Goal: Task Accomplishment & Management: Manage account settings

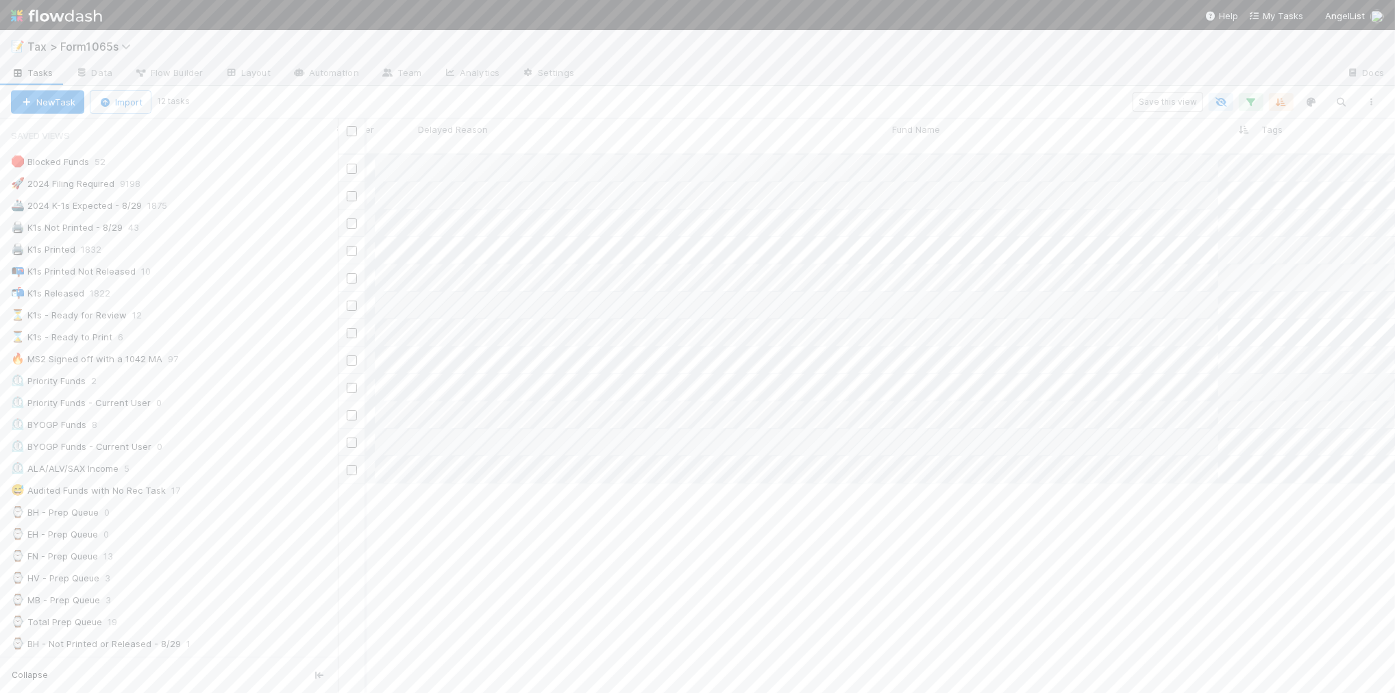
scroll to position [0, 636]
click at [218, 323] on div "⏳ K1s - Ready for Review 12" at bounding box center [174, 315] width 327 height 17
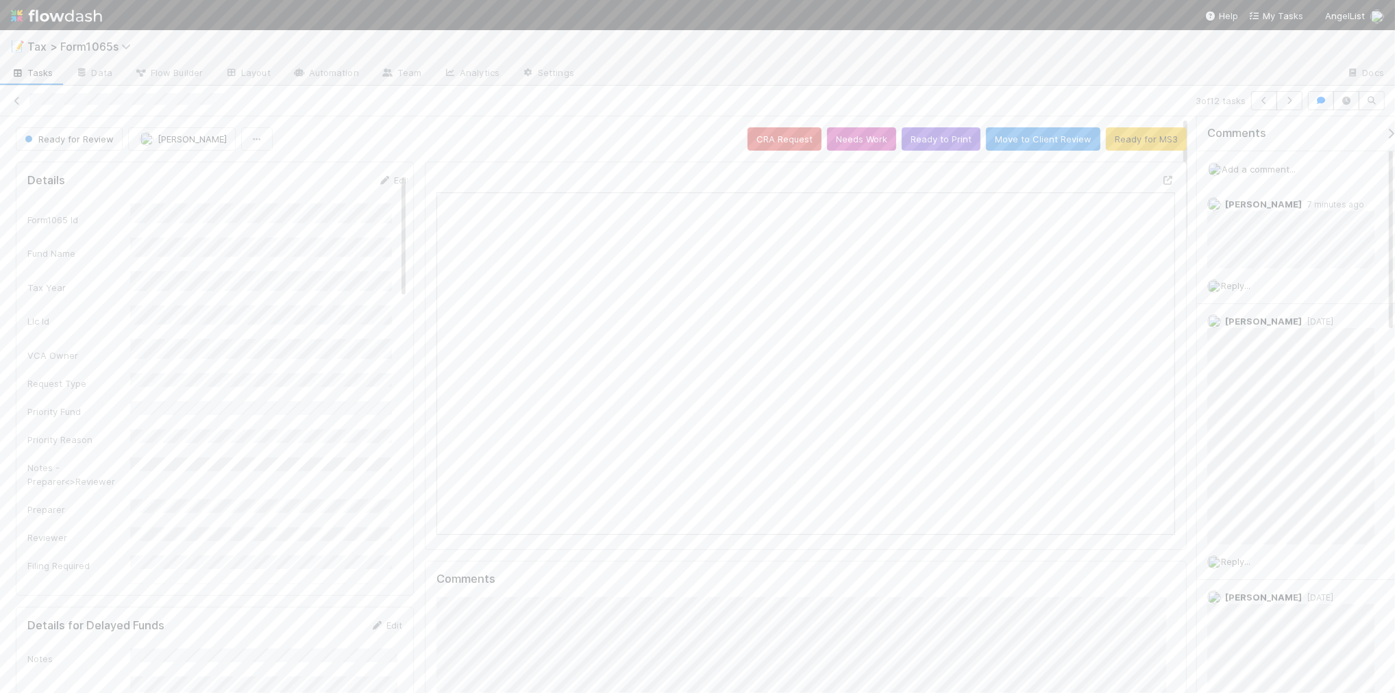
scroll to position [265, 357]
click at [12, 98] on icon at bounding box center [17, 101] width 14 height 9
click at [925, 138] on button "Ready to Print" at bounding box center [941, 138] width 79 height 23
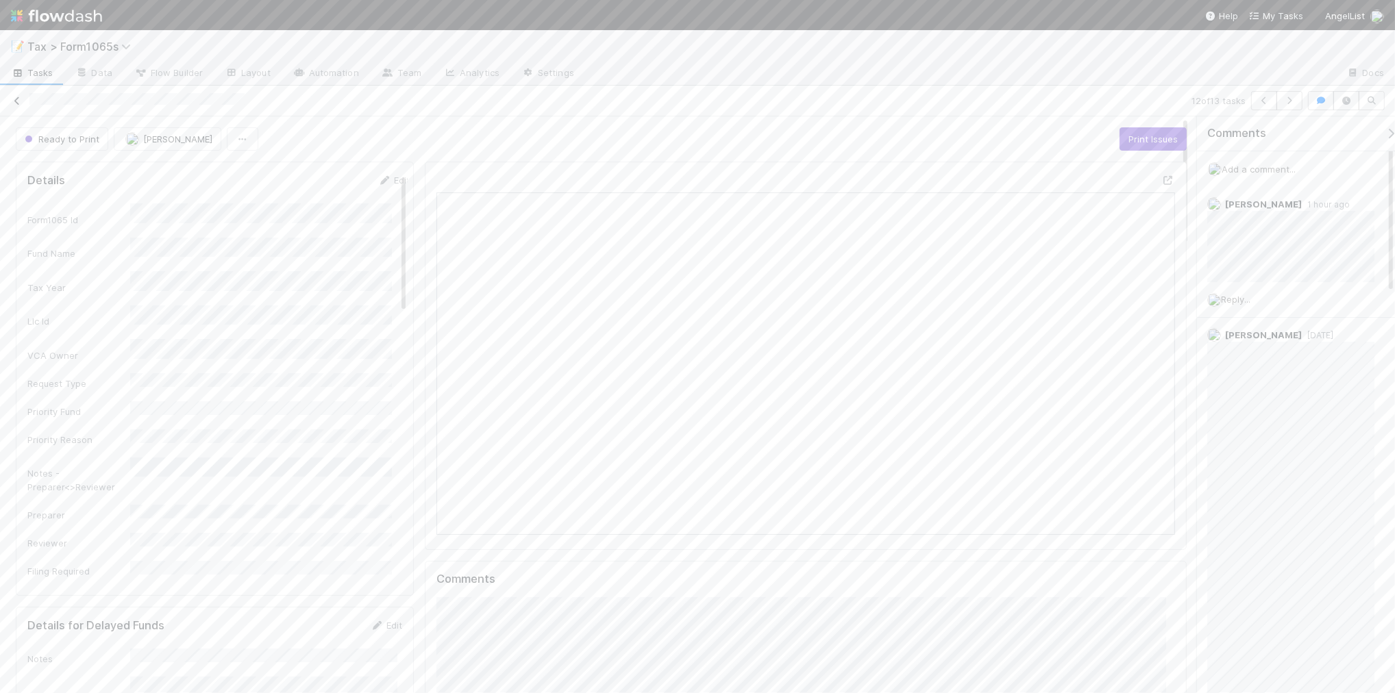
click at [21, 99] on icon at bounding box center [17, 101] width 14 height 9
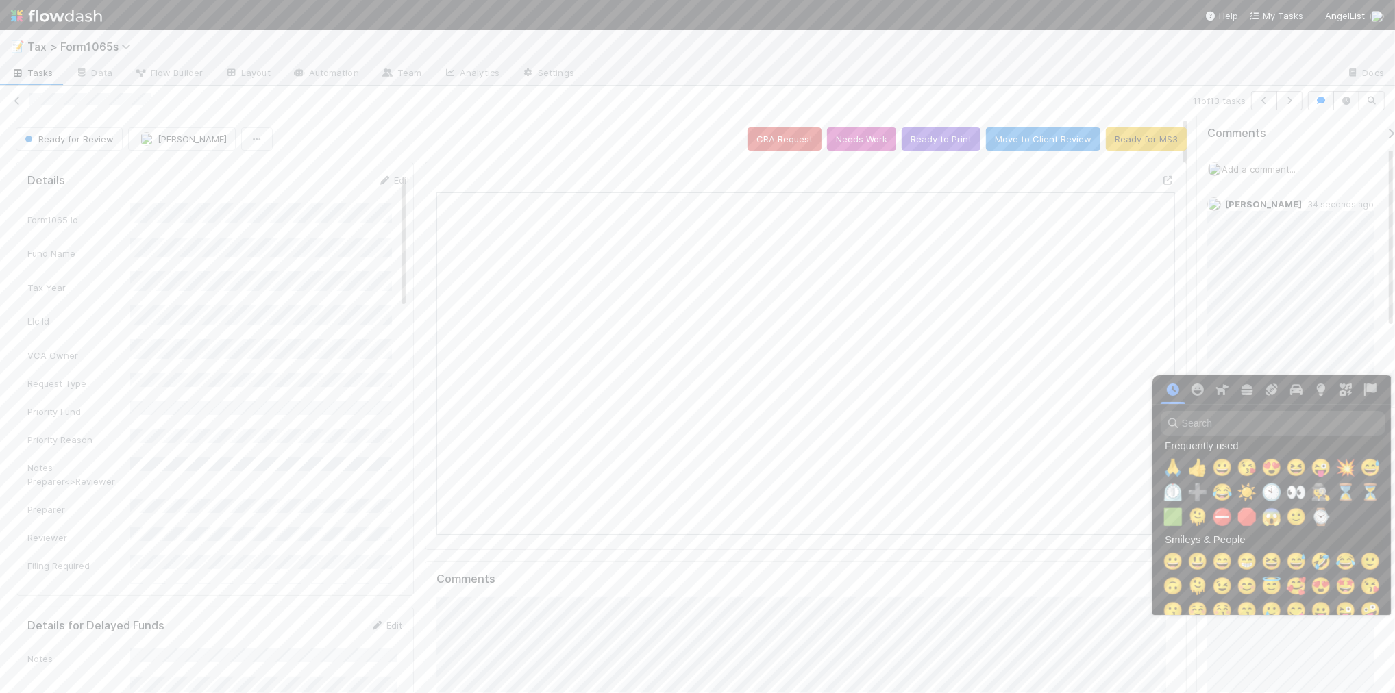
scroll to position [0, 8]
click at [1165, 470] on span "🙏" at bounding box center [1170, 467] width 21 height 19
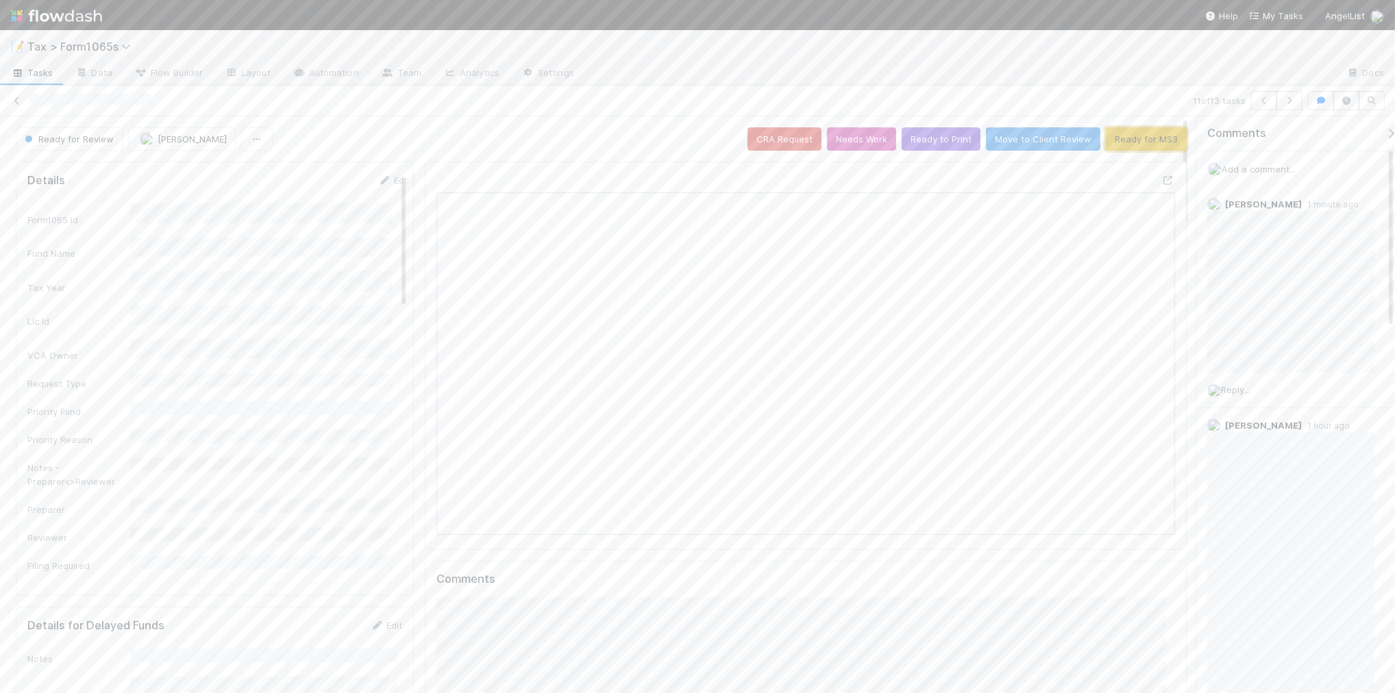
click at [1128, 136] on button "Ready for MS3" at bounding box center [1146, 138] width 81 height 23
click at [19, 100] on icon at bounding box center [17, 101] width 14 height 9
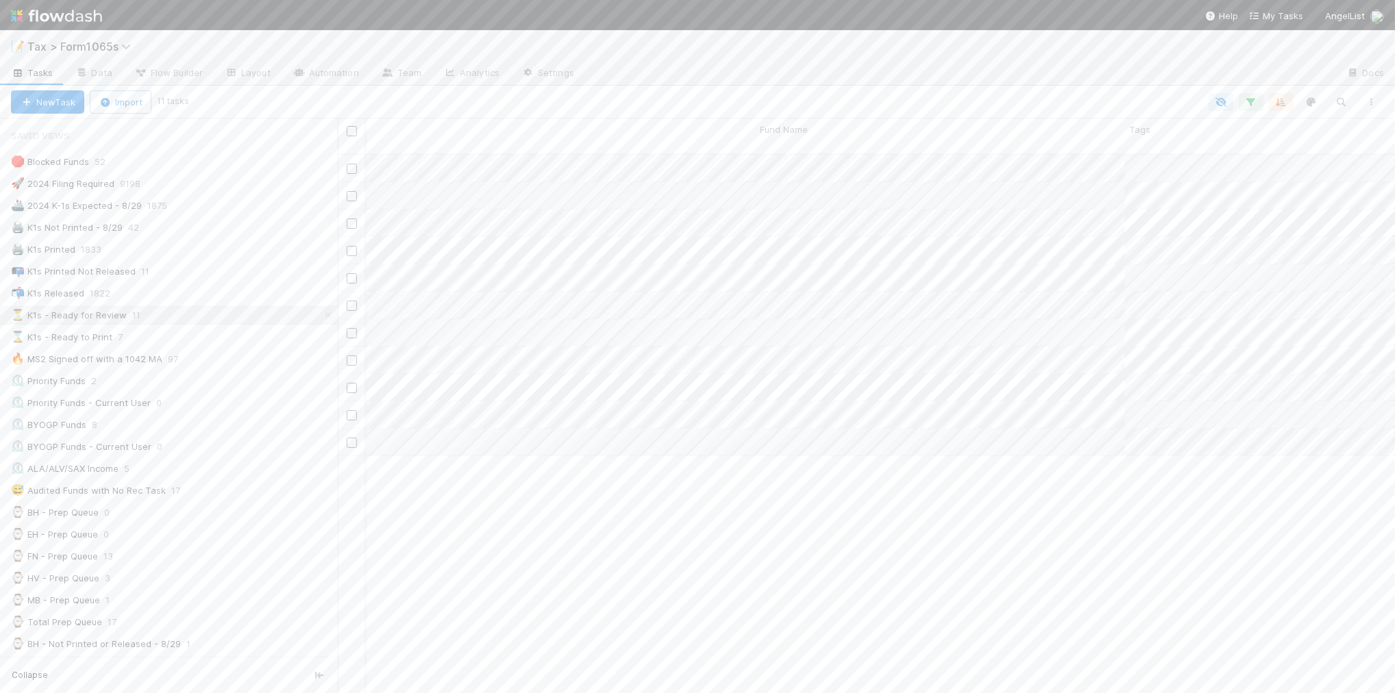
scroll to position [0, 798]
click at [216, 343] on div "⌛ K1s - Ready to Print 7" at bounding box center [174, 337] width 327 height 17
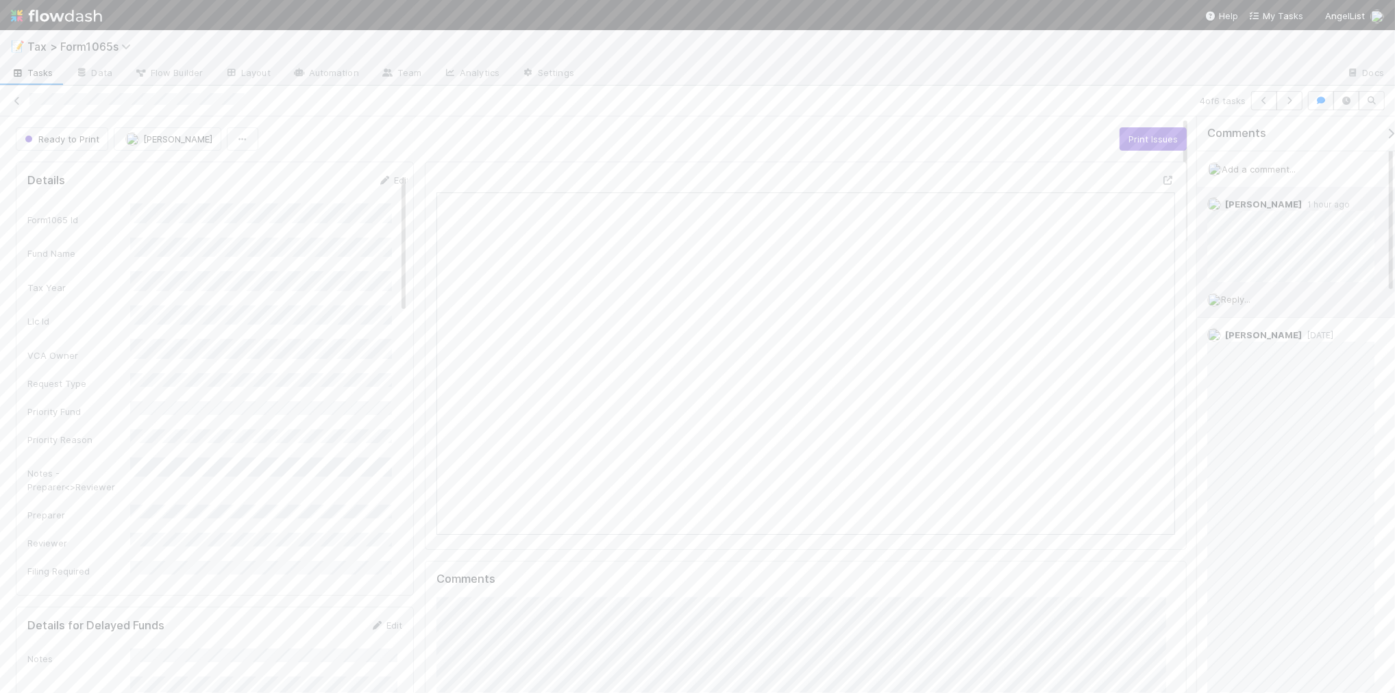
scroll to position [265, 716]
click at [21, 103] on icon at bounding box center [17, 101] width 14 height 9
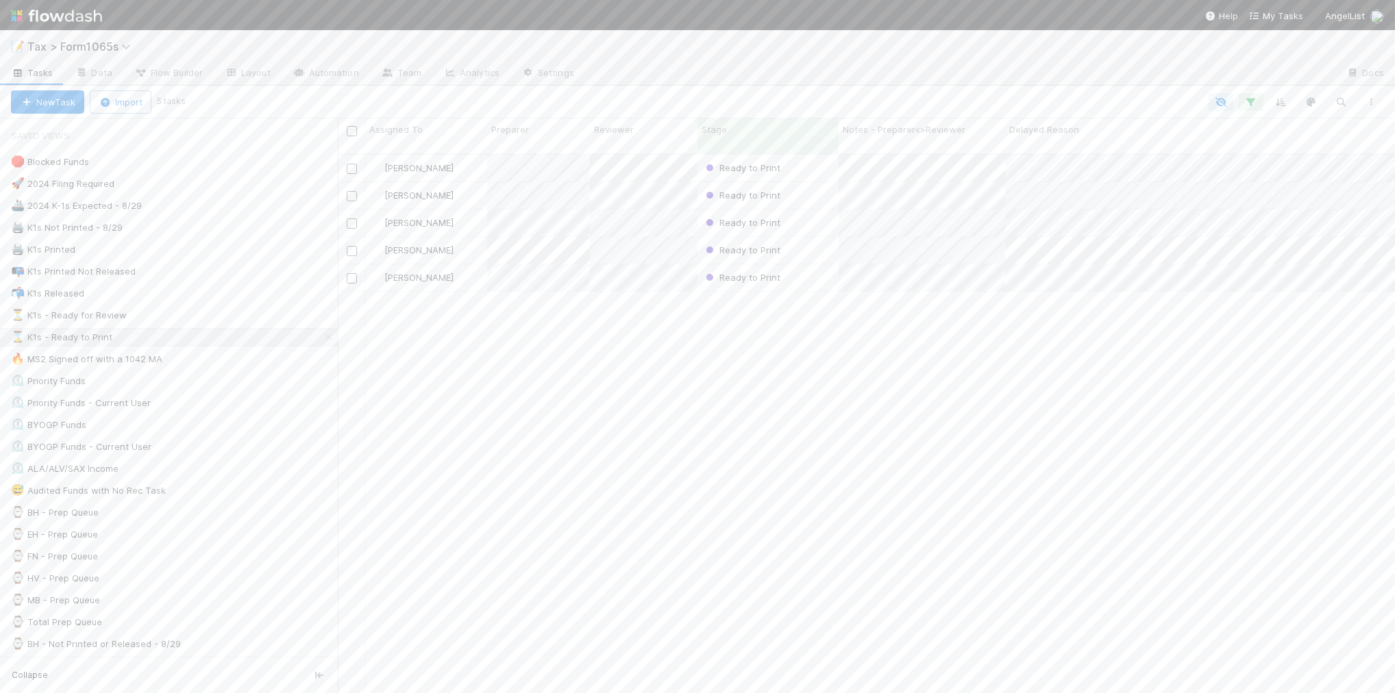
scroll to position [538, 1044]
click at [202, 314] on div "⏳ K1s - Ready for Review 10" at bounding box center [174, 315] width 327 height 17
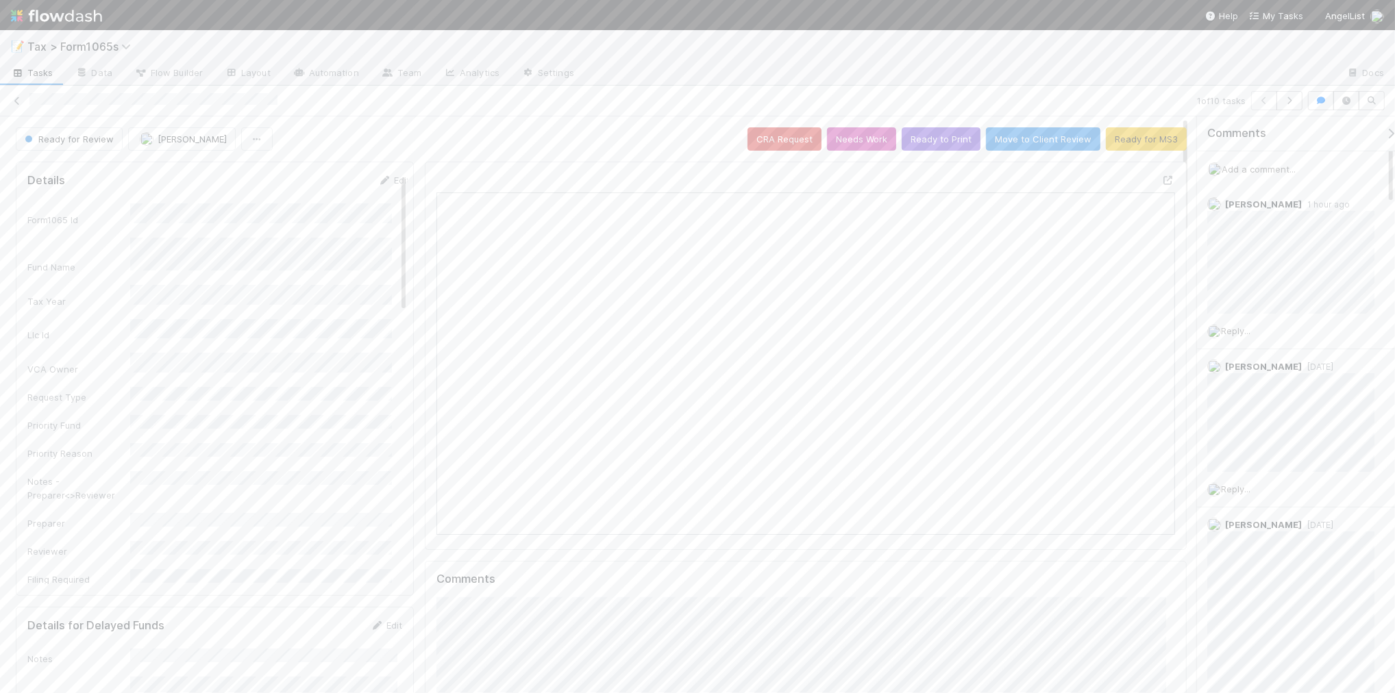
scroll to position [12, 14]
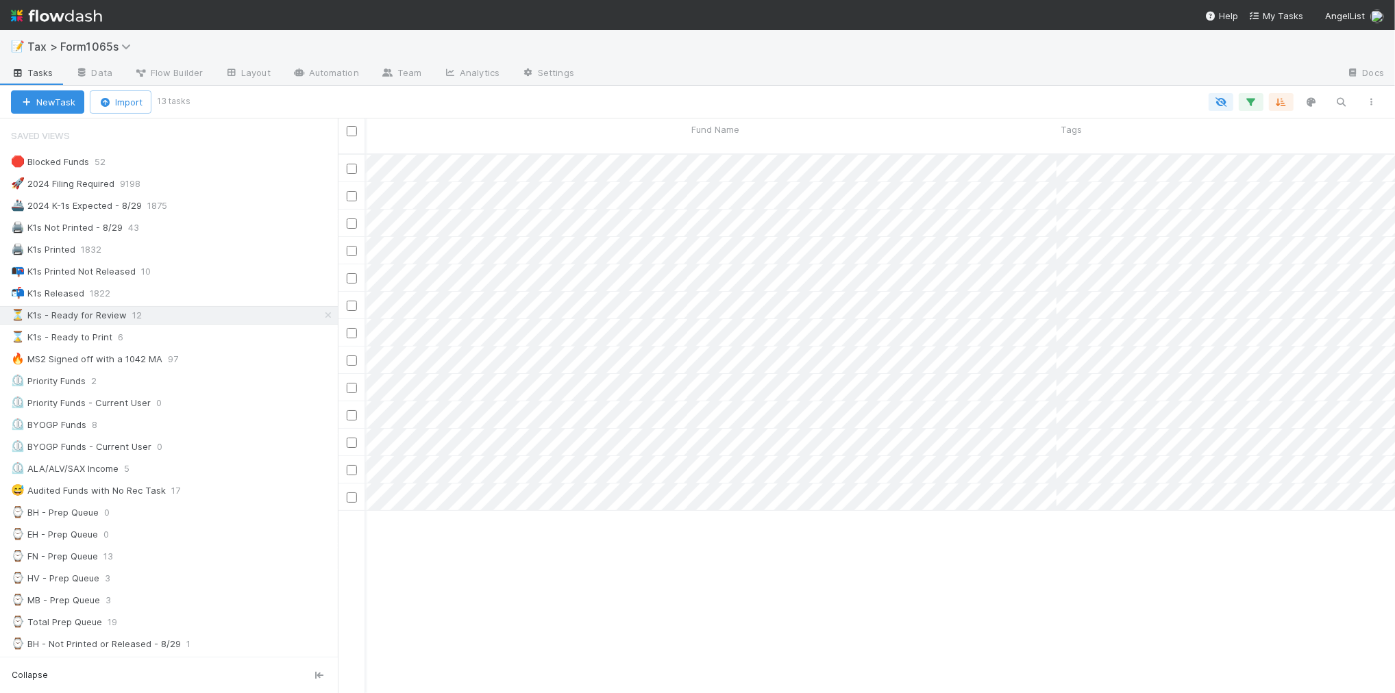
scroll to position [0, 767]
click at [234, 167] on div "🛑 Blocked Funds 52" at bounding box center [174, 161] width 327 height 17
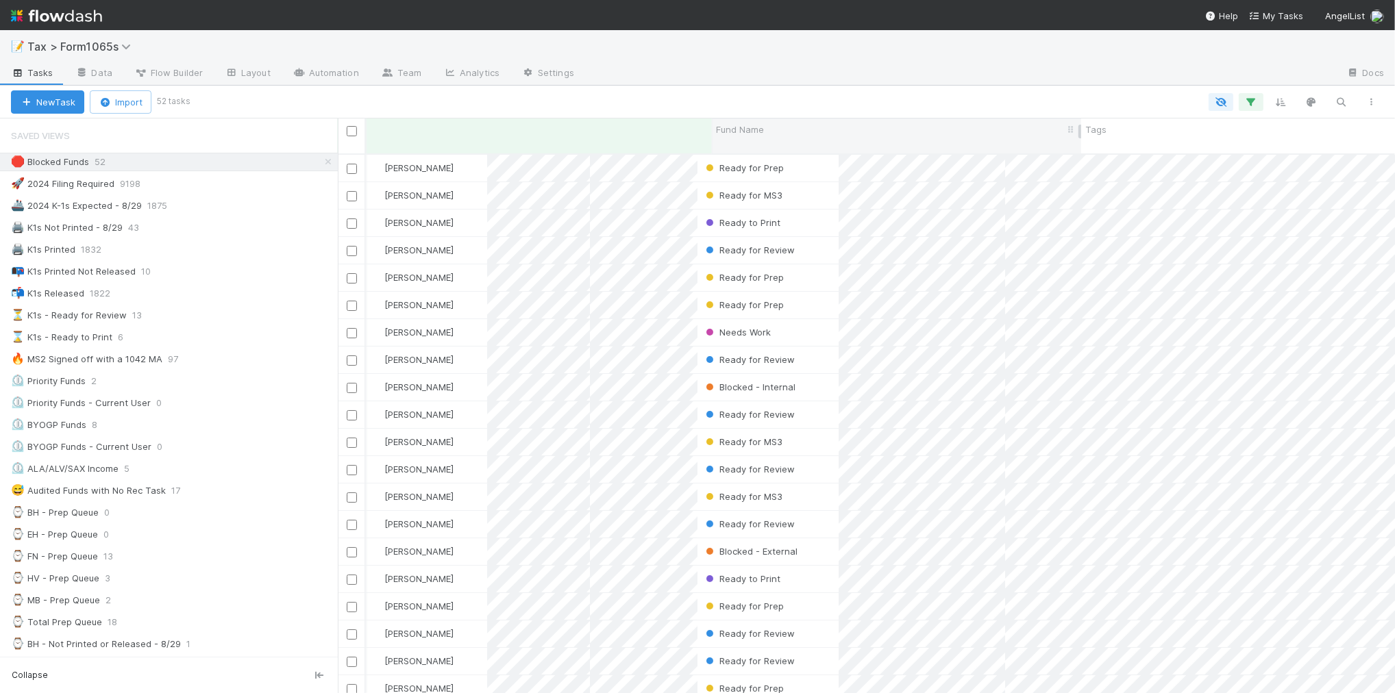
click at [796, 128] on div "Fund Name" at bounding box center [897, 130] width 362 height 14
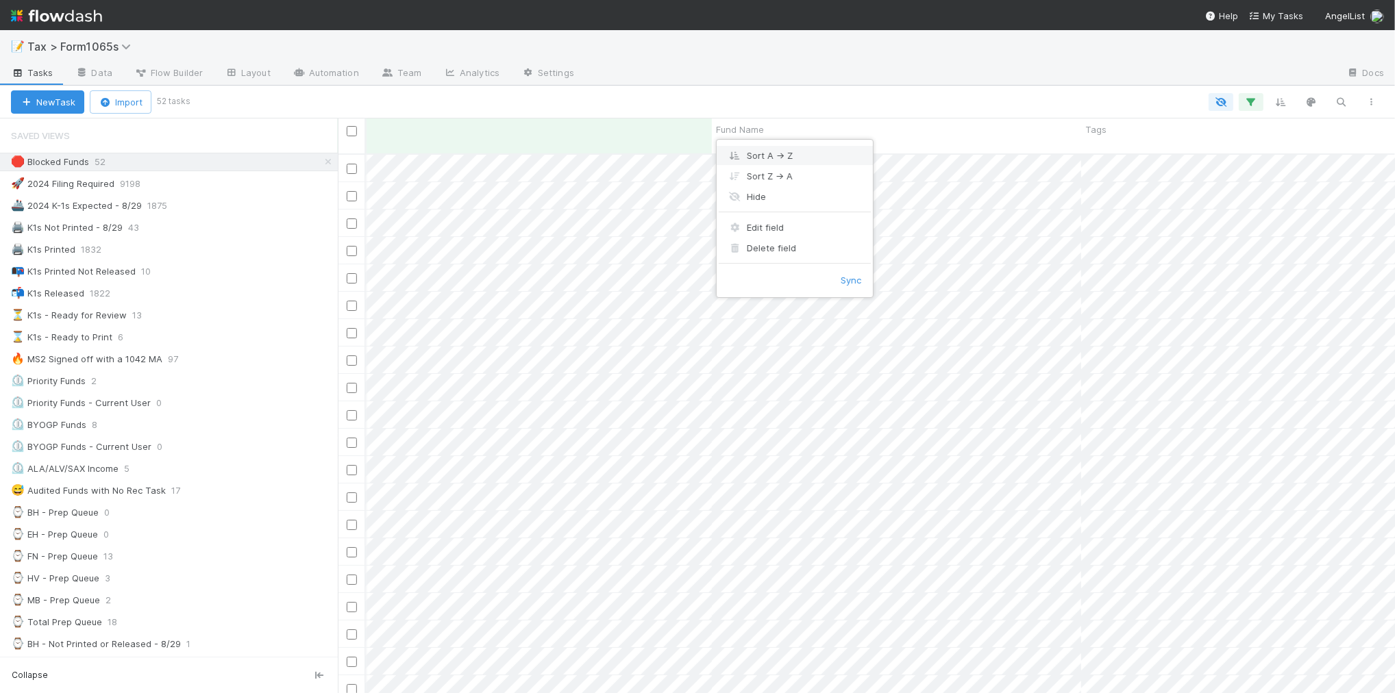
scroll to position [538, 1044]
click at [800, 156] on div "Sort A → Z" at bounding box center [795, 155] width 156 height 21
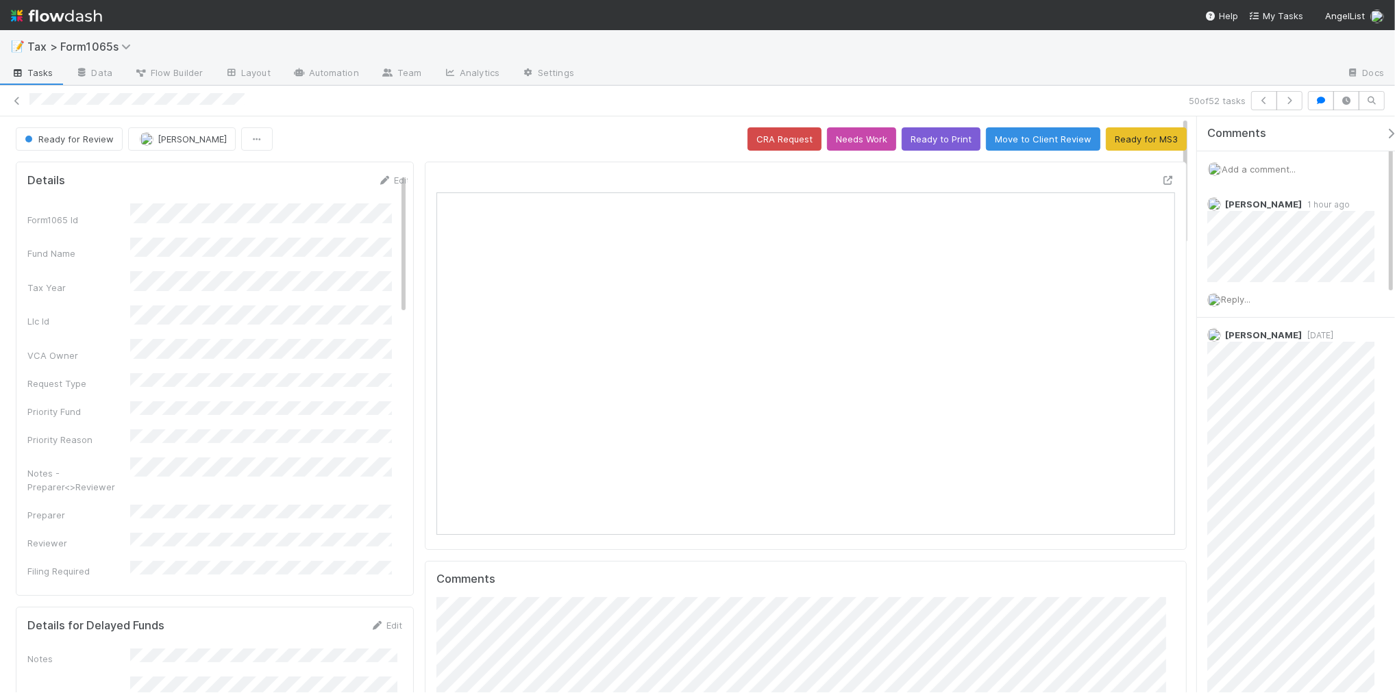
scroll to position [265, 716]
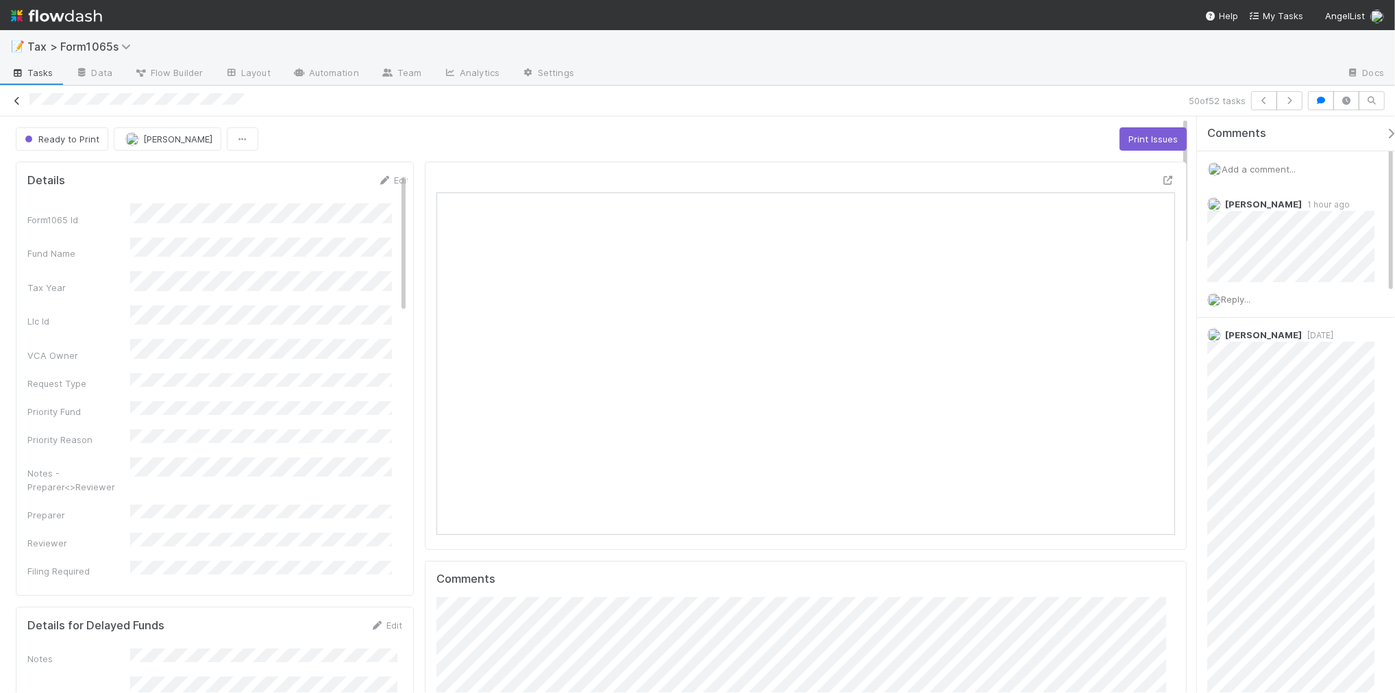
click at [12, 103] on icon at bounding box center [17, 101] width 14 height 9
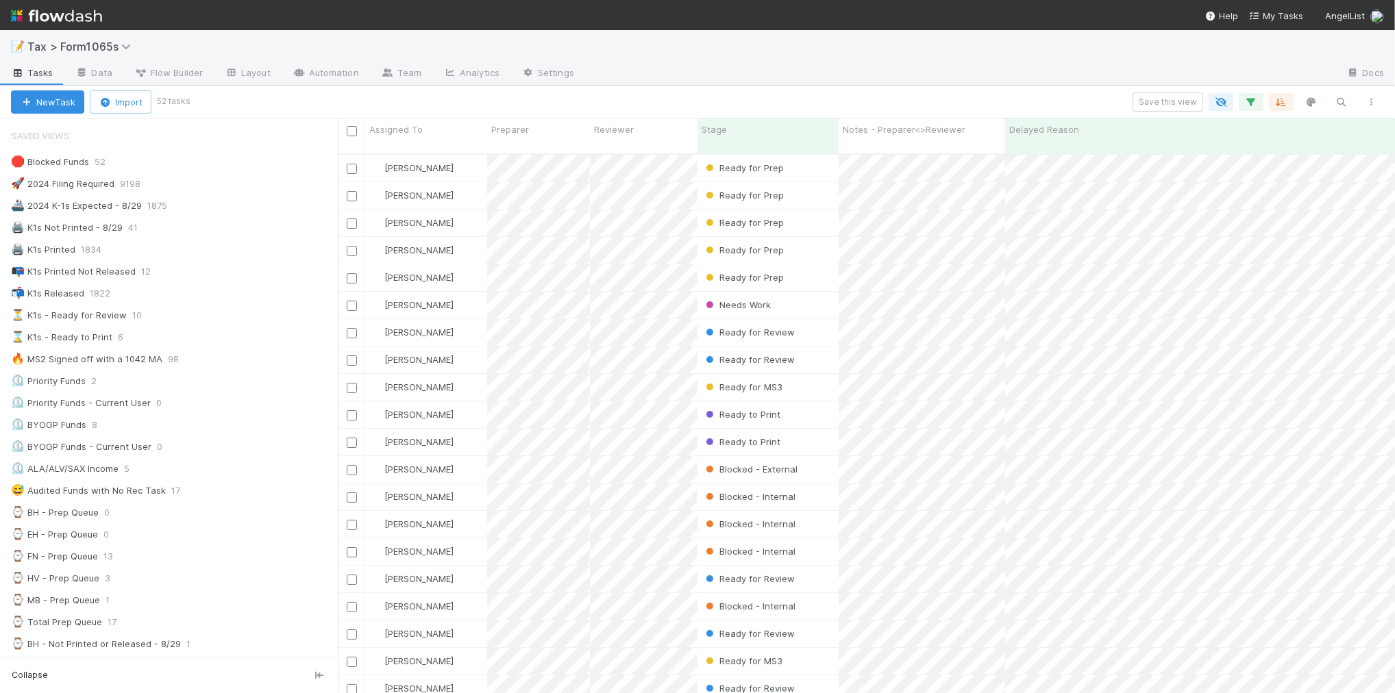
scroll to position [14, 12]
click at [196, 276] on div "📭 K1s Printed Not Released 12" at bounding box center [174, 271] width 327 height 17
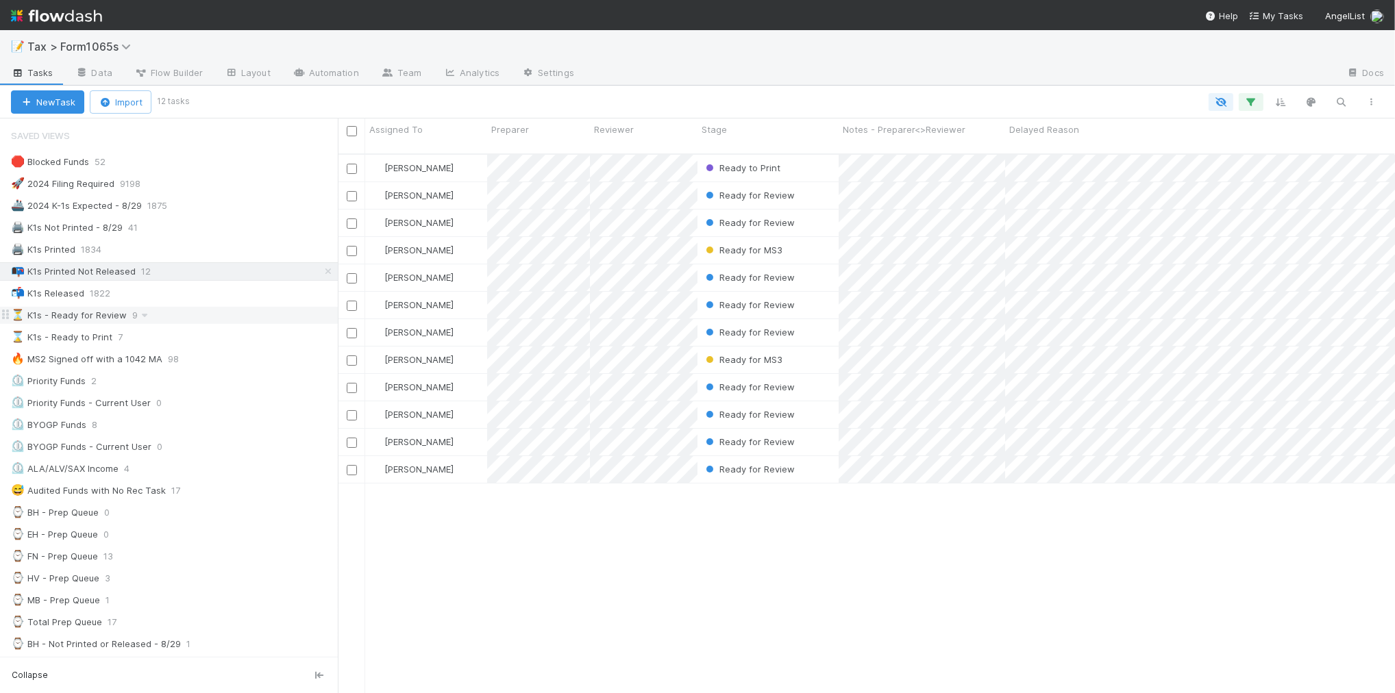
scroll to position [538, 1044]
click at [241, 316] on div "⏳ K1s - Ready for Review 9" at bounding box center [174, 315] width 327 height 17
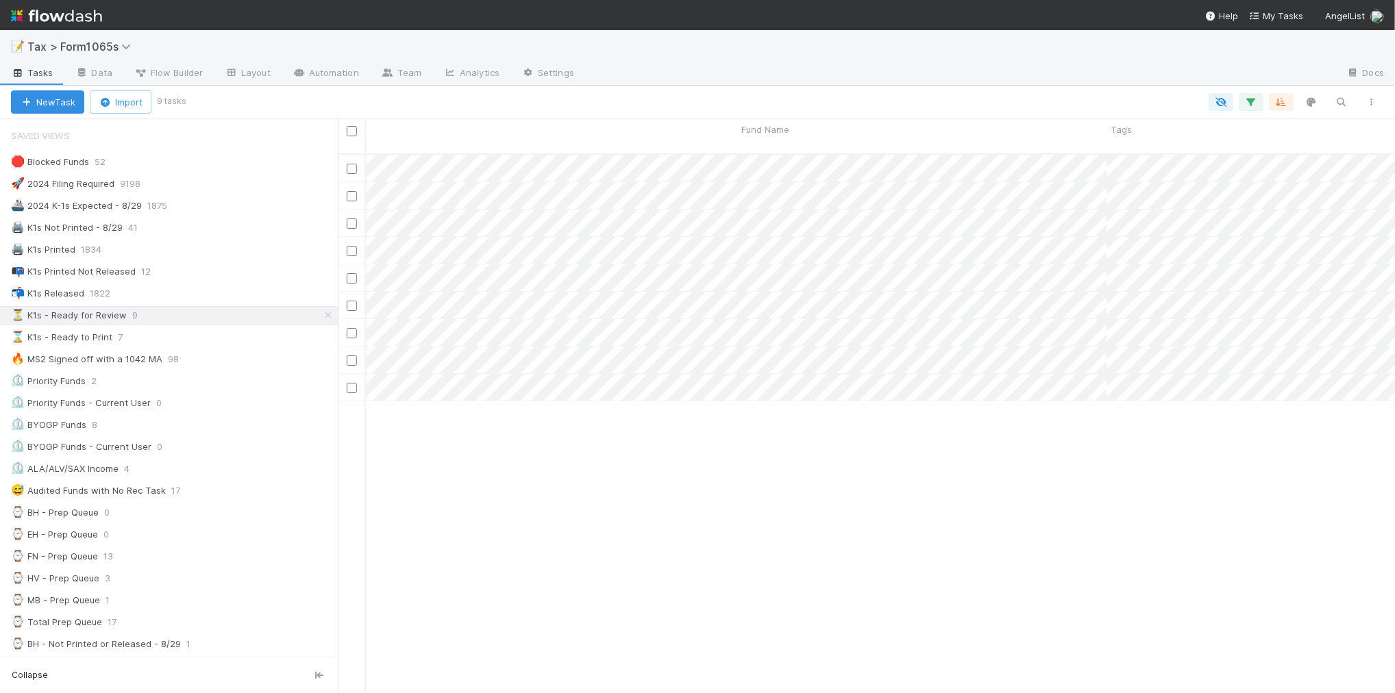
scroll to position [0, 879]
click at [635, 132] on span "Fund Name" at bounding box center [628, 130] width 48 height 14
click at [659, 154] on div "Sort A → Z" at bounding box center [683, 155] width 156 height 21
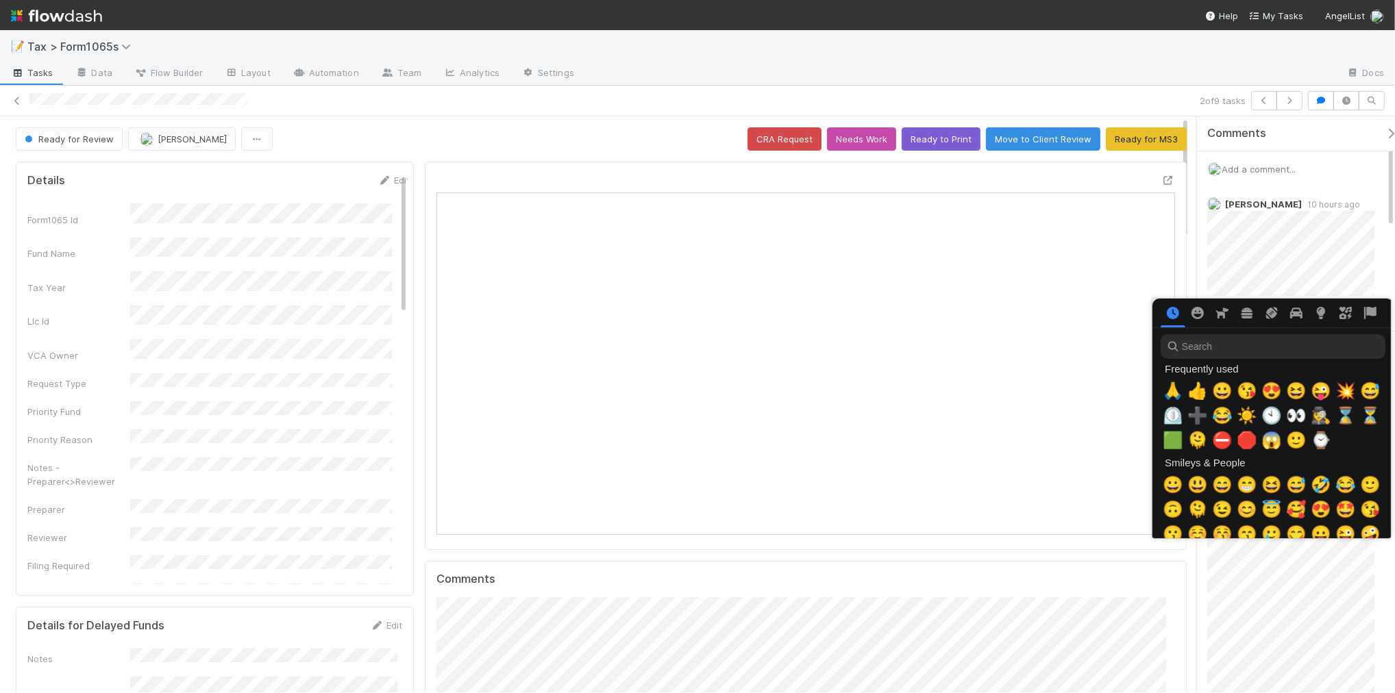
scroll to position [0, 8]
click at [1170, 393] on span "🙏" at bounding box center [1170, 391] width 21 height 19
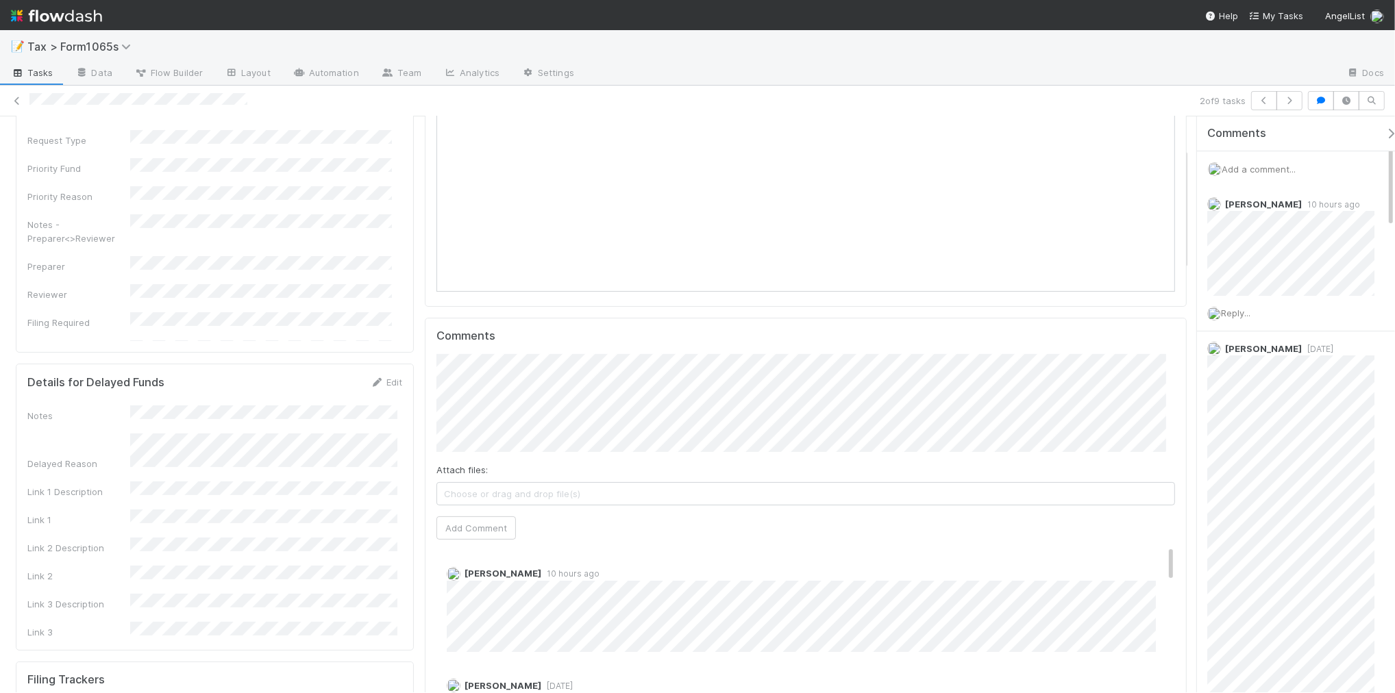
scroll to position [257, 0]
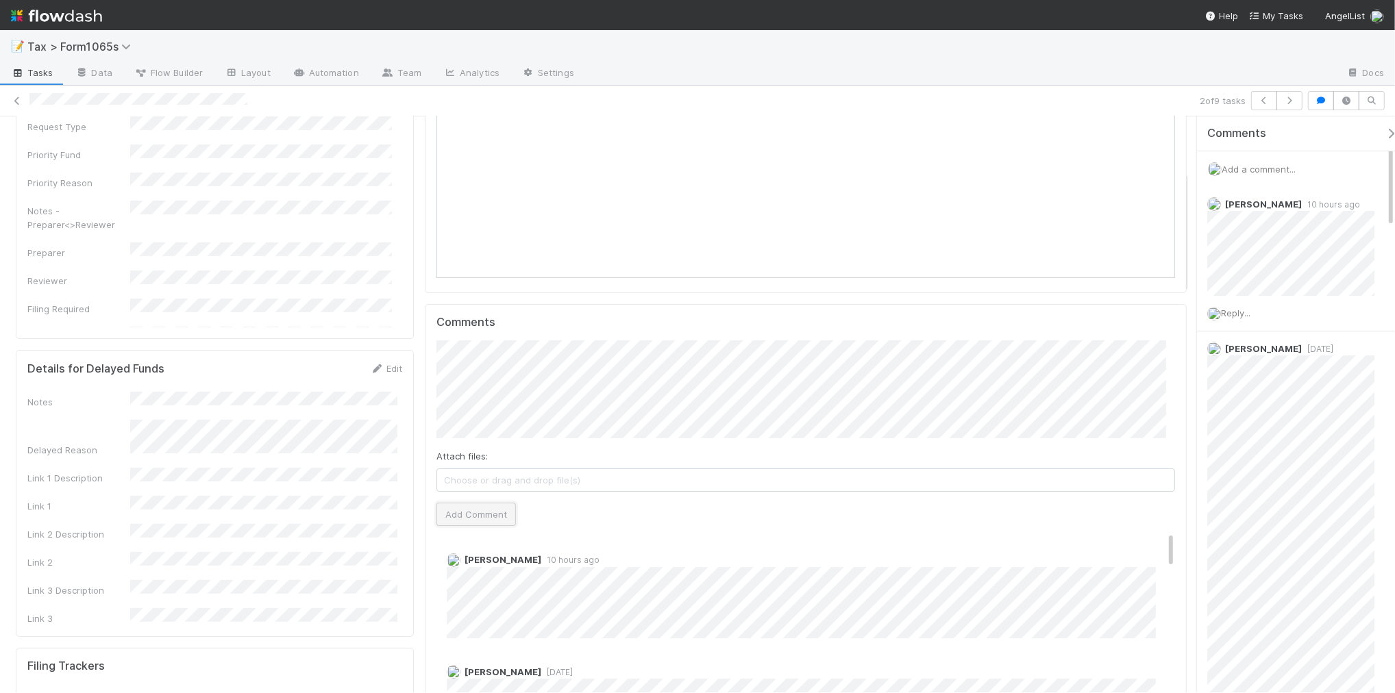
click at [461, 515] on button "Add Comment" at bounding box center [476, 514] width 79 height 23
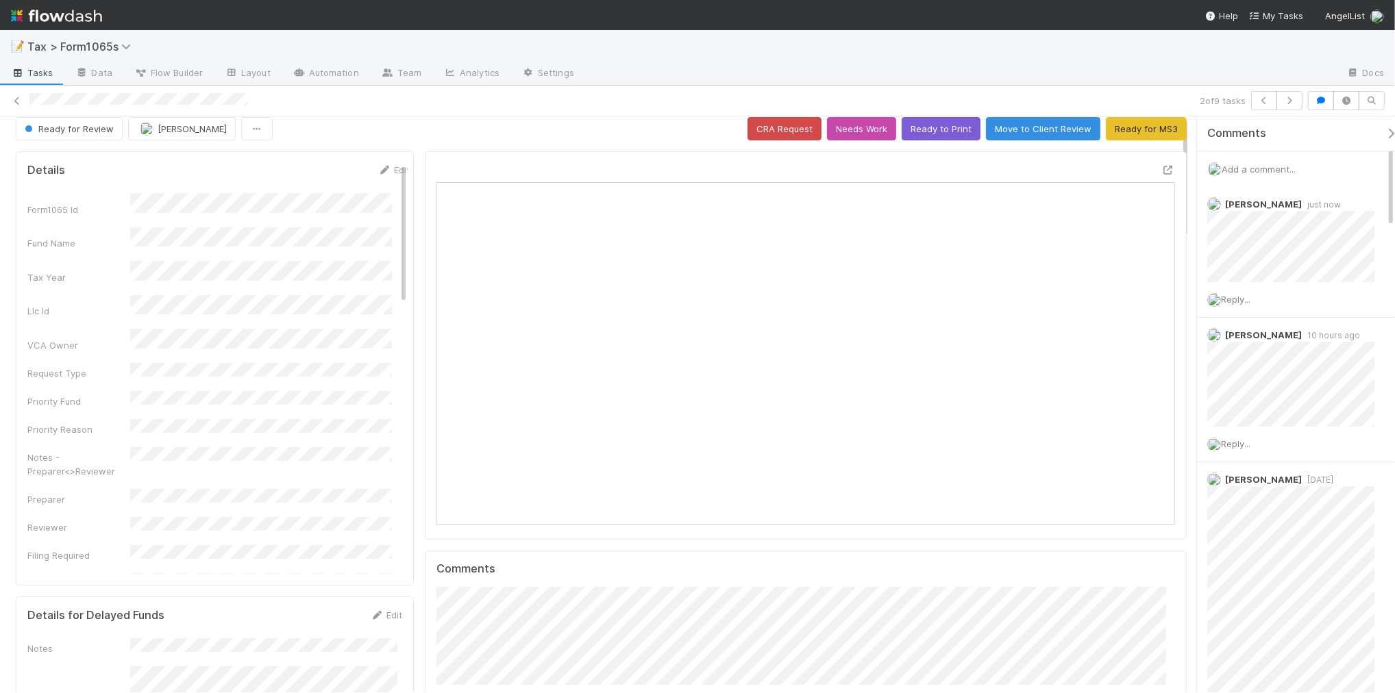
scroll to position [0, 0]
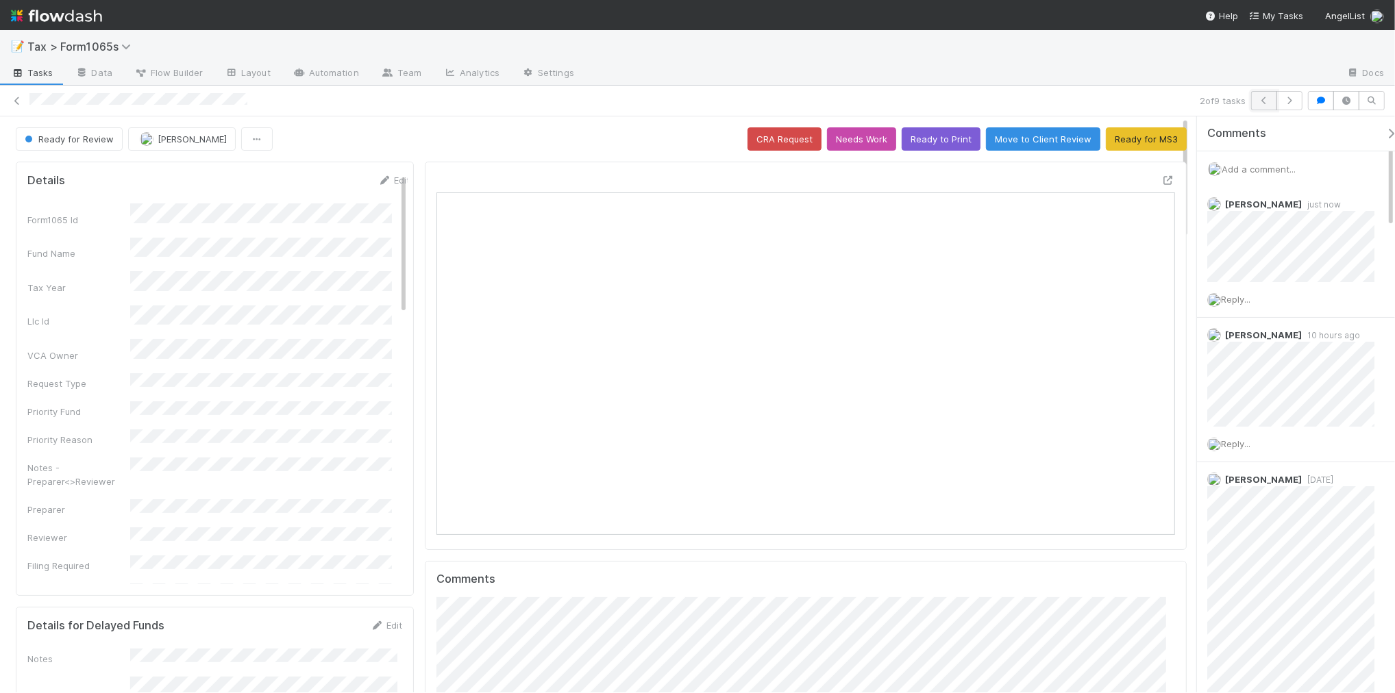
click at [1257, 103] on icon "button" at bounding box center [1264, 101] width 14 height 8
click at [1292, 106] on button "button" at bounding box center [1290, 100] width 26 height 19
click at [1286, 105] on button "button" at bounding box center [1290, 100] width 26 height 19
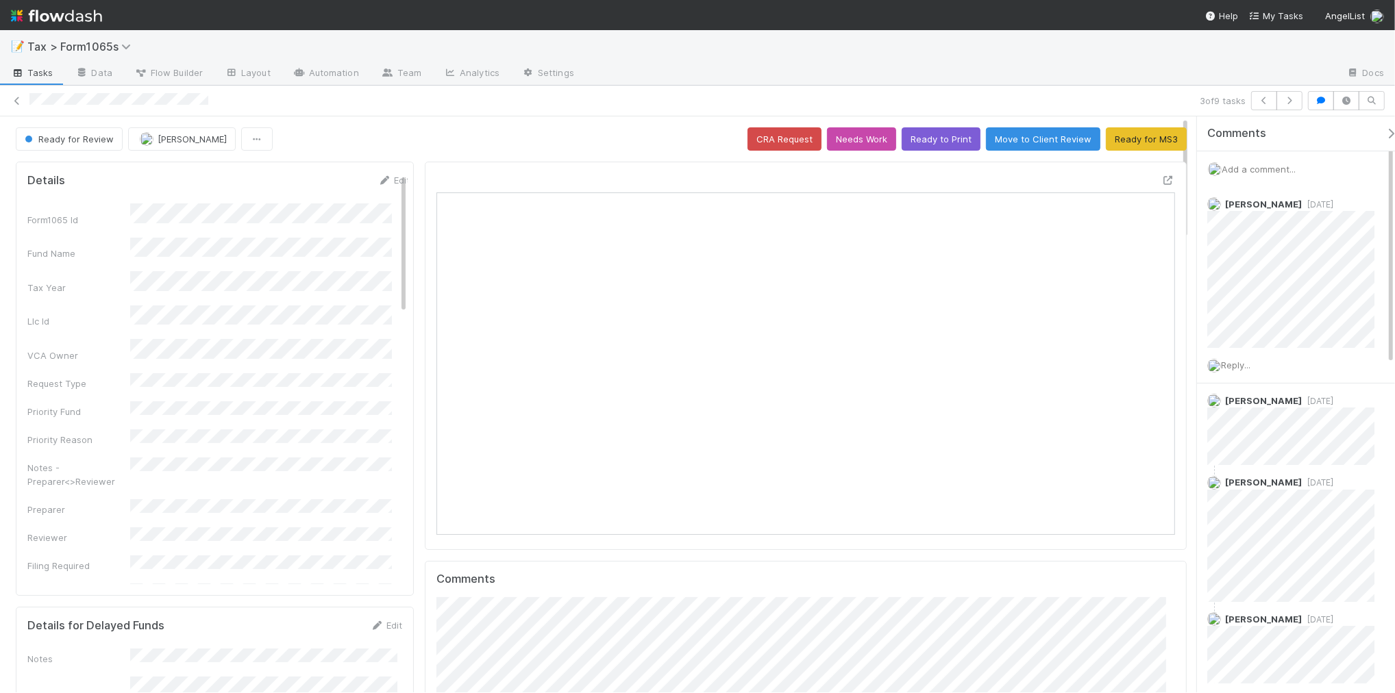
scroll to position [265, 357]
click at [16, 101] on icon at bounding box center [17, 101] width 14 height 9
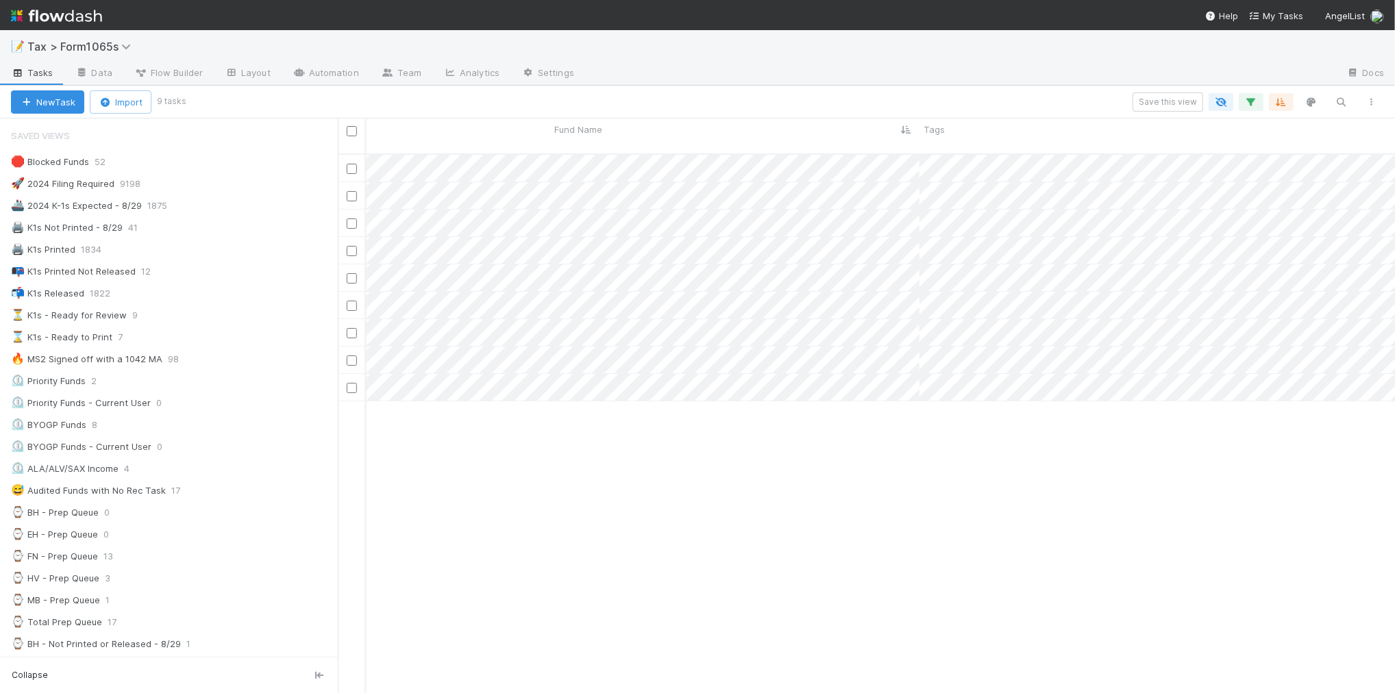
scroll to position [0, 1035]
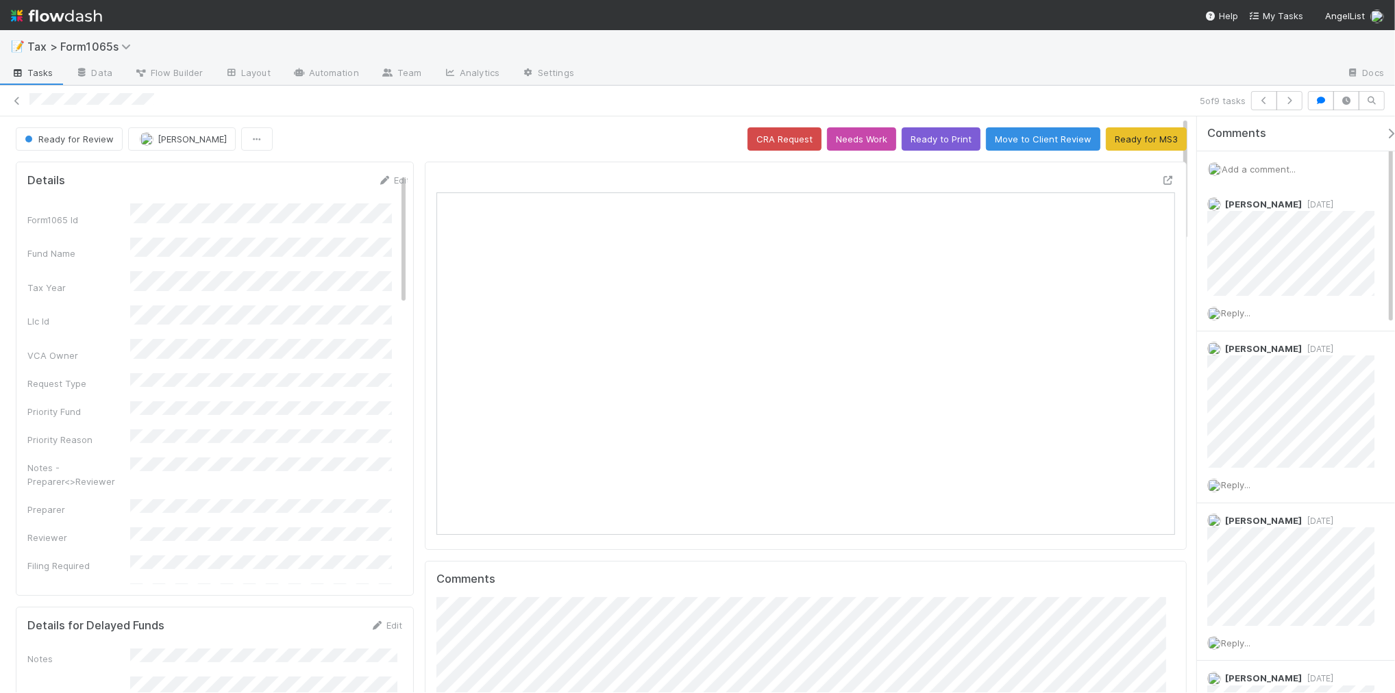
scroll to position [265, 717]
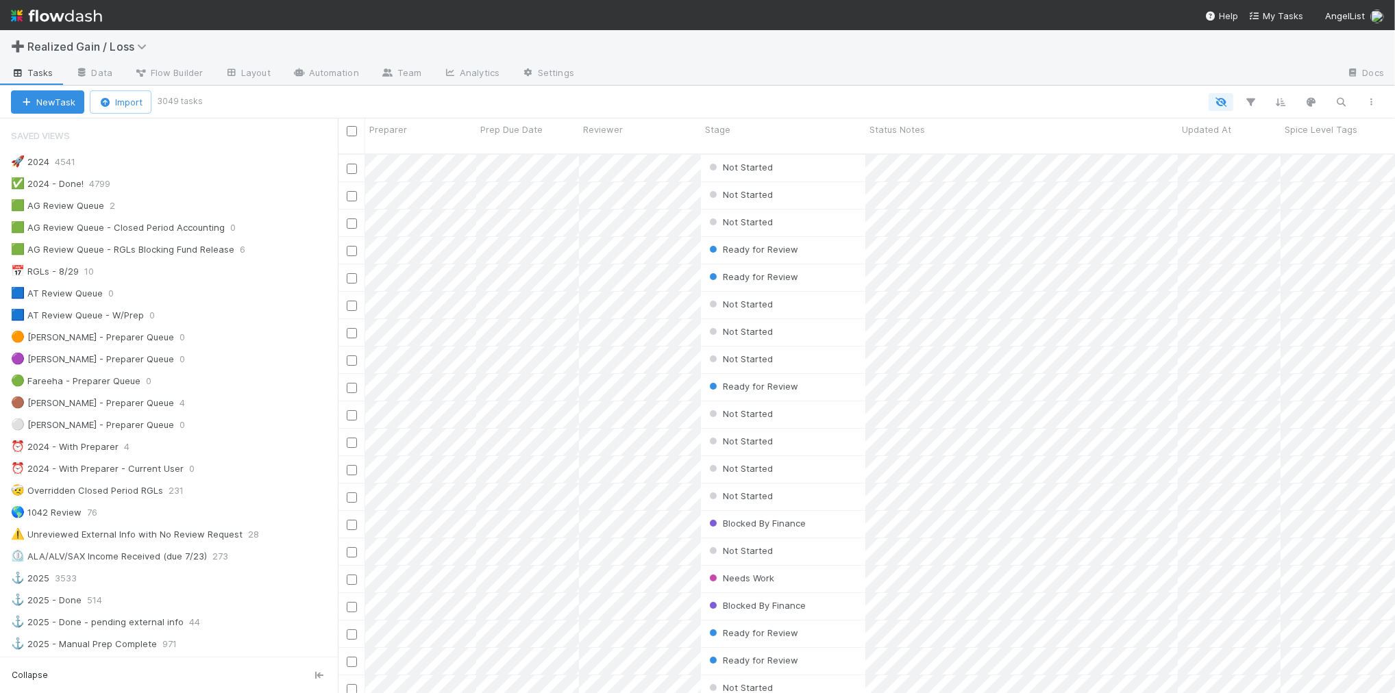
scroll to position [538, 1044]
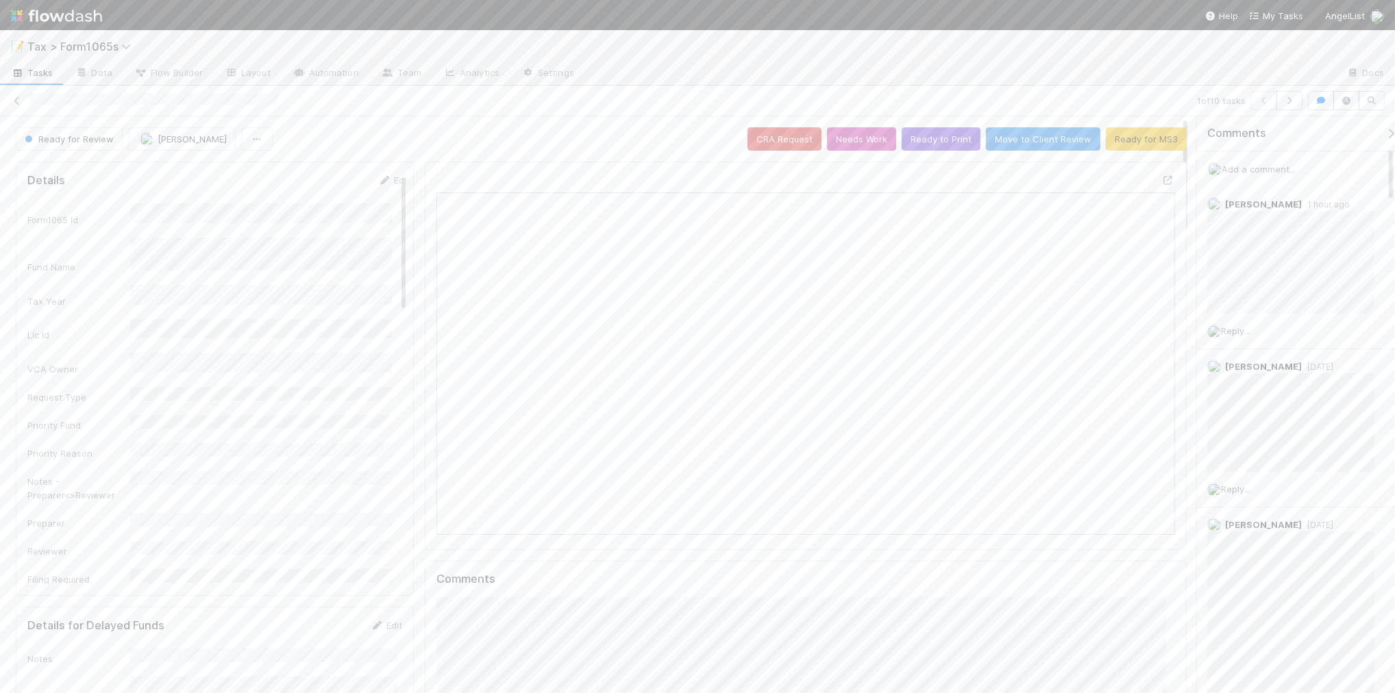
click at [919, 143] on button "Ready to Print" at bounding box center [941, 138] width 79 height 23
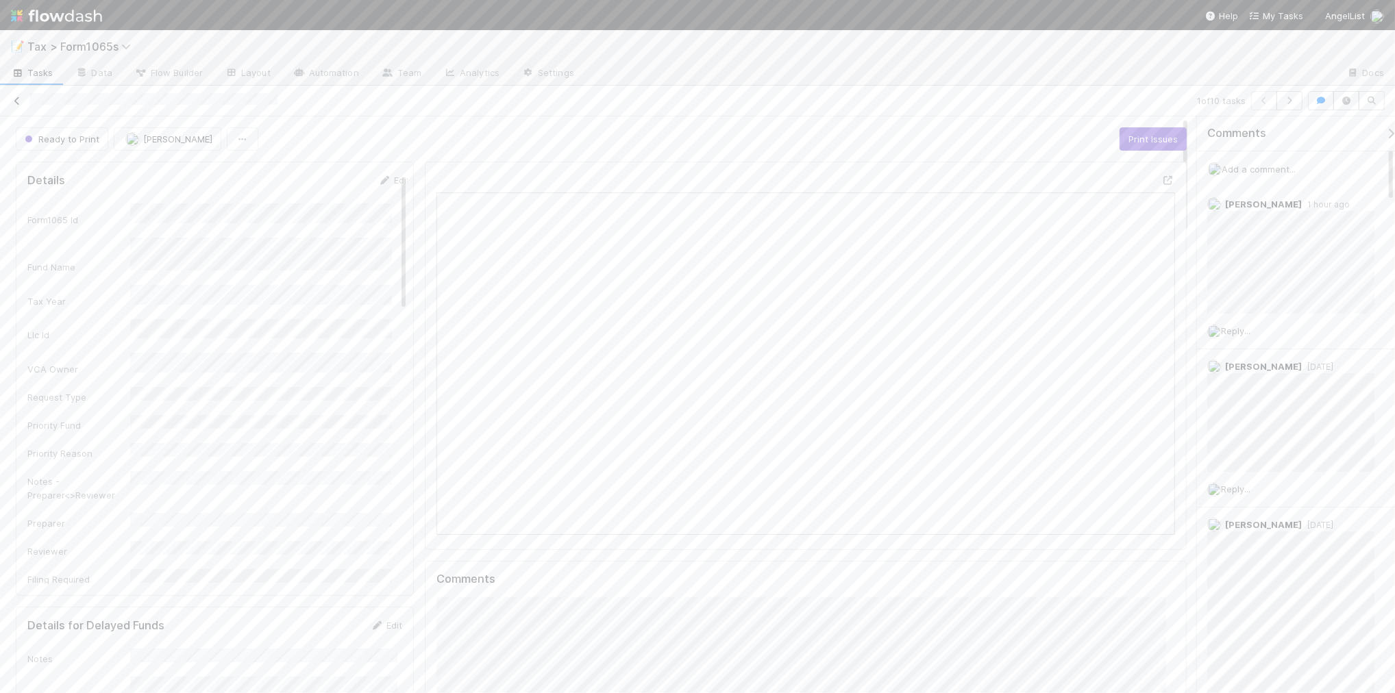
click at [19, 104] on icon at bounding box center [17, 101] width 14 height 9
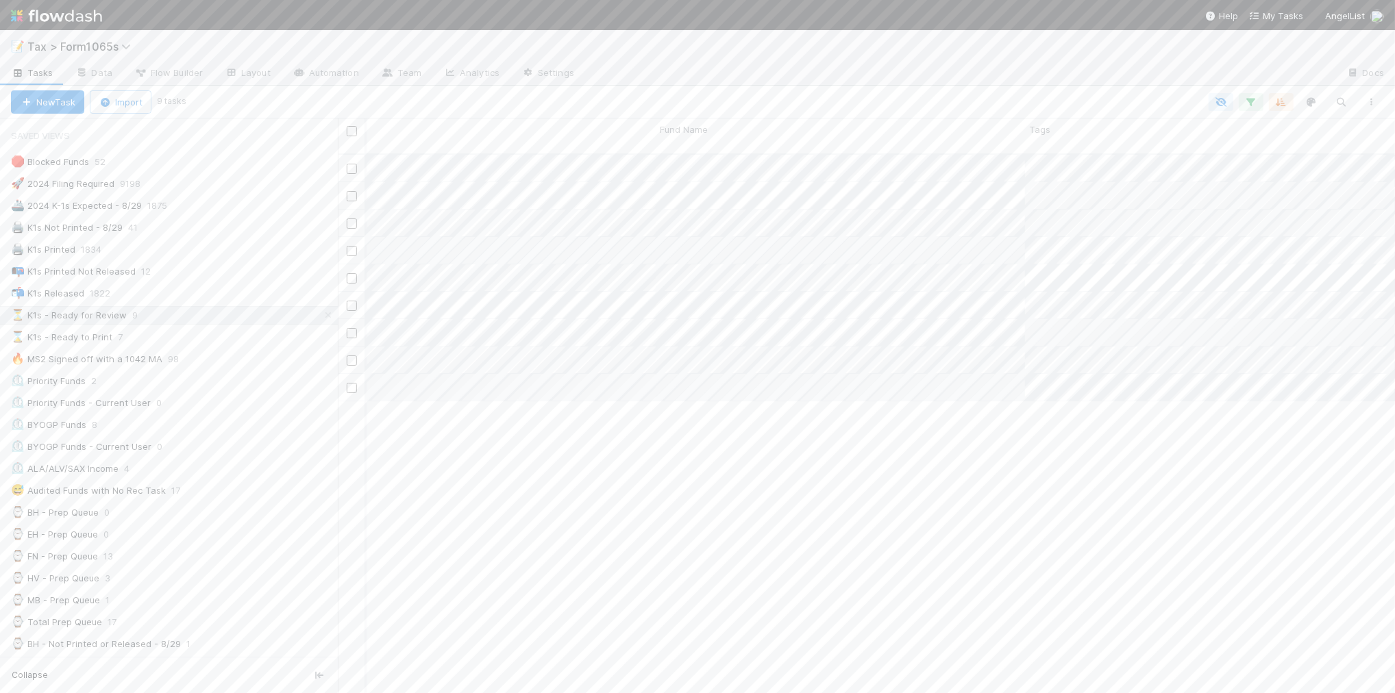
scroll to position [0, 824]
click at [689, 134] on span "Fund Name" at bounding box center [684, 130] width 48 height 14
click at [701, 151] on div "Sort A → Z" at bounding box center [739, 155] width 156 height 21
click at [206, 344] on div "⌛ K1s - Ready to Print 7" at bounding box center [174, 337] width 327 height 17
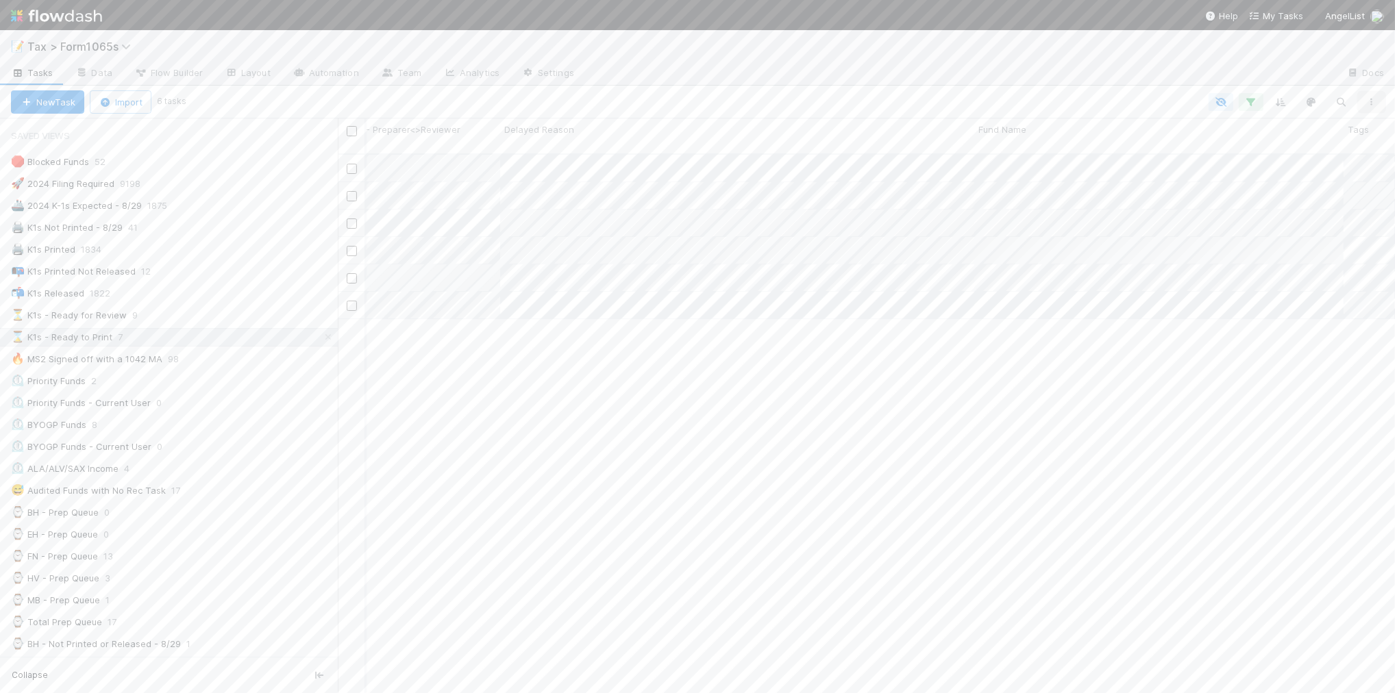
click at [1369, 103] on icon "button" at bounding box center [1372, 102] width 14 height 8
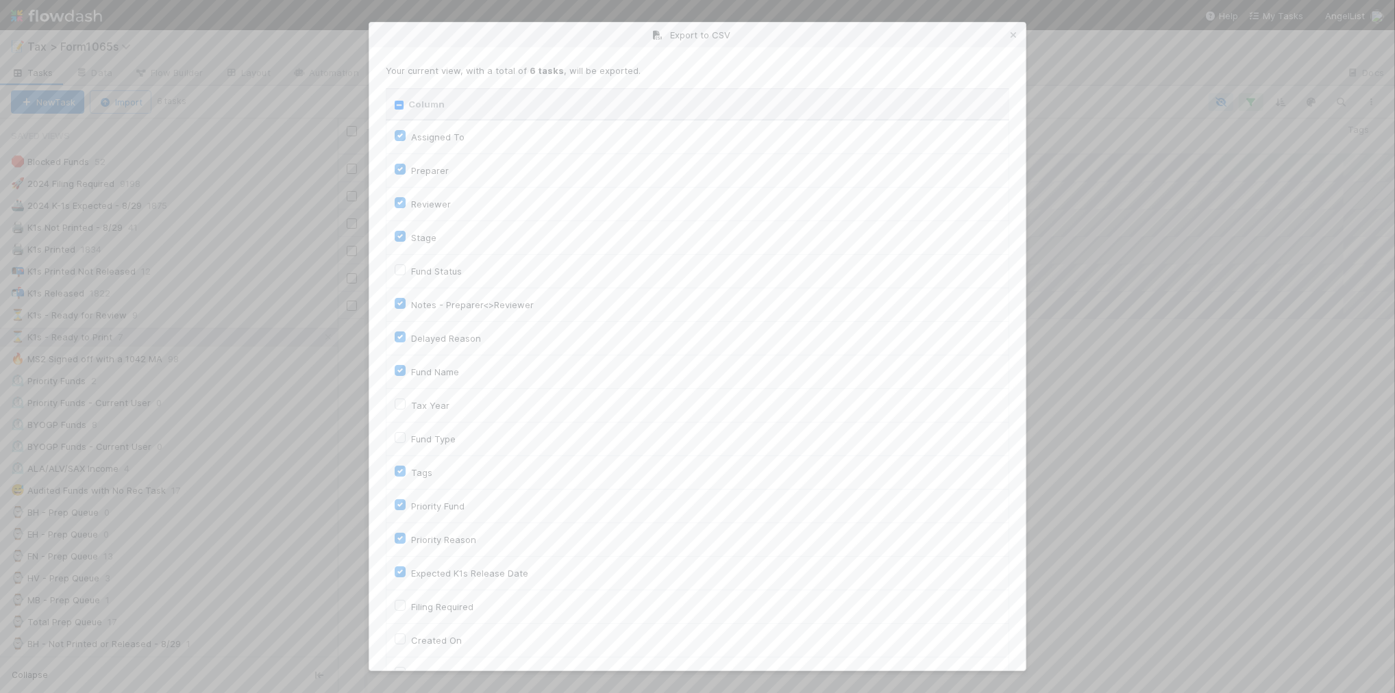
click at [400, 101] on input "Column" at bounding box center [399, 105] width 9 height 9
checkbox input "true"
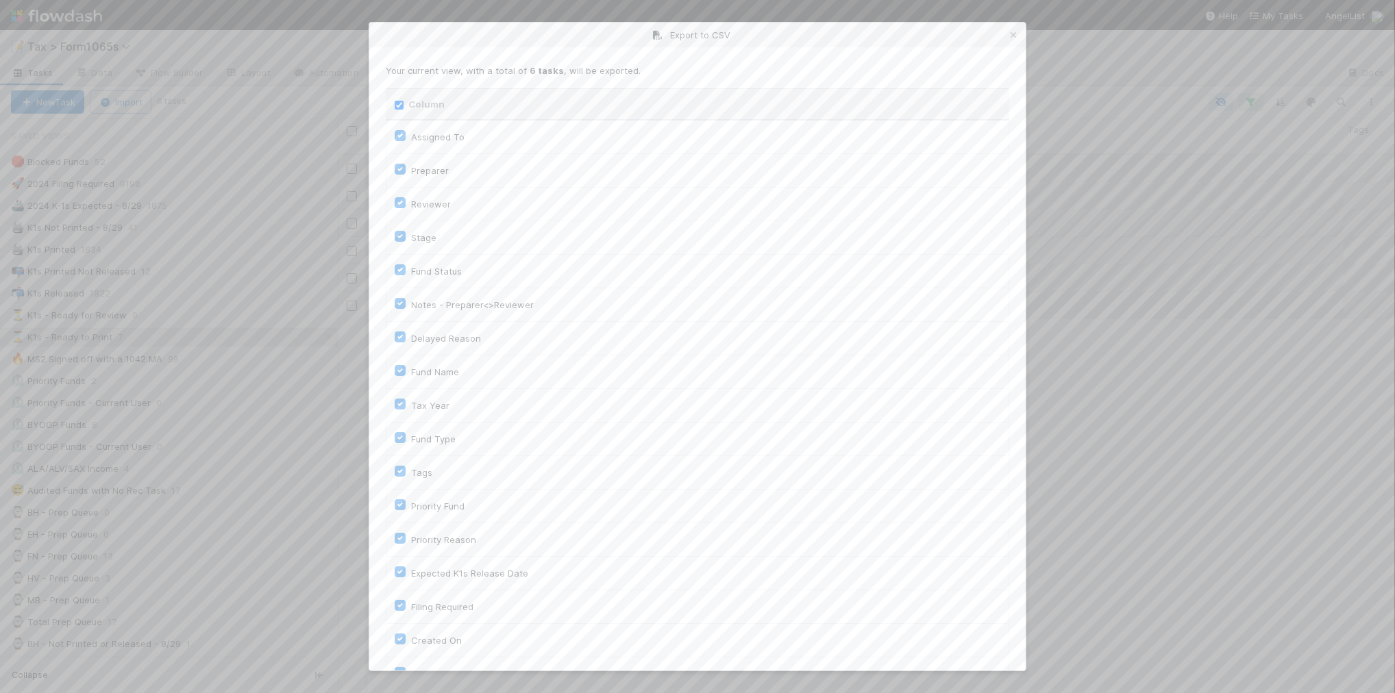
checkbox input "true"
checkbox On "true"
checkbox input "true"
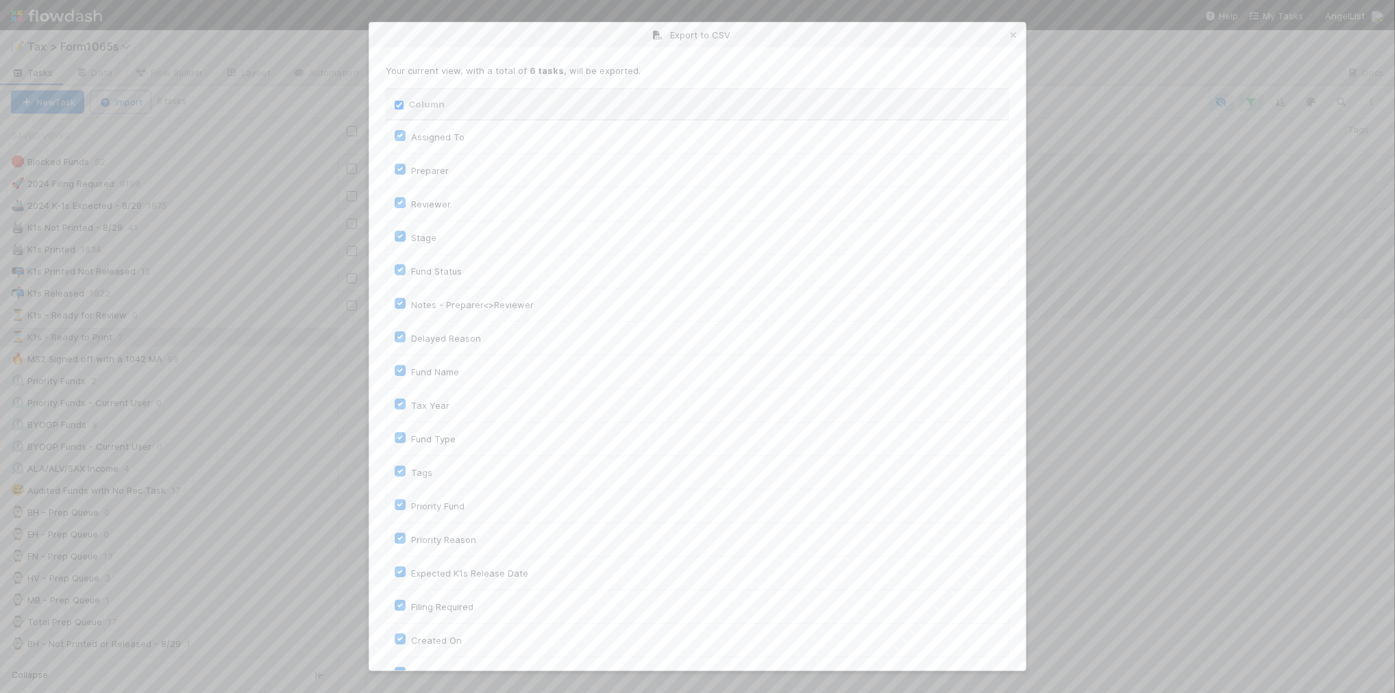
checkbox input "true"
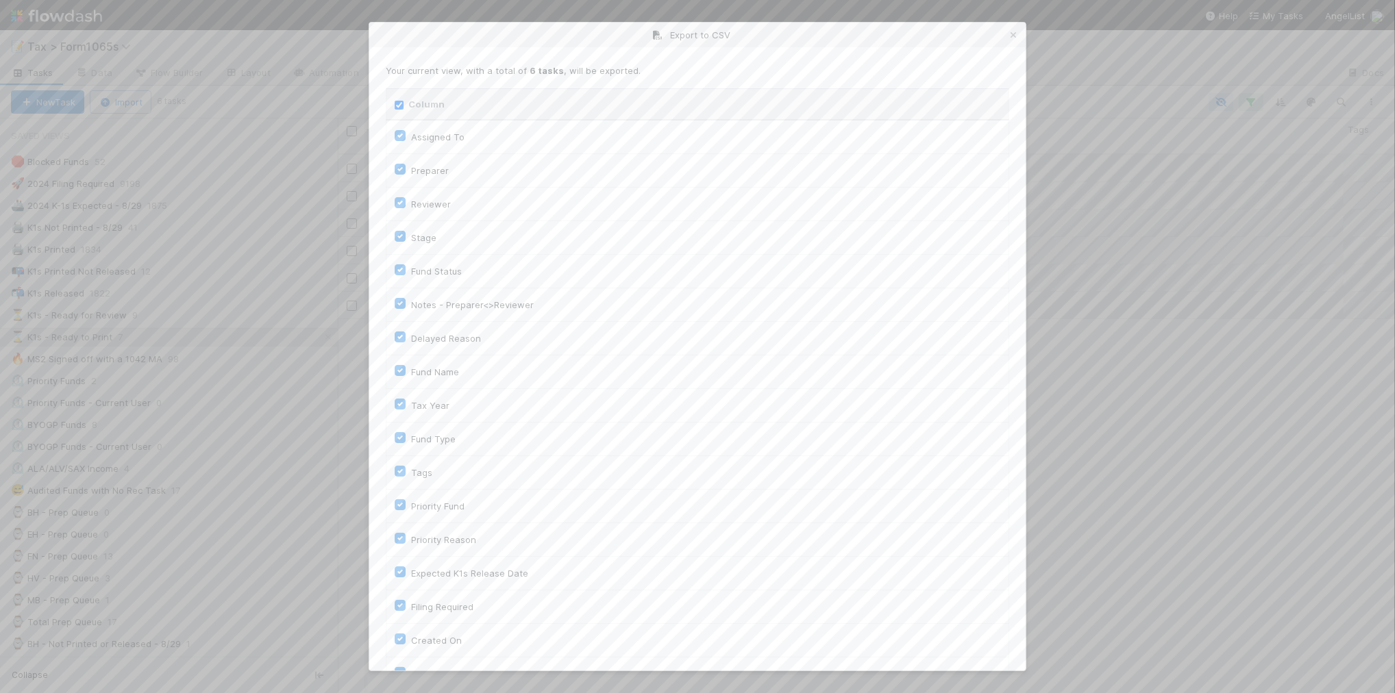
checkbox input "true"
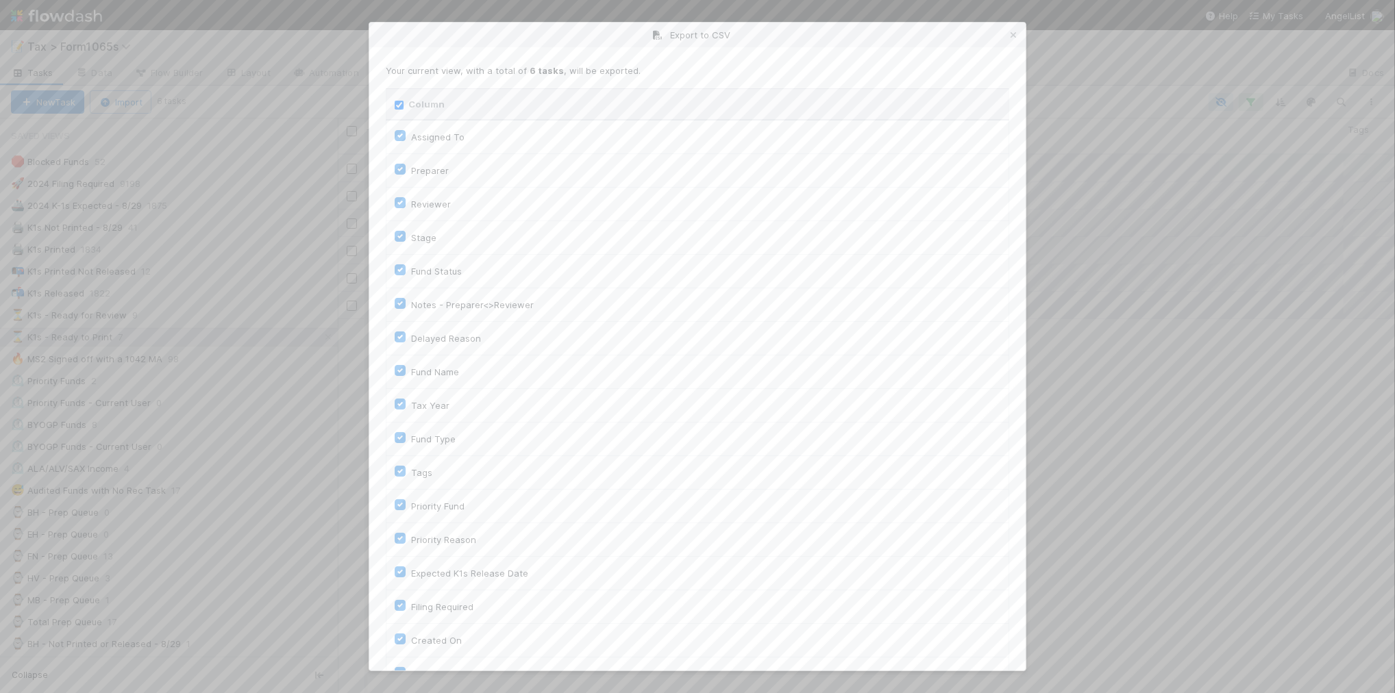
checkbox input "true"
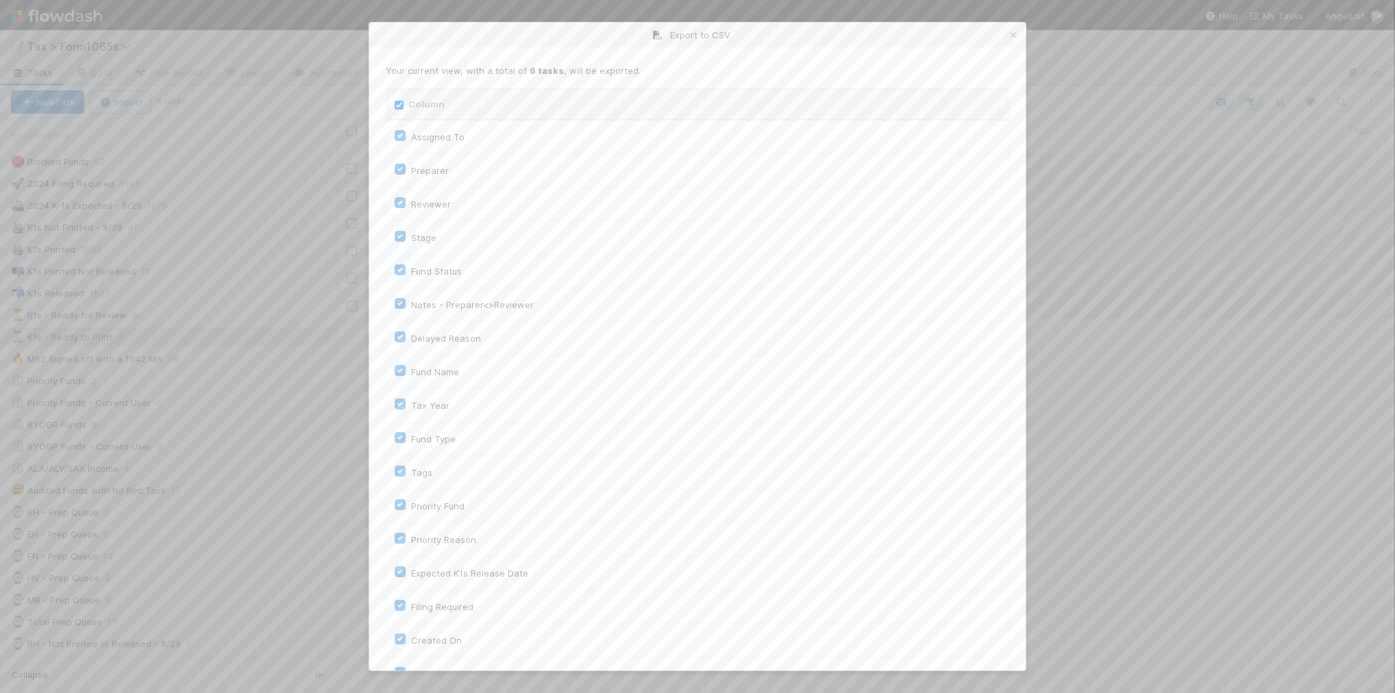
checkbox input "true"
click at [400, 101] on input "Column" at bounding box center [399, 105] width 9 height 9
checkbox input "false"
checkbox To "false"
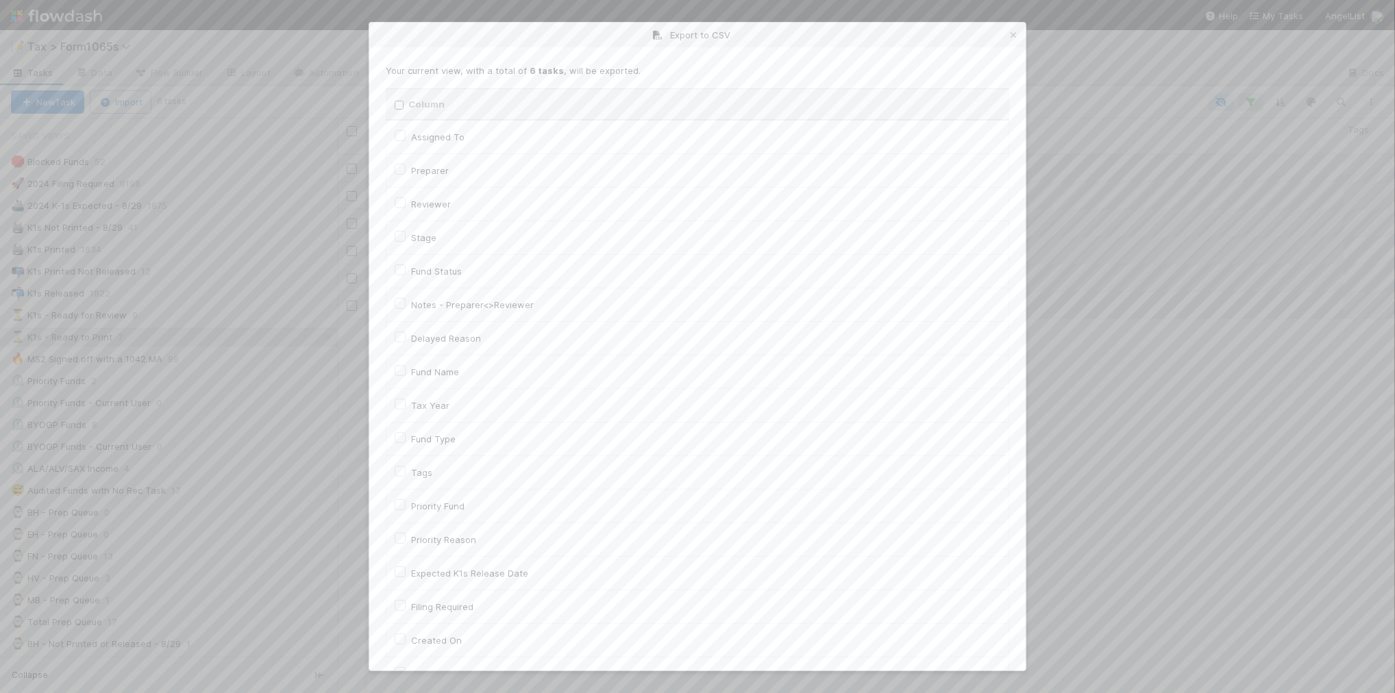
checkbox input "false"
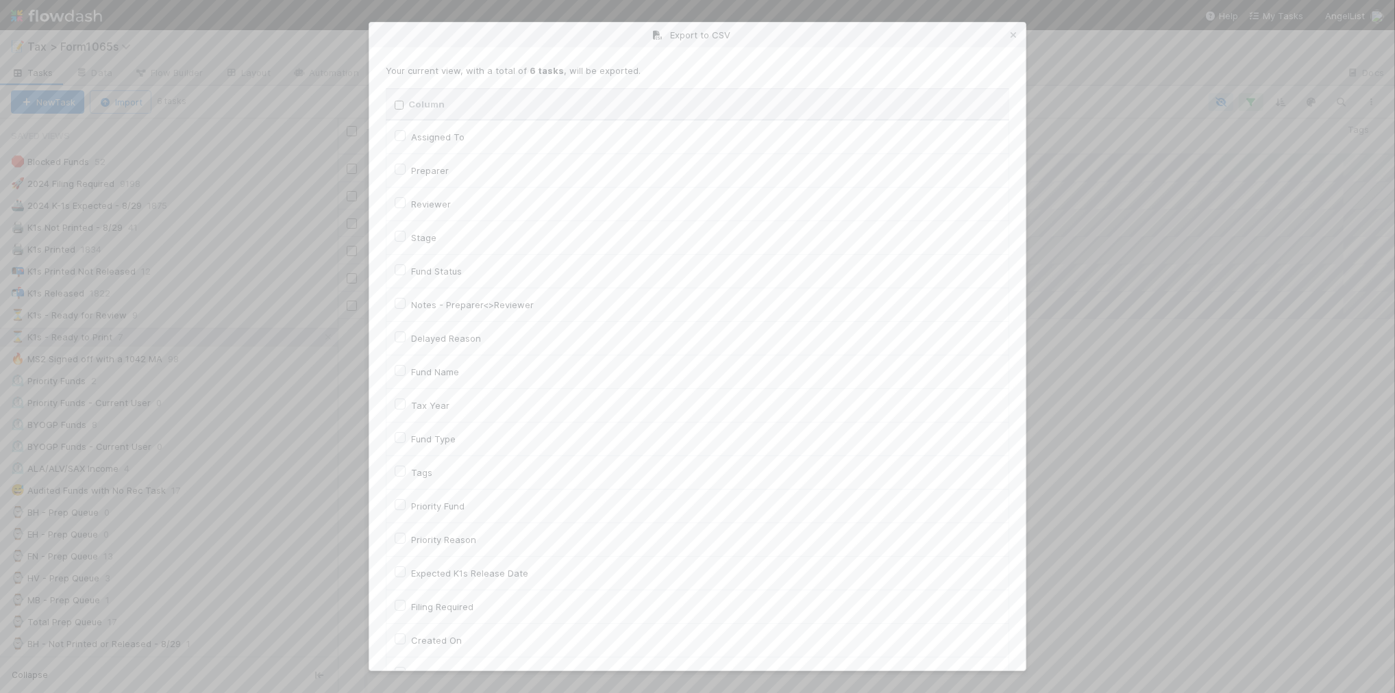
checkbox input "false"
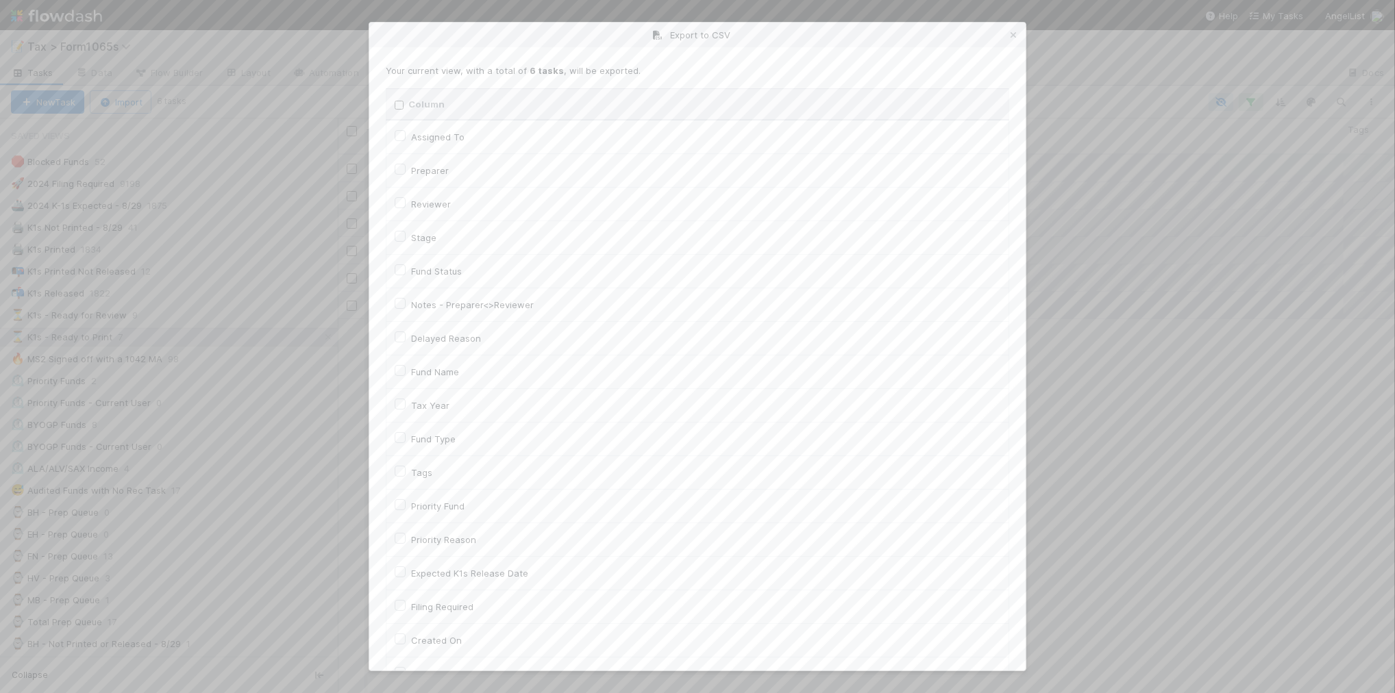
checkbox input "false"
checkbox On "false"
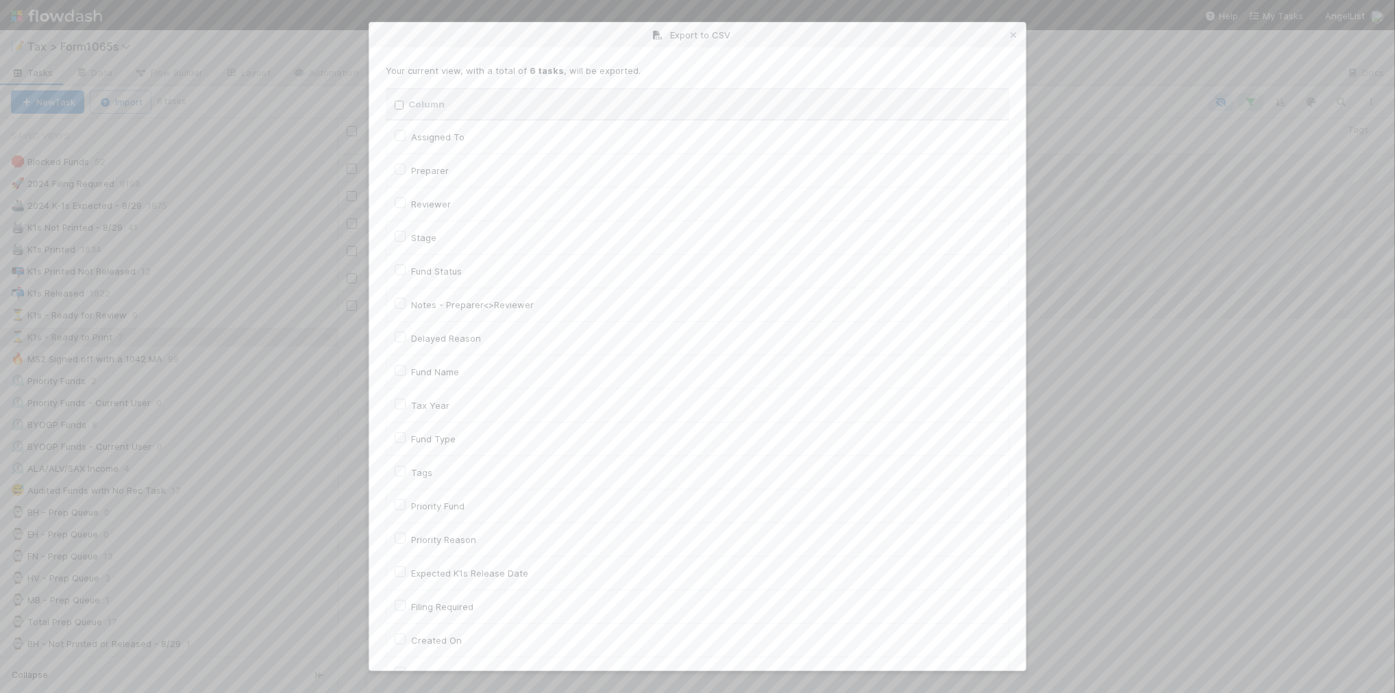
checkbox input "false"
checkbox On "false"
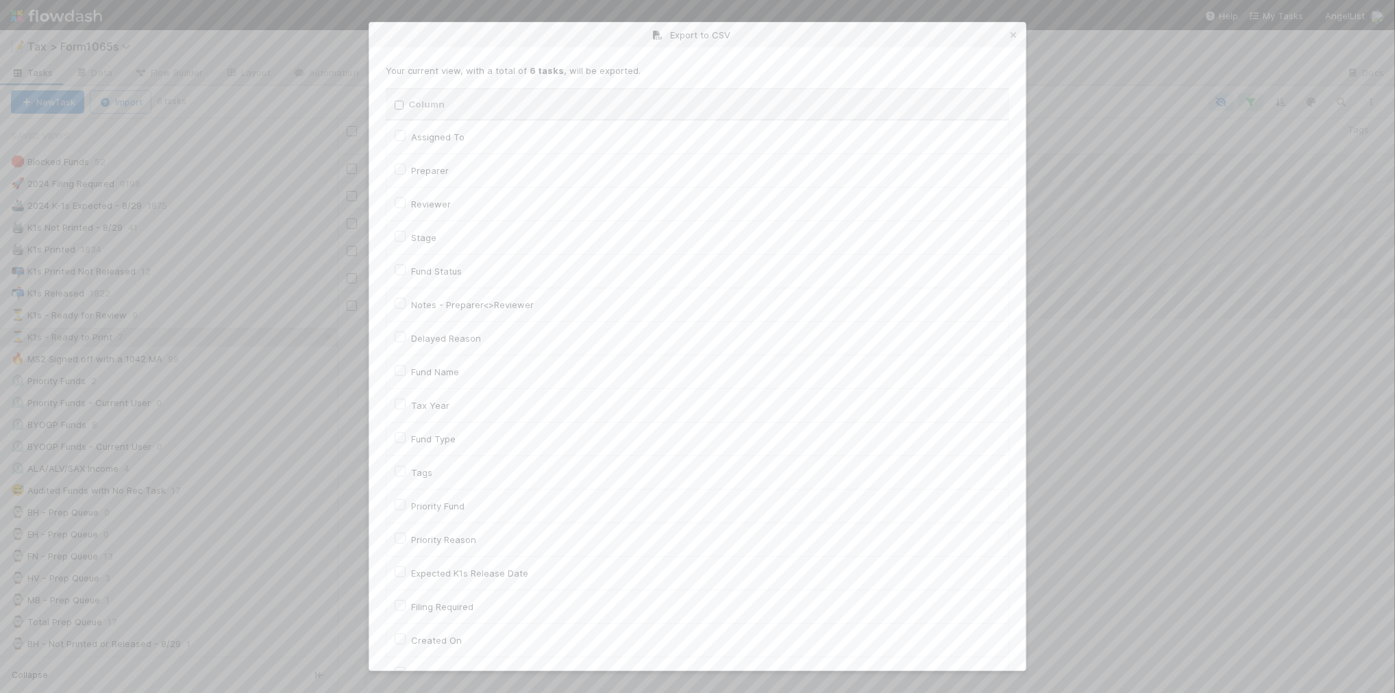
checkbox input "false"
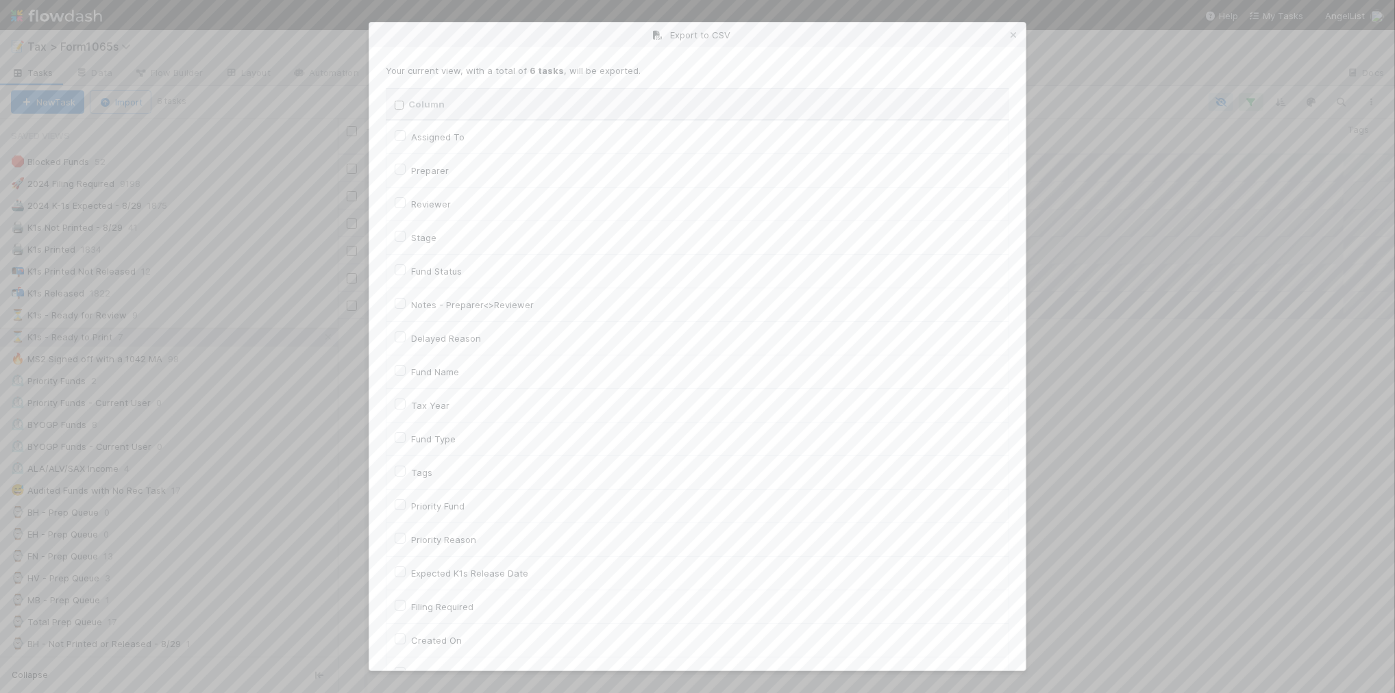
checkbox input "false"
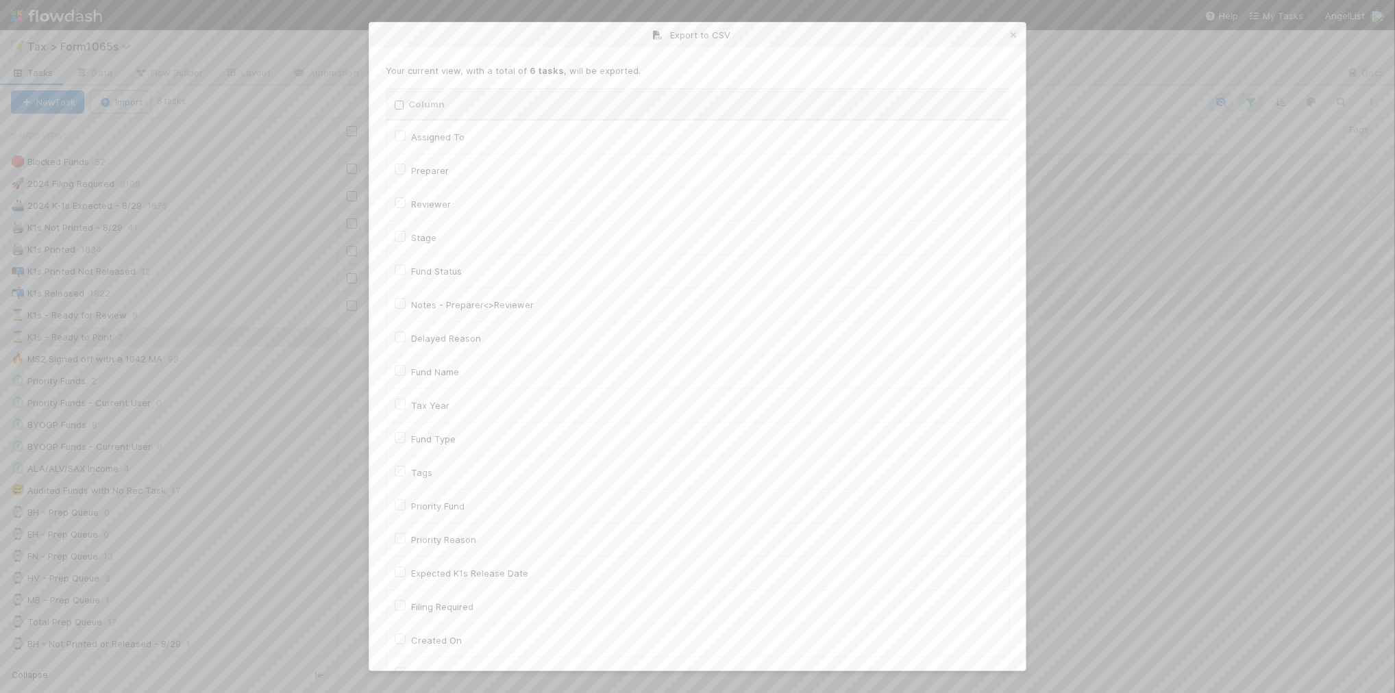
checkbox input "false"
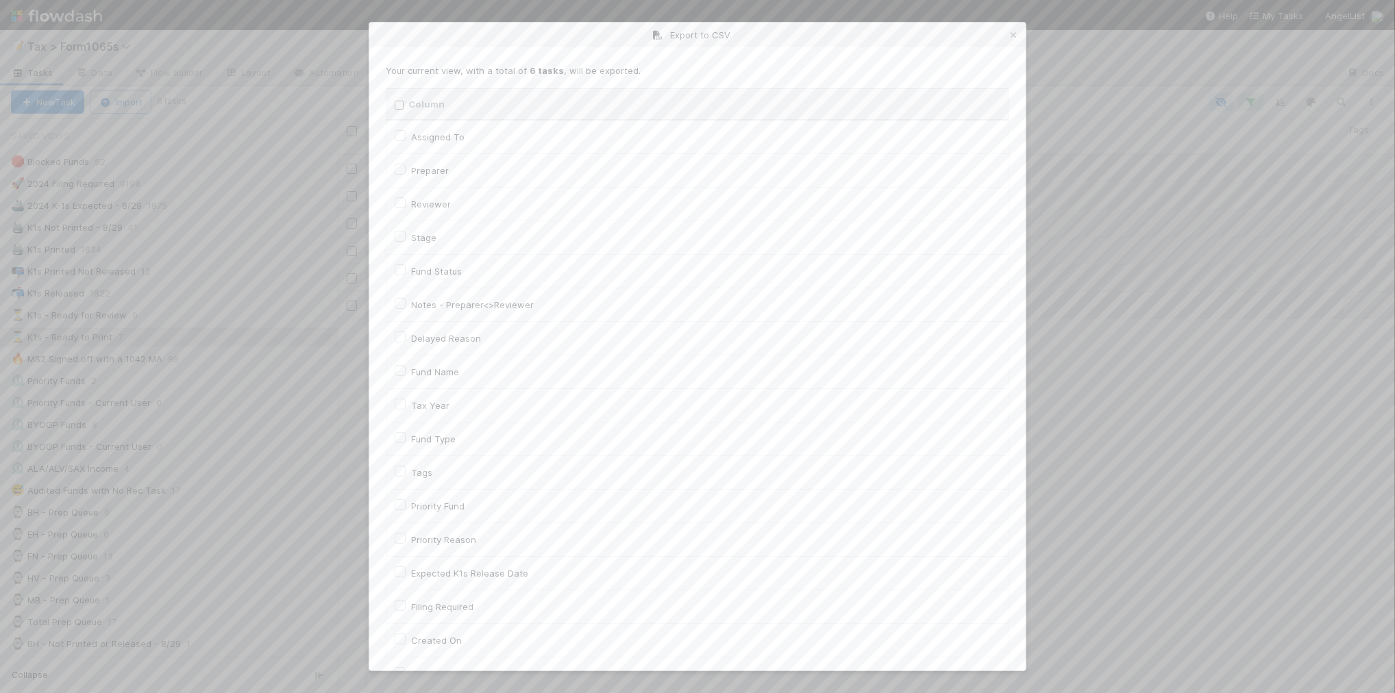
checkbox input "false"
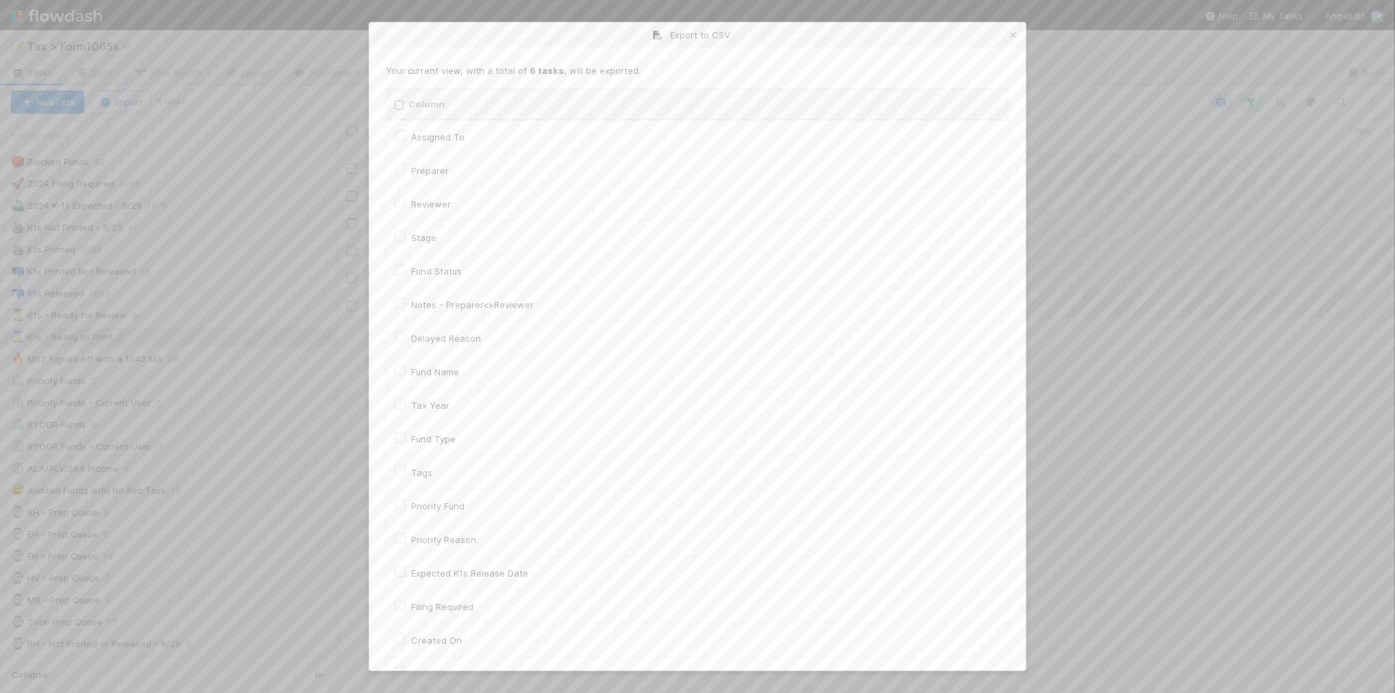
checkbox input "false"
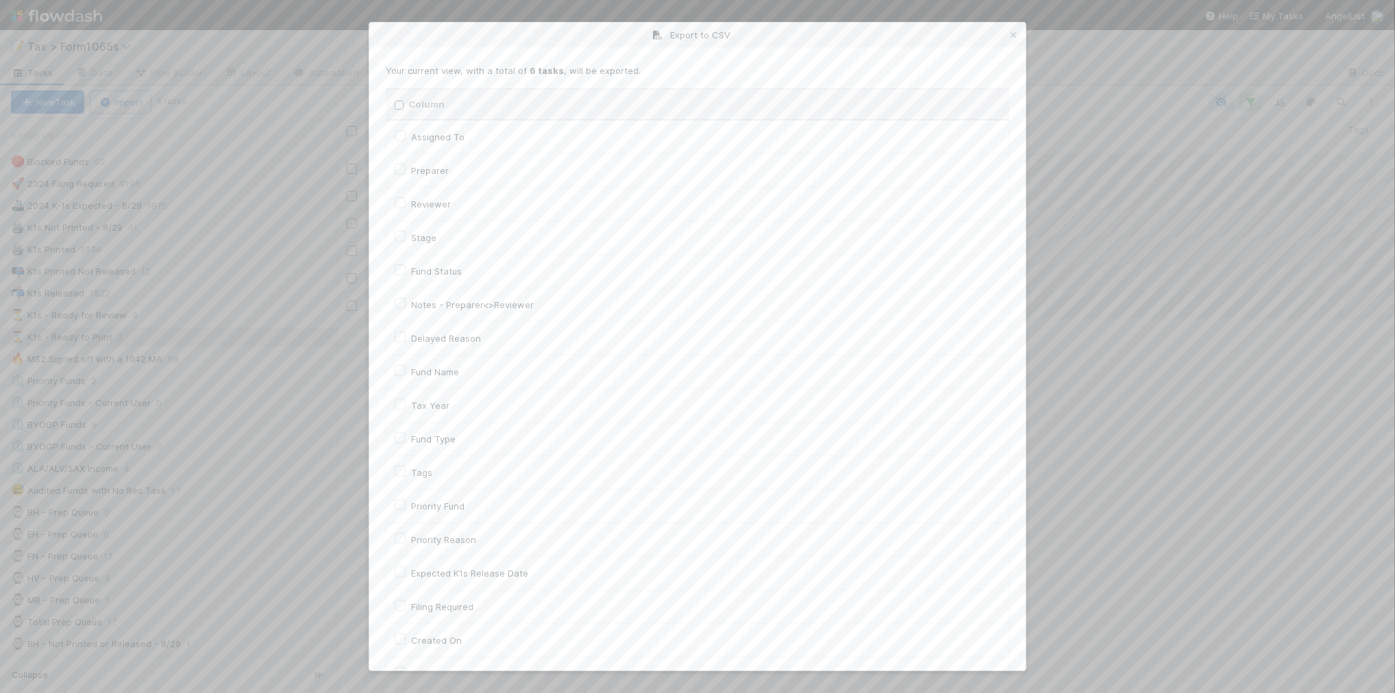
checkbox input "false"
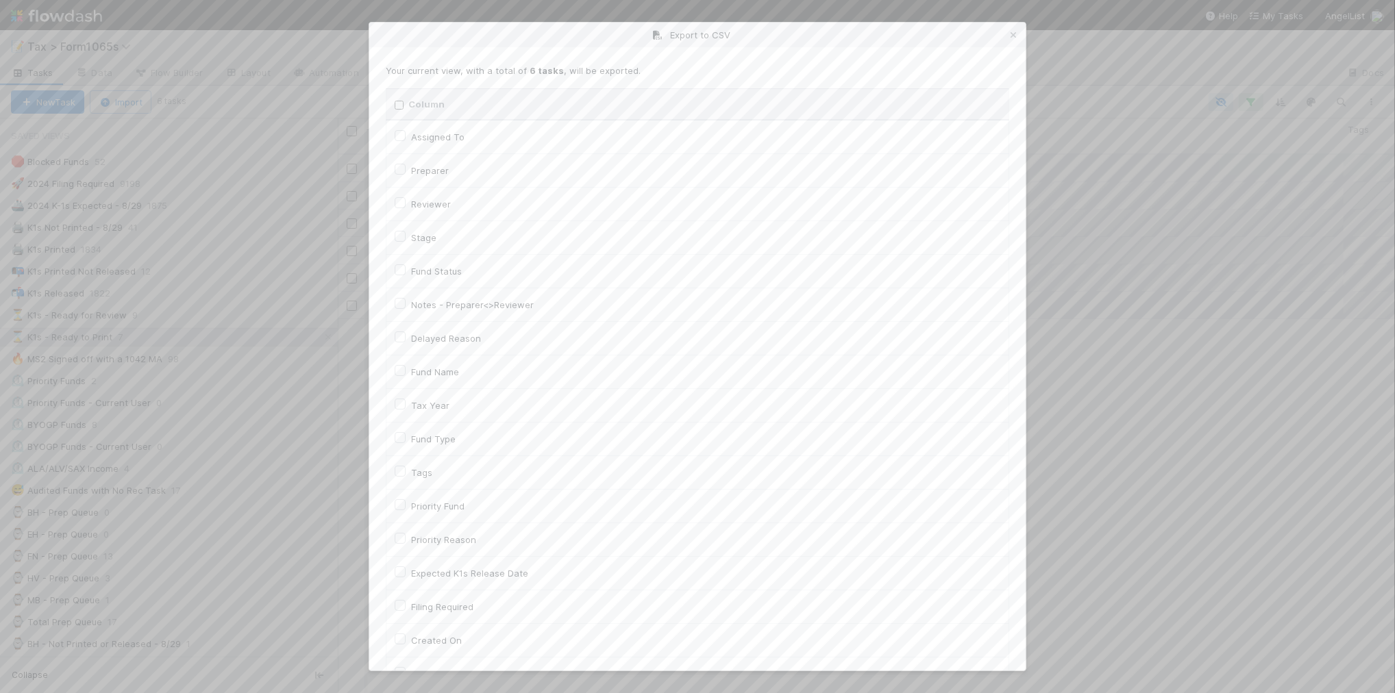
checkbox input "false"
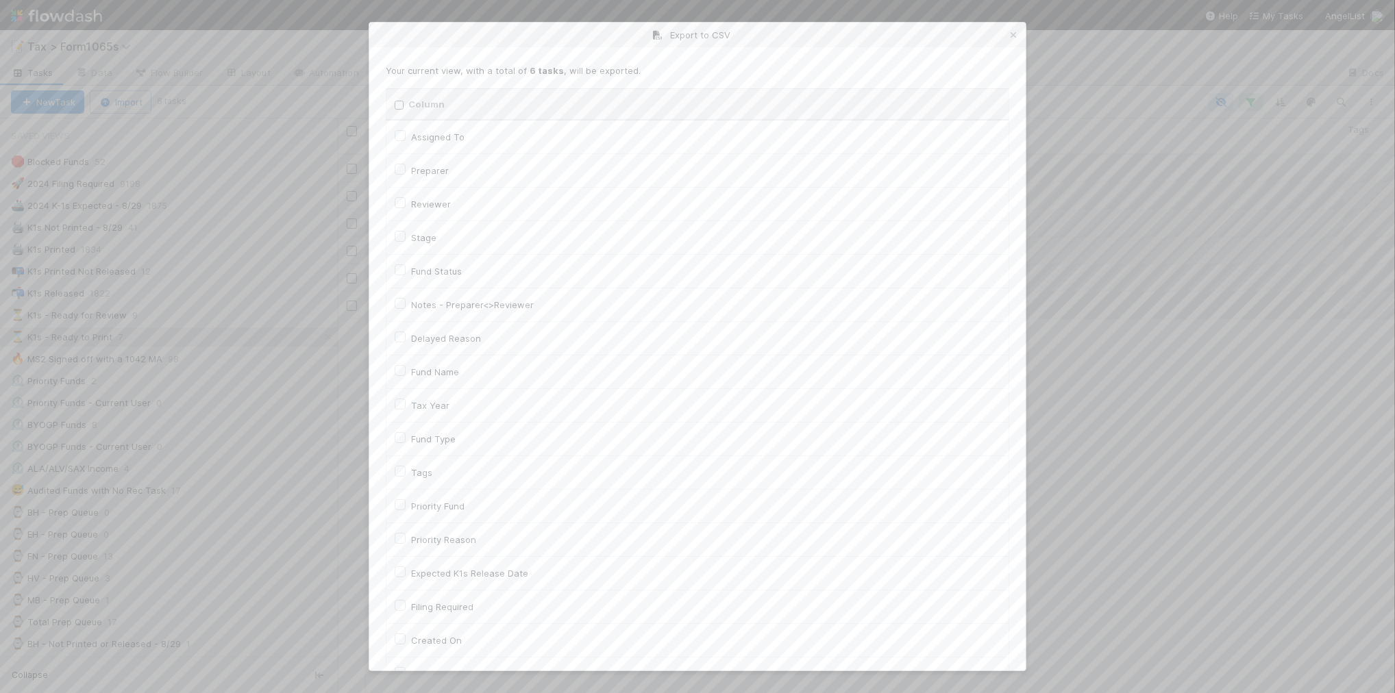
checkbox input "false"
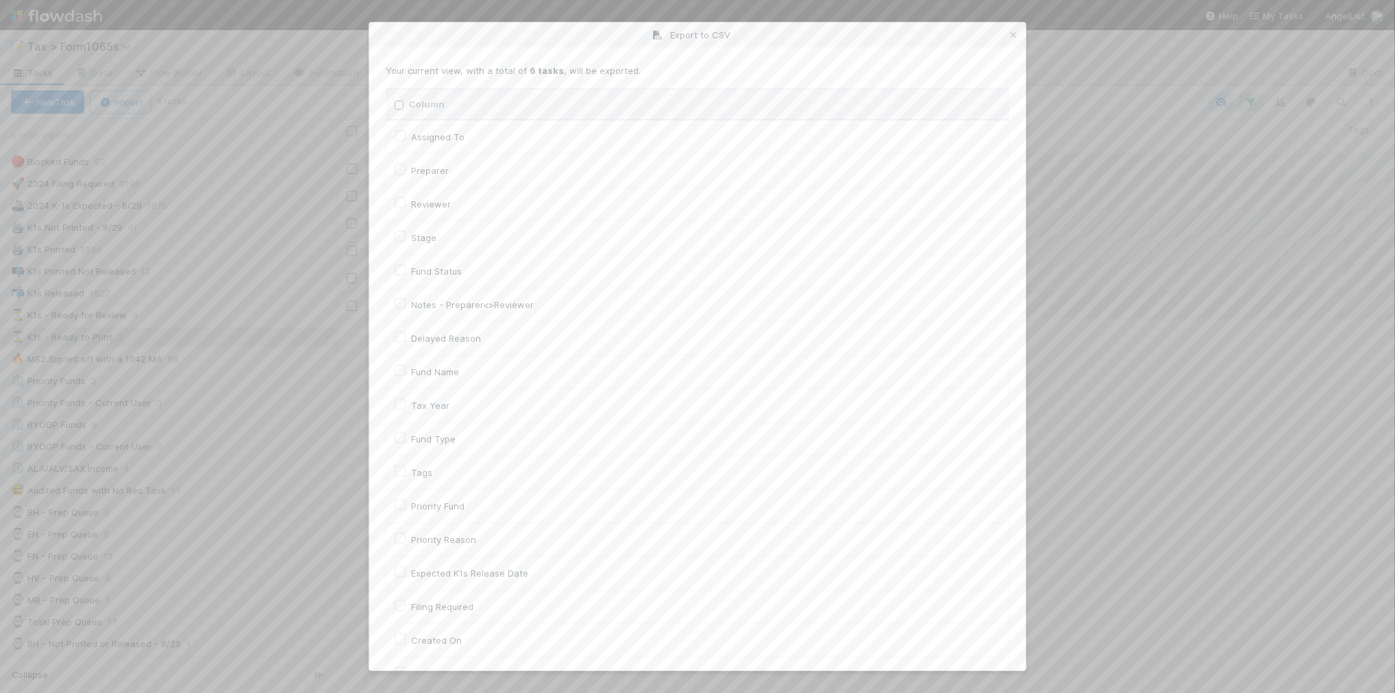
checkbox input "false"
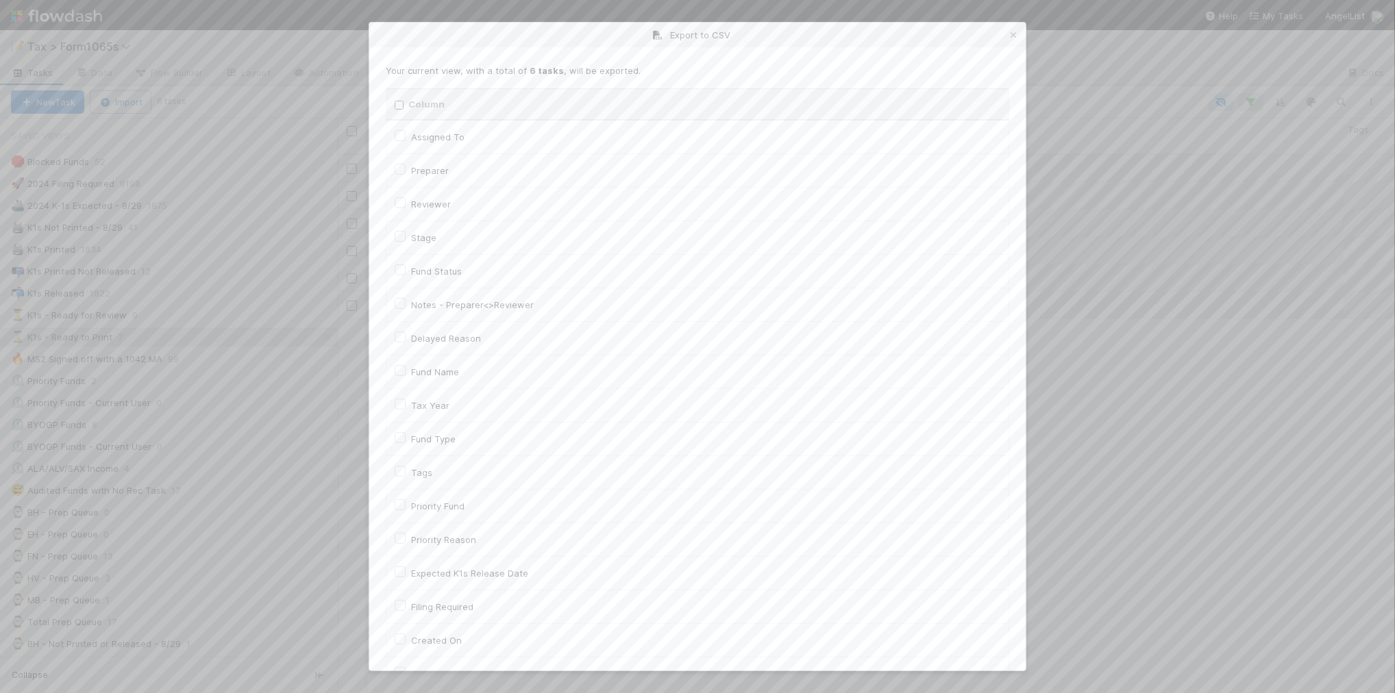
checkbox input "false"
checkbox URL "false"
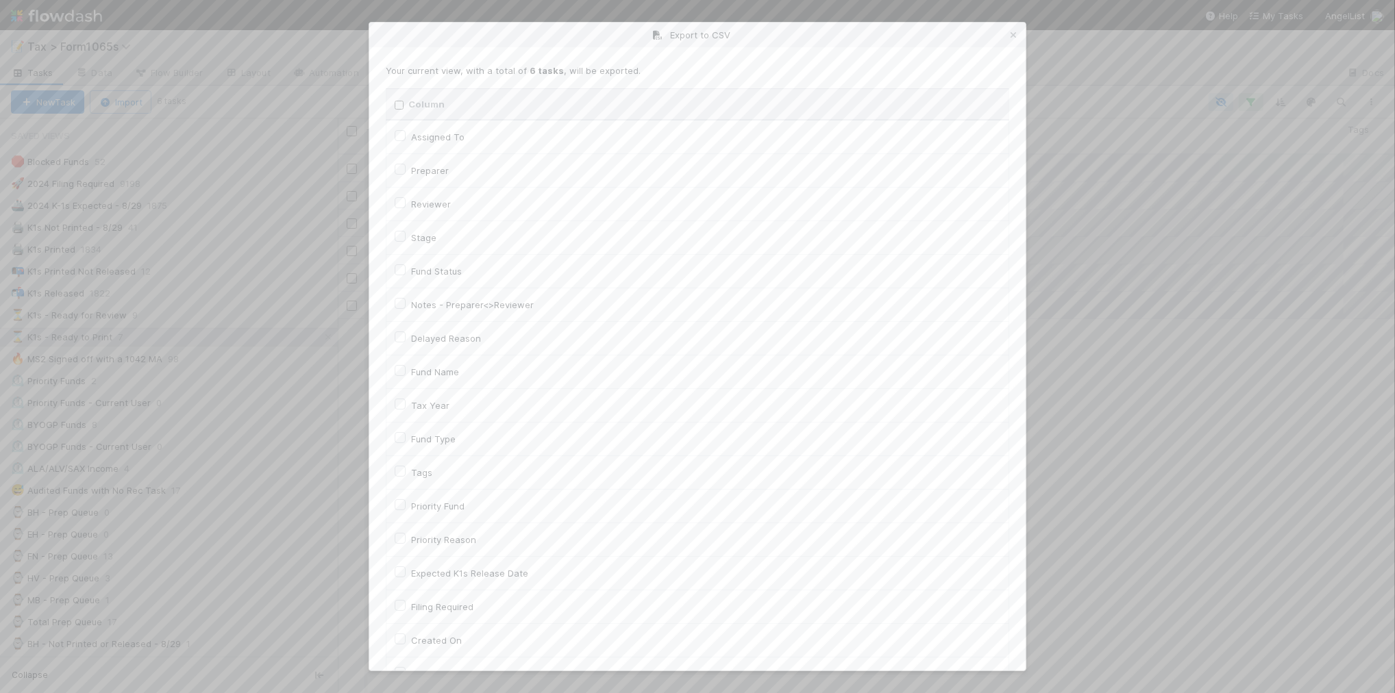
click at [432, 404] on label "Tax Year" at bounding box center [430, 405] width 38 height 16
click at [406, 404] on input "Tax Year" at bounding box center [400, 403] width 11 height 12
checkbox input "true"
click at [420, 480] on label "Llc Id" at bounding box center [422, 481] width 22 height 16
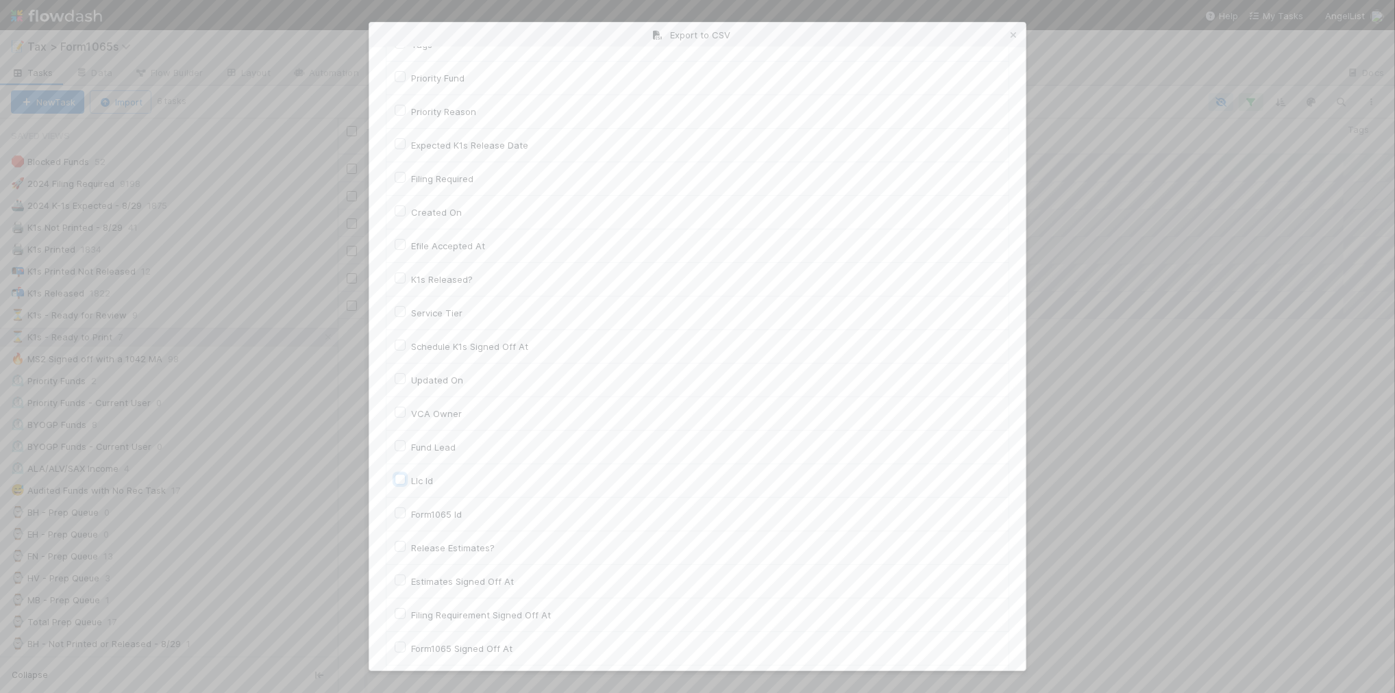
click at [406, 480] on input "Llc Id" at bounding box center [400, 479] width 11 height 12
checkbox input "true"
click at [426, 641] on button "Generate CSV" at bounding box center [426, 642] width 80 height 23
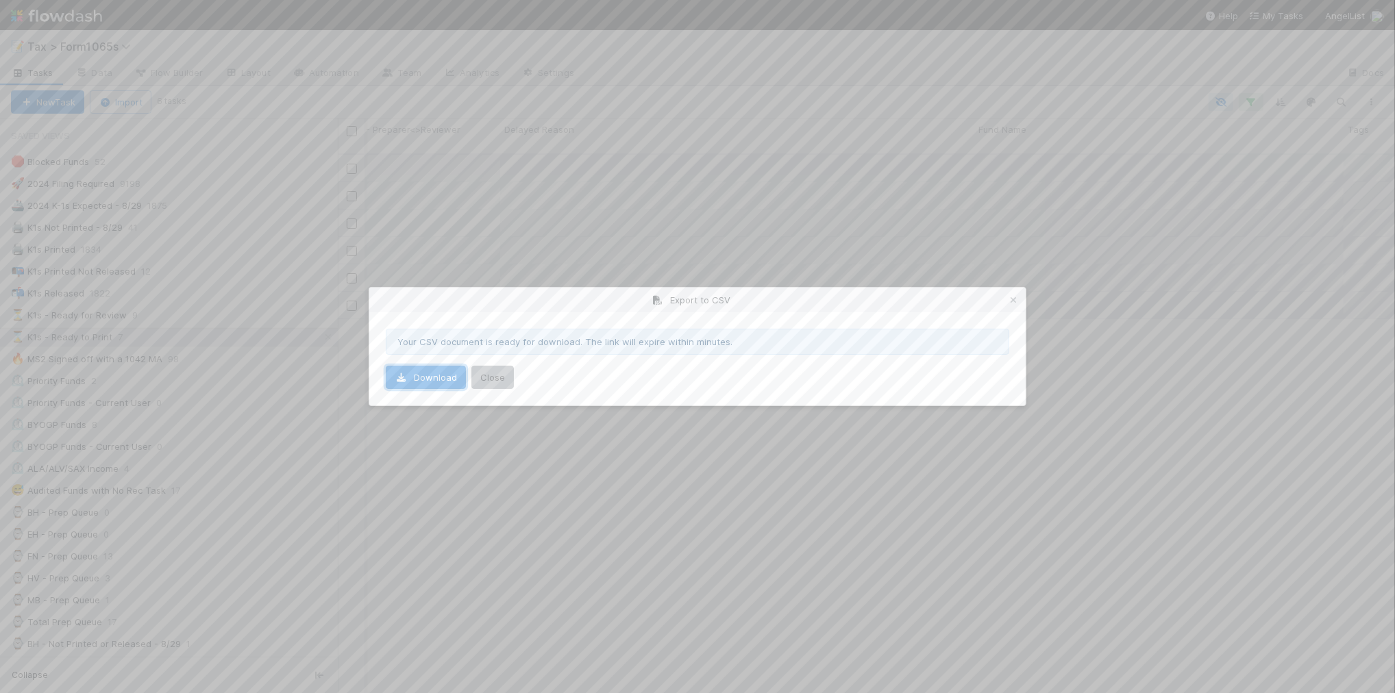
click at [434, 382] on link "Download" at bounding box center [426, 377] width 80 height 23
drag, startPoint x: 1016, startPoint y: 300, endPoint x: 949, endPoint y: 310, distance: 67.2
click at [1016, 300] on icon at bounding box center [1014, 300] width 14 height 9
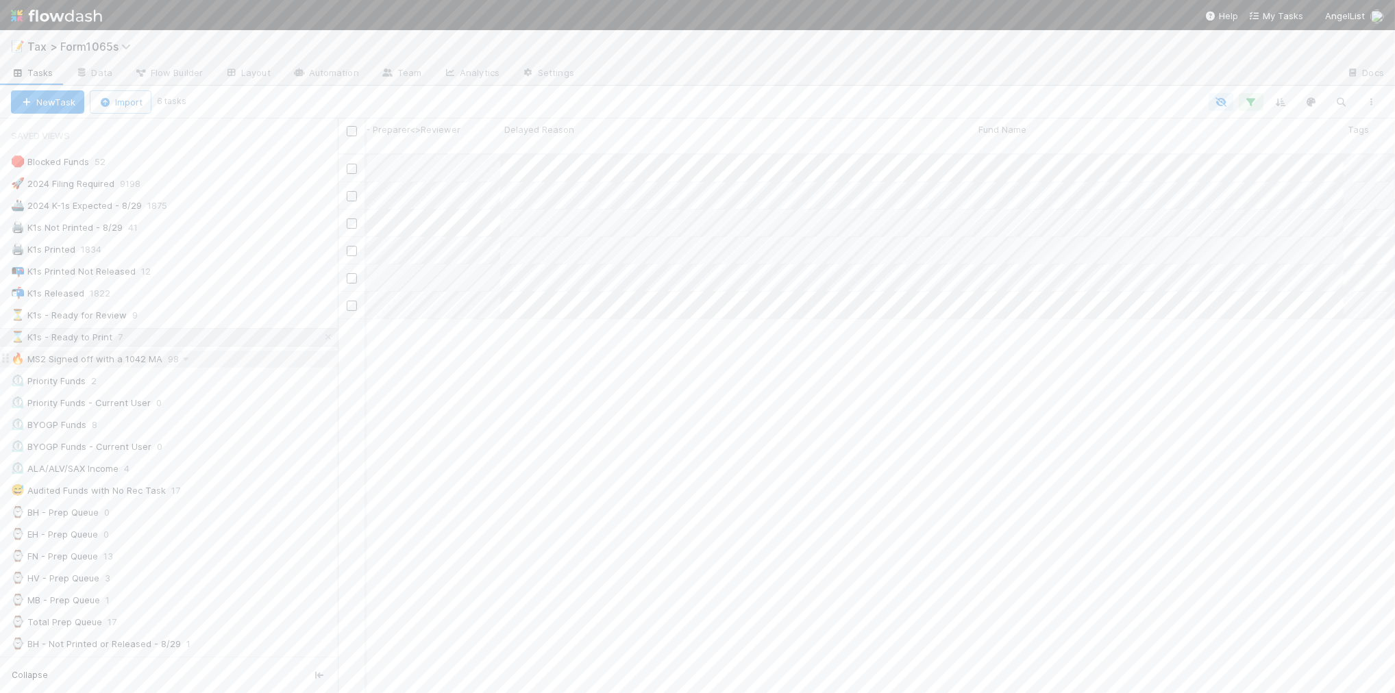
click at [233, 357] on div "🔥 MS2 Signed off with a 1042 MA 98" at bounding box center [174, 359] width 327 height 17
click at [1368, 100] on icon "button" at bounding box center [1372, 102] width 14 height 8
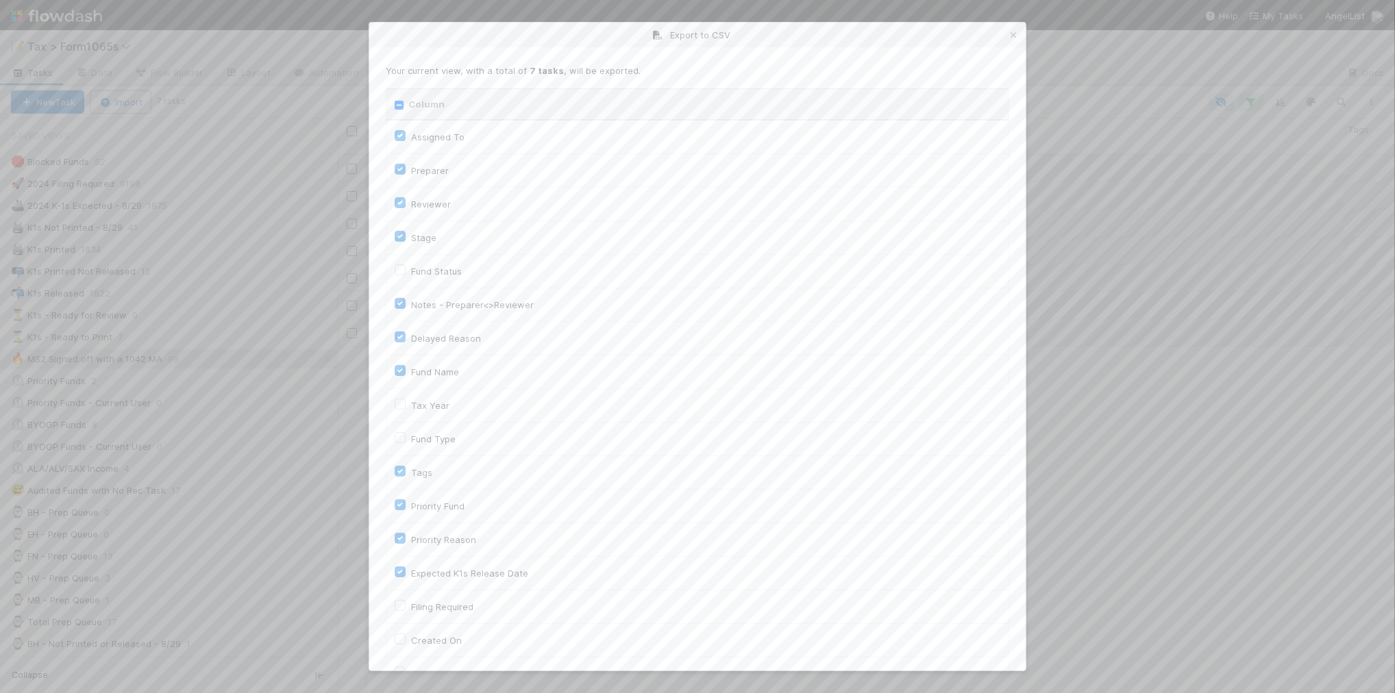
click at [401, 106] on input "Column" at bounding box center [399, 105] width 9 height 9
checkbox input "true"
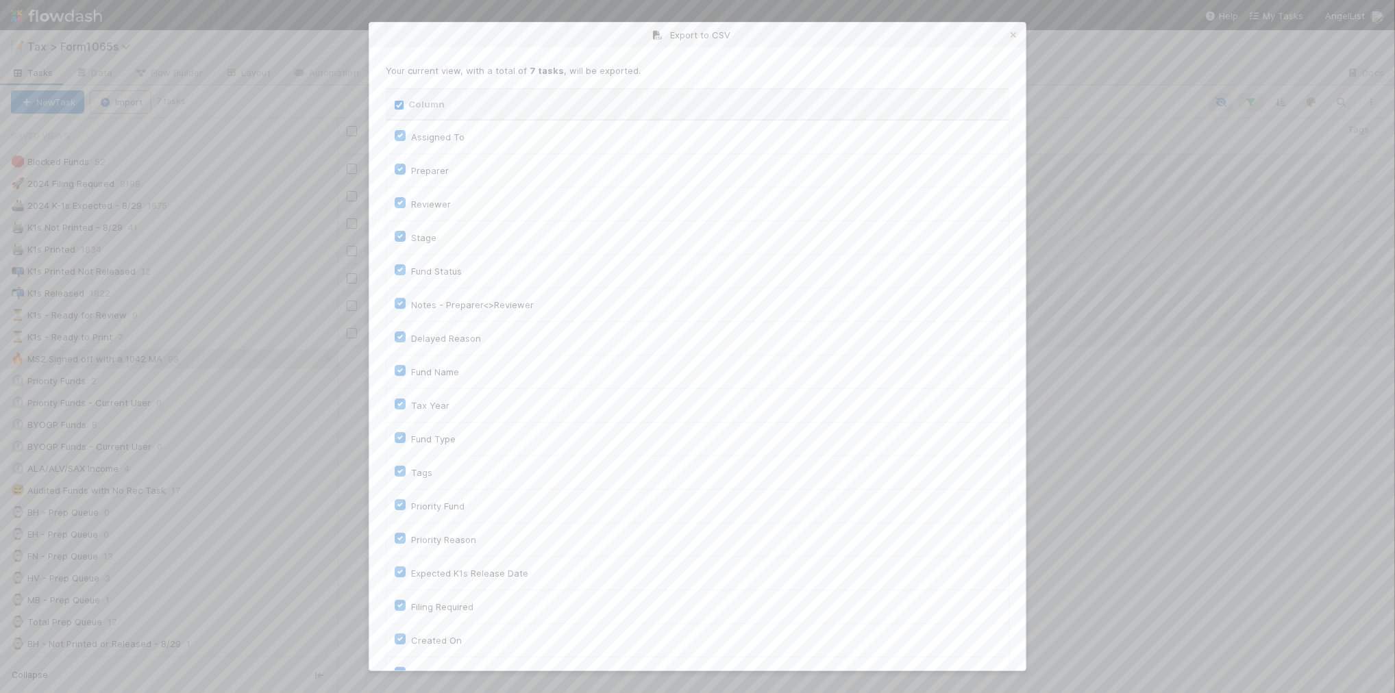
checkbox input "true"
checkbox On "true"
checkbox input "true"
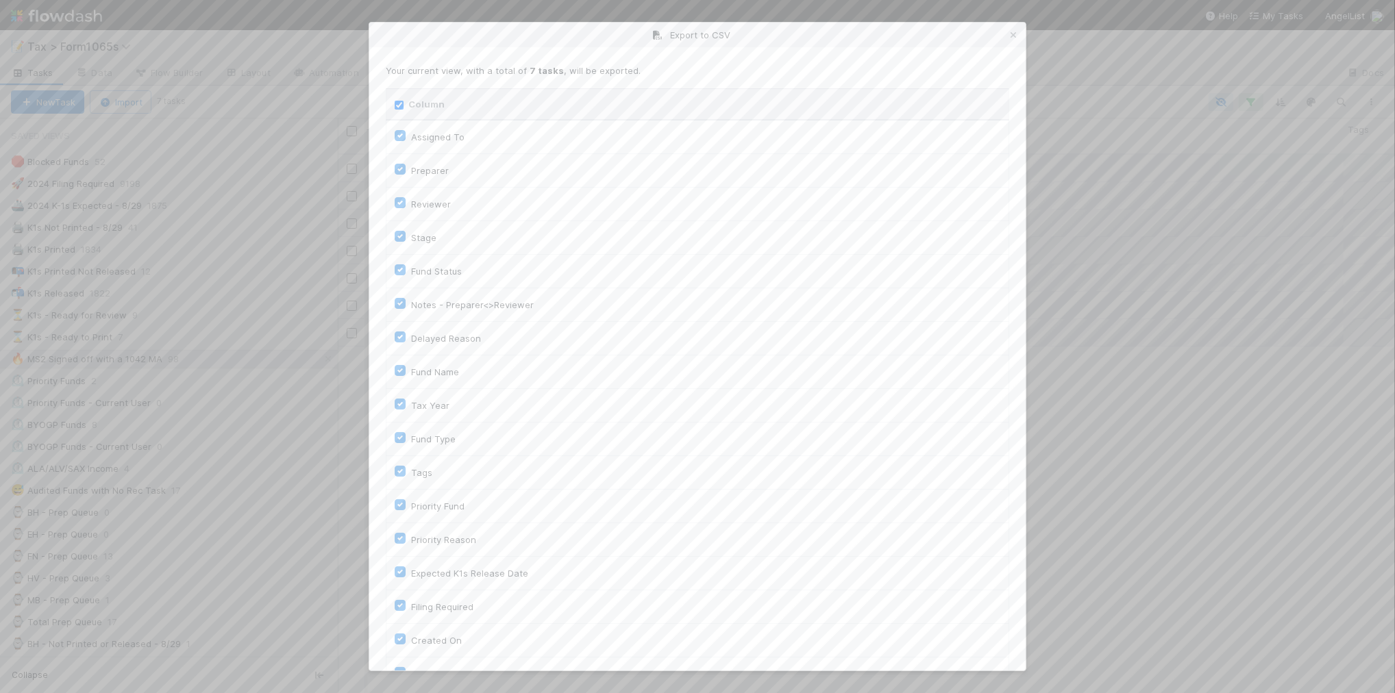
checkbox input "true"
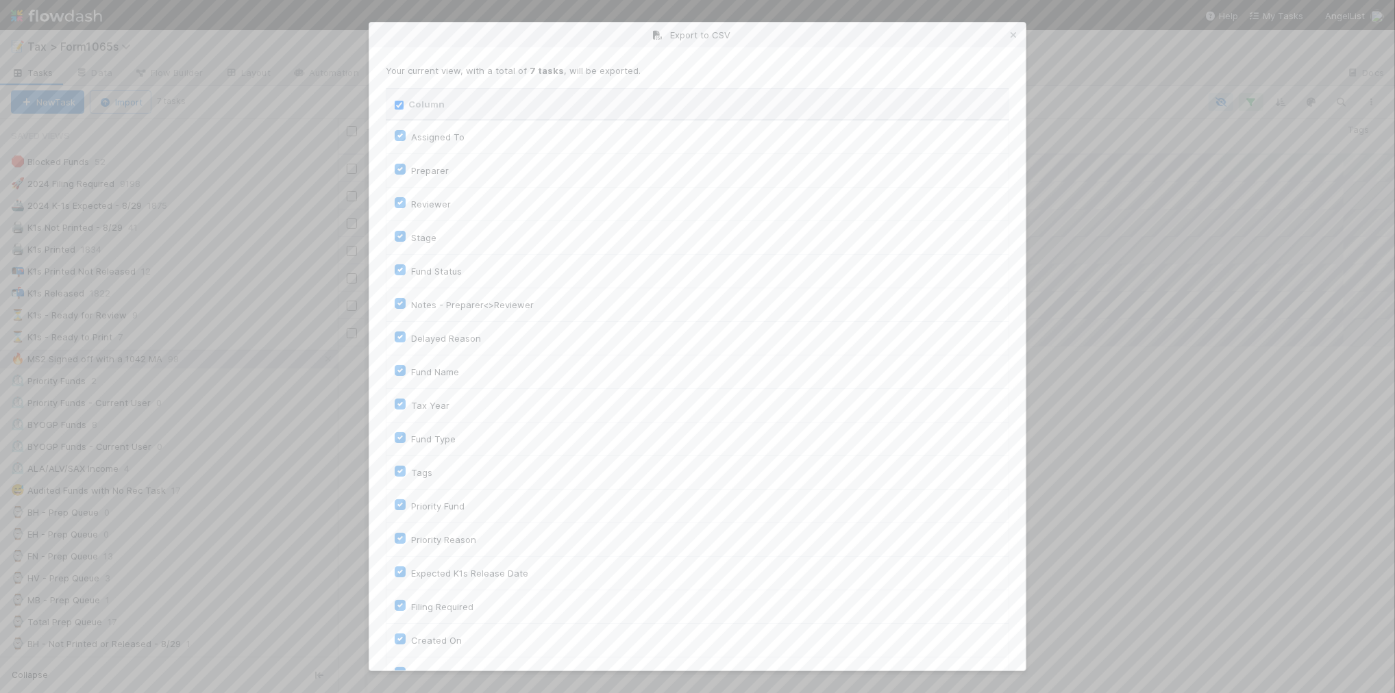
checkbox input "true"
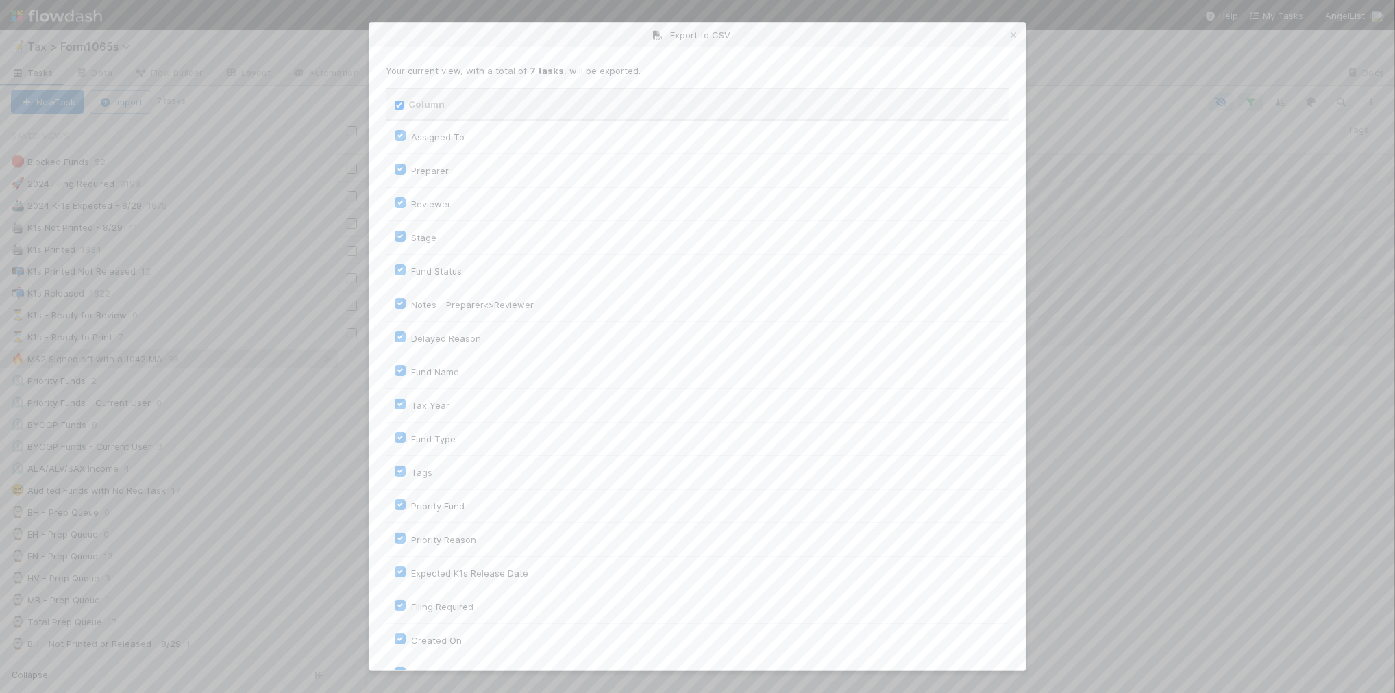
checkbox input "true"
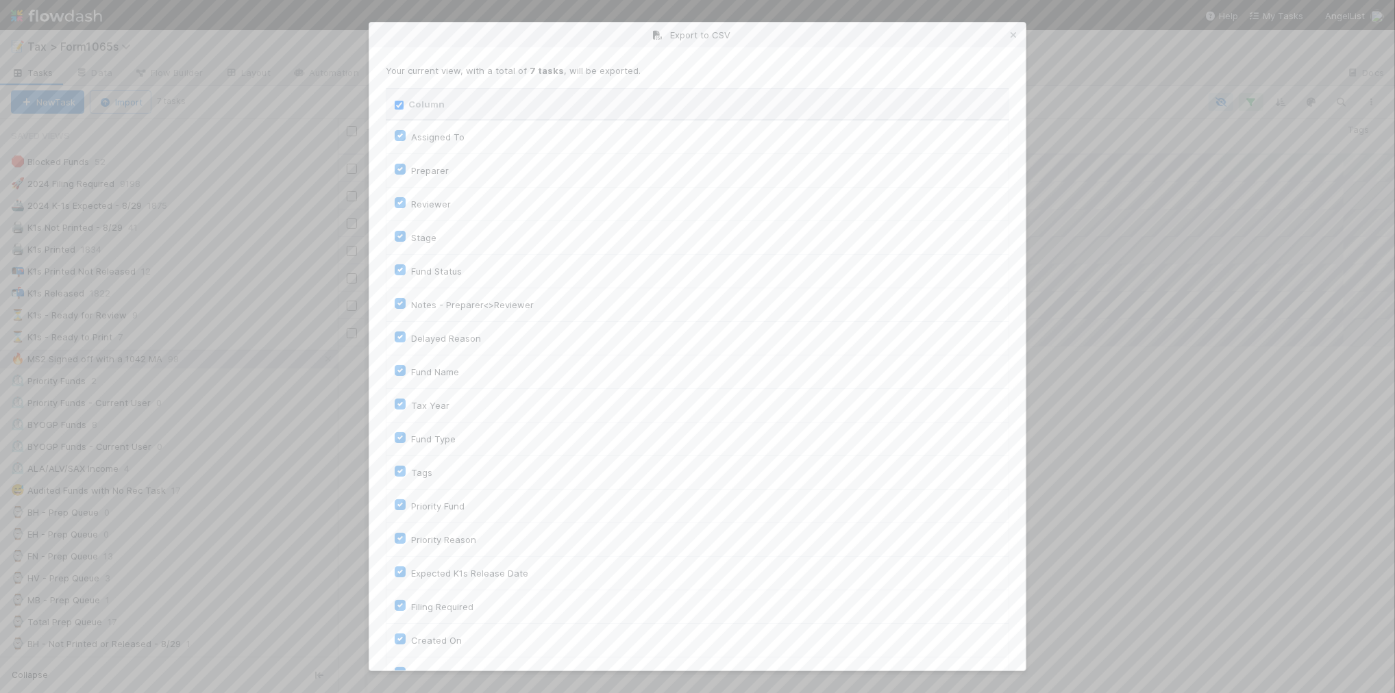
checkbox input "true"
click at [401, 106] on input "Column" at bounding box center [399, 105] width 9 height 9
checkbox input "false"
checkbox To "false"
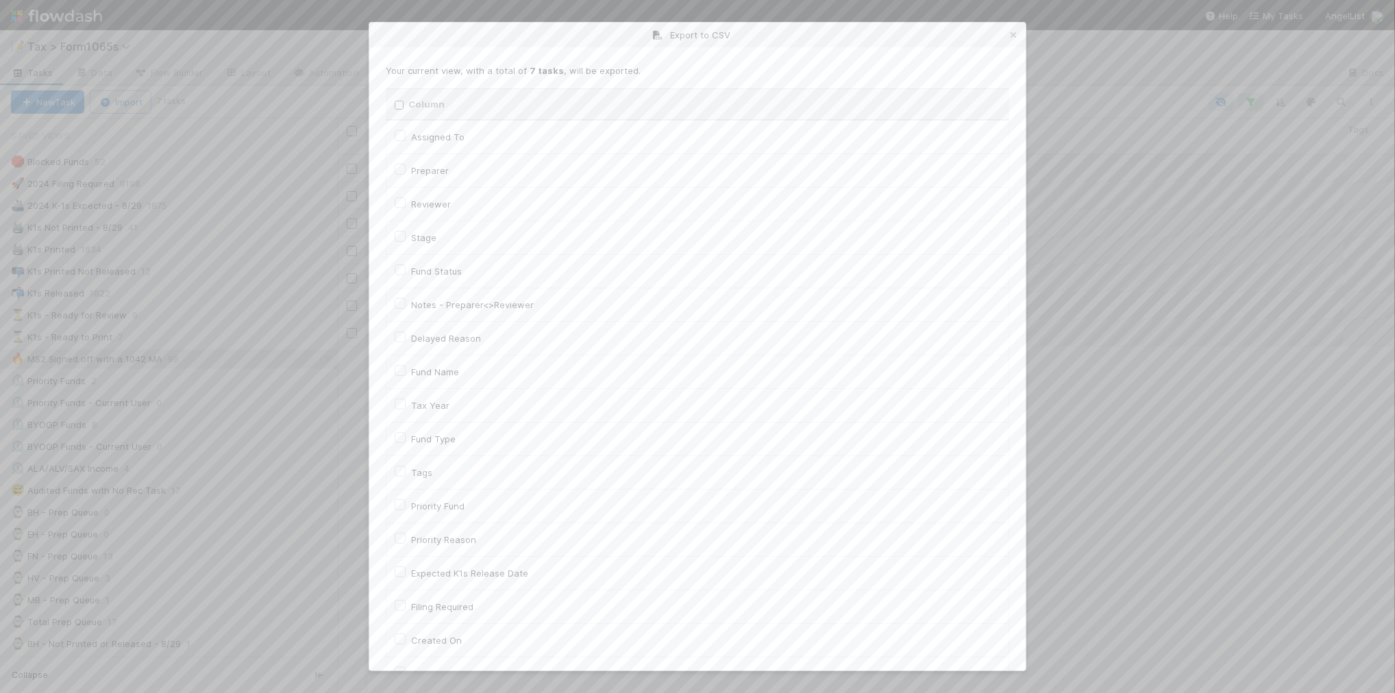
checkbox input "false"
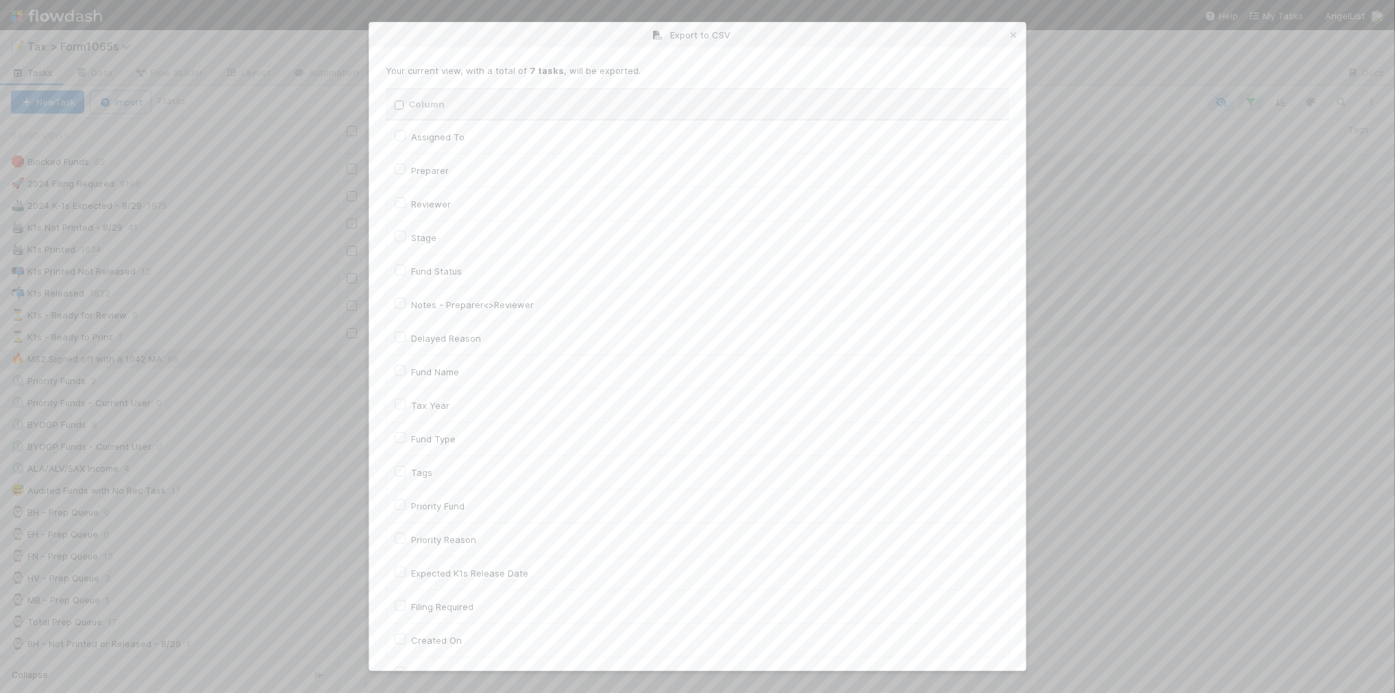
checkbox input "false"
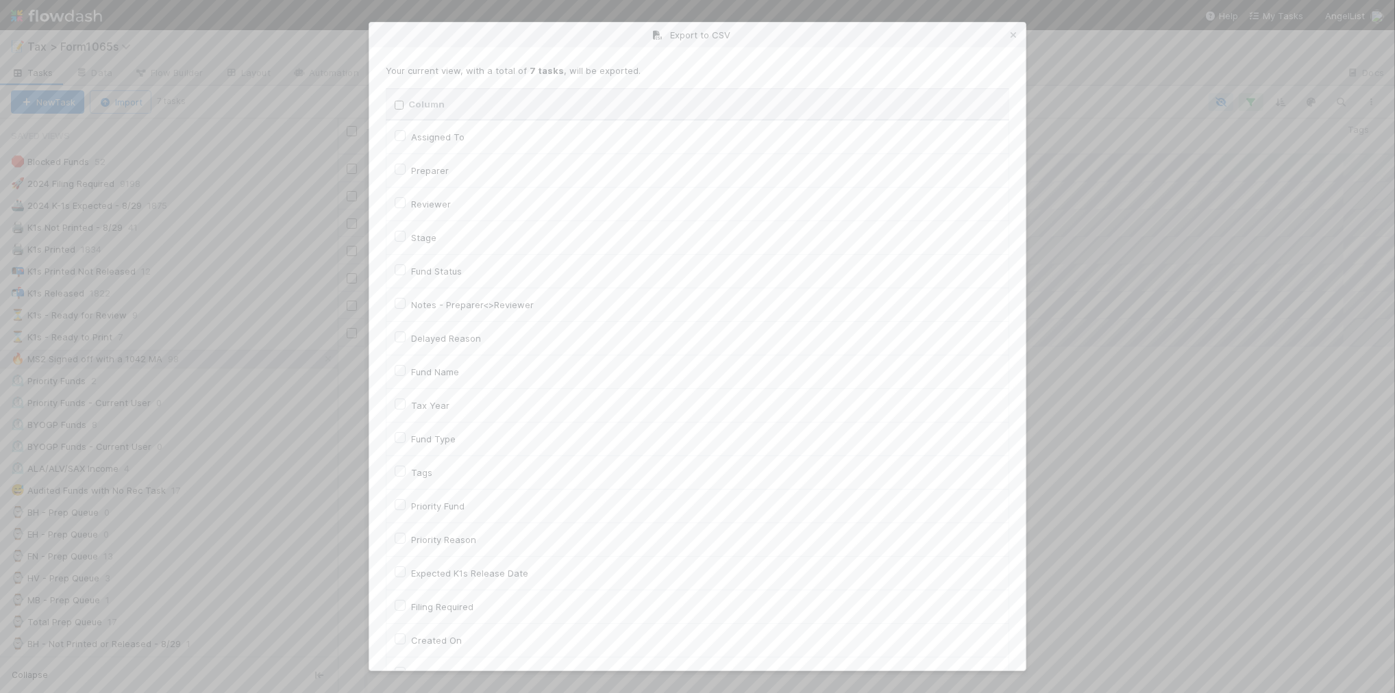
checkbox input "false"
checkbox On "false"
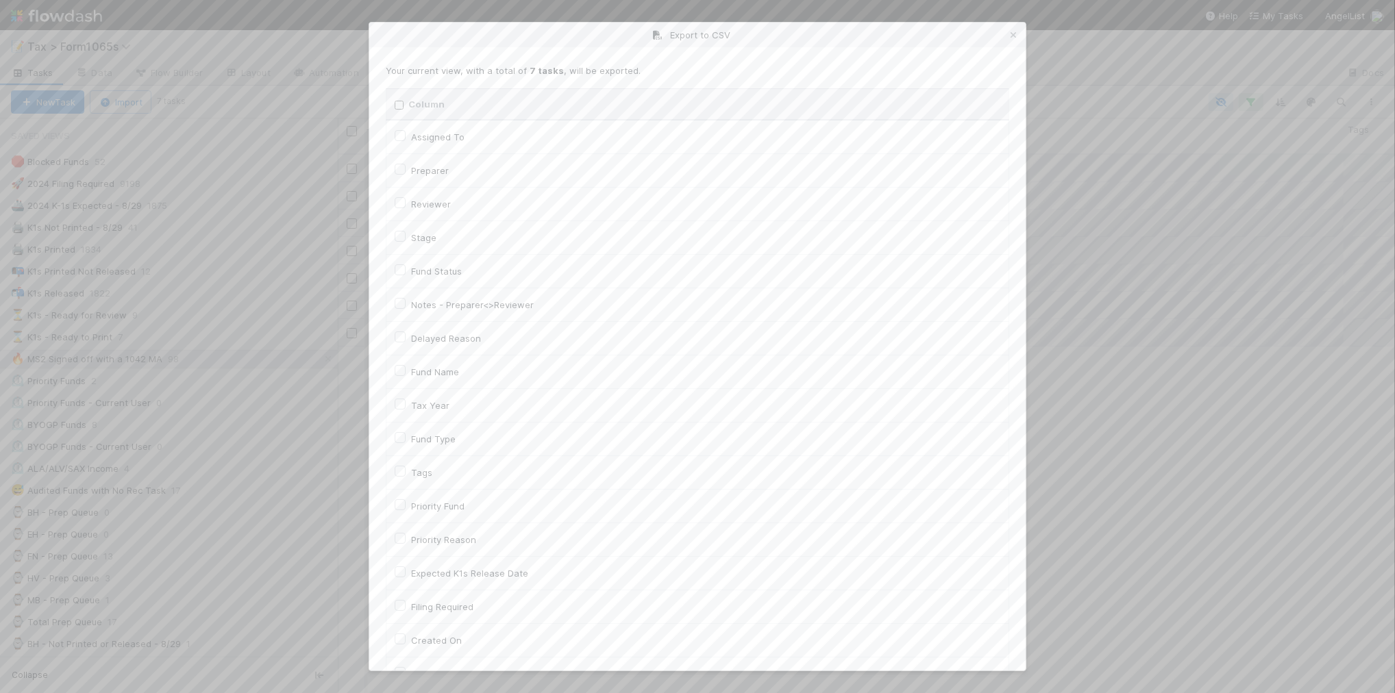
checkbox input "false"
checkbox On "false"
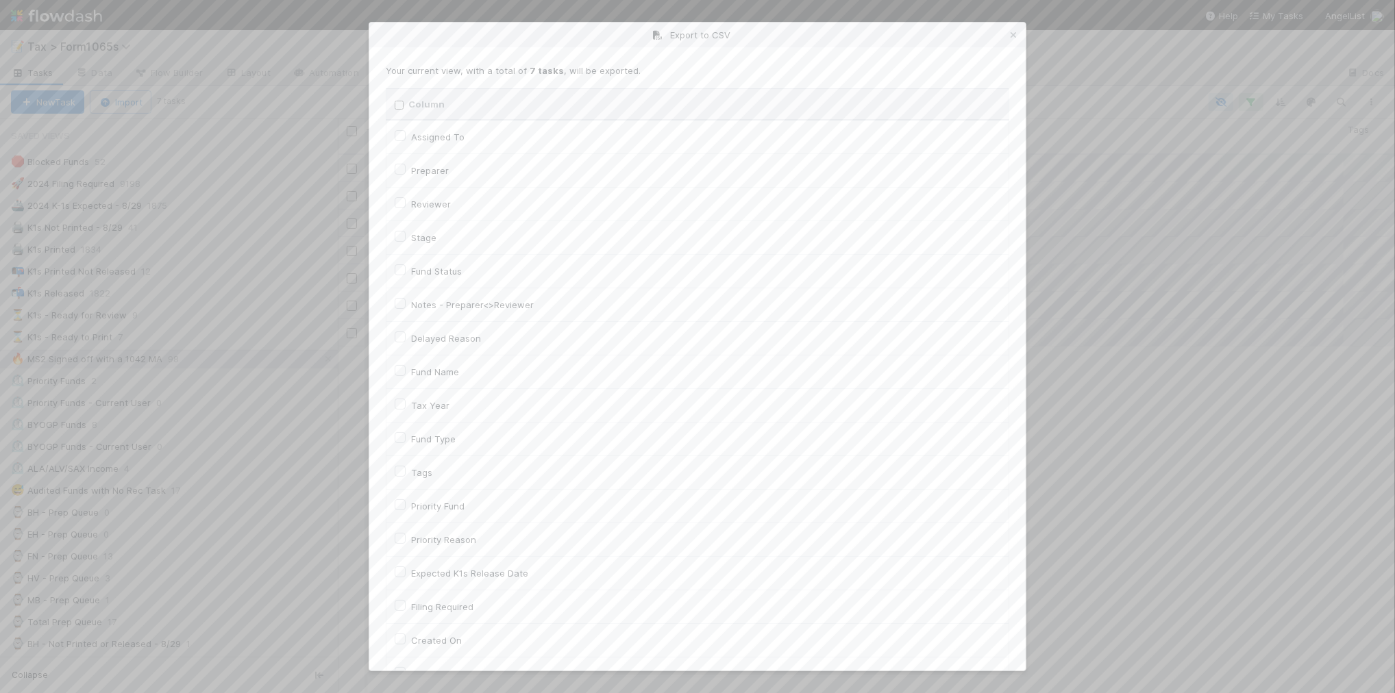
checkbox input "false"
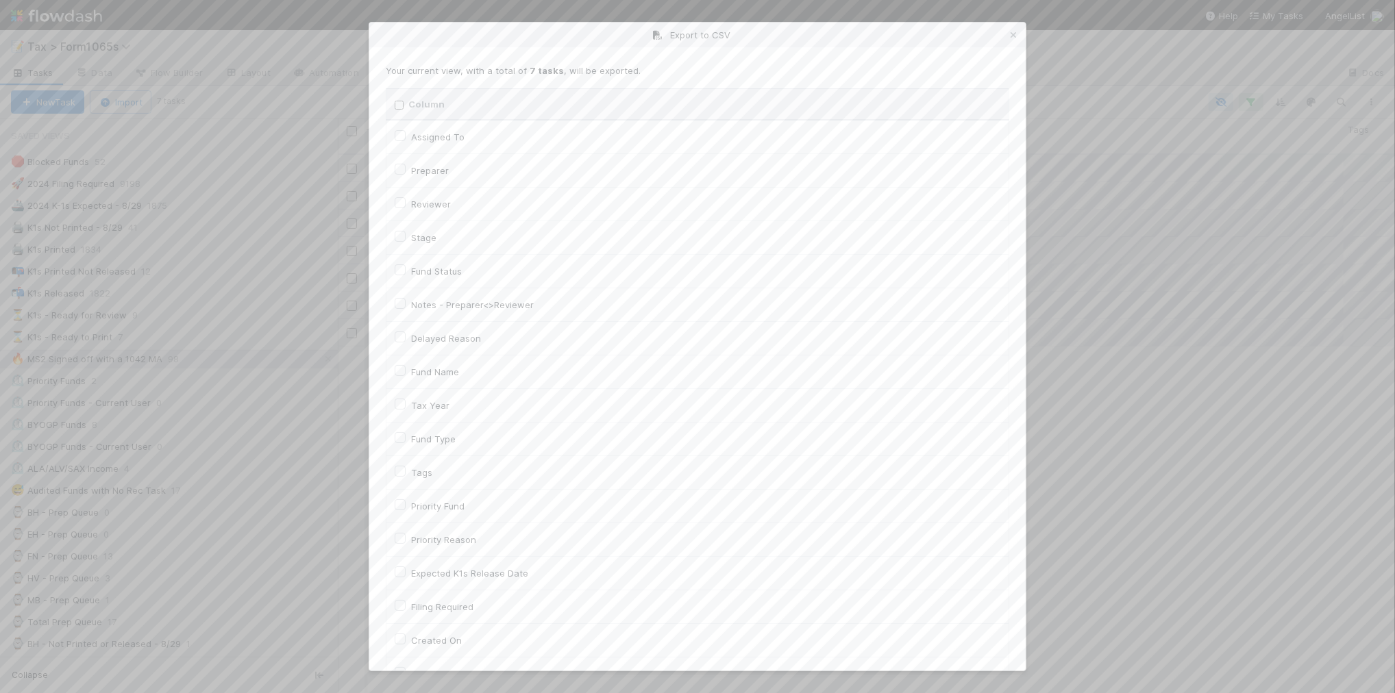
checkbox input "false"
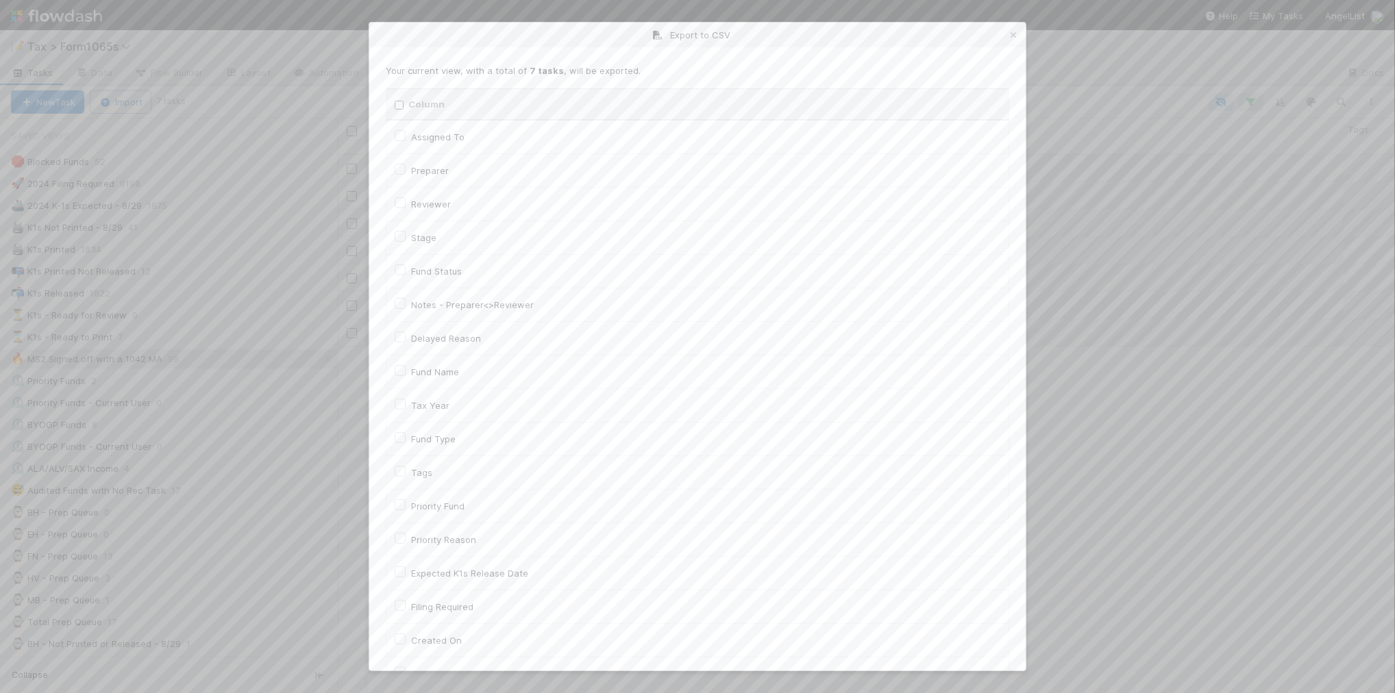
checkbox input "false"
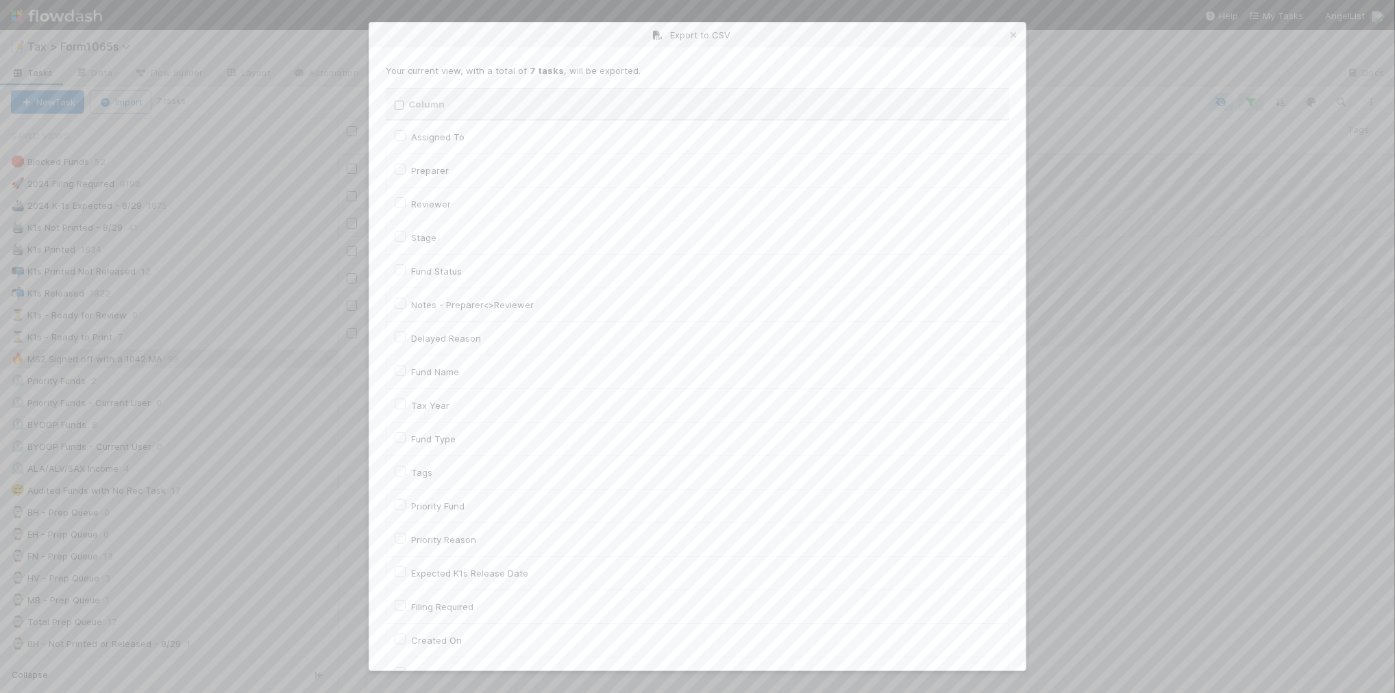
checkbox input "false"
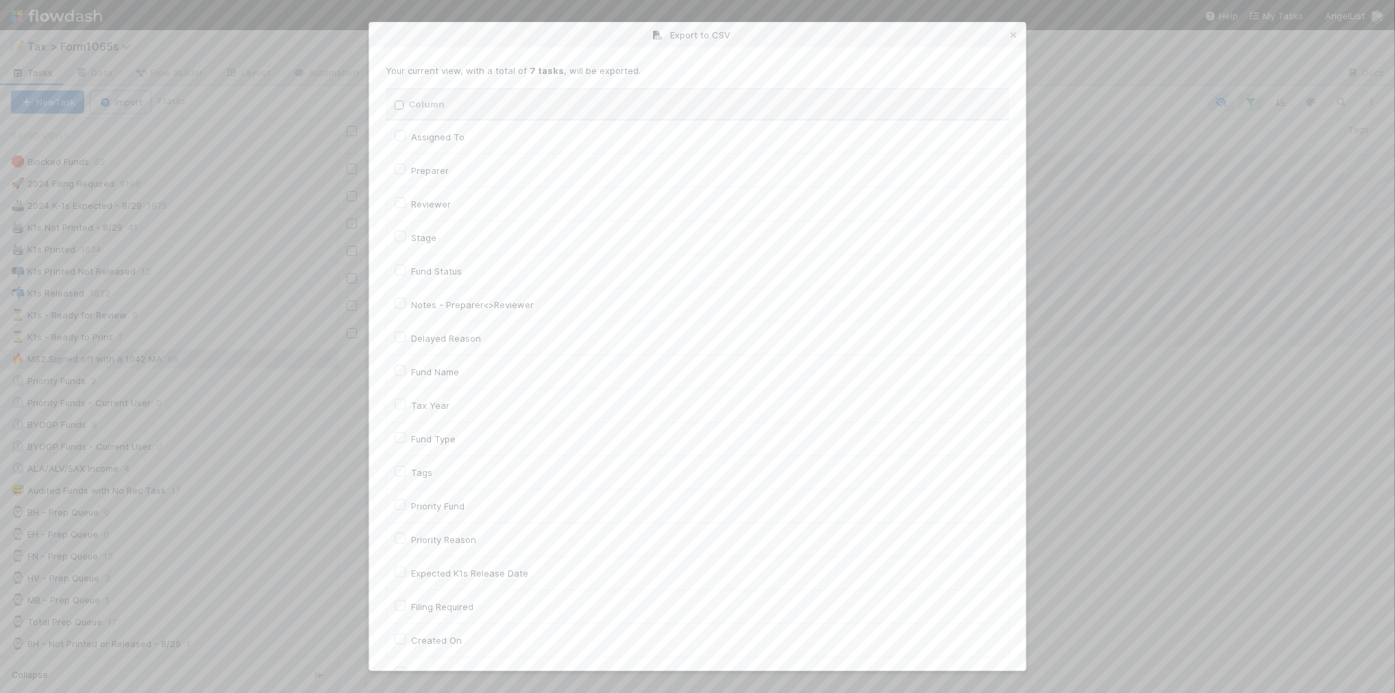
checkbox input "false"
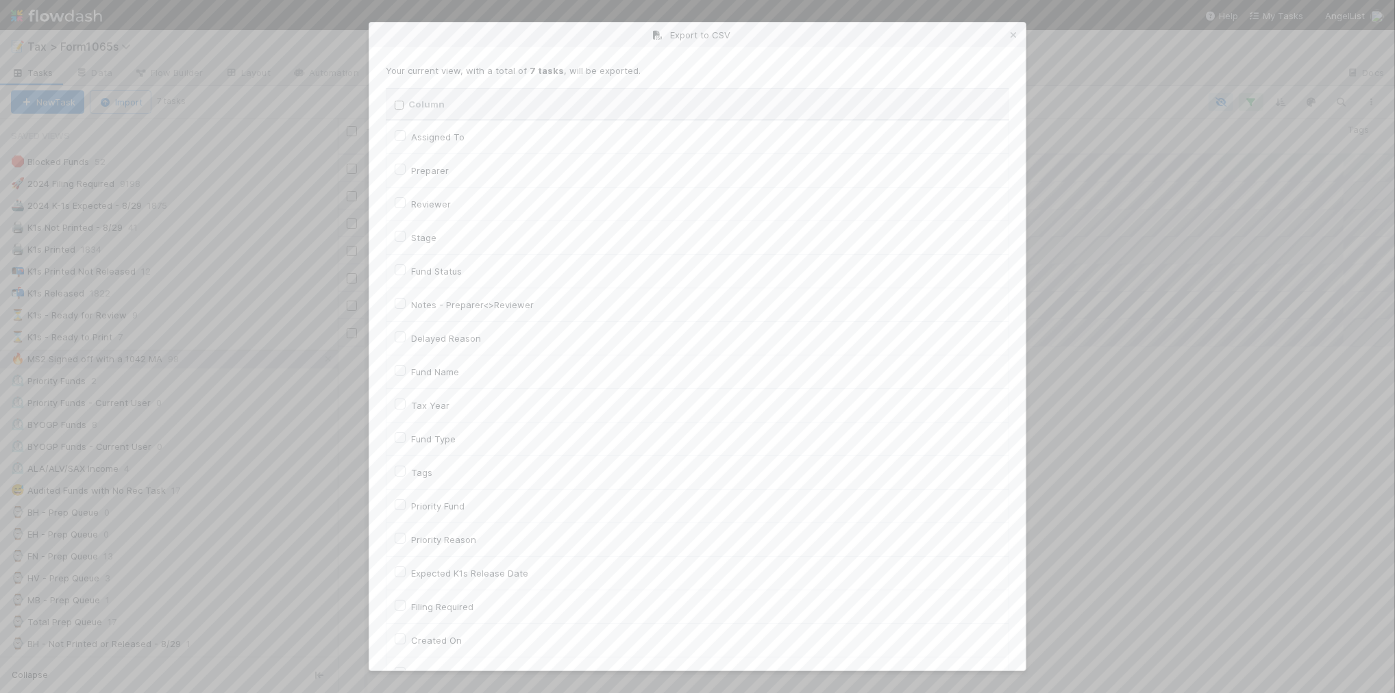
checkbox input "false"
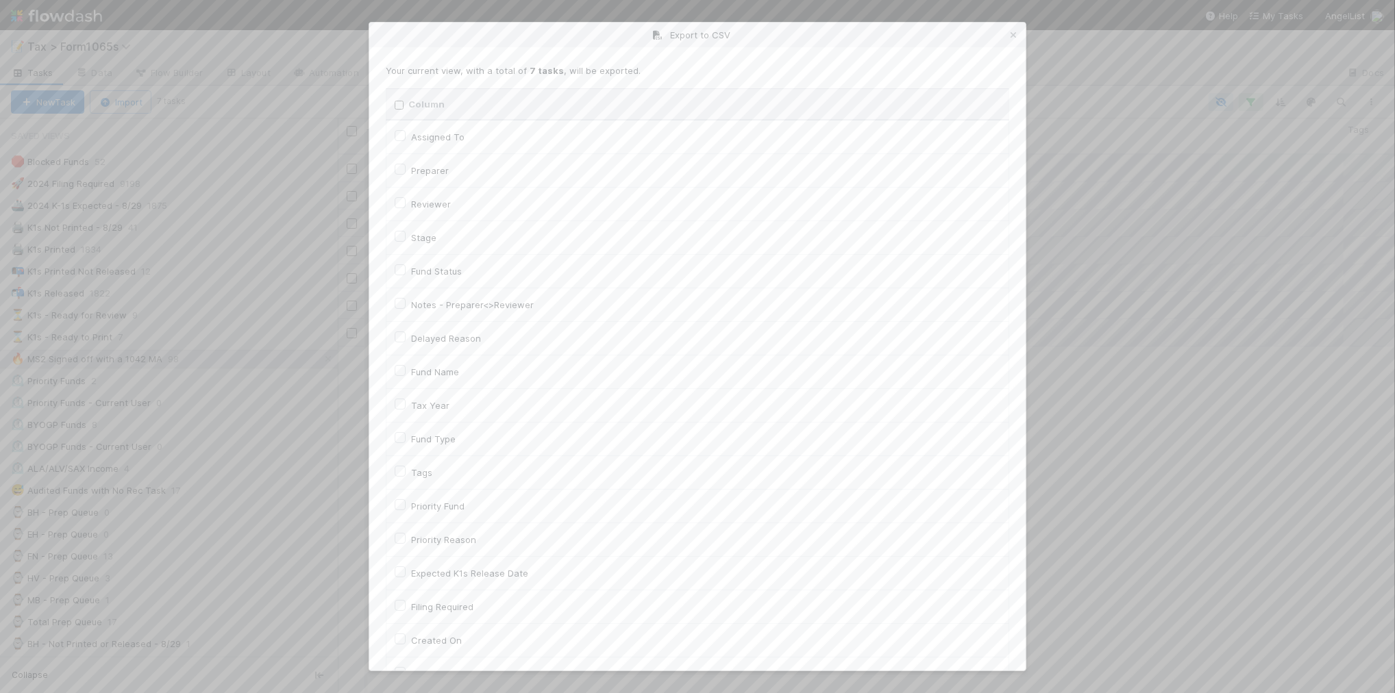
checkbox input "false"
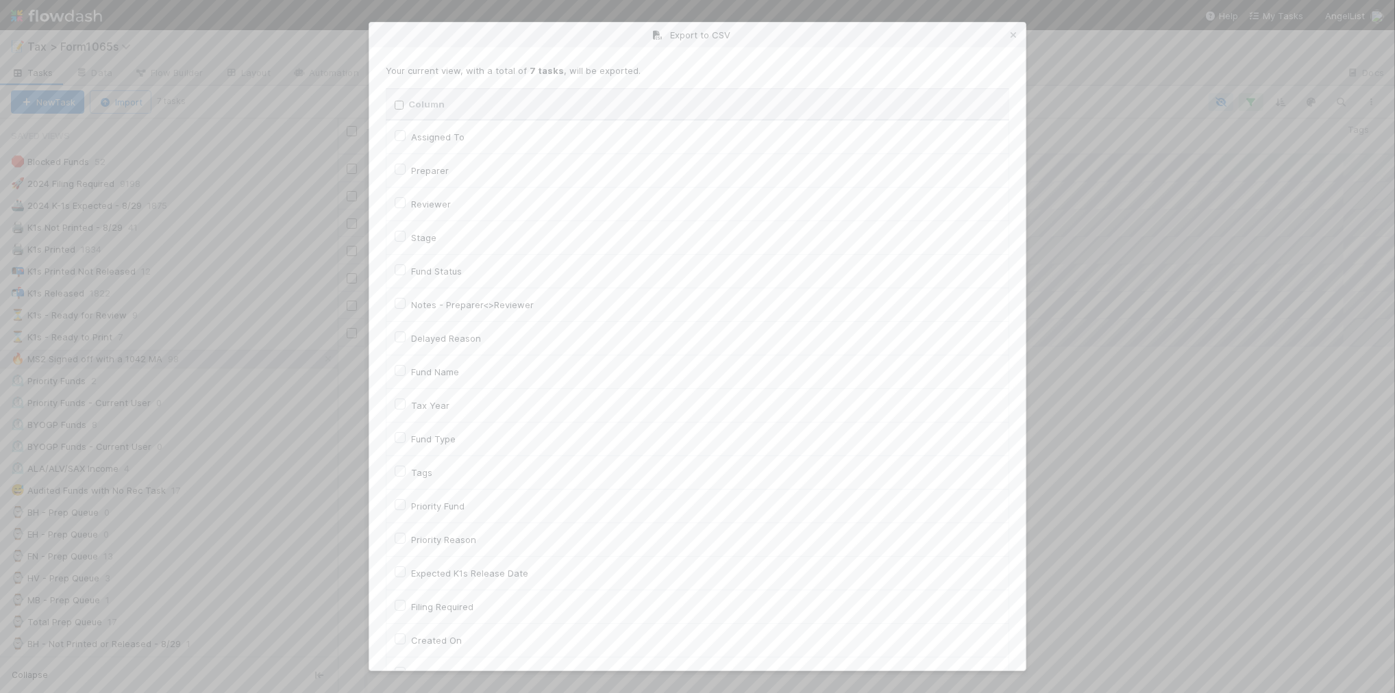
checkbox input "false"
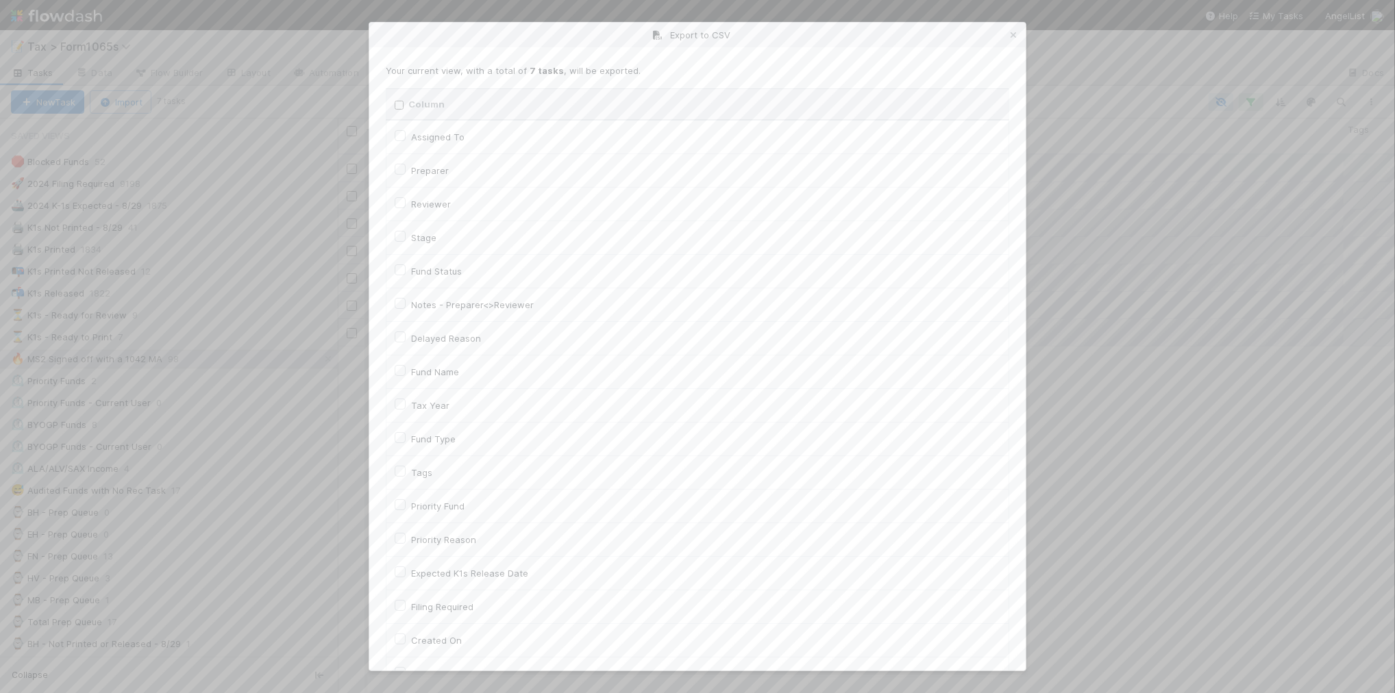
checkbox input "false"
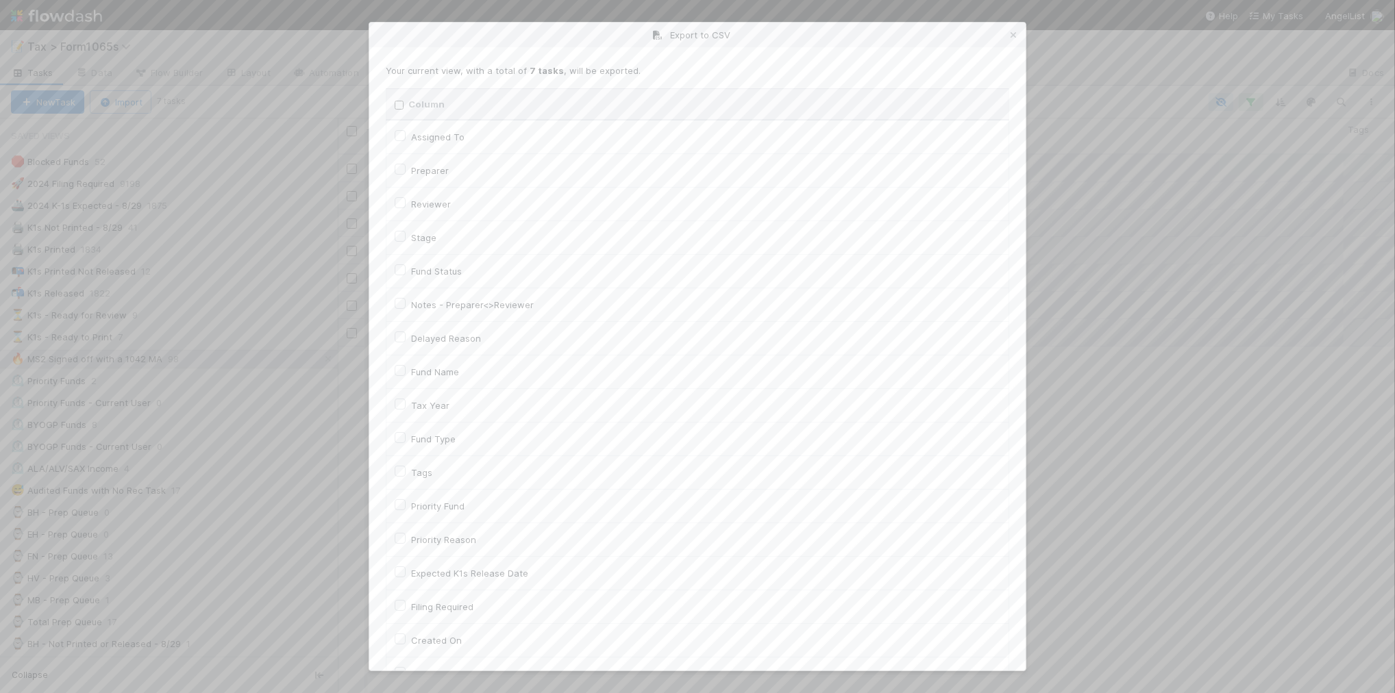
checkbox input "false"
checkbox URL "false"
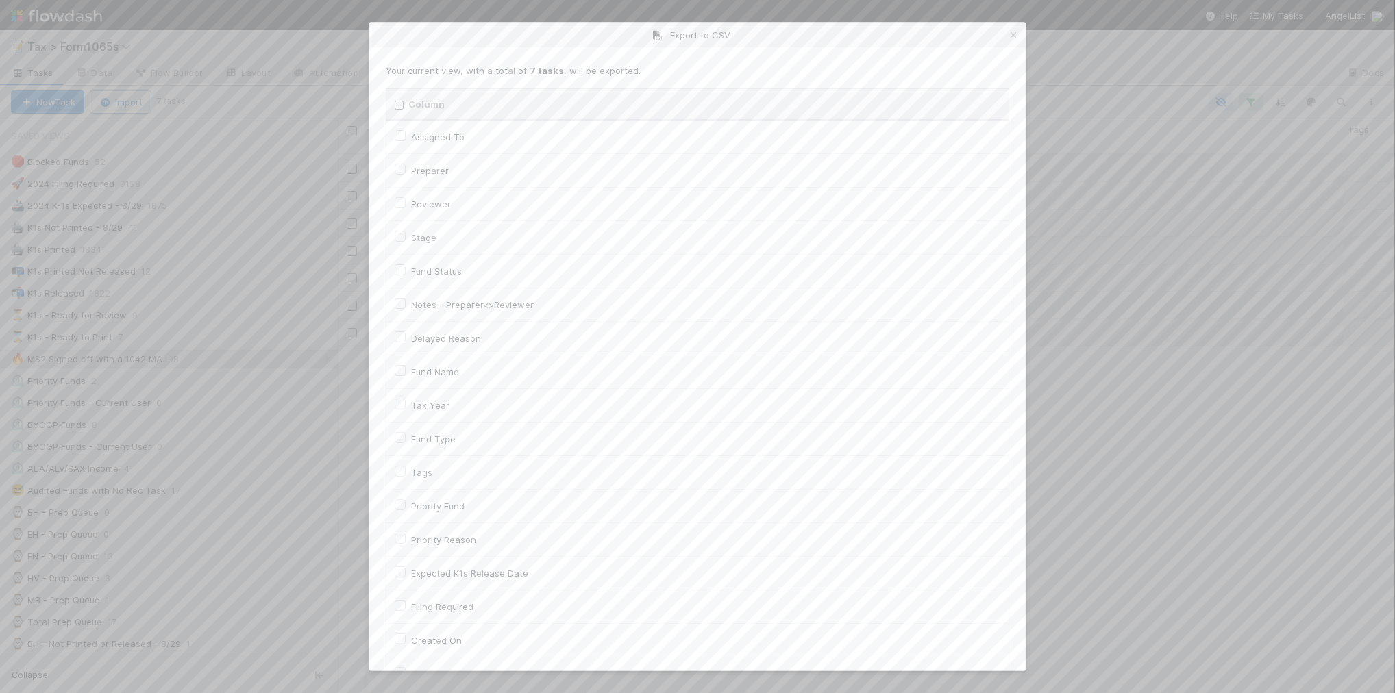
click at [434, 404] on label "Tax Year" at bounding box center [430, 405] width 38 height 16
click at [406, 404] on input "Tax Year" at bounding box center [400, 403] width 11 height 12
checkbox input "true"
click at [426, 569] on label "Llc Id" at bounding box center [422, 566] width 22 height 16
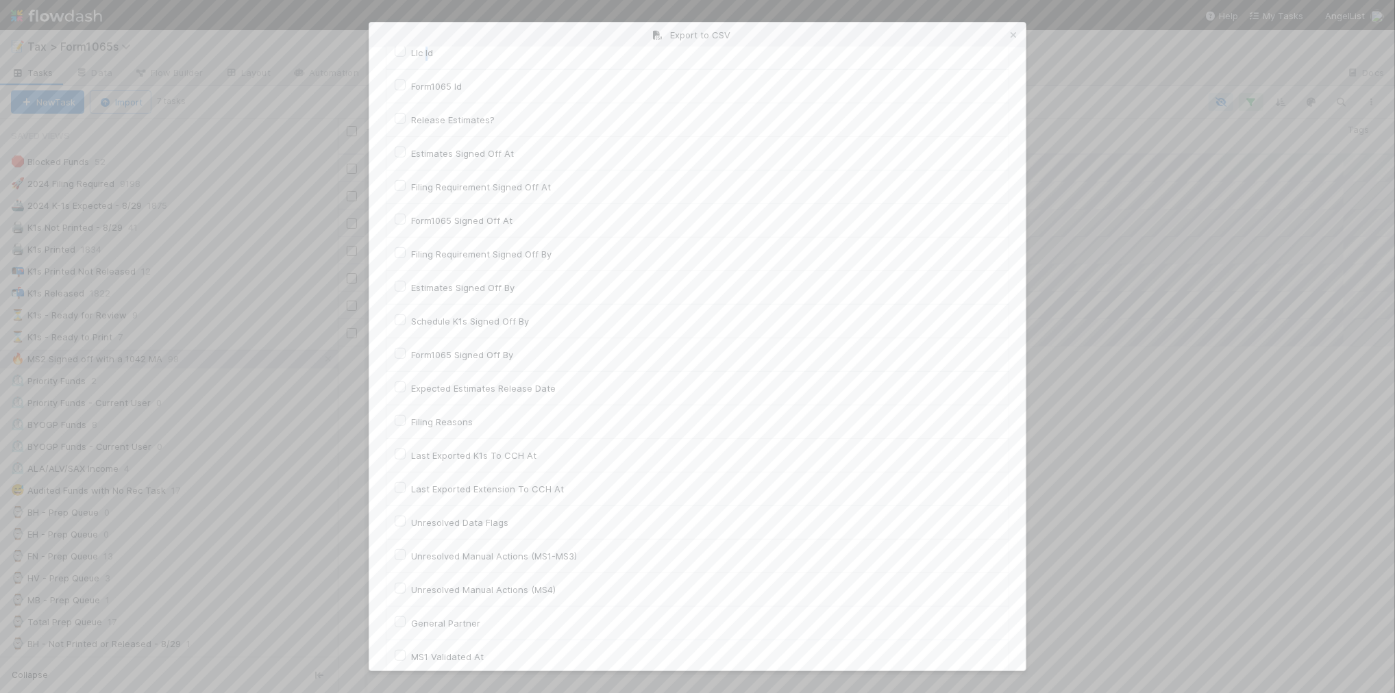
scroll to position [685, 0]
click at [411, 227] on label "Llc Id" at bounding box center [422, 224] width 22 height 16
click at [399, 227] on input "Llc Id" at bounding box center [400, 222] width 11 height 12
checkbox input "true"
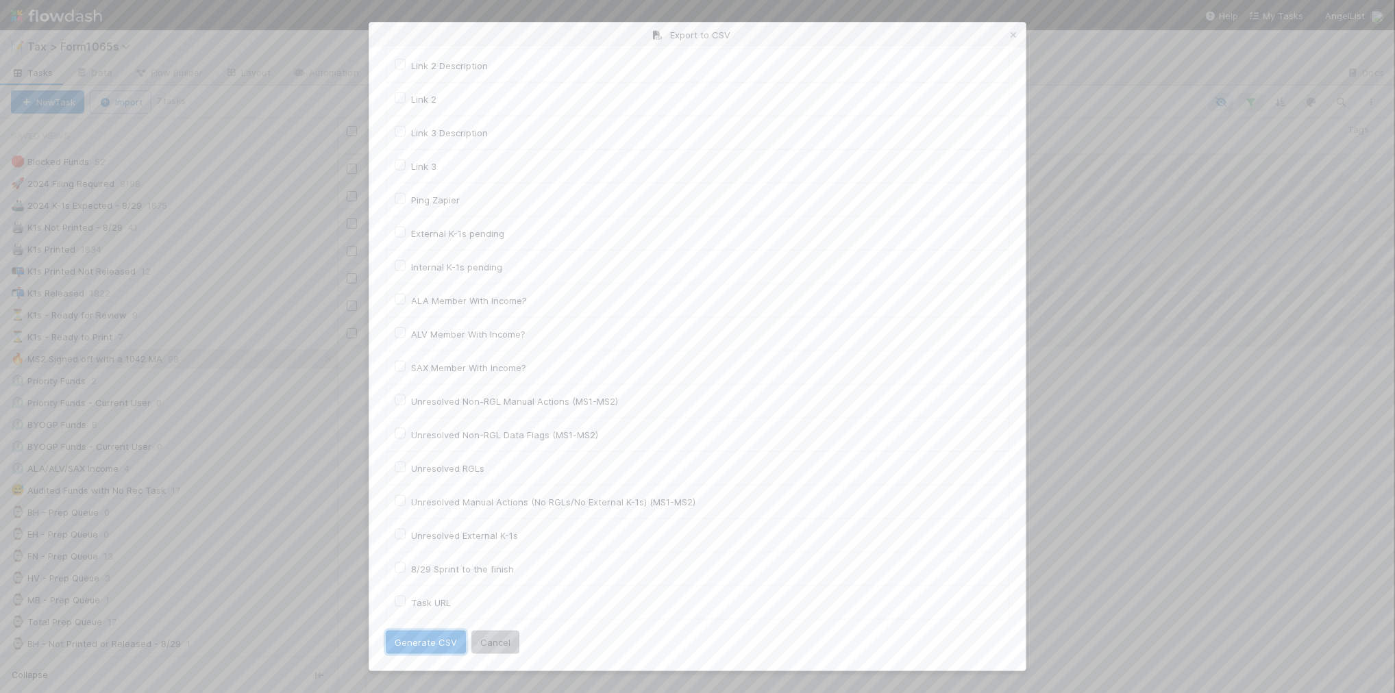
click at [436, 648] on button "Generate CSV" at bounding box center [426, 642] width 80 height 23
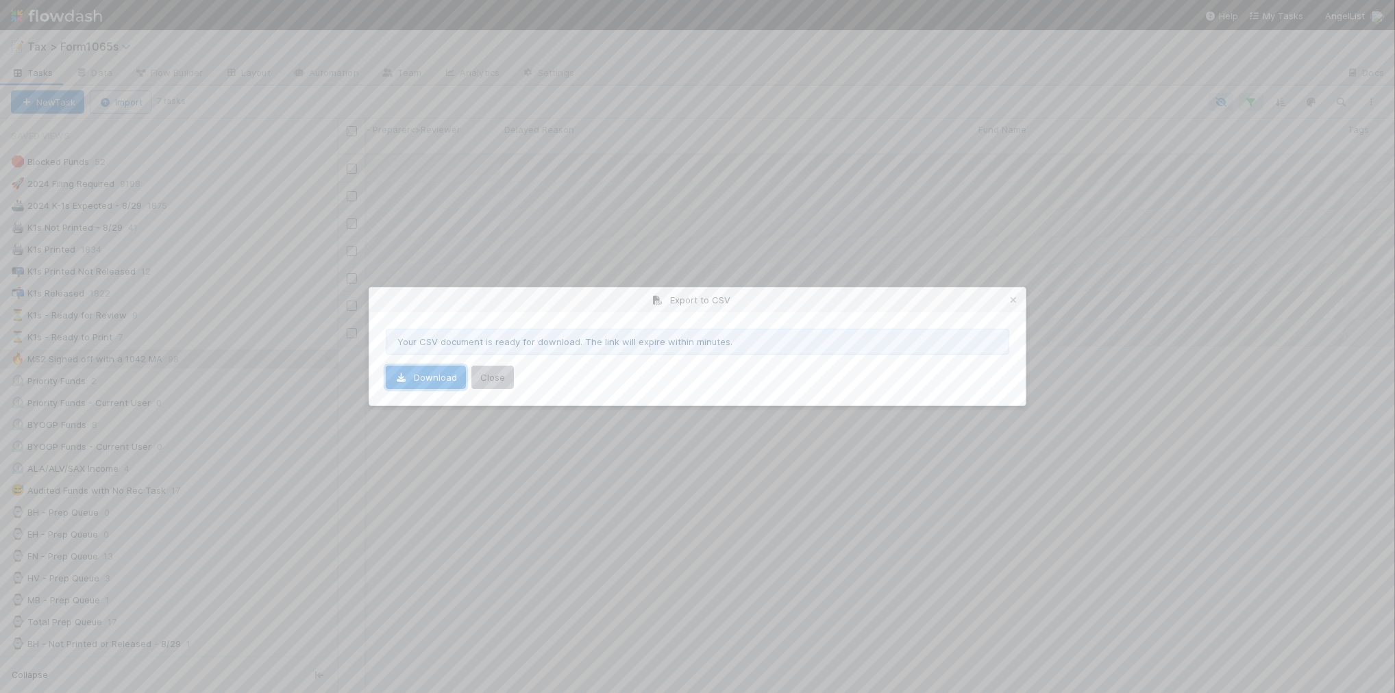
click at [417, 372] on link "Download" at bounding box center [426, 377] width 80 height 23
click at [1016, 297] on icon at bounding box center [1014, 300] width 14 height 9
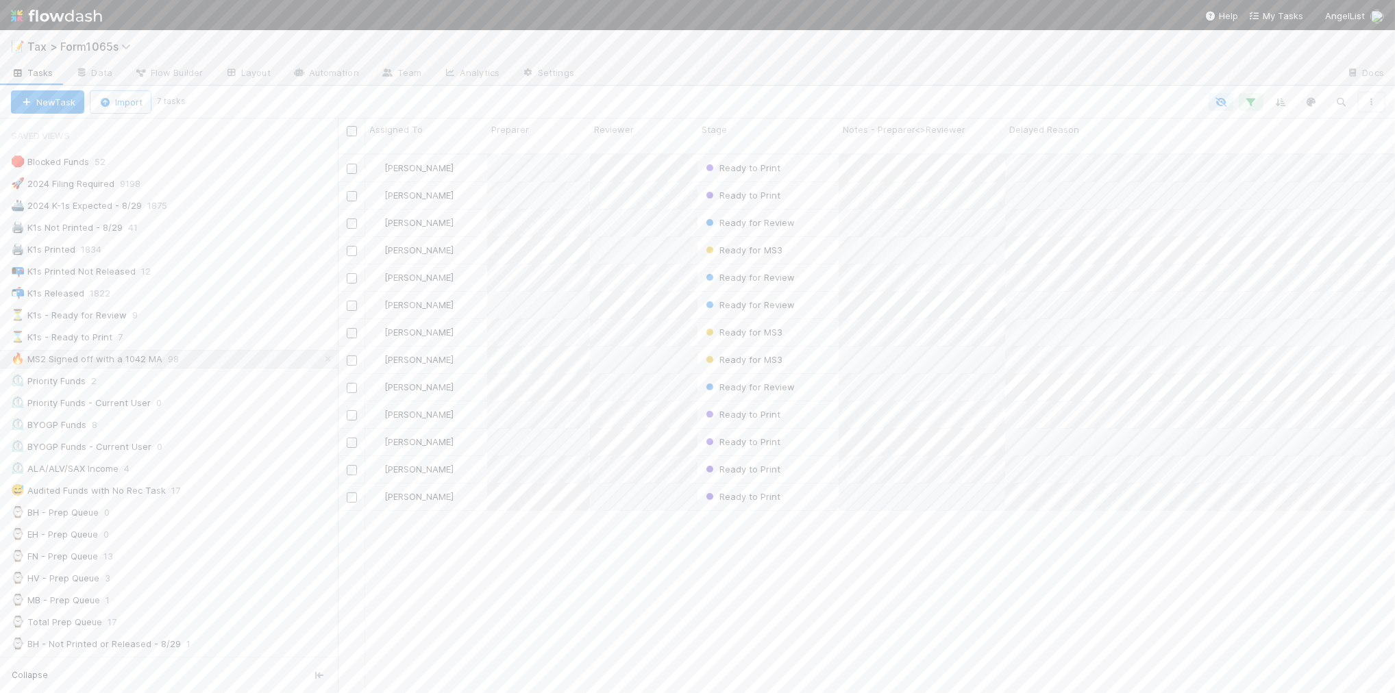
scroll to position [428, 0]
click at [254, 400] on div "2️⃣ MS2 Not yet signed off 27" at bounding box center [174, 391] width 327 height 17
click at [739, 132] on div "Stage" at bounding box center [769, 130] width 134 height 14
click at [740, 158] on div "Sort First → Last" at bounding box center [780, 155] width 156 height 21
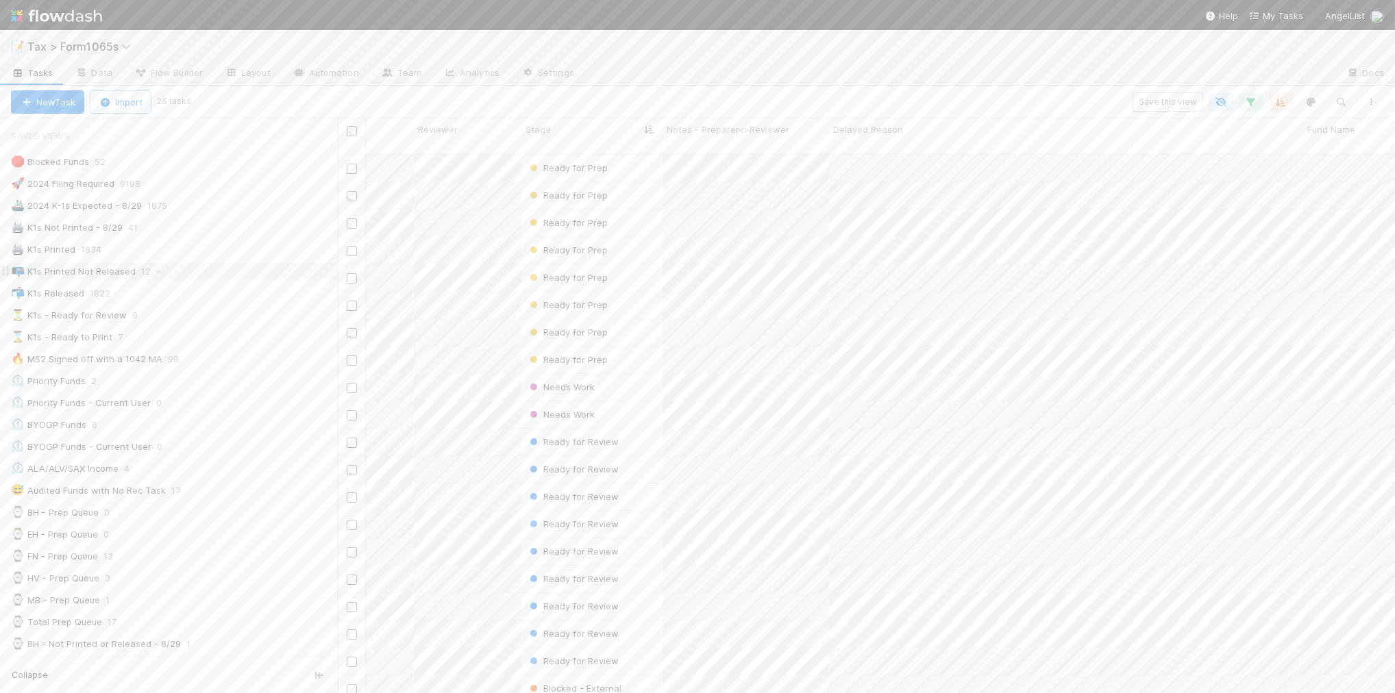
click at [238, 271] on div "📭 K1s Printed Not Released 12" at bounding box center [174, 271] width 327 height 17
click at [228, 231] on div "🖨️ K1s Not Printed - 8/29 34" at bounding box center [174, 227] width 327 height 17
click at [211, 251] on div "🖨️ K1s Printed 1841" at bounding box center [174, 249] width 327 height 17
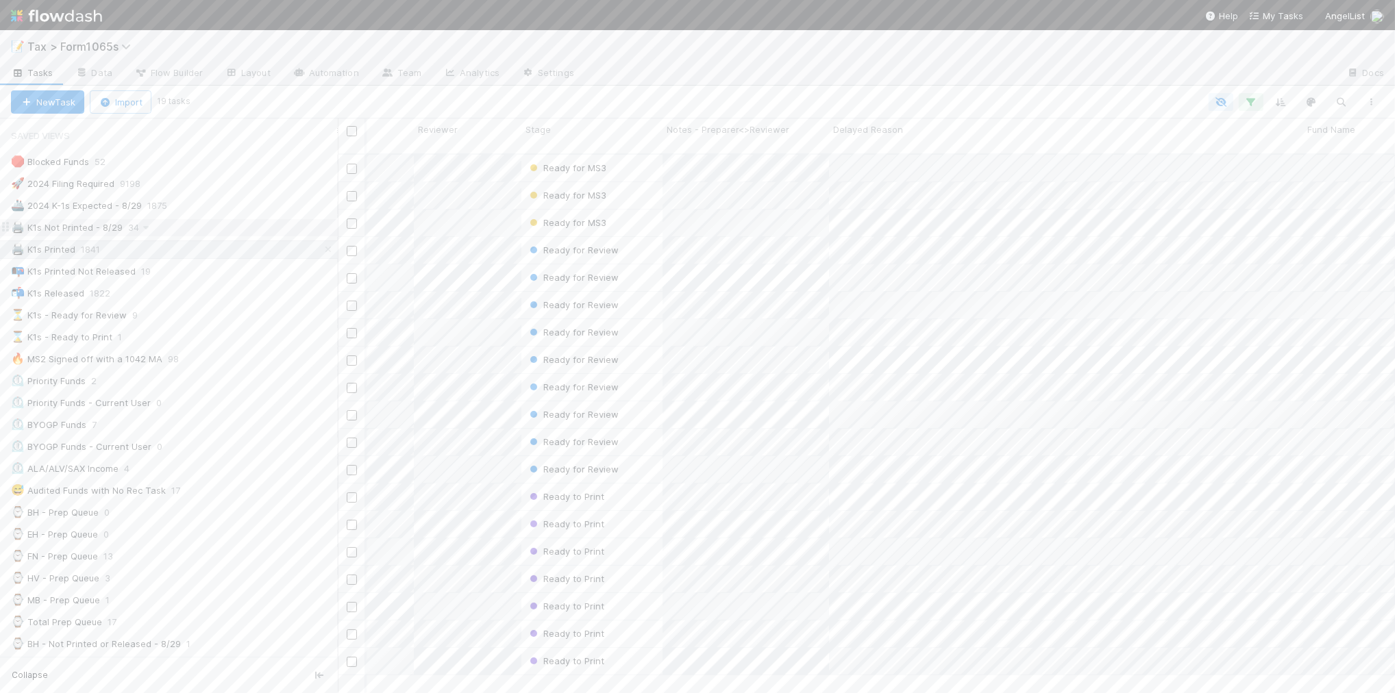
scroll to position [538, 1044]
click at [210, 228] on div "🖨️ K1s Not Printed - 8/29 34" at bounding box center [174, 227] width 327 height 17
click at [249, 554] on div "💡 8.29 Funds Blocked by Child Fund 4" at bounding box center [174, 545] width 327 height 17
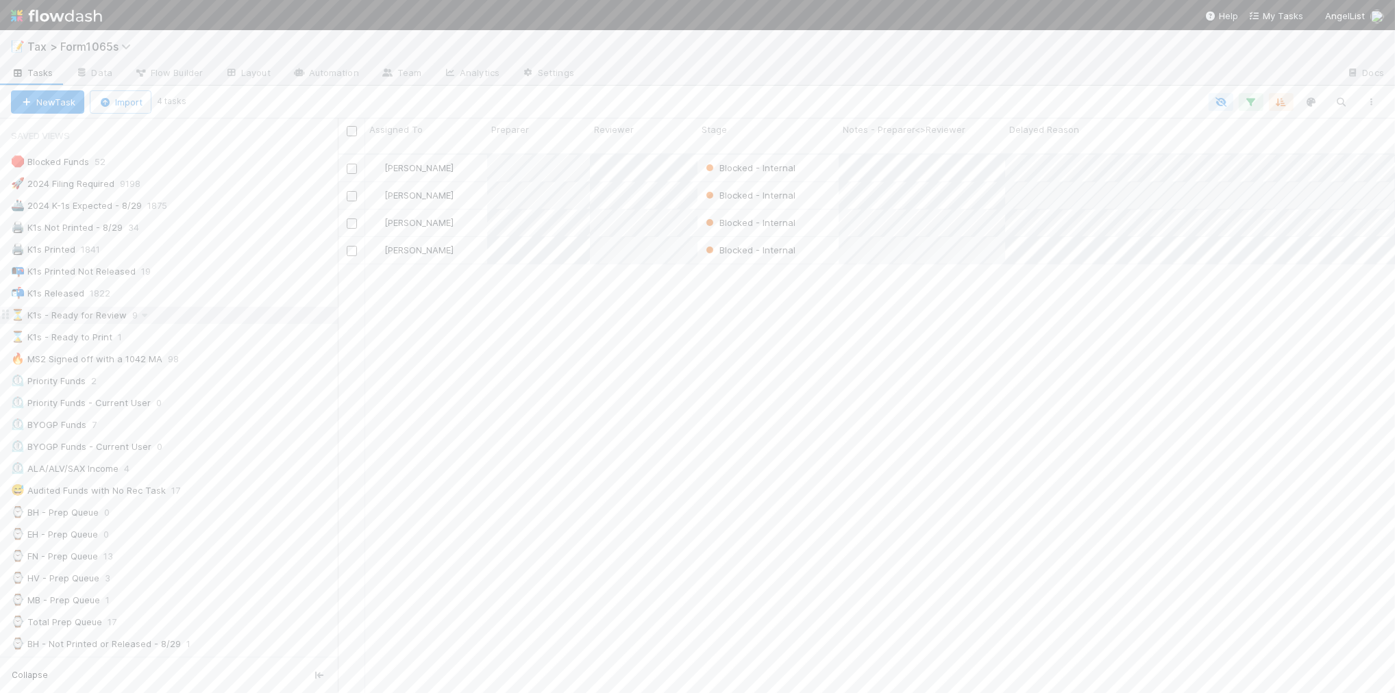
click at [221, 317] on div "⏳ K1s - Ready for Review 9" at bounding box center [174, 315] width 327 height 17
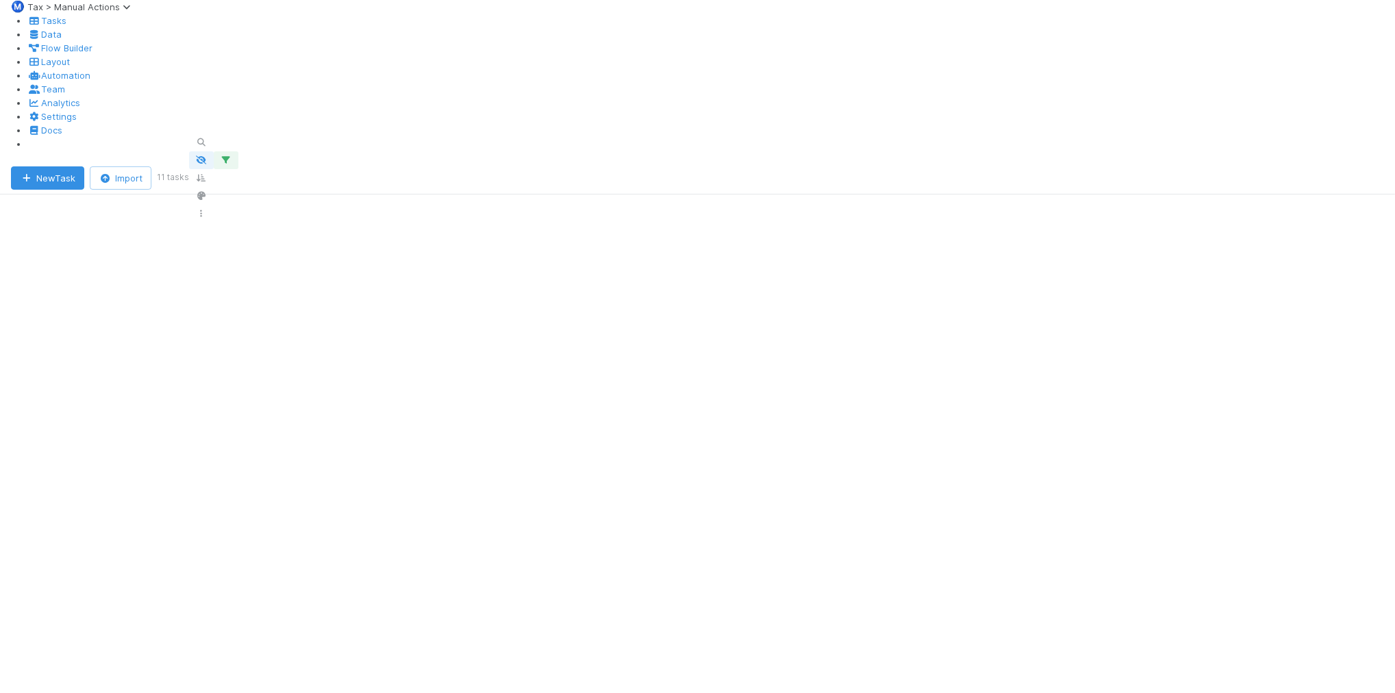
scroll to position [857, 0]
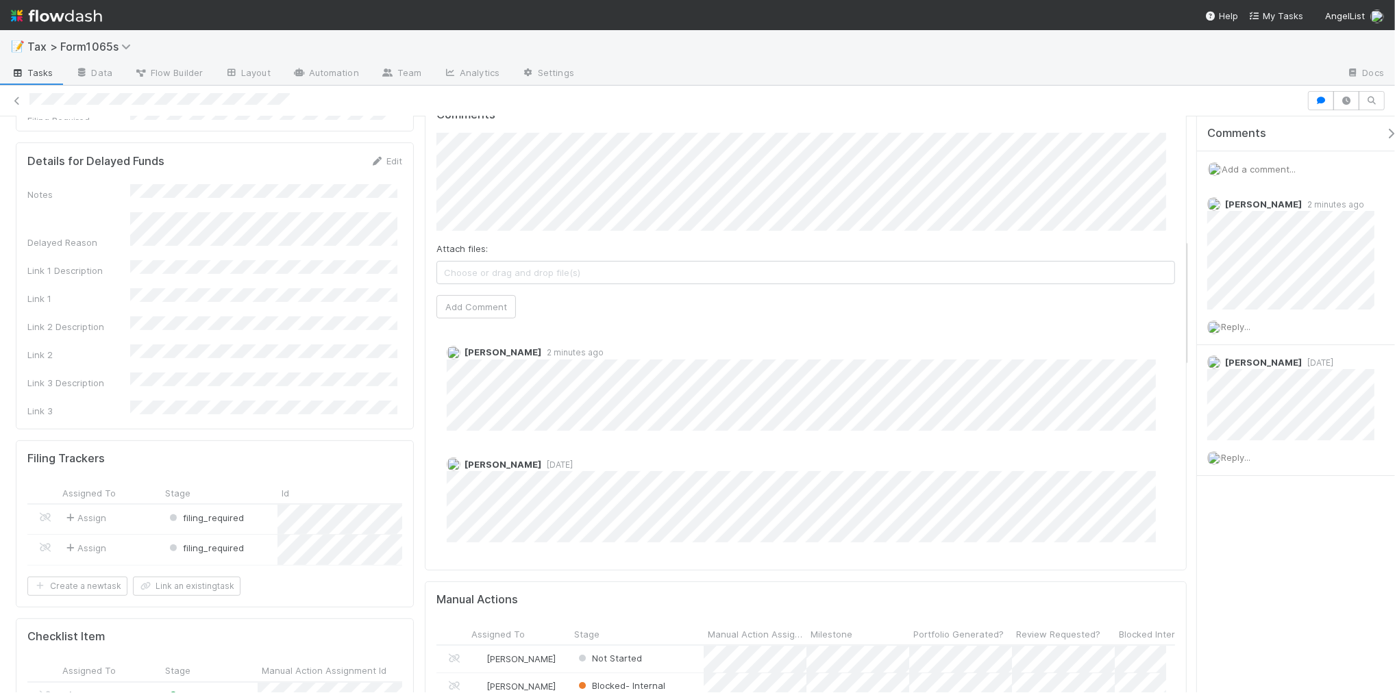
scroll to position [428, 0]
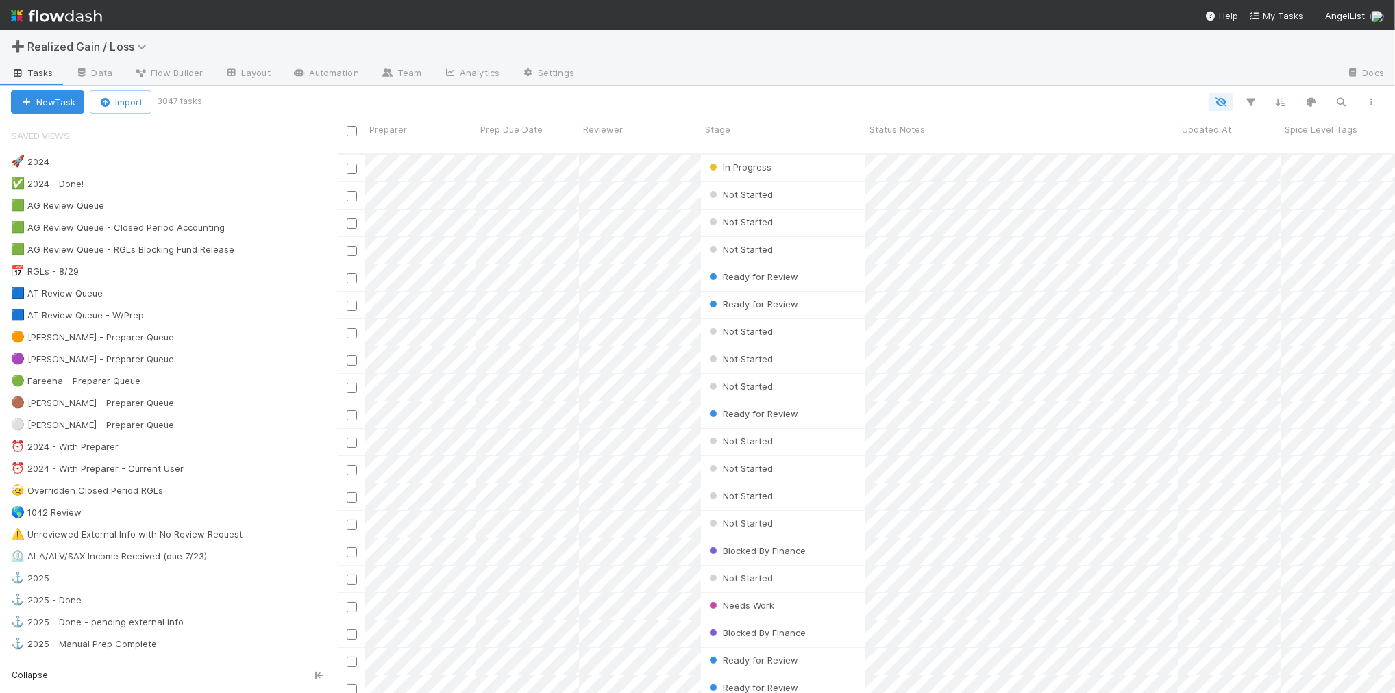
scroll to position [538, 1044]
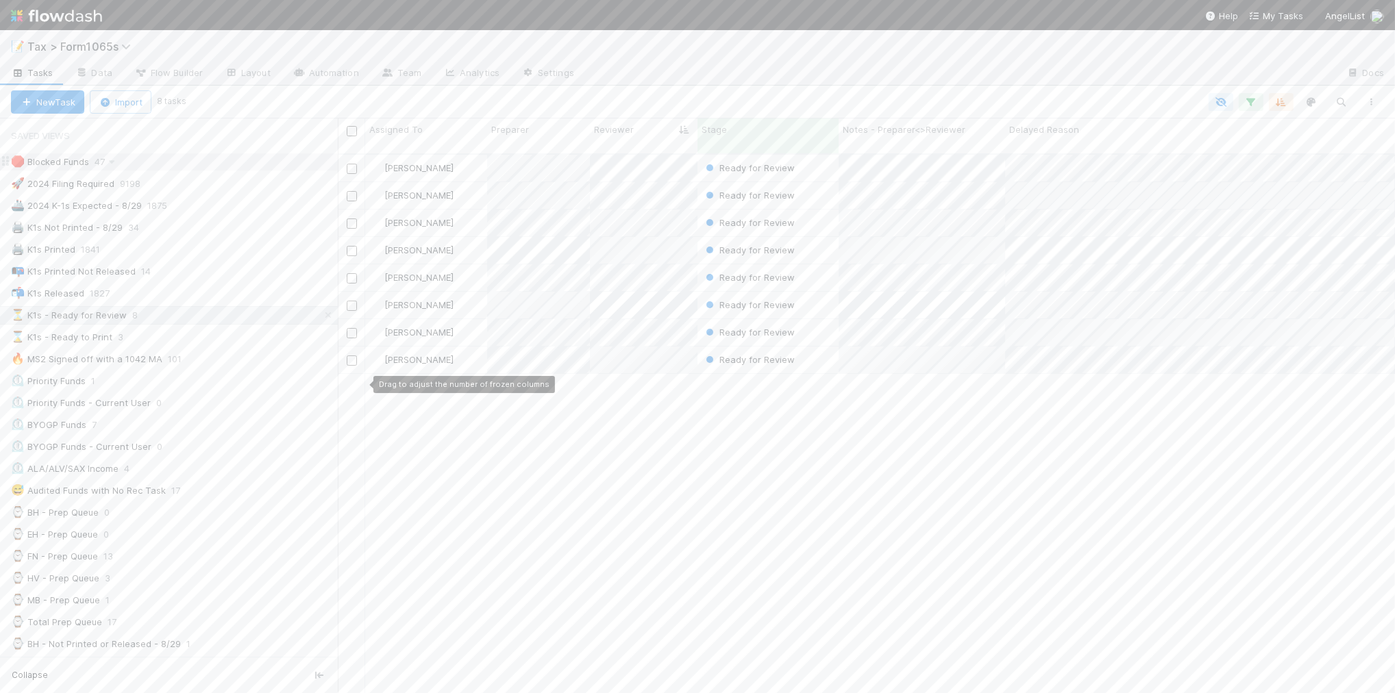
click at [212, 167] on div "🛑 Blocked Funds 47" at bounding box center [174, 161] width 327 height 17
click at [752, 127] on div "Stage" at bounding box center [769, 130] width 134 height 14
click at [754, 151] on div "Sort First → Last" at bounding box center [780, 155] width 156 height 21
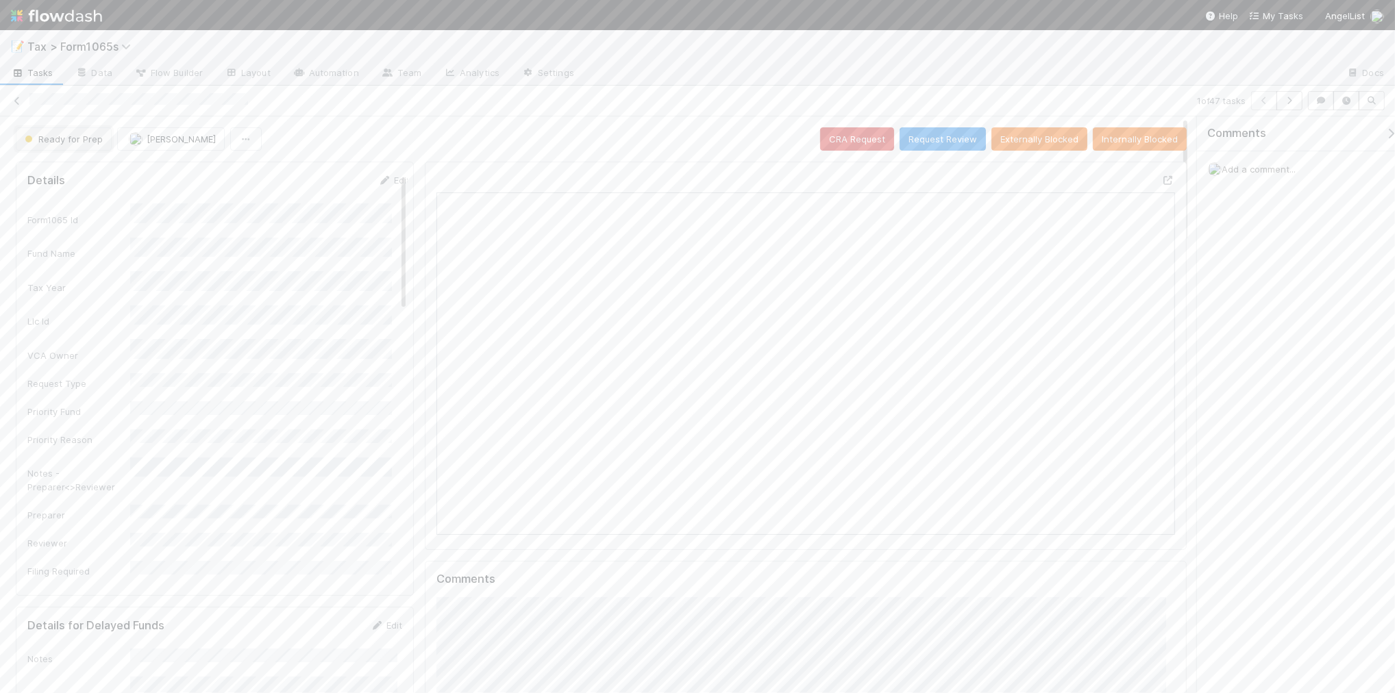
click at [76, 141] on span "Ready for Prep" at bounding box center [62, 139] width 81 height 11
click at [88, 295] on span "Ready for MS3" at bounding box center [58, 297] width 79 height 11
click at [14, 103] on icon at bounding box center [17, 101] width 14 height 9
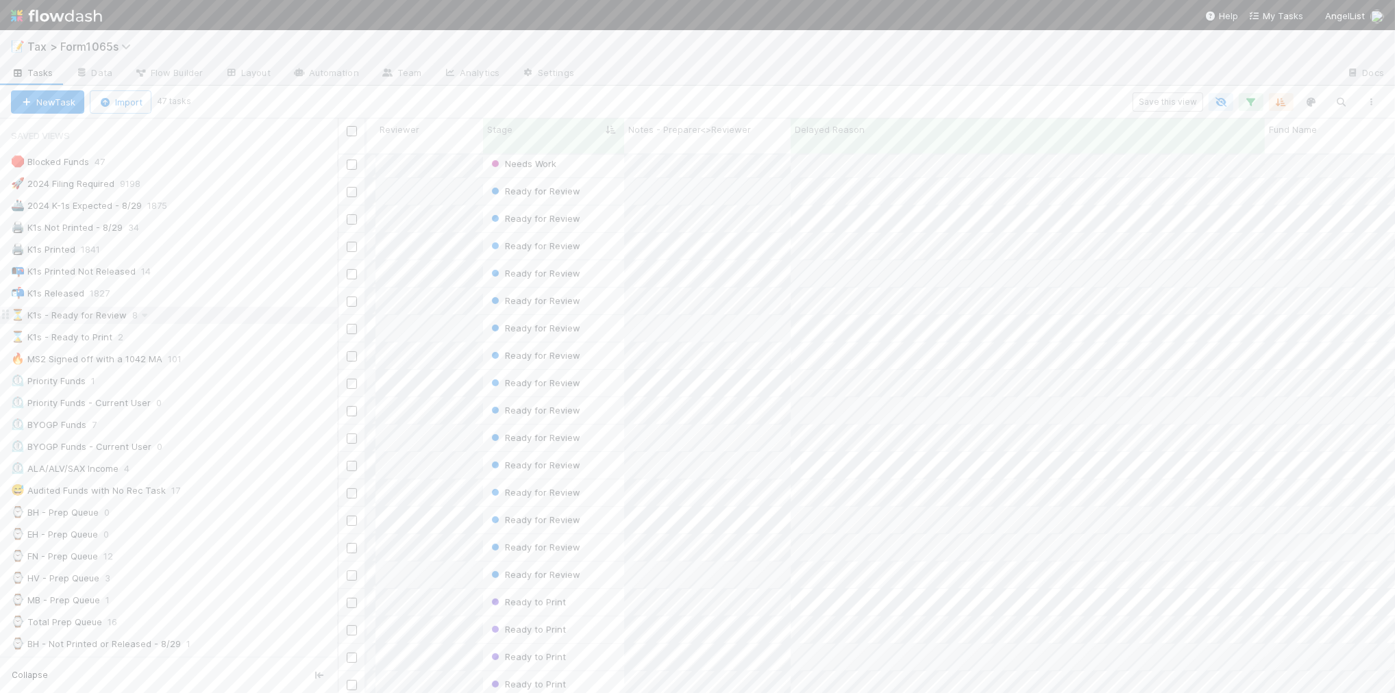
click at [209, 323] on div "⏳ K1s - Ready for Review 8" at bounding box center [174, 315] width 327 height 17
click at [1283, 103] on icon "button" at bounding box center [1282, 102] width 14 height 12
click at [1275, 151] on icon at bounding box center [1273, 155] width 14 height 8
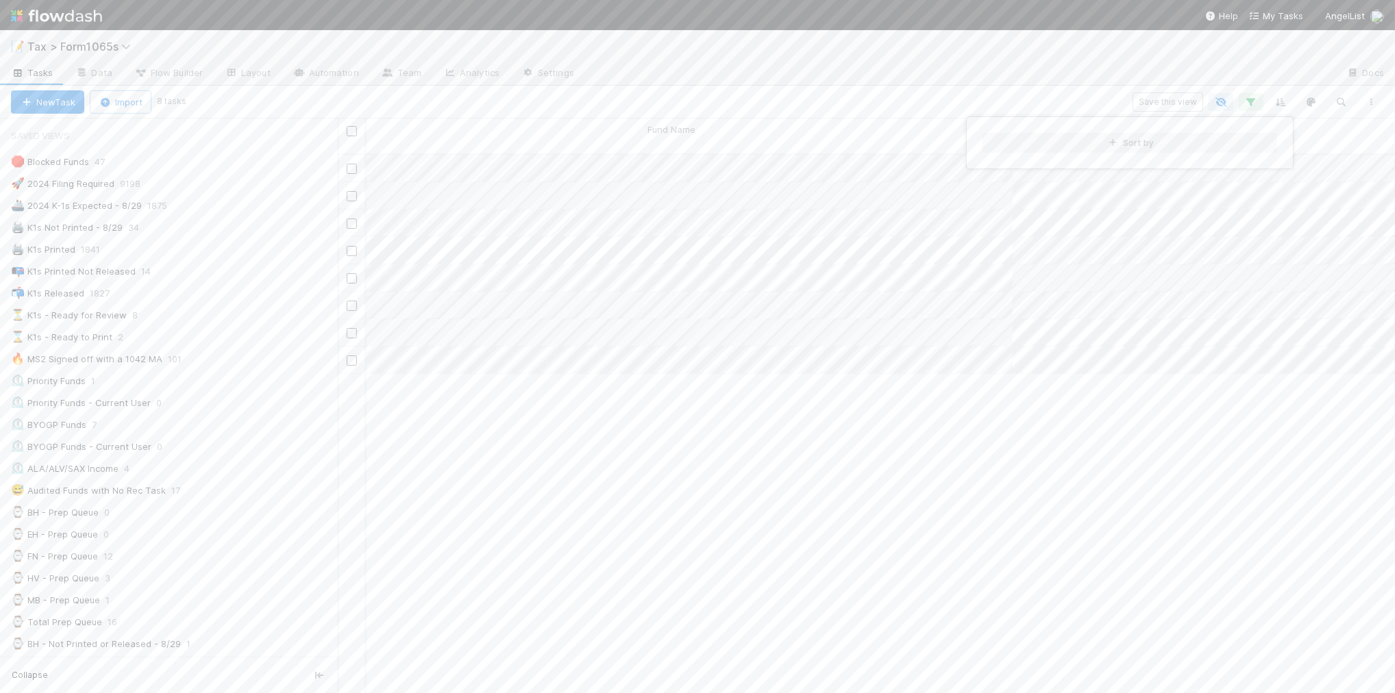
click at [891, 86] on div "Sort by" at bounding box center [697, 346] width 1395 height 693
click at [789, 112] on div "Sort by" at bounding box center [697, 346] width 1395 height 693
click at [691, 134] on span "Fund Name" at bounding box center [672, 130] width 48 height 14
click at [689, 149] on div "Sort A → Z" at bounding box center [726, 155] width 156 height 21
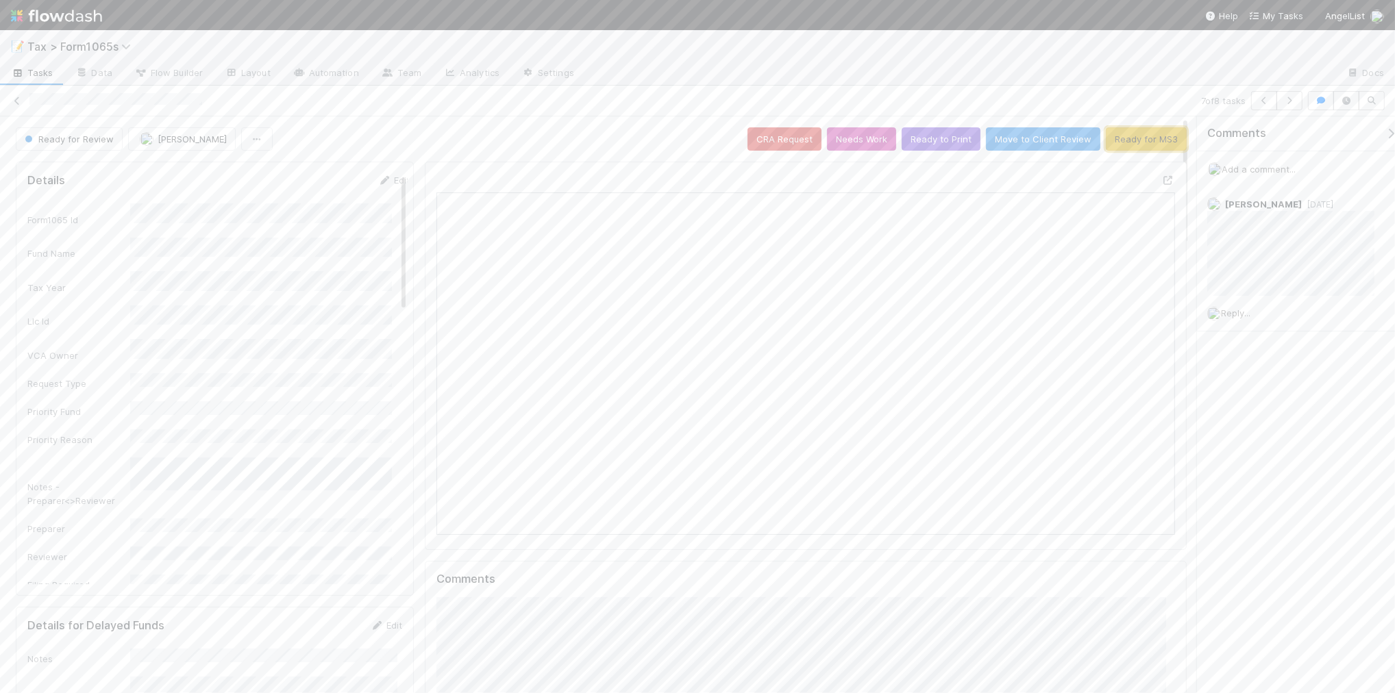
click at [1118, 138] on button "Ready for MS3" at bounding box center [1146, 138] width 81 height 23
click at [17, 99] on icon at bounding box center [17, 101] width 14 height 9
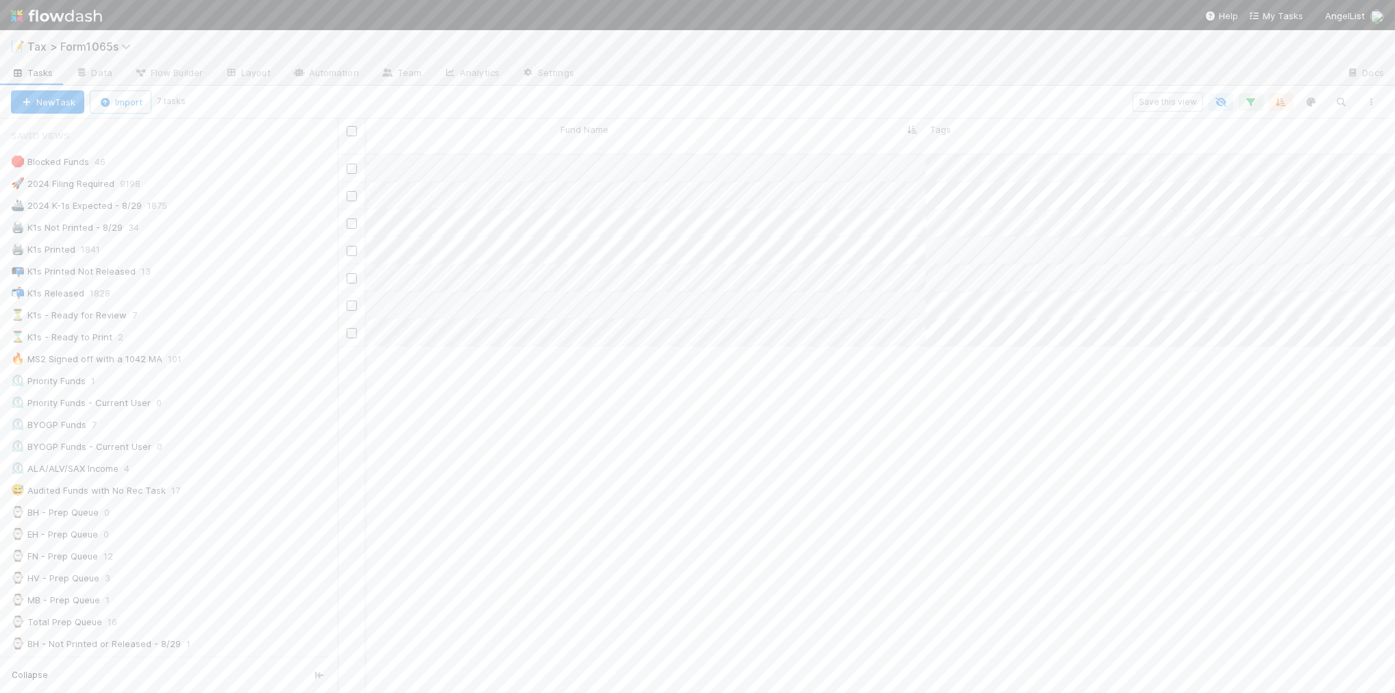
scroll to position [0, 872]
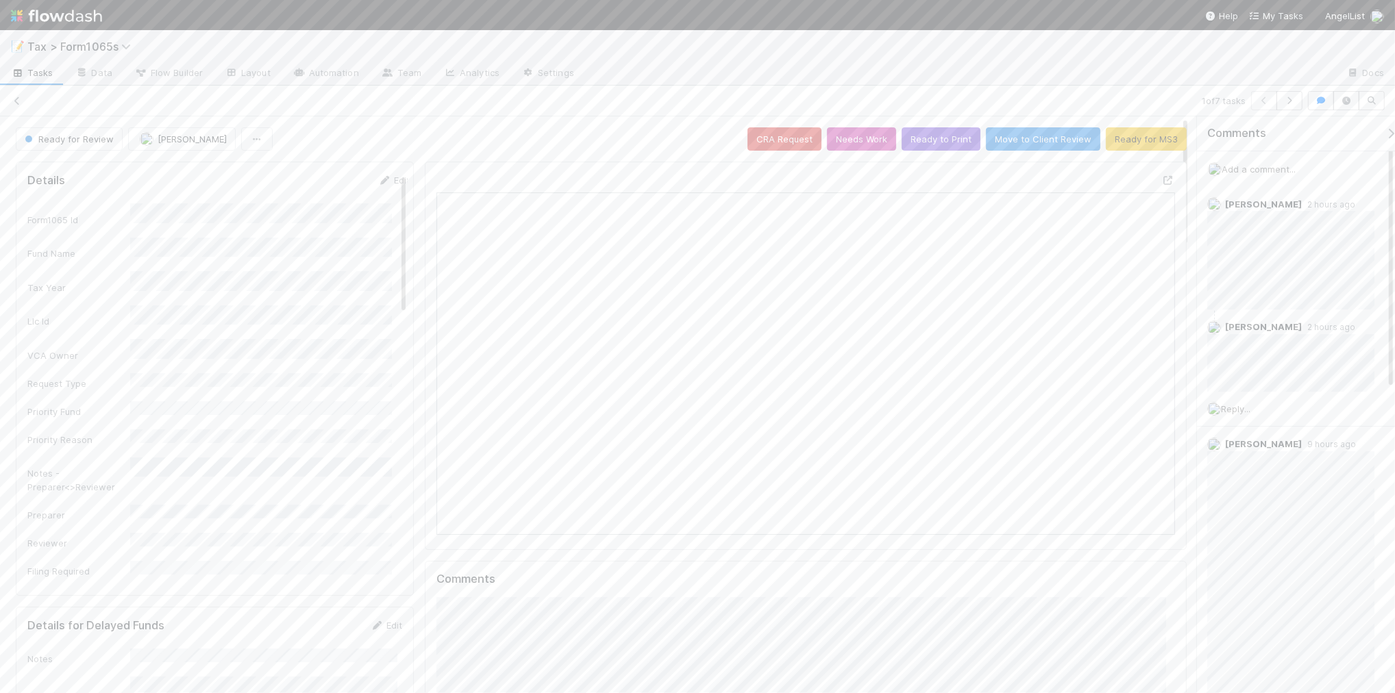
scroll to position [12, 14]
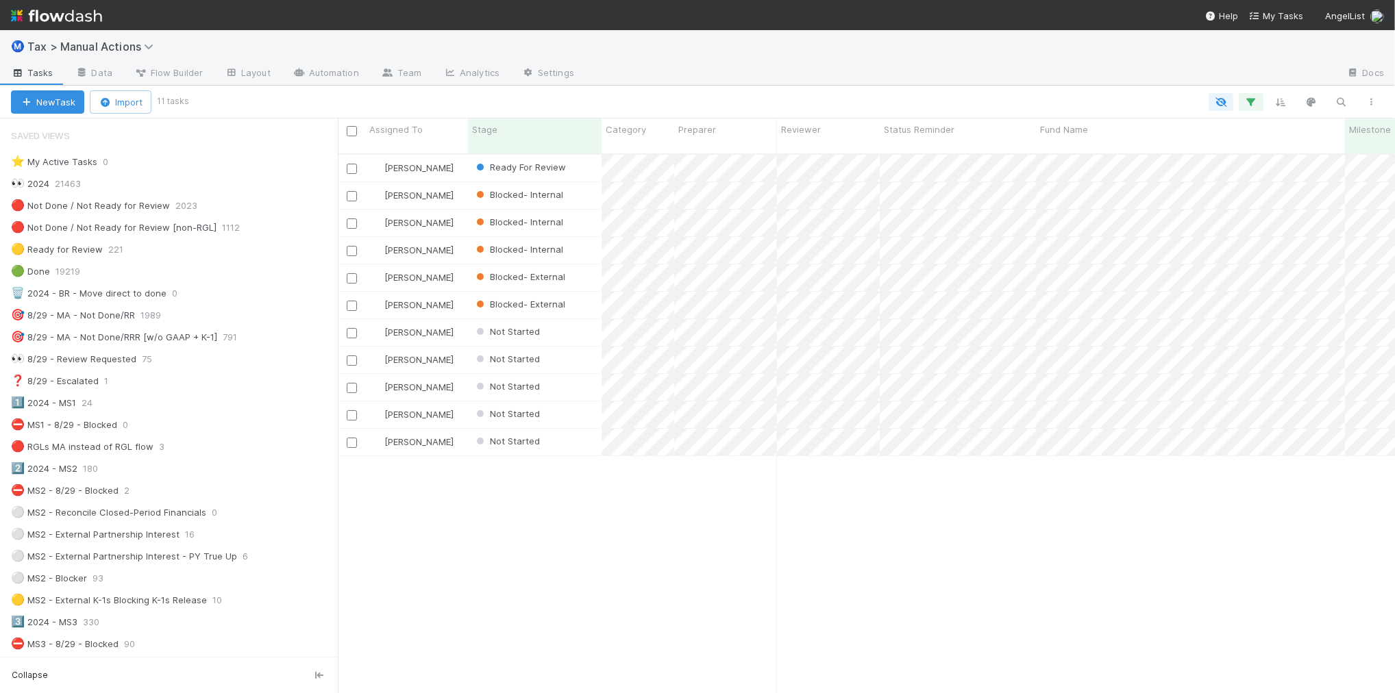
scroll to position [1028, 0]
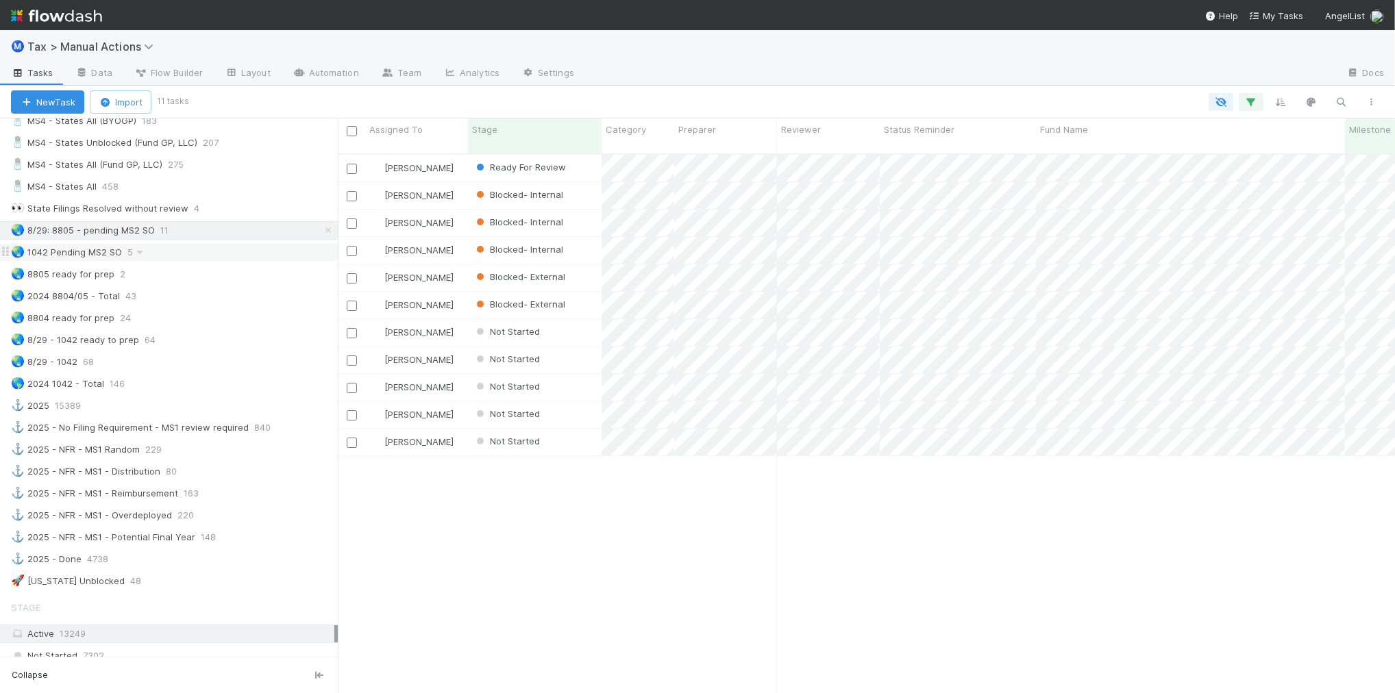
click at [212, 261] on div "🌏 [STREET_ADDRESS]" at bounding box center [174, 252] width 327 height 17
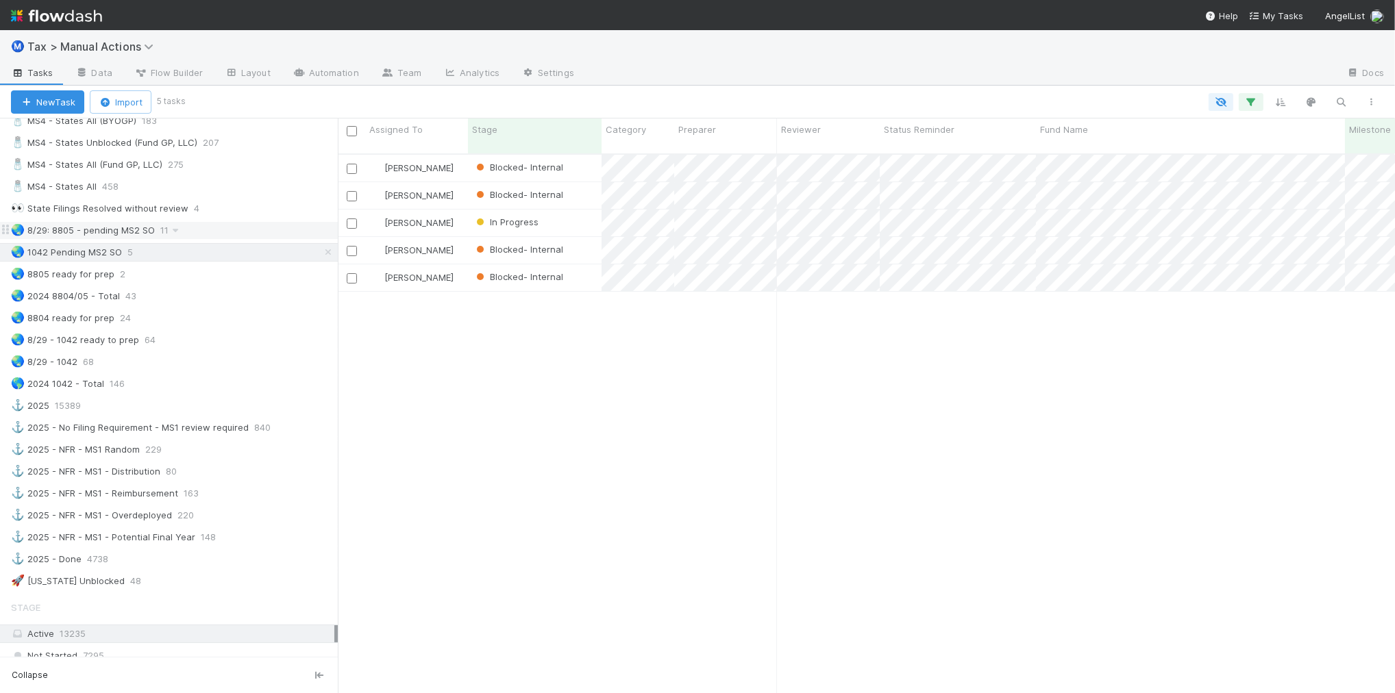
scroll to position [538, 1044]
click at [224, 239] on div "🌏 8/29: 8805 - pending MS2 SO 8" at bounding box center [174, 230] width 327 height 17
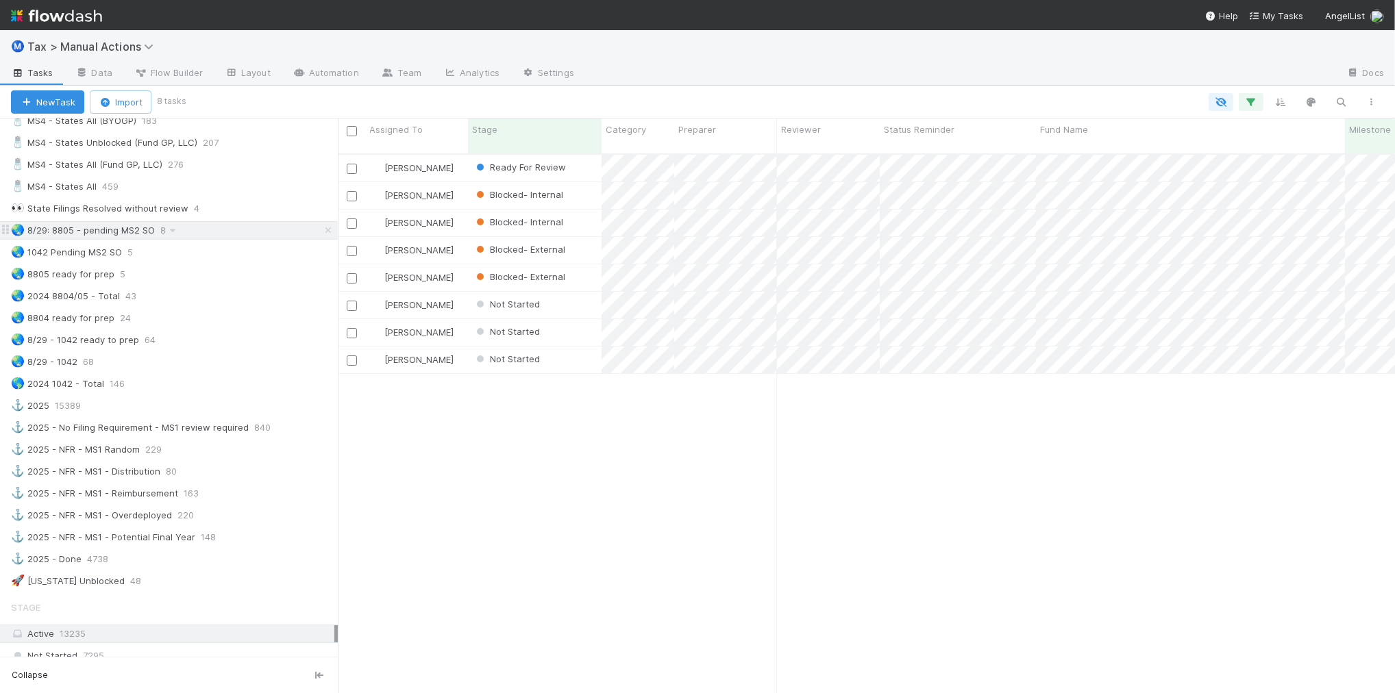
scroll to position [538, 1044]
click at [168, 261] on div "🌏 [STREET_ADDRESS]" at bounding box center [174, 252] width 327 height 17
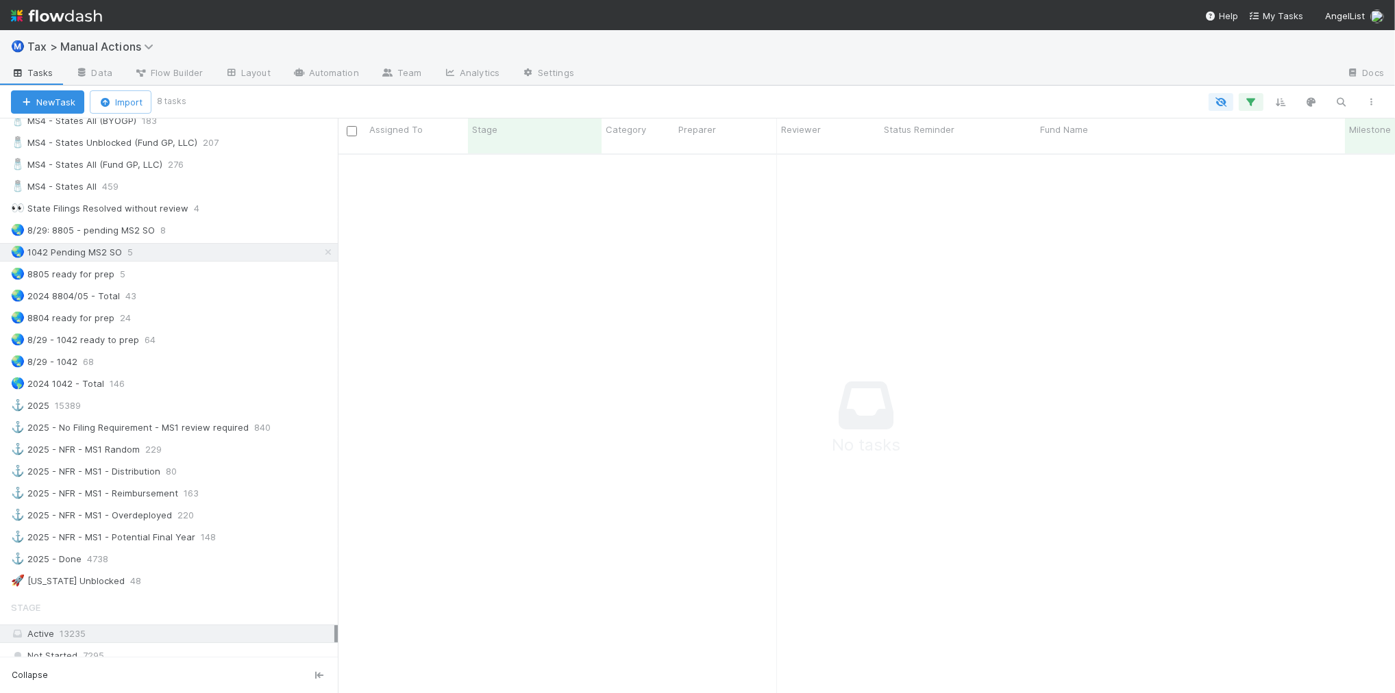
click at [321, 257] on icon at bounding box center [328, 252] width 14 height 9
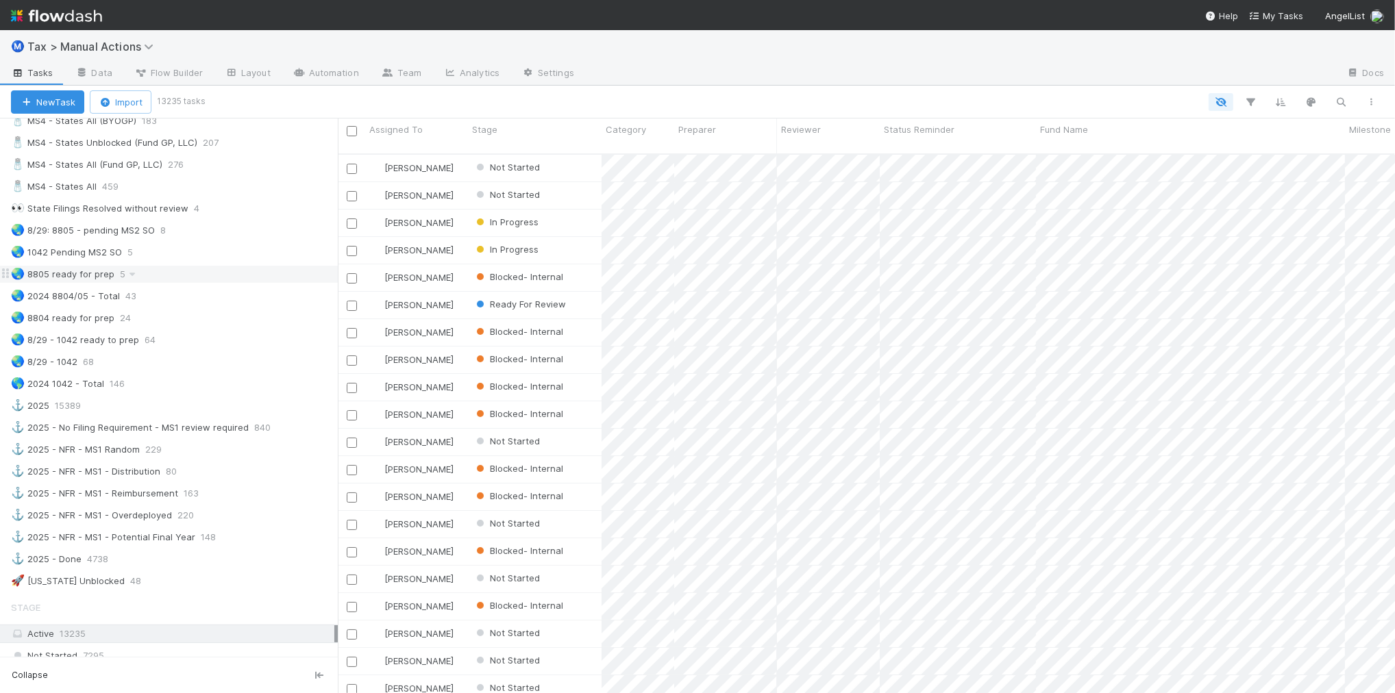
scroll to position [538, 1044]
click at [247, 283] on div "🌏 8805 ready for prep 5" at bounding box center [174, 274] width 327 height 17
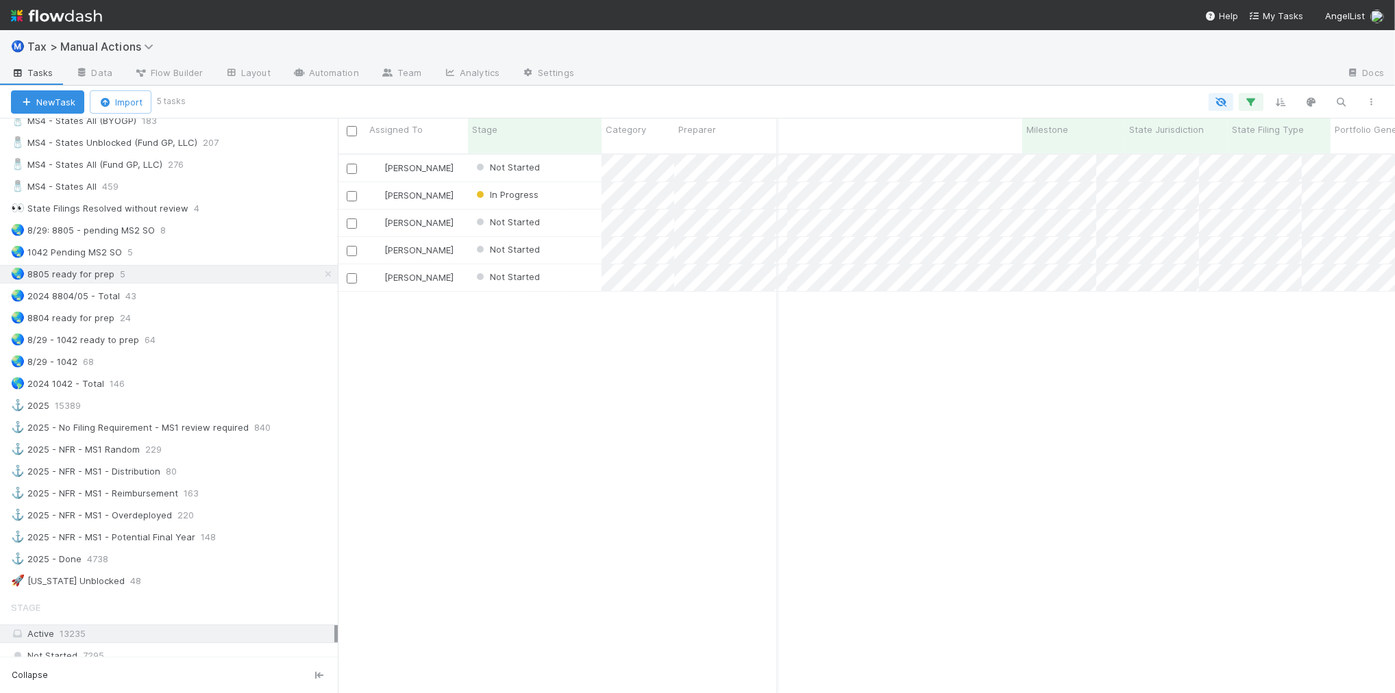
scroll to position [0, 249]
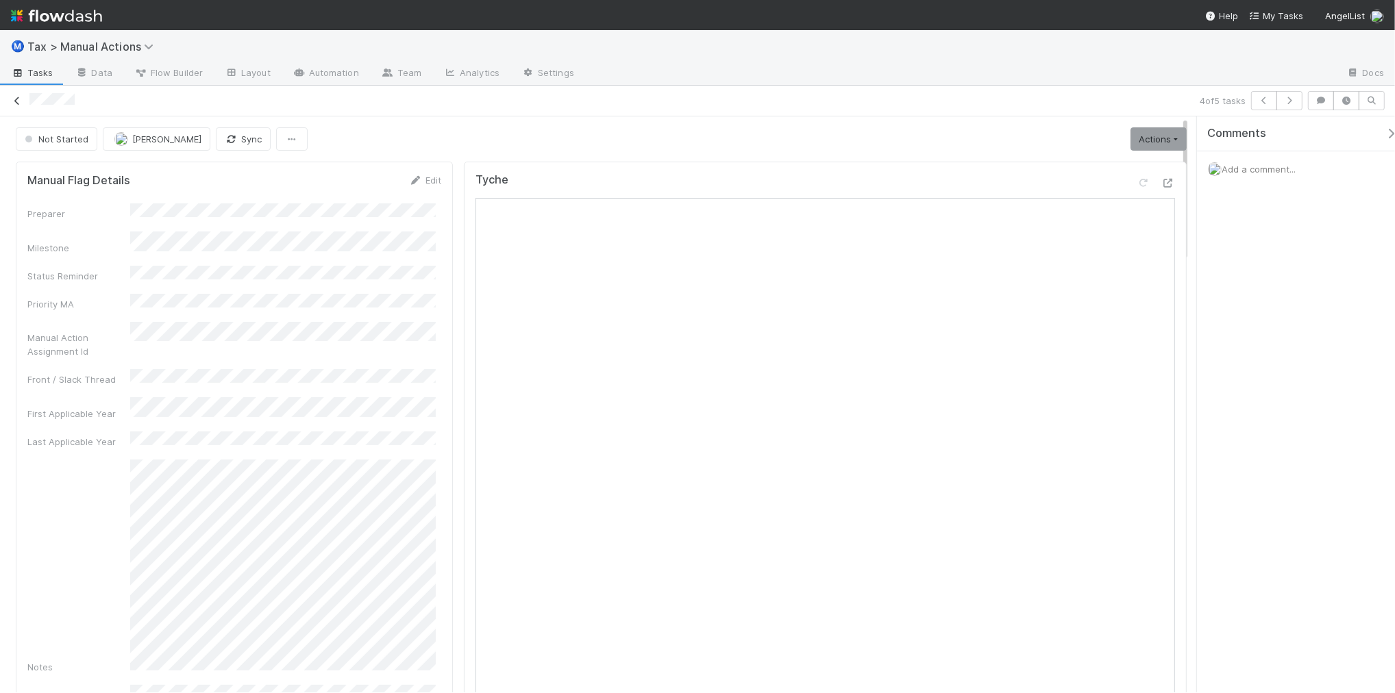
click at [17, 98] on icon at bounding box center [17, 101] width 14 height 9
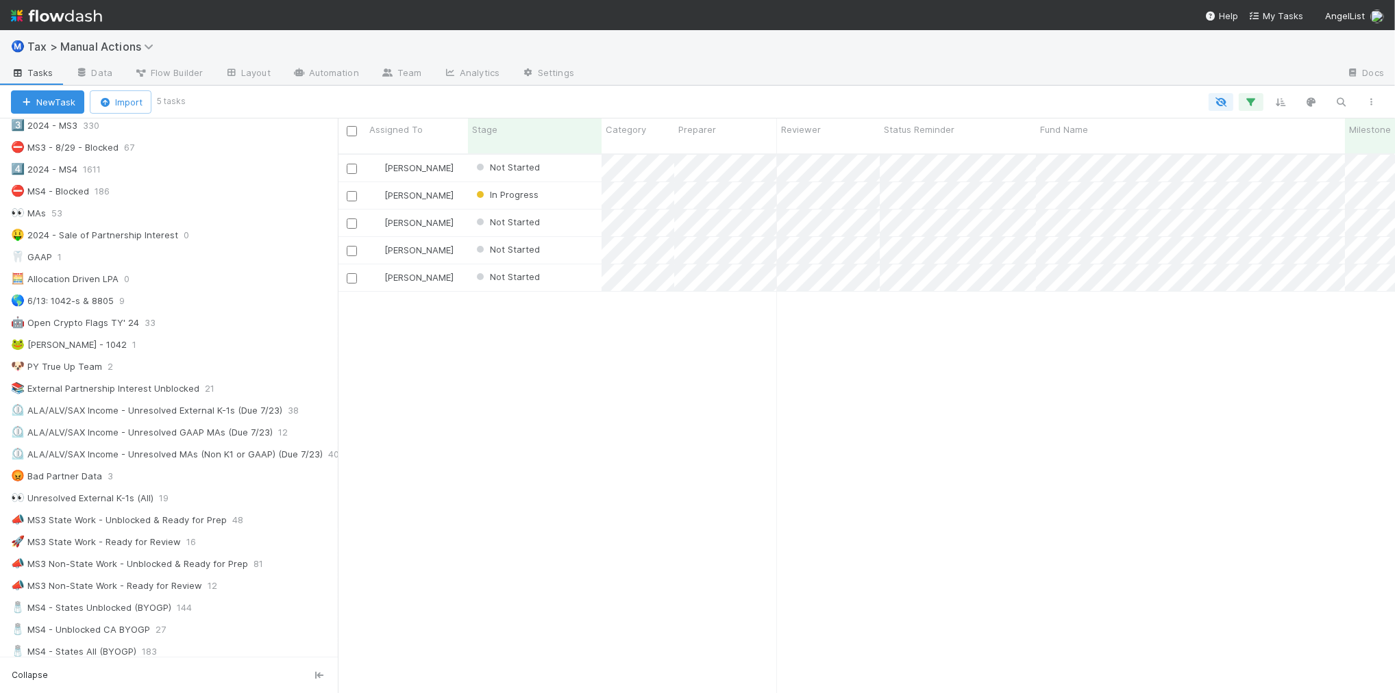
scroll to position [925, 0]
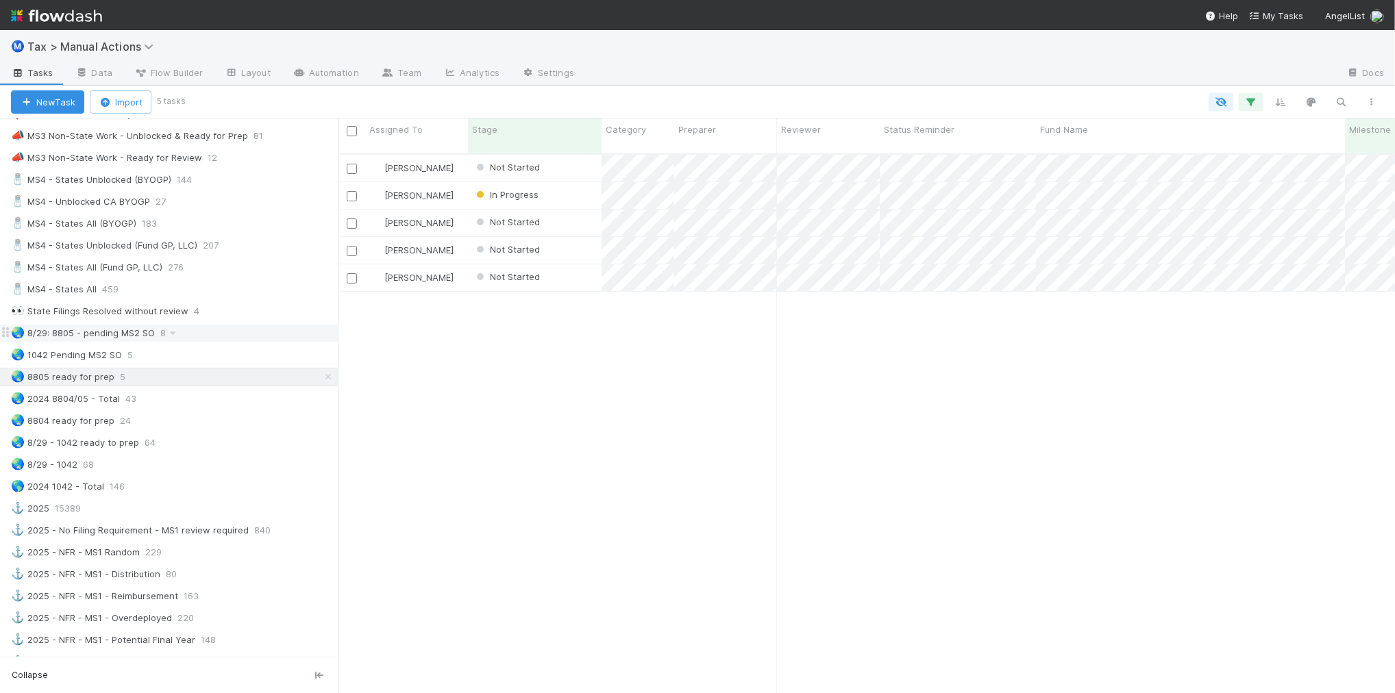
click at [240, 342] on div "🌏 8/29: 8805 - pending MS2 SO 8" at bounding box center [174, 333] width 327 height 17
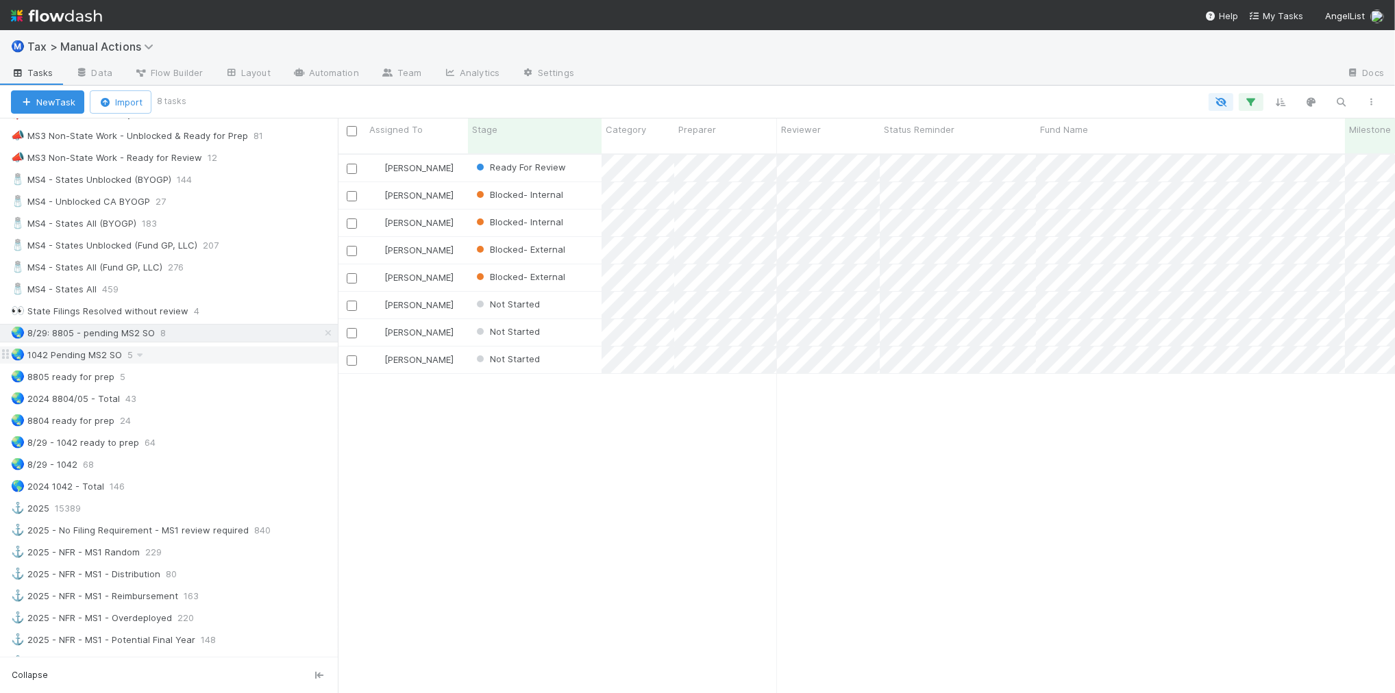
click at [236, 364] on div "🌏 [STREET_ADDRESS]" at bounding box center [174, 355] width 327 height 17
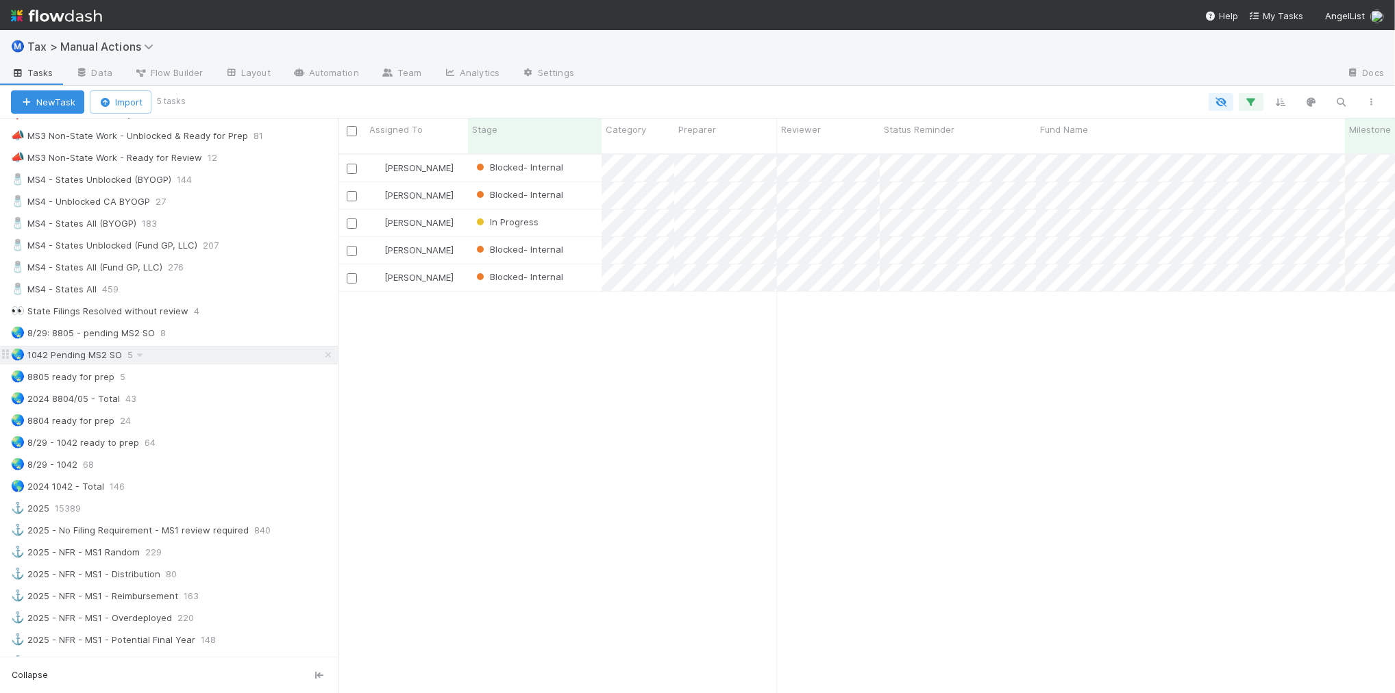
scroll to position [538, 1044]
click at [214, 342] on div "🌏 8/29: 8805 - pending MS2 SO 8" at bounding box center [174, 333] width 327 height 17
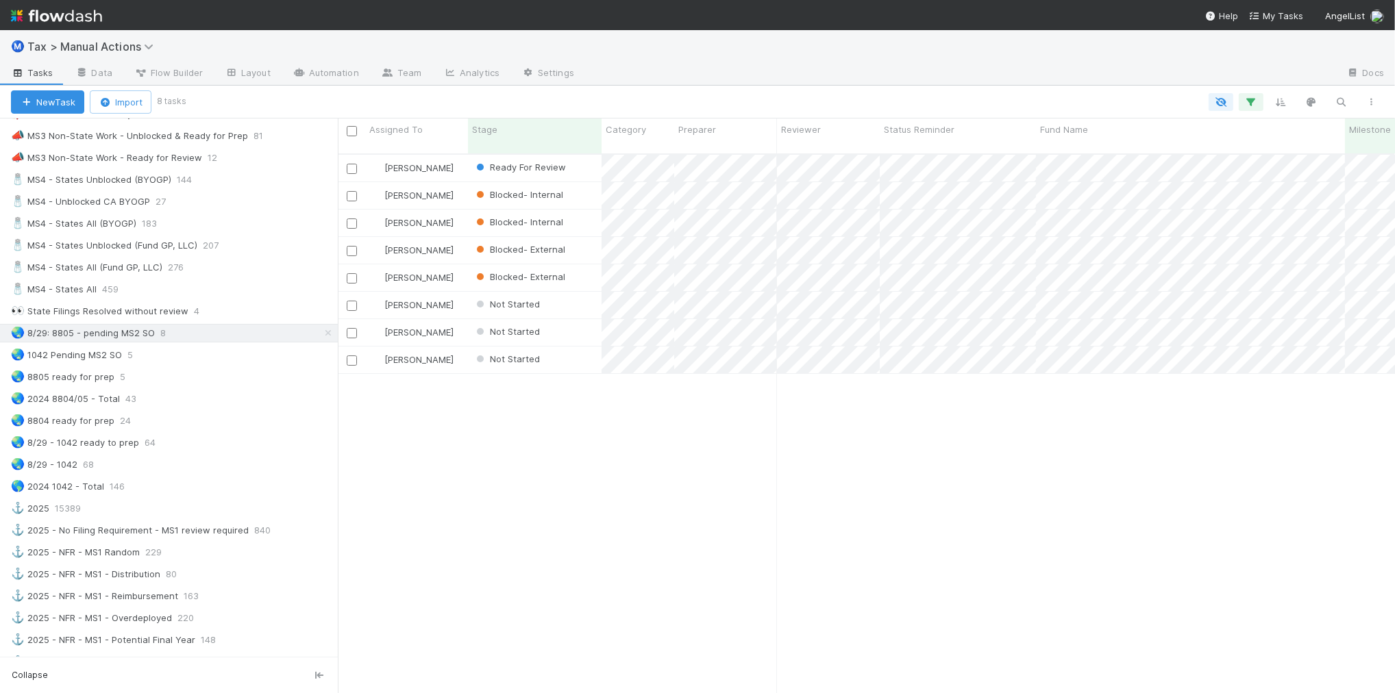
scroll to position [538, 1044]
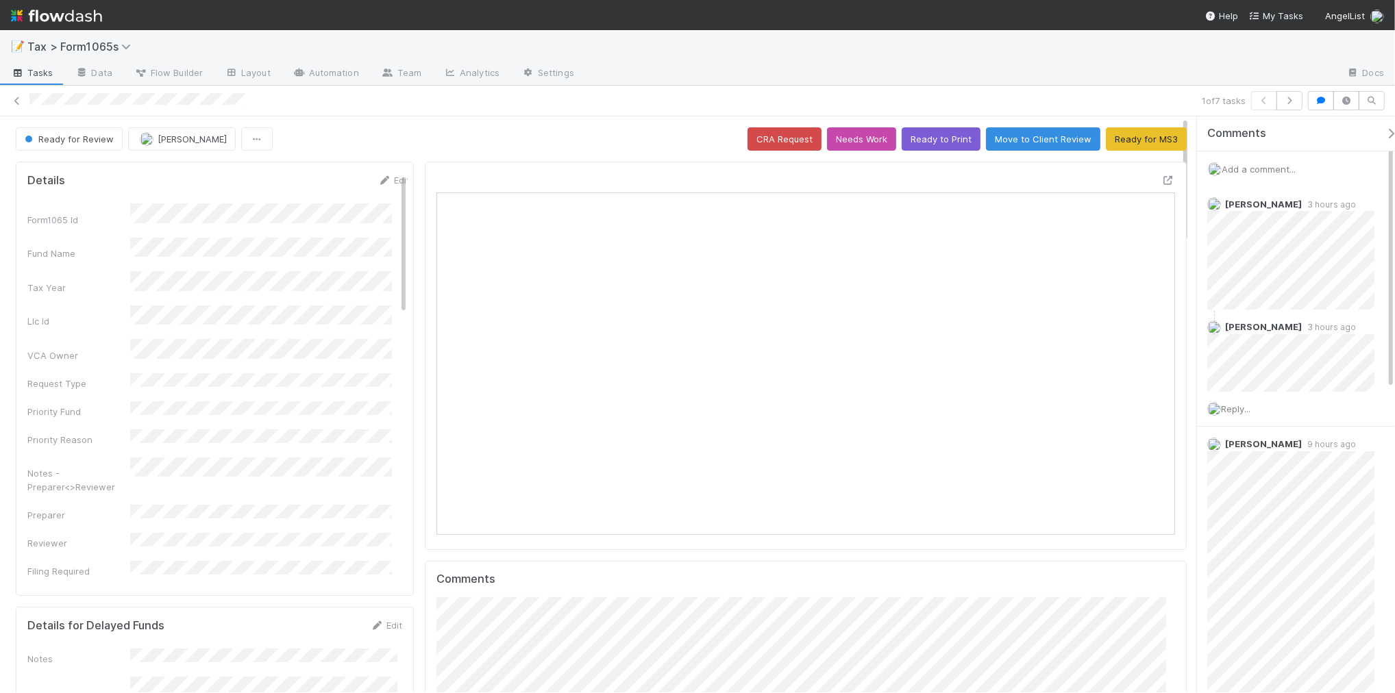
scroll to position [265, 716]
click at [1127, 140] on button "Ready for MS3" at bounding box center [1146, 138] width 81 height 23
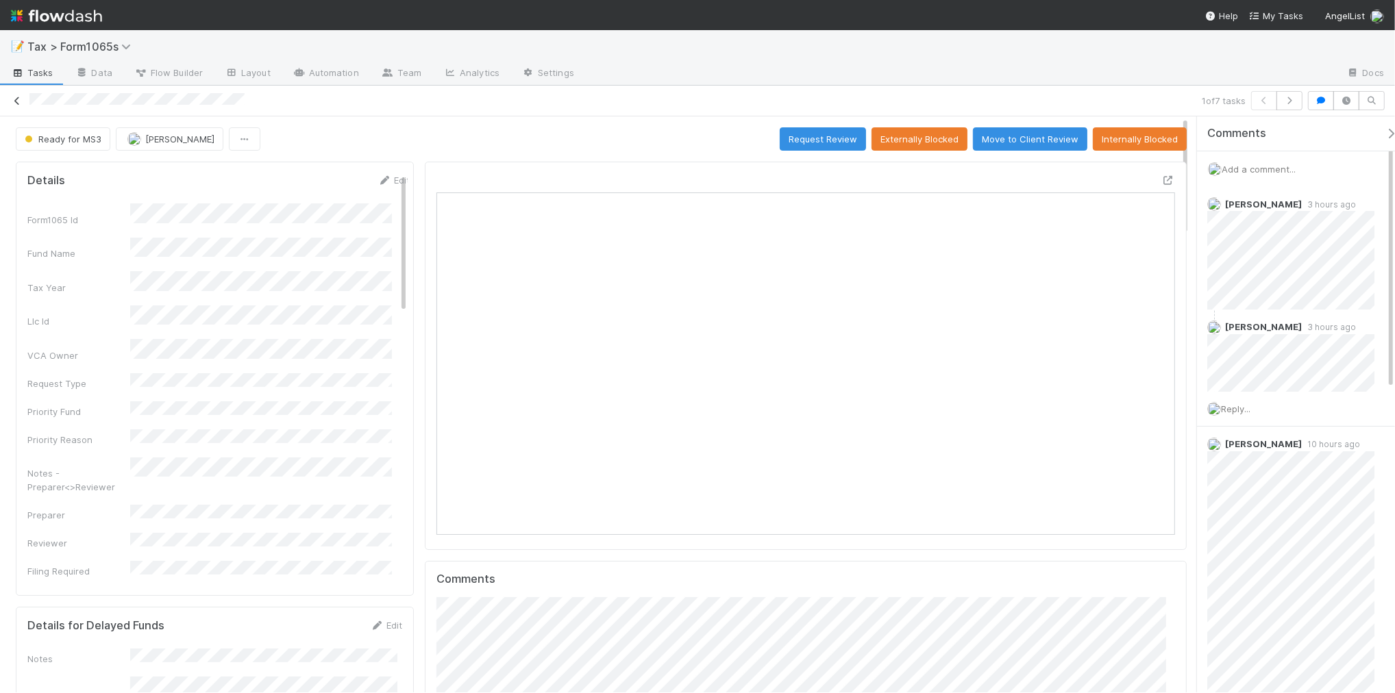
click at [16, 98] on icon at bounding box center [17, 101] width 14 height 9
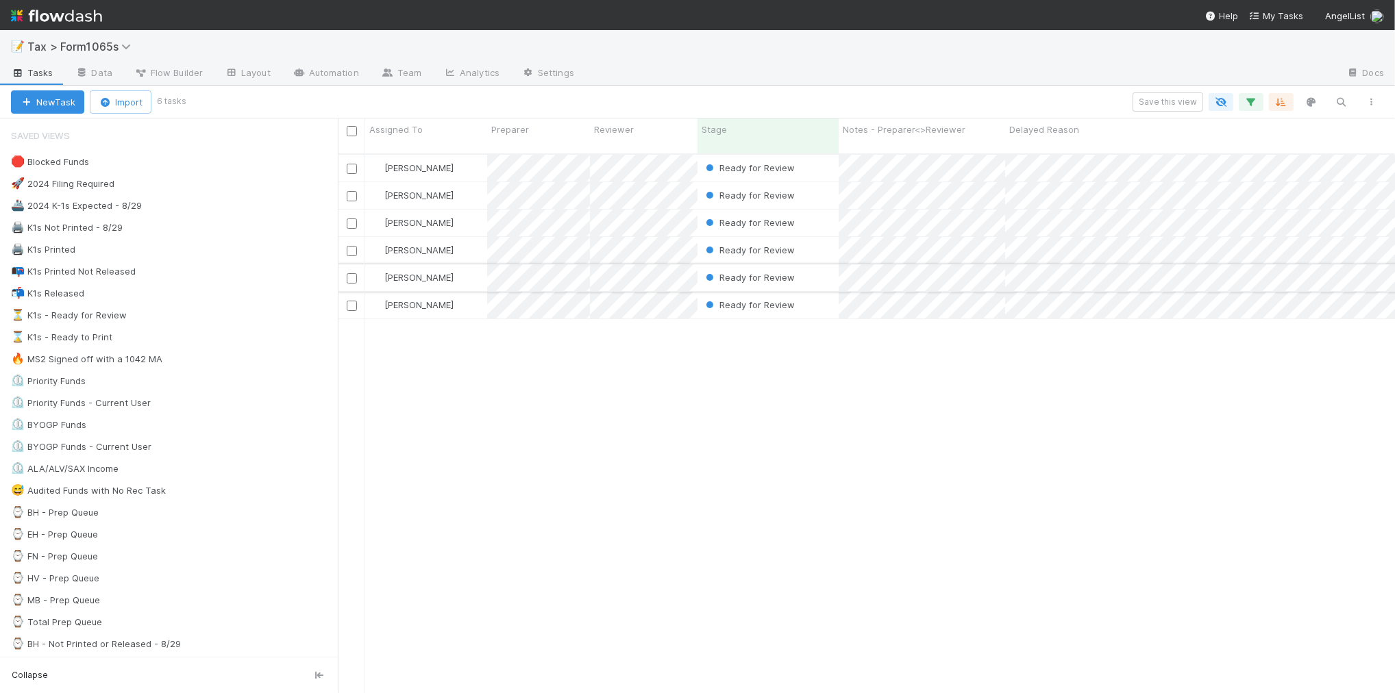
scroll to position [538, 1044]
click at [217, 320] on div "⏳ K1s - Ready for Review 6" at bounding box center [174, 315] width 327 height 17
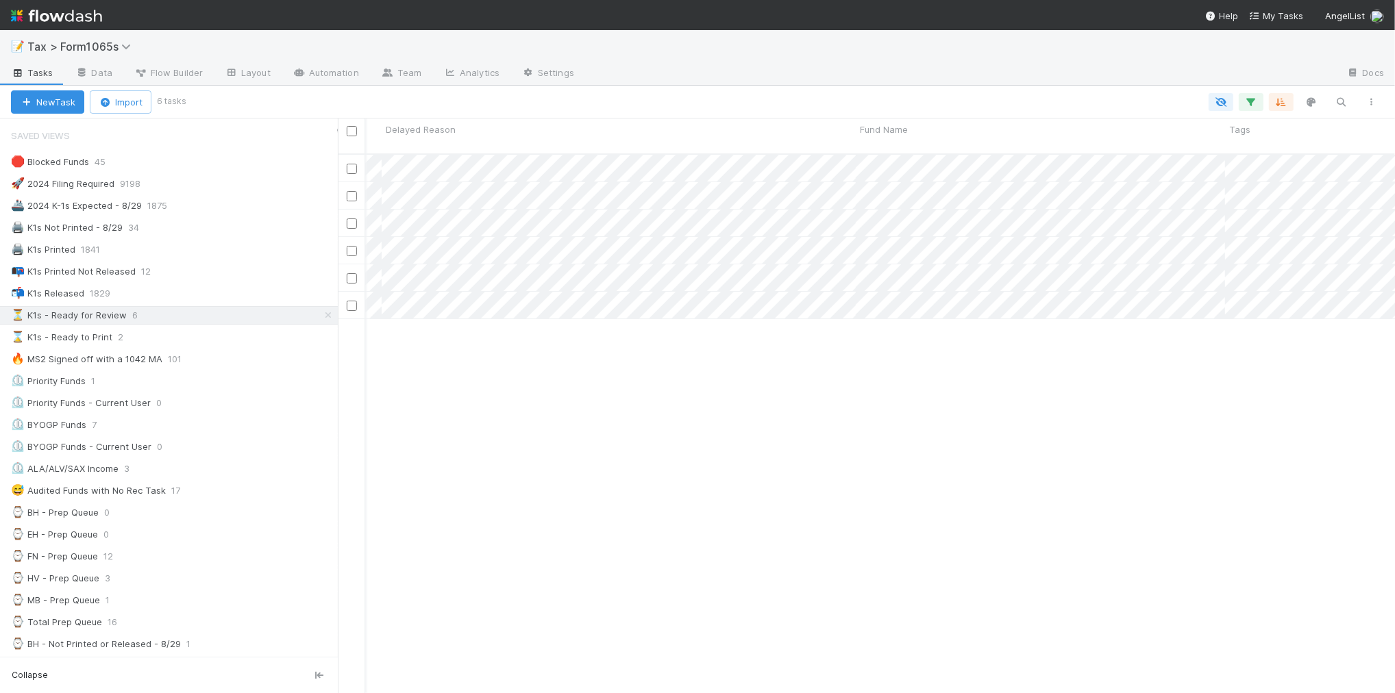
scroll to position [0, 692]
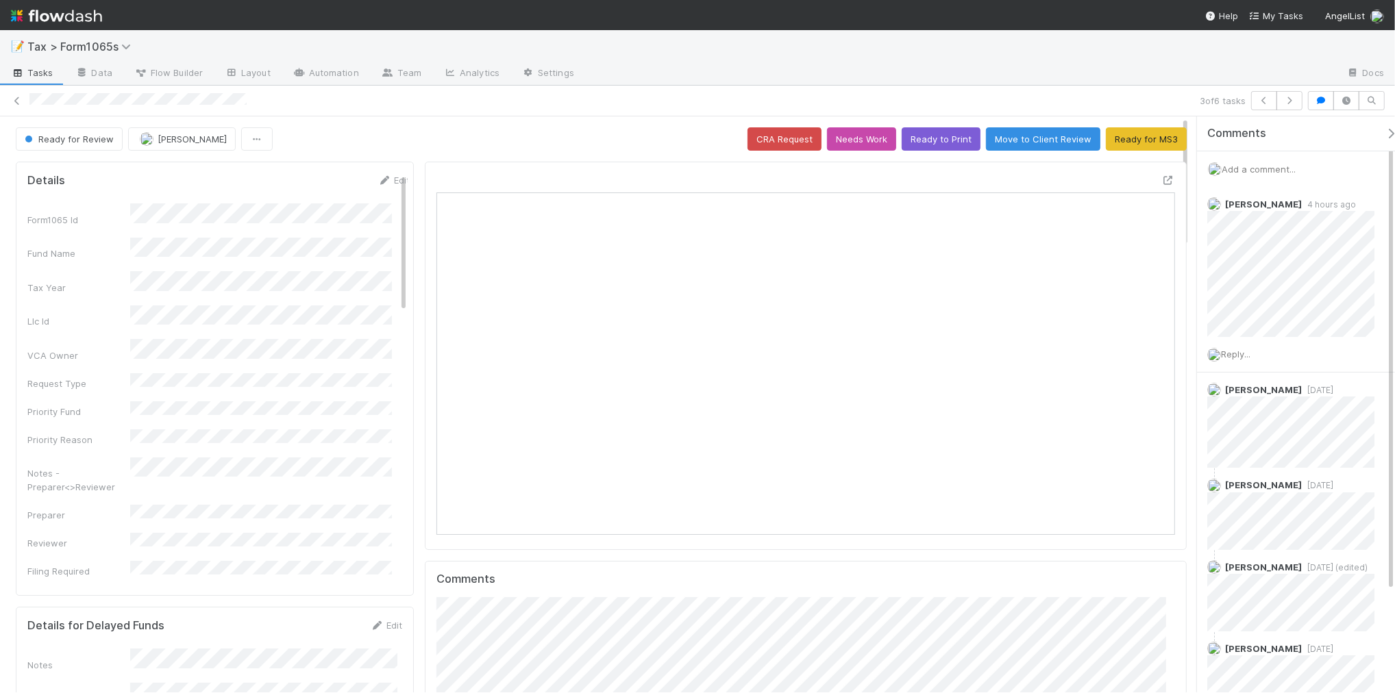
scroll to position [265, 716]
click at [17, 100] on icon at bounding box center [17, 101] width 14 height 9
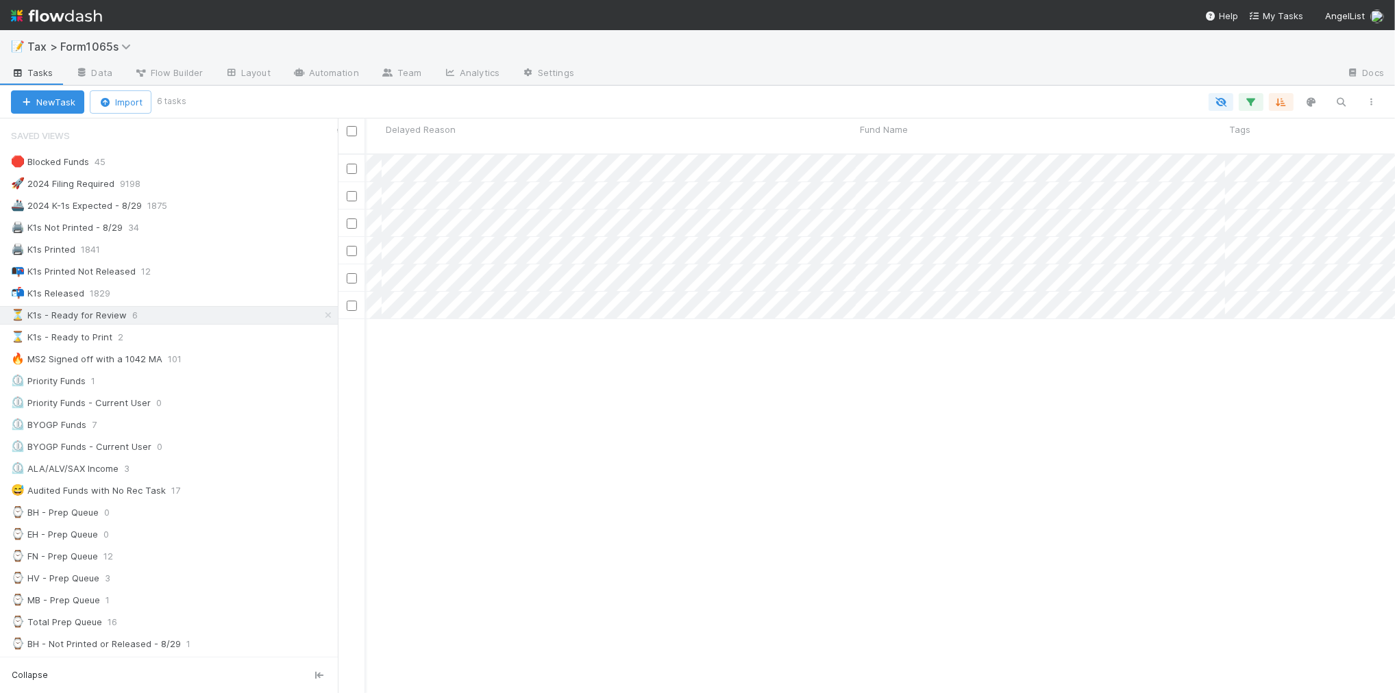
scroll to position [0, 629]
click at [193, 165] on div "🛑 Blocked Funds 45" at bounding box center [174, 161] width 327 height 17
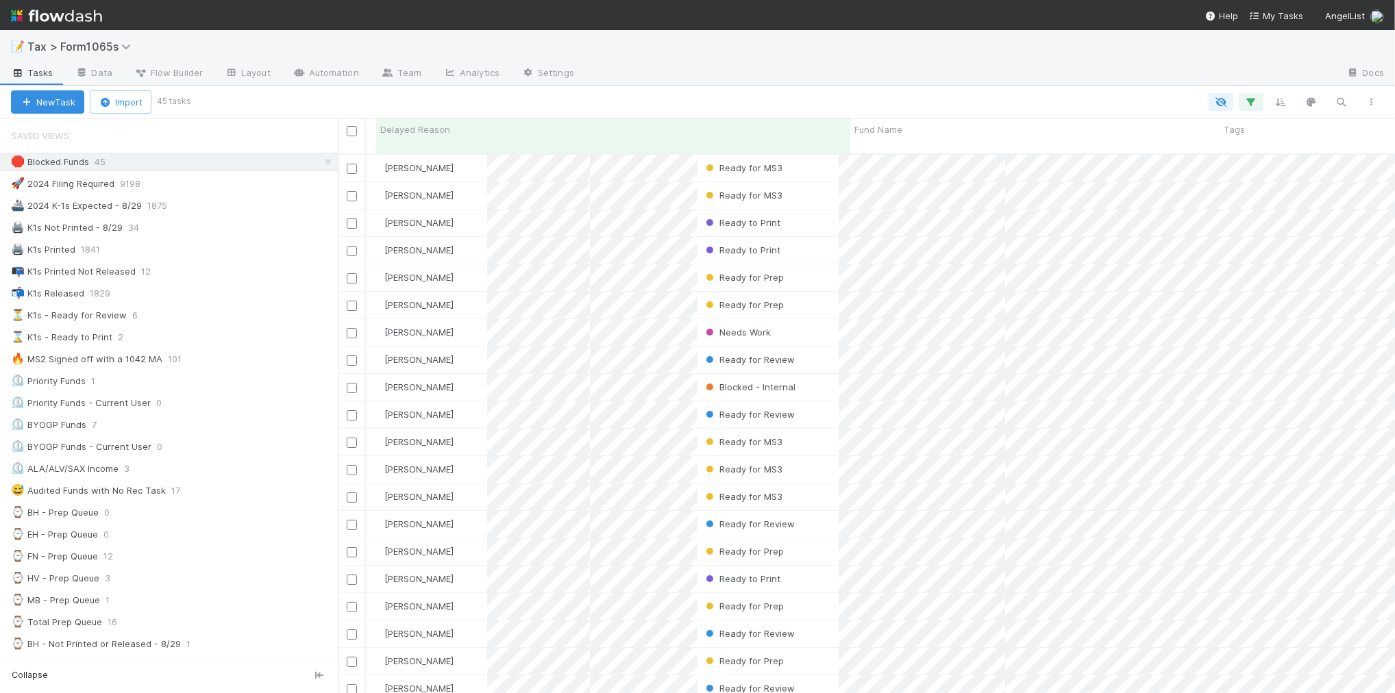
scroll to position [538, 1044]
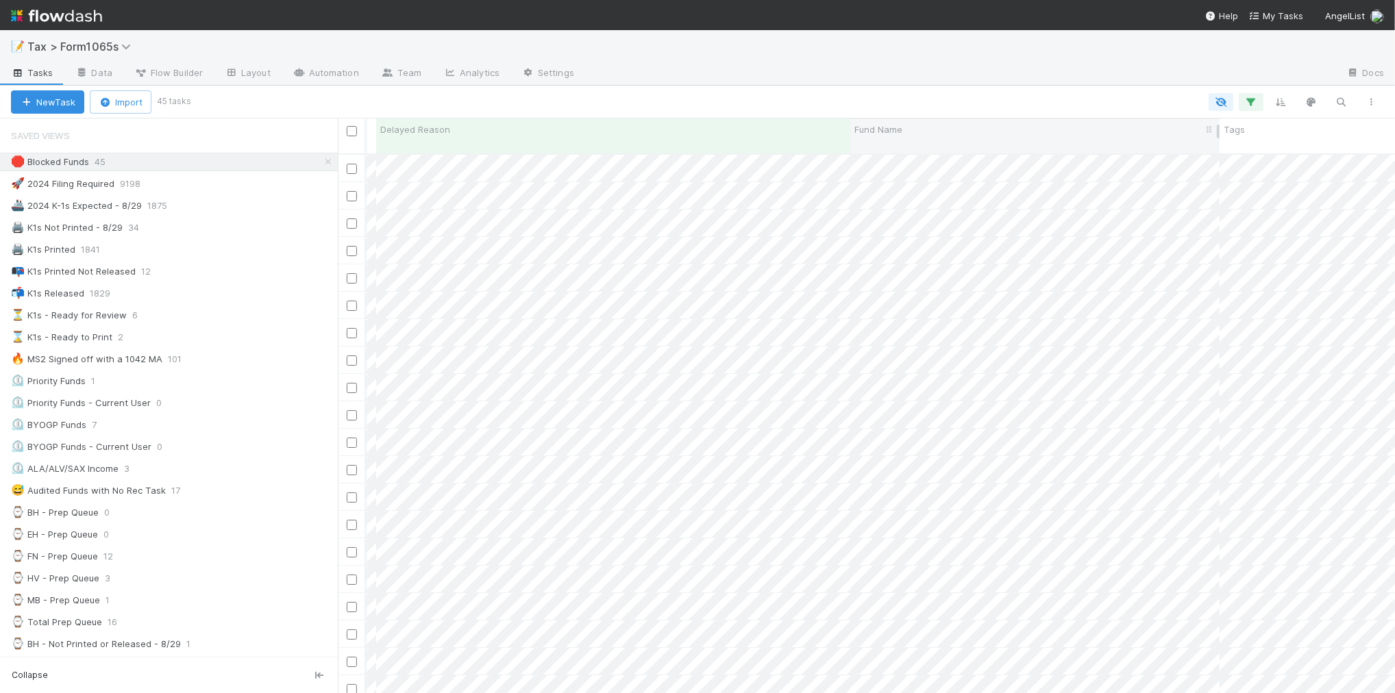
click at [922, 127] on div "Fund Name" at bounding box center [1036, 130] width 362 height 14
click at [926, 148] on div "Sort A → Z" at bounding box center [933, 155] width 156 height 21
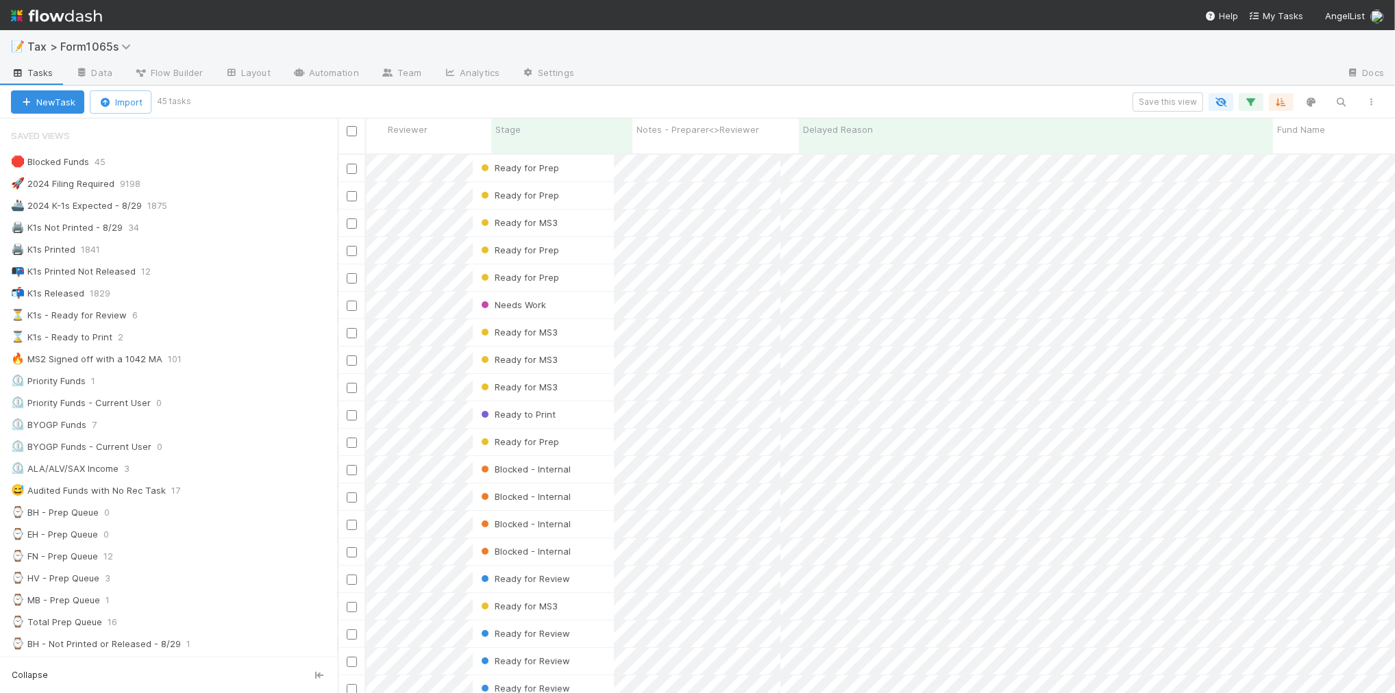
scroll to position [0, 225]
click at [1279, 101] on icon "button" at bounding box center [1282, 102] width 14 height 12
click at [949, 69] on div "Sort by Fund Name from A → Z Then by" at bounding box center [697, 346] width 1395 height 693
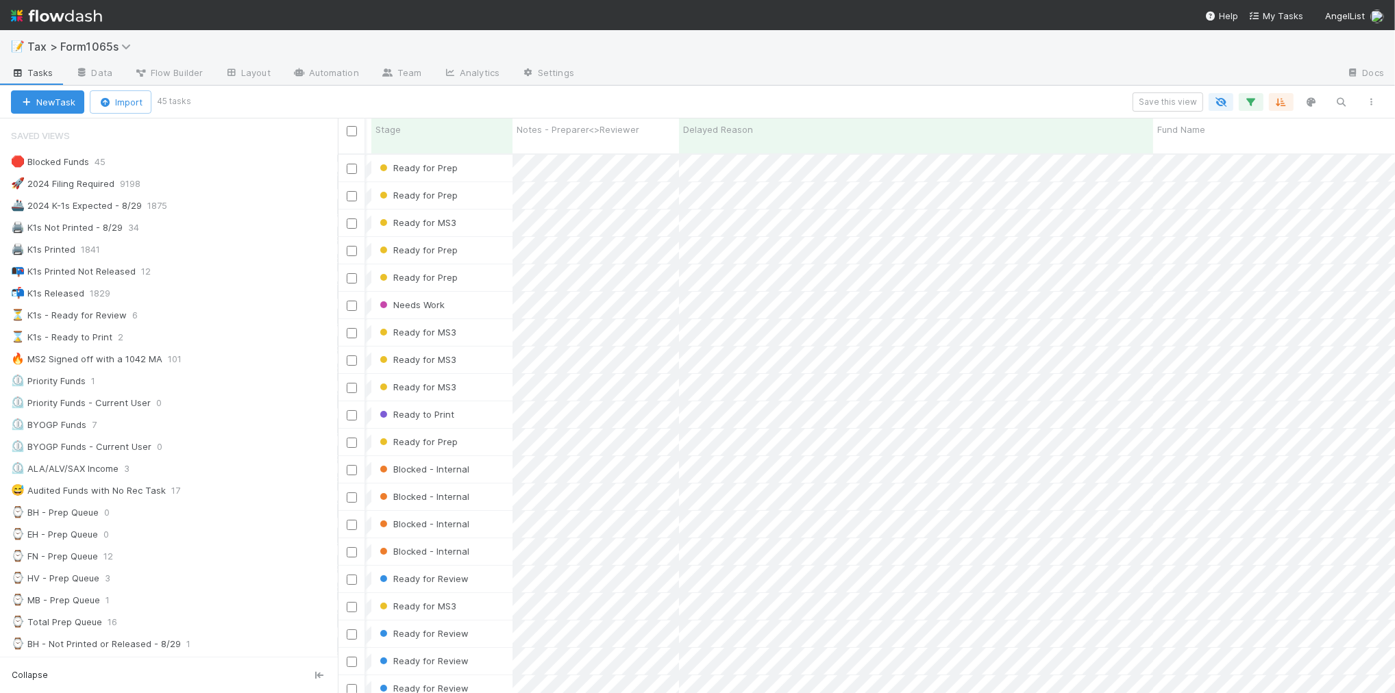
scroll to position [0, 0]
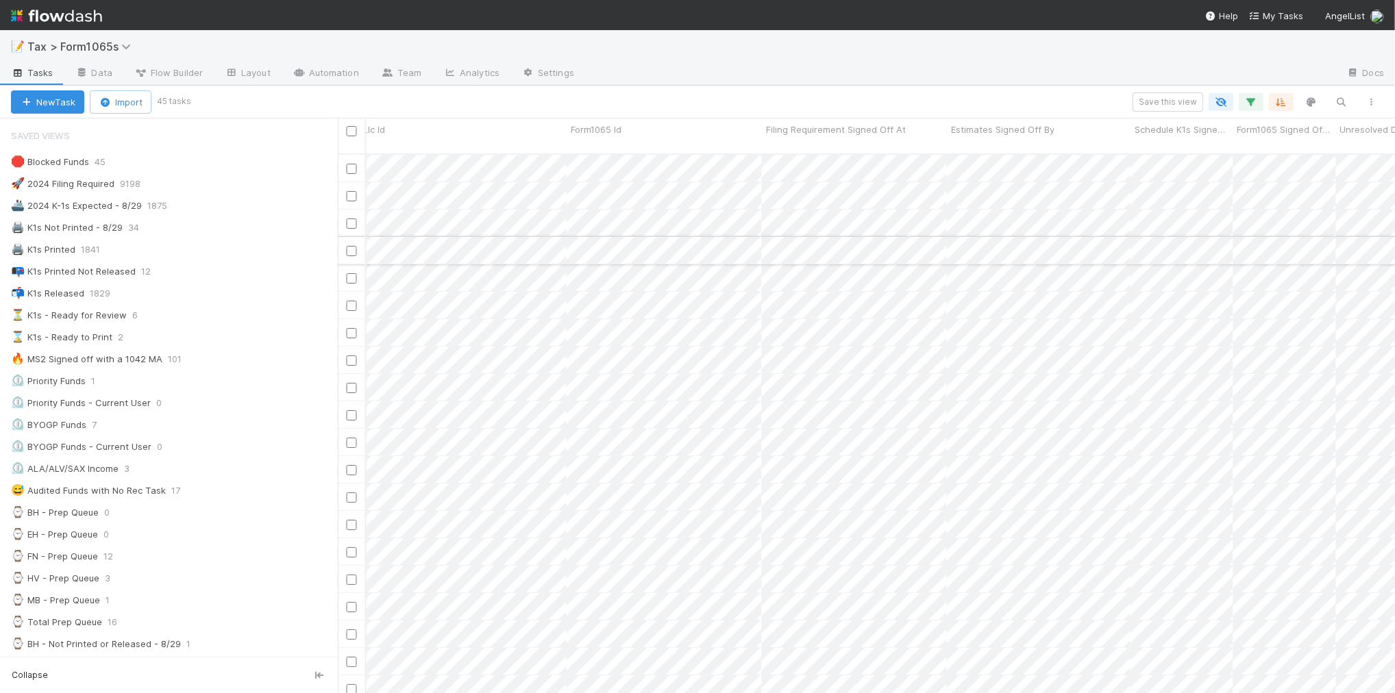
click at [349, 246] on input "checkbox" at bounding box center [352, 251] width 10 height 10
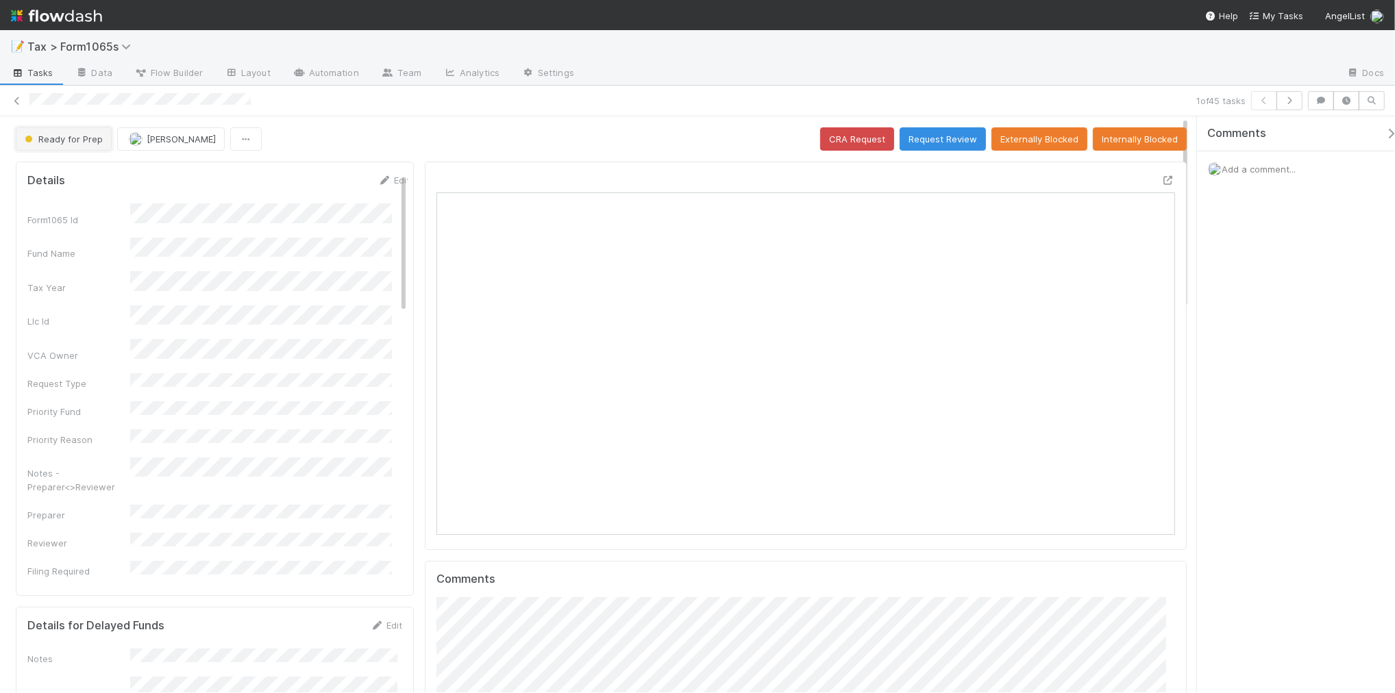
click at [62, 142] on span "Ready for Prep" at bounding box center [62, 139] width 81 height 11
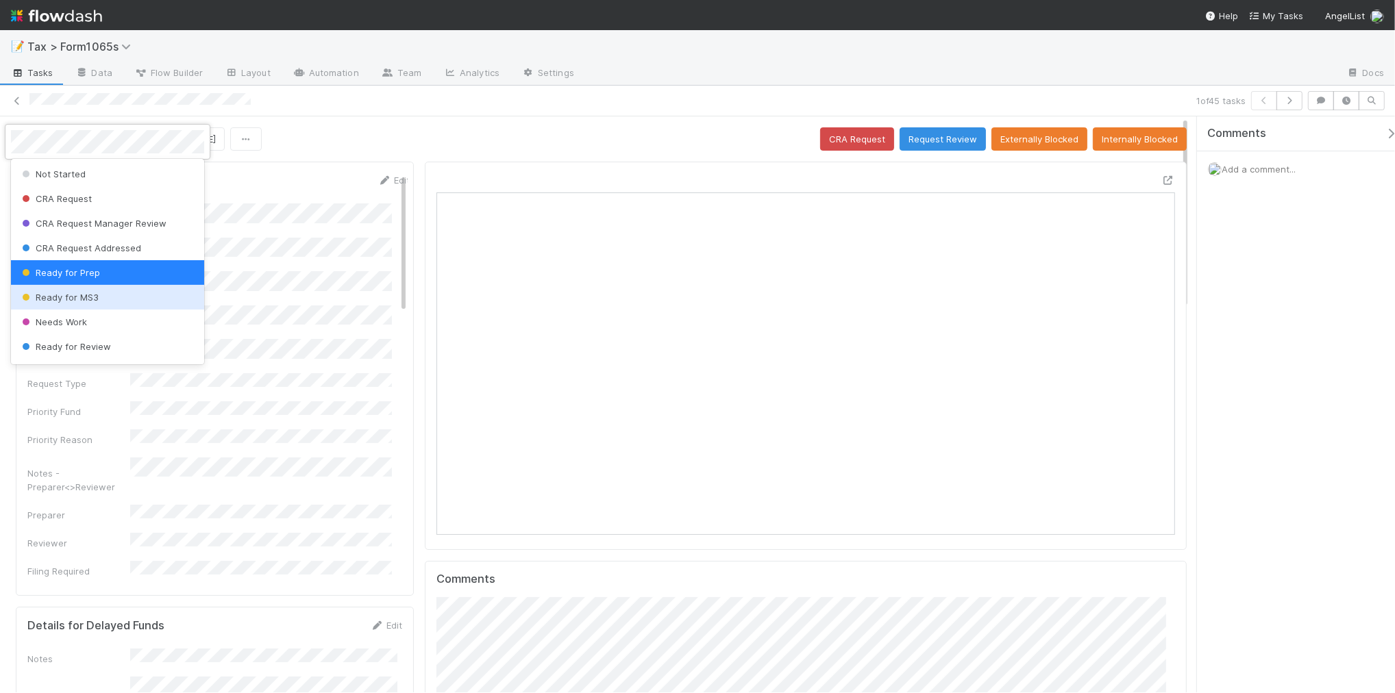
click at [75, 296] on span "Ready for MS3" at bounding box center [58, 297] width 79 height 11
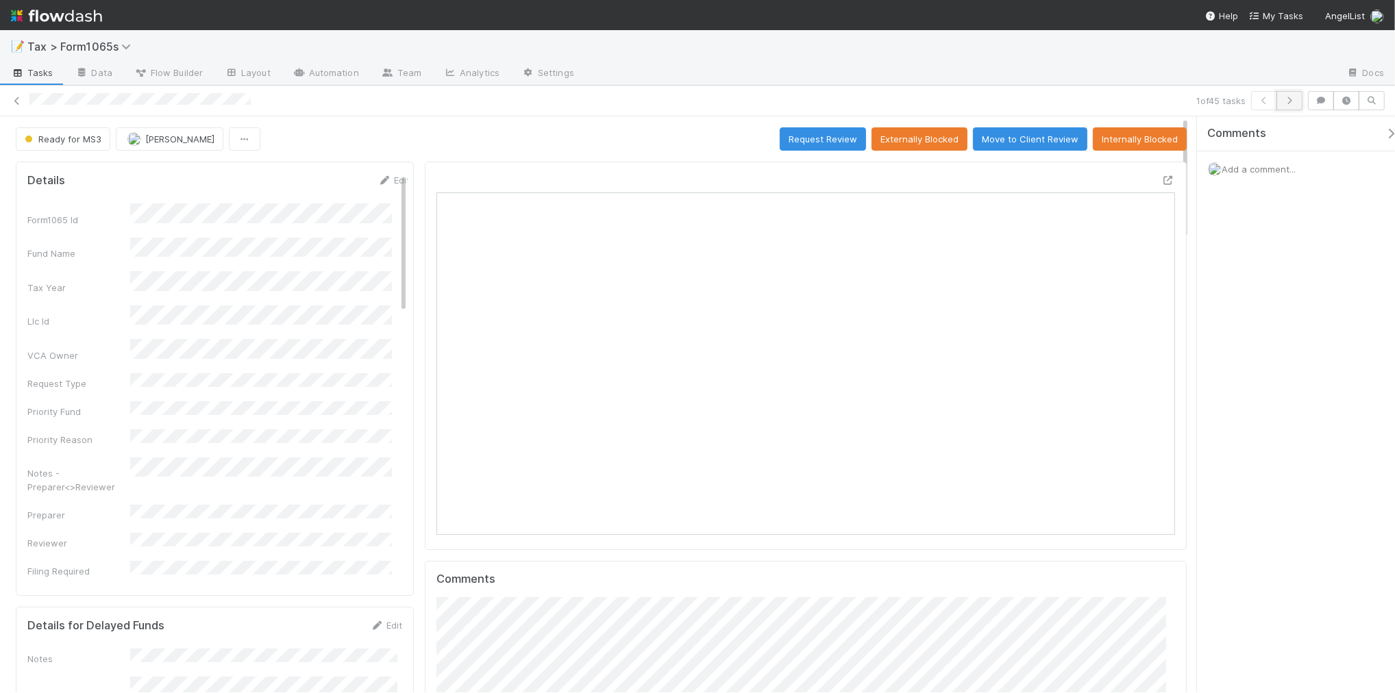
click at [1292, 101] on icon "button" at bounding box center [1290, 101] width 14 height 8
click at [90, 140] on span "Ready for Prep" at bounding box center [62, 139] width 81 height 11
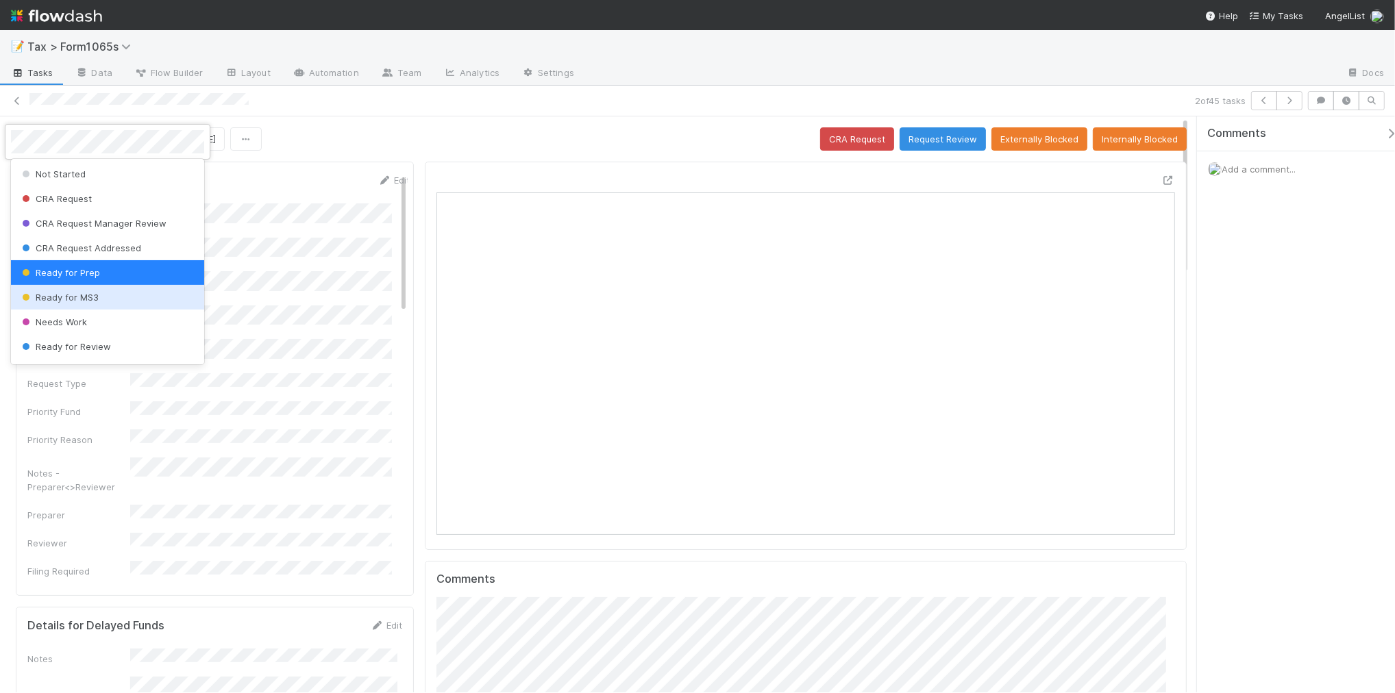
click at [106, 302] on div "Ready for MS3" at bounding box center [107, 297] width 193 height 25
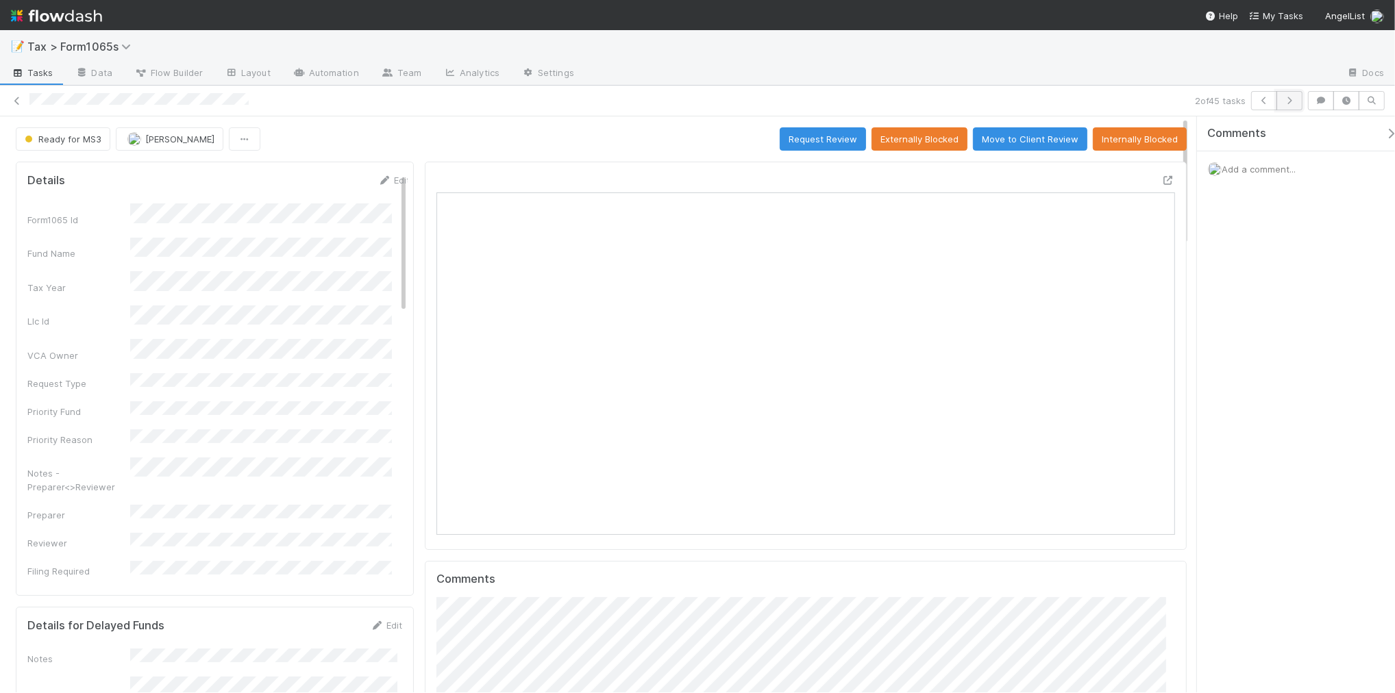
click at [1290, 101] on icon "button" at bounding box center [1290, 101] width 14 height 8
click at [81, 143] on span "Ready for MS3" at bounding box center [61, 139] width 79 height 11
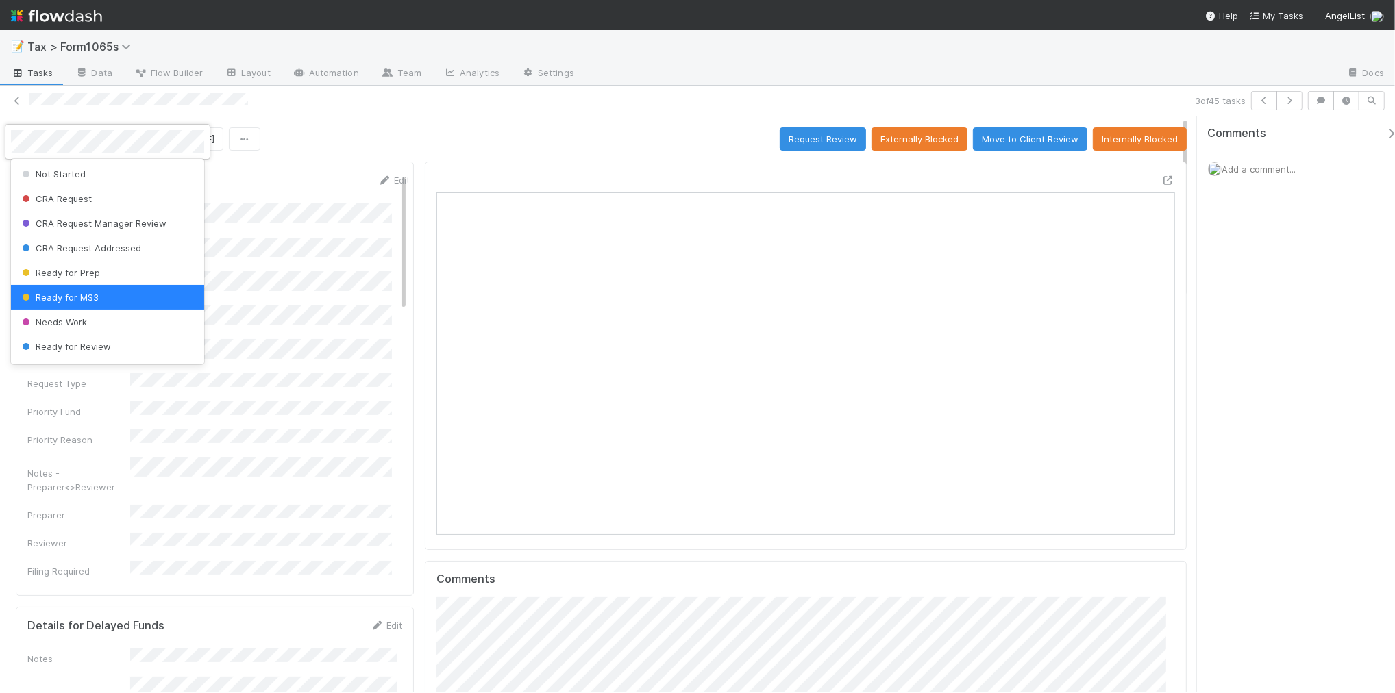
click at [436, 136] on div at bounding box center [697, 346] width 1395 height 693
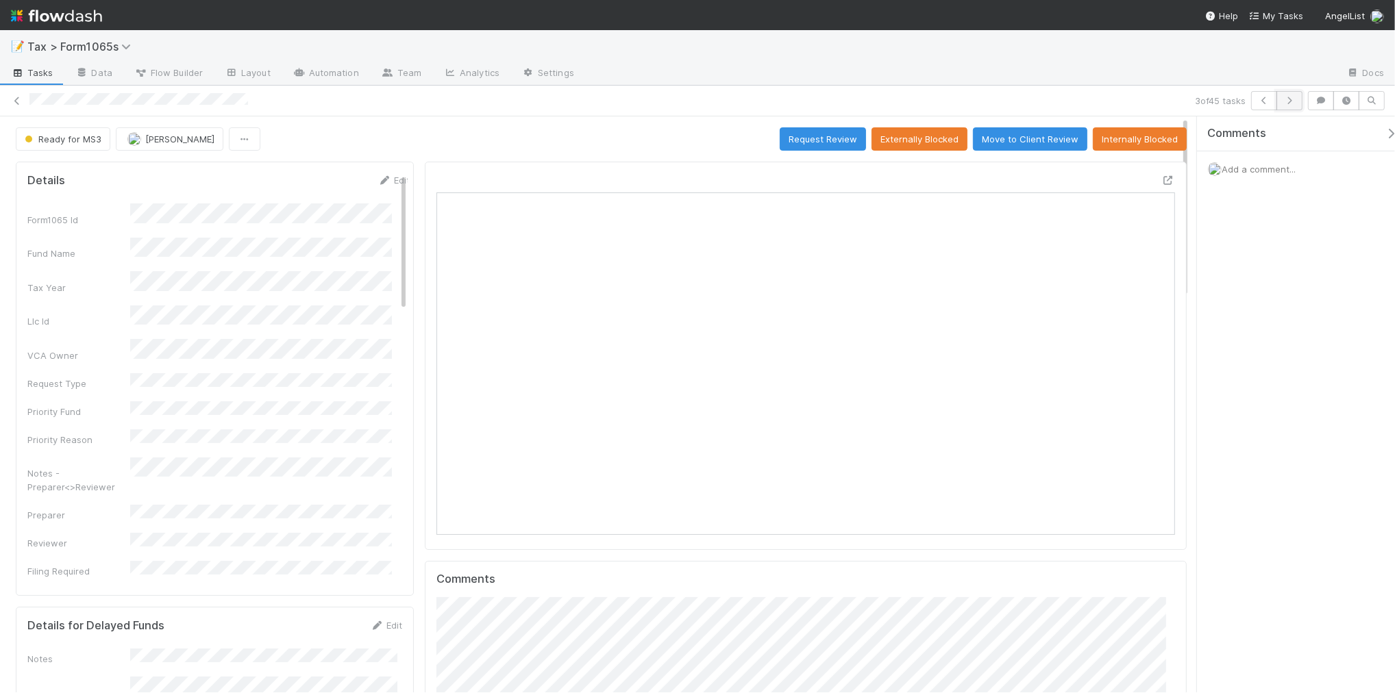
click at [1295, 104] on icon "button" at bounding box center [1290, 101] width 14 height 8
click at [1285, 103] on icon "button" at bounding box center [1290, 101] width 14 height 8
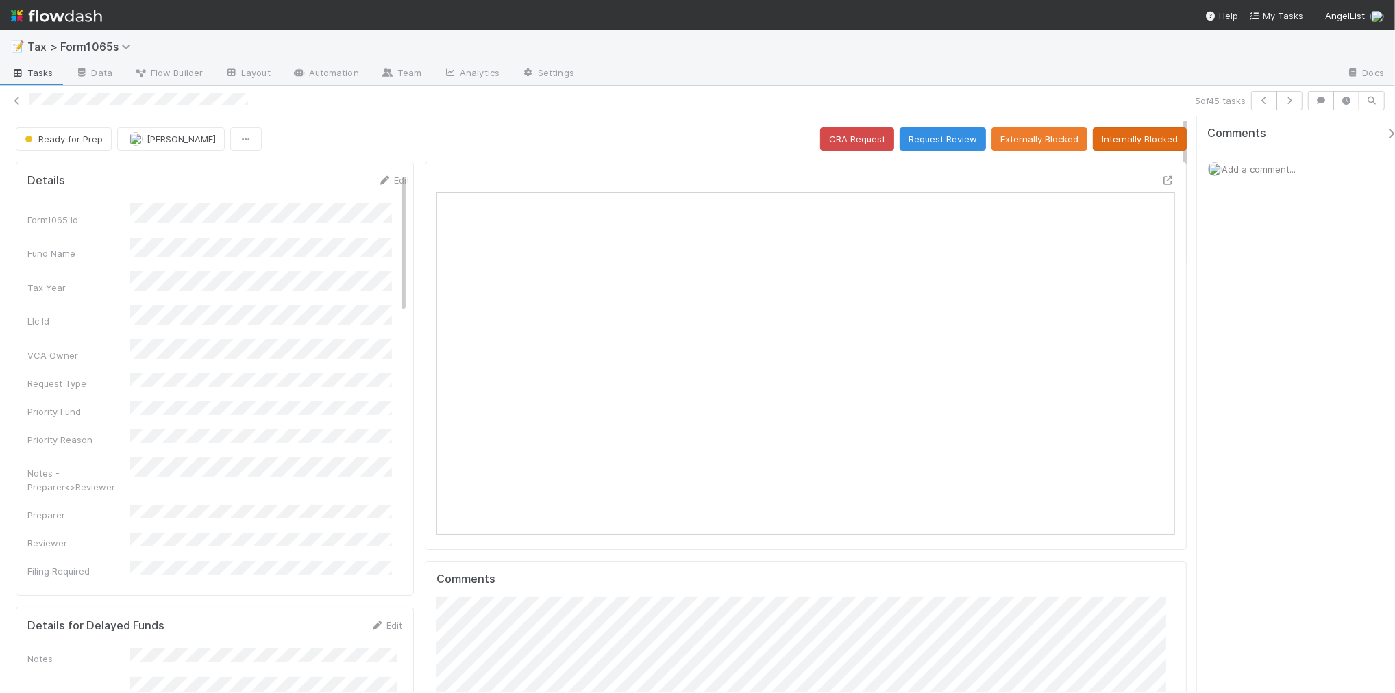
scroll to position [265, 717]
click at [45, 140] on span "Ready for Prep" at bounding box center [62, 139] width 81 height 11
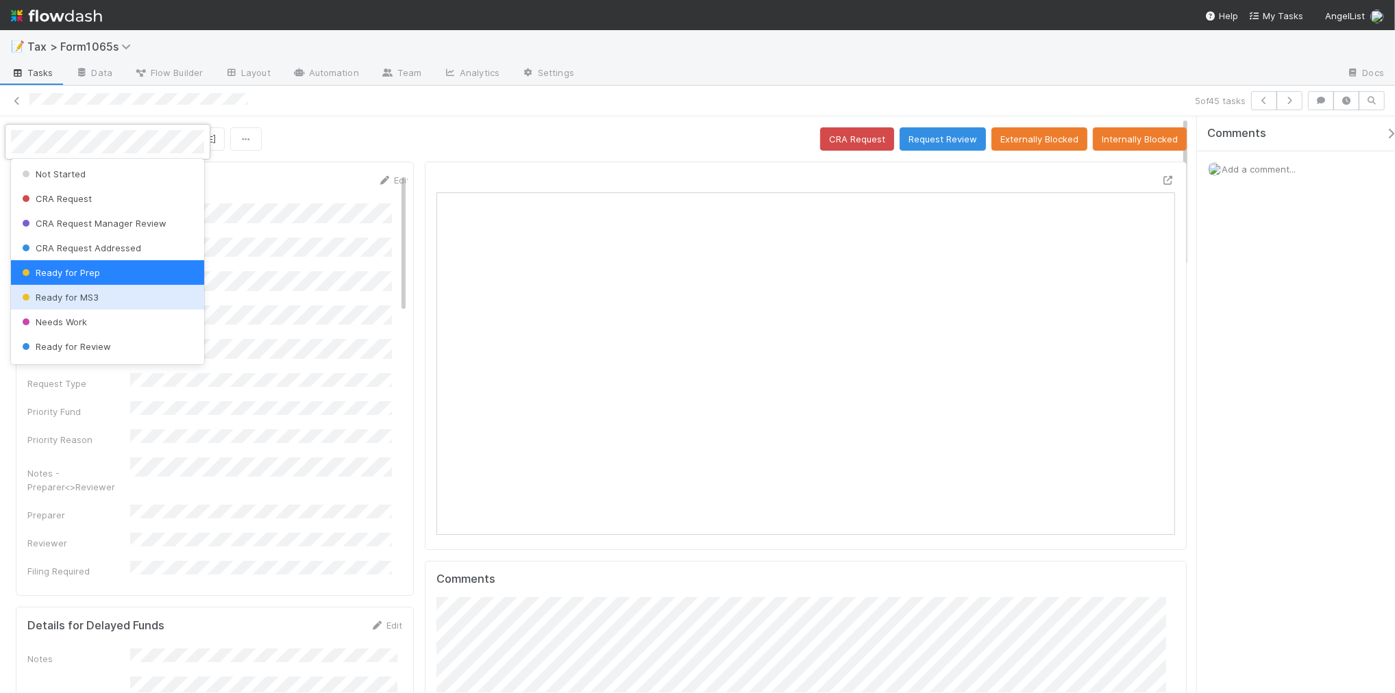
click at [97, 291] on div "Ready for MS3" at bounding box center [107, 297] width 193 height 25
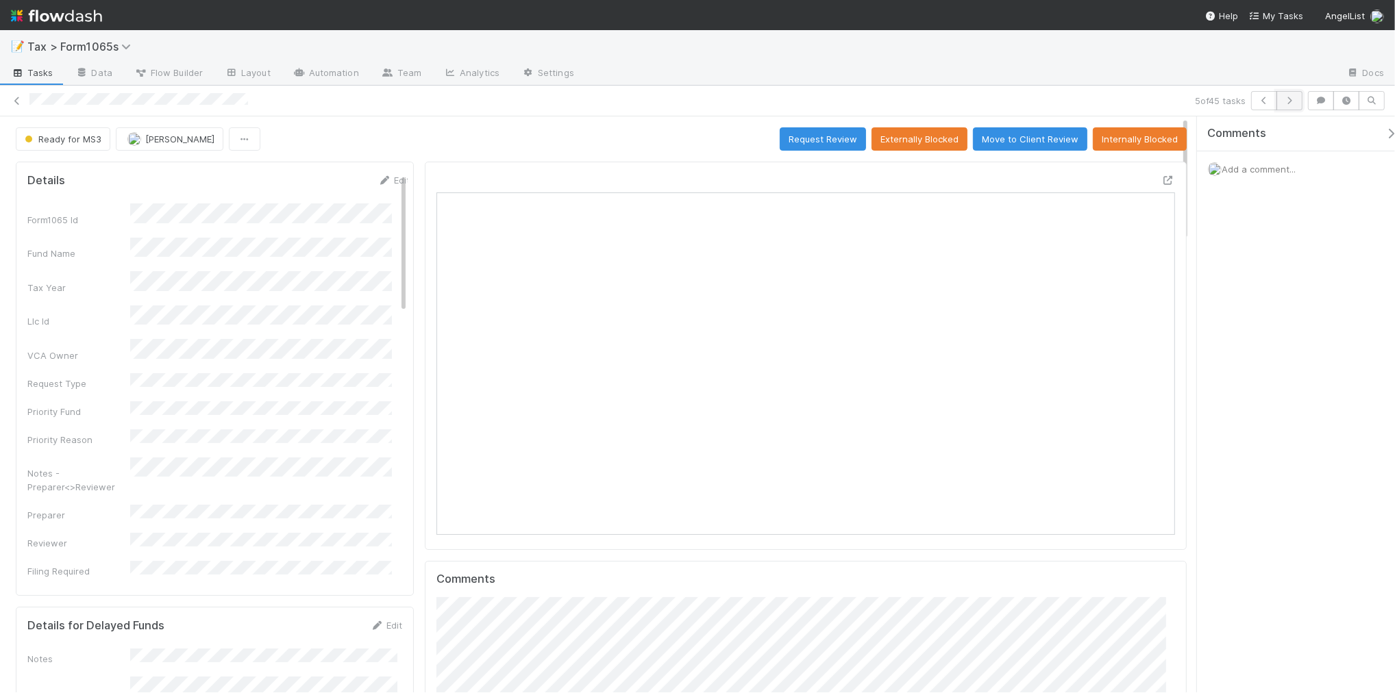
click at [1287, 103] on icon "button" at bounding box center [1290, 101] width 14 height 8
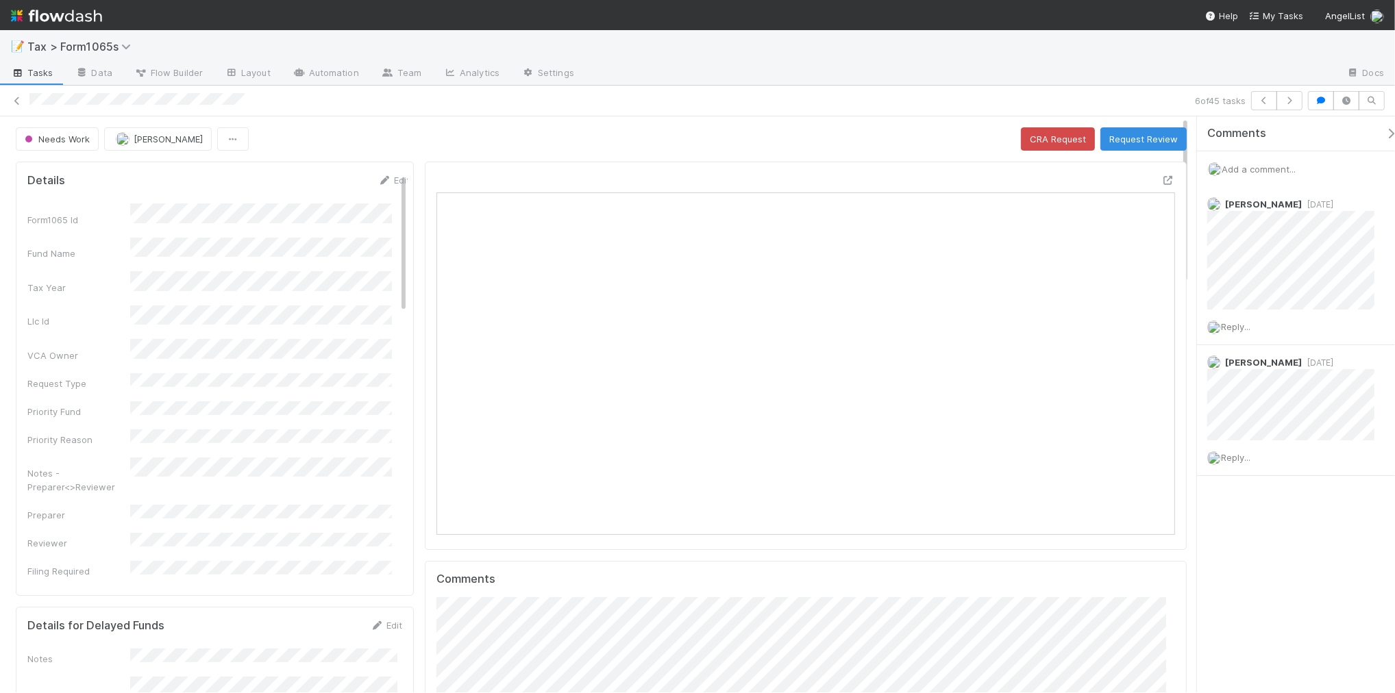
scroll to position [265, 717]
click at [56, 134] on span "Needs Work" at bounding box center [56, 139] width 68 height 11
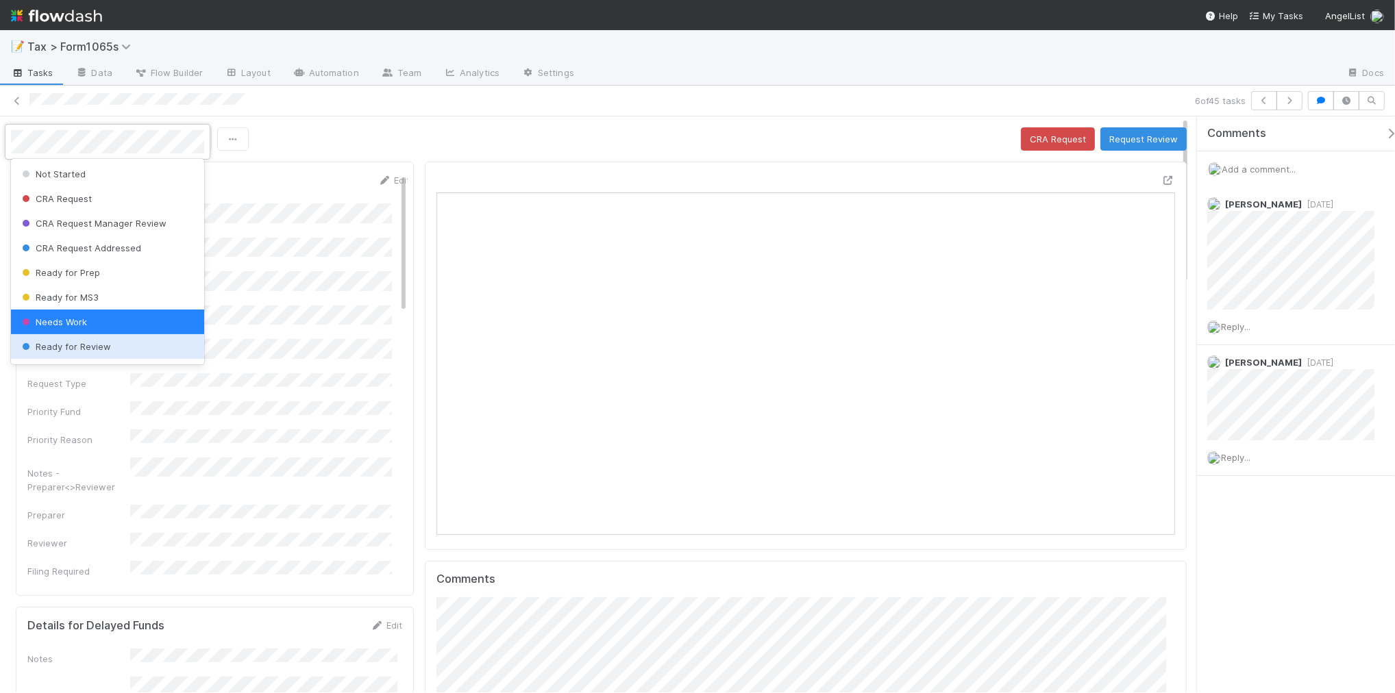
click at [110, 345] on div "Ready for Review" at bounding box center [107, 346] width 193 height 25
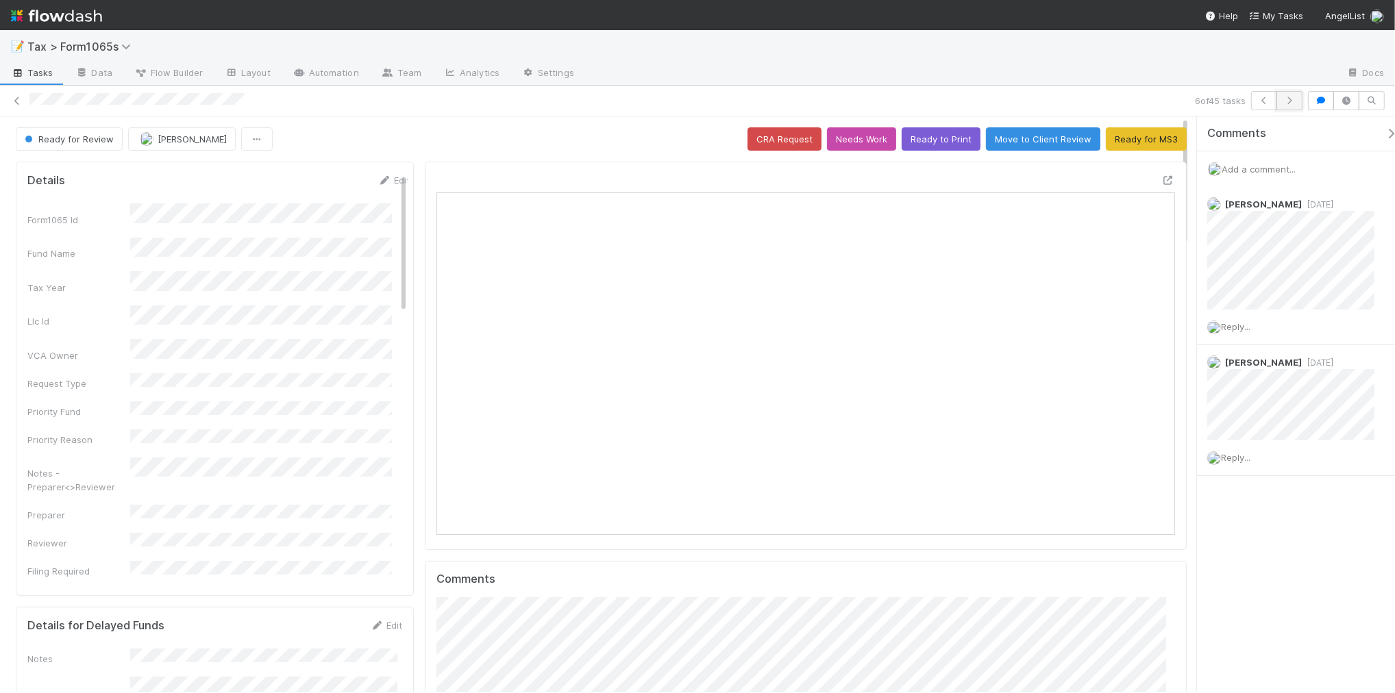
click at [1290, 101] on icon "button" at bounding box center [1290, 101] width 14 height 8
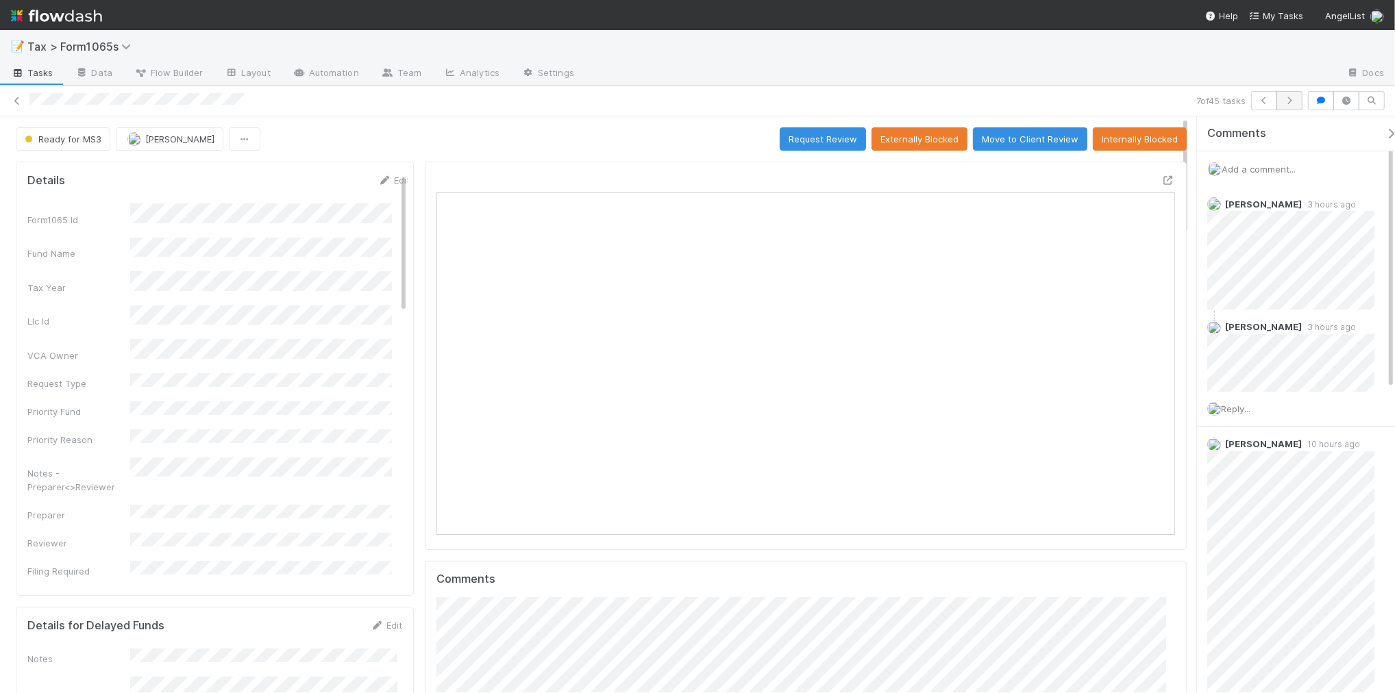
scroll to position [265, 716]
click at [14, 103] on icon at bounding box center [17, 101] width 14 height 9
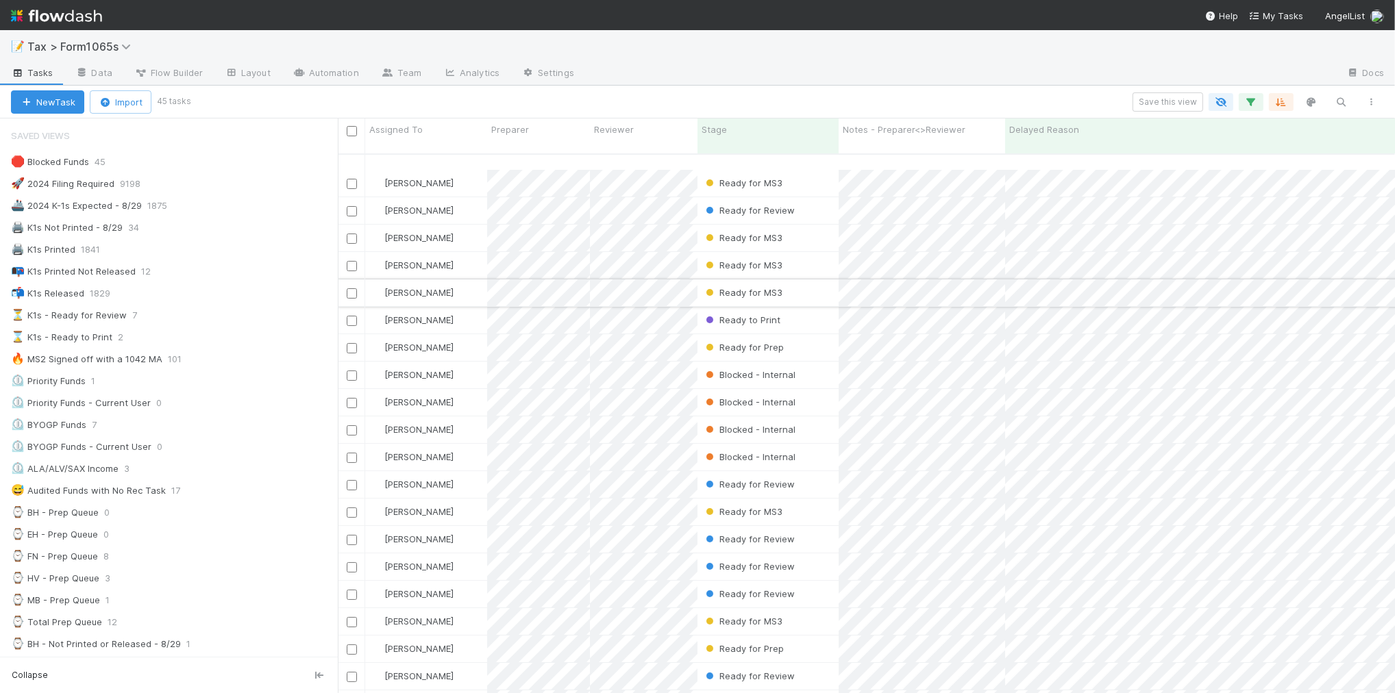
scroll to position [171, 0]
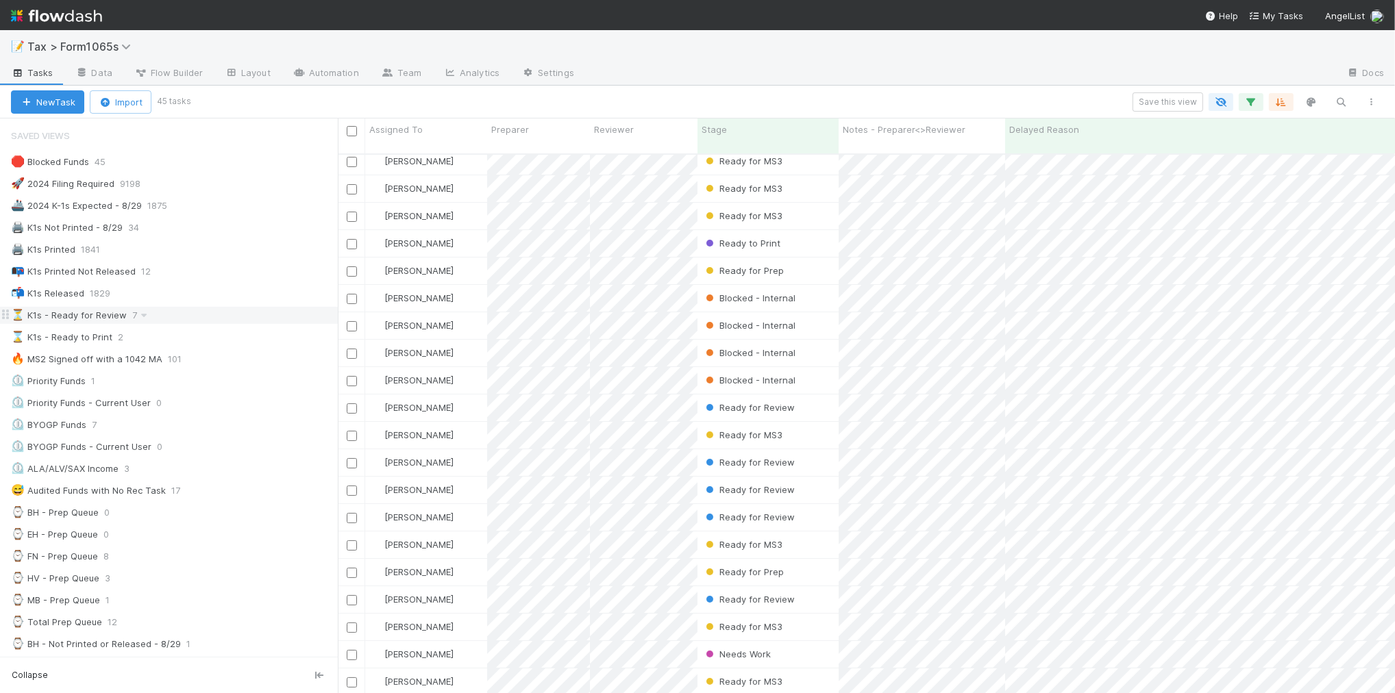
click at [186, 323] on div "⏳ K1s - Ready for Review 7" at bounding box center [174, 315] width 327 height 17
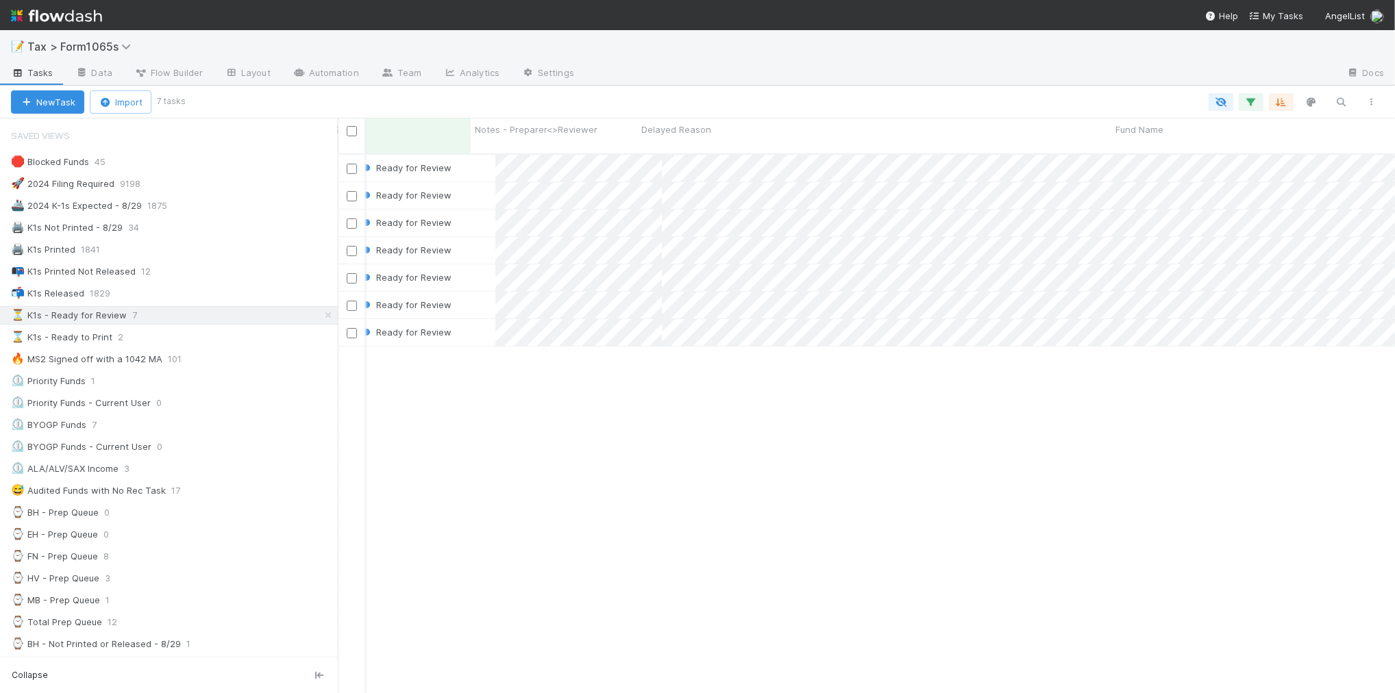
scroll to position [0, 412]
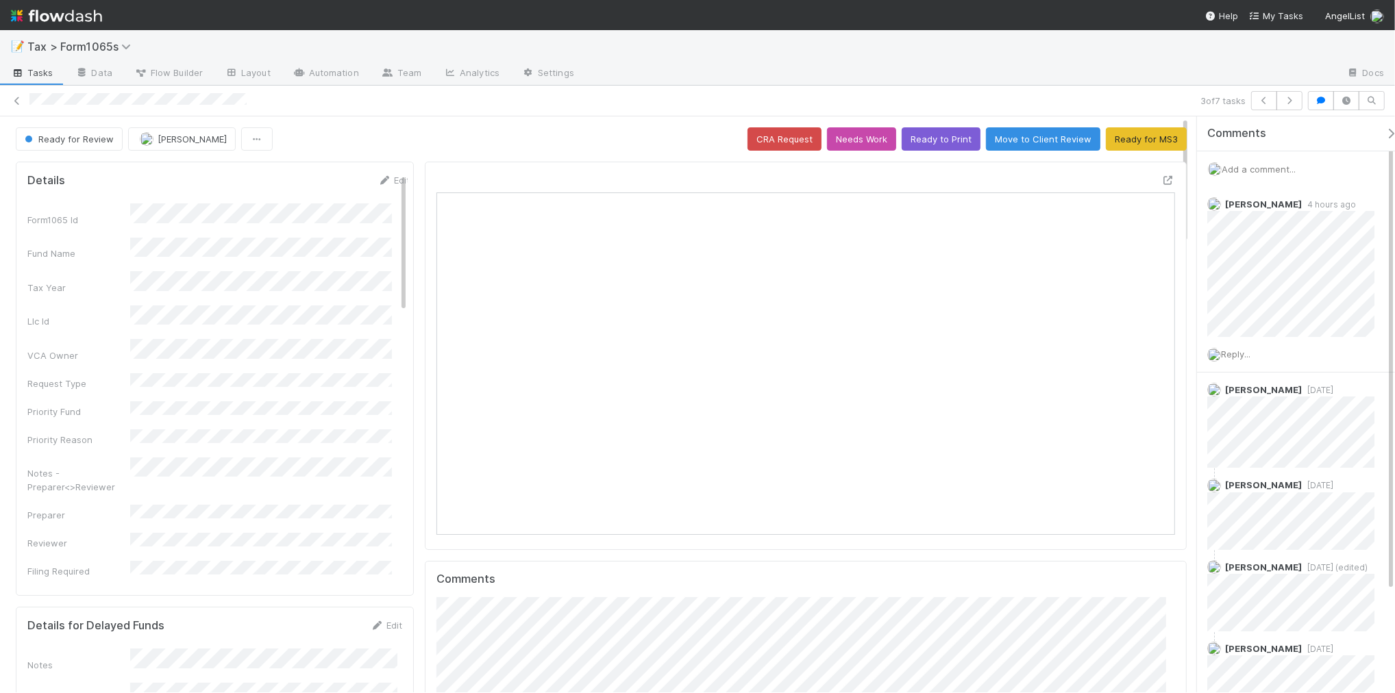
scroll to position [12, 14]
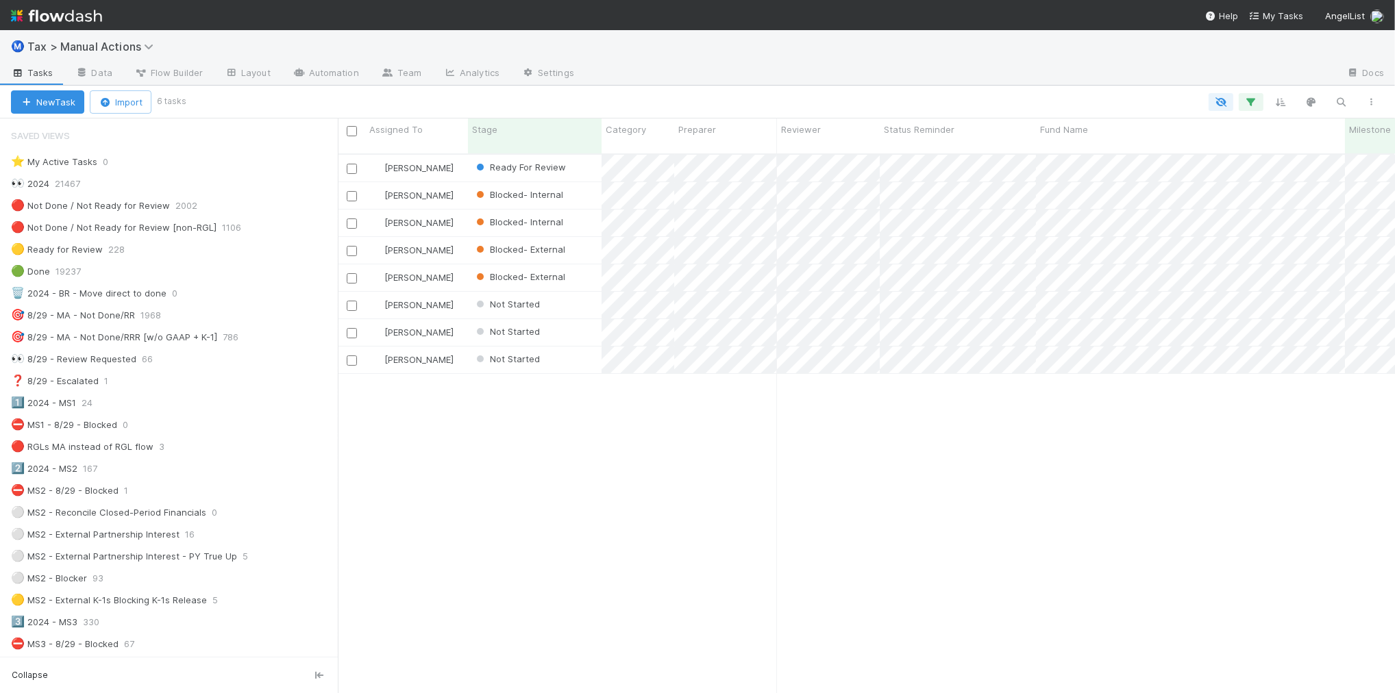
scroll to position [925, 0]
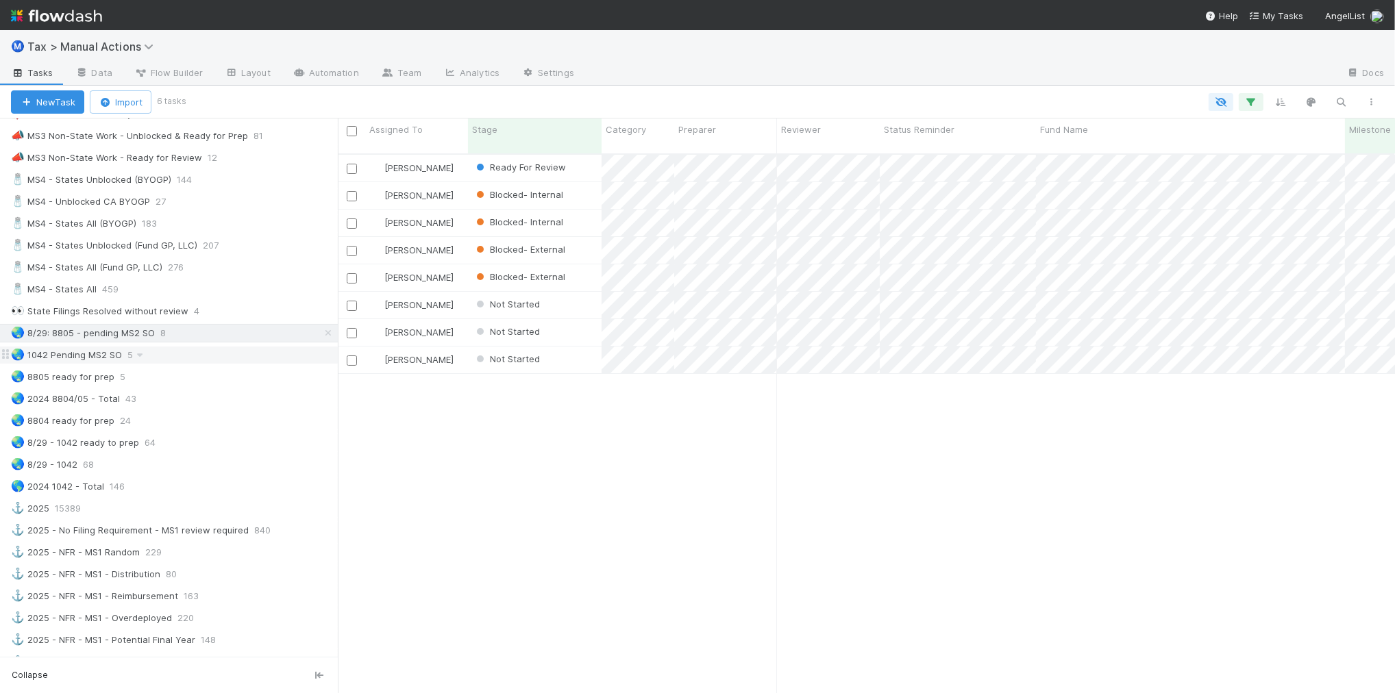
click at [275, 364] on div "🌏 1042 Pending MS2 SO 5" at bounding box center [174, 355] width 327 height 17
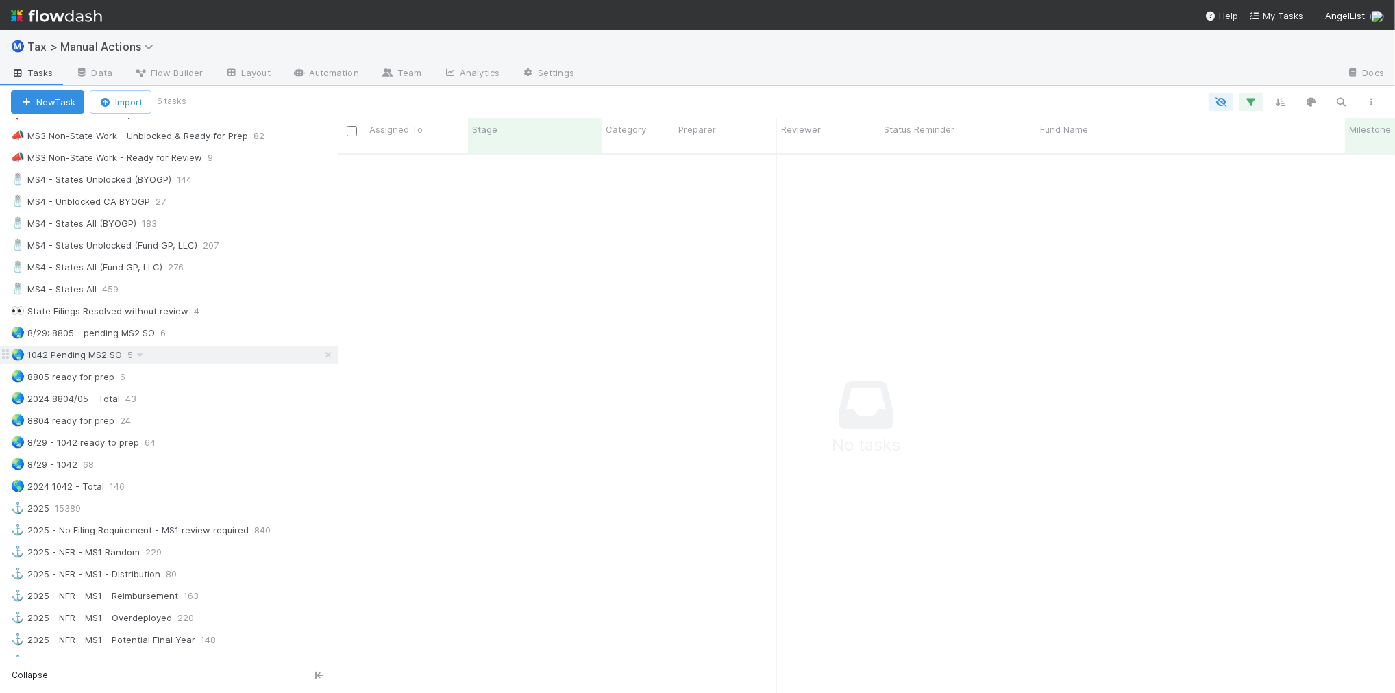
scroll to position [525, 1031]
click at [271, 342] on div "🌏 8/29: 8805 - pending MS2 SO 6" at bounding box center [174, 333] width 327 height 17
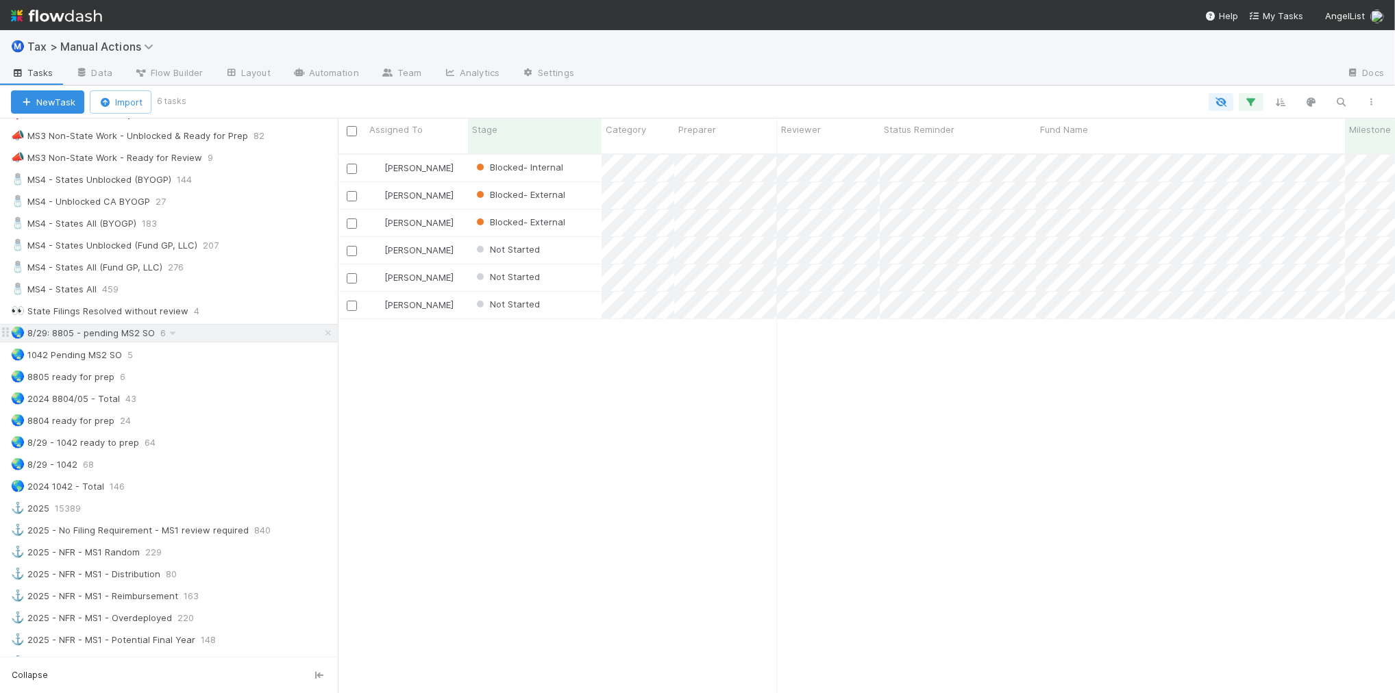
scroll to position [538, 1044]
click at [259, 364] on div "🌏 1042 Pending MS2 SO 5" at bounding box center [174, 355] width 327 height 17
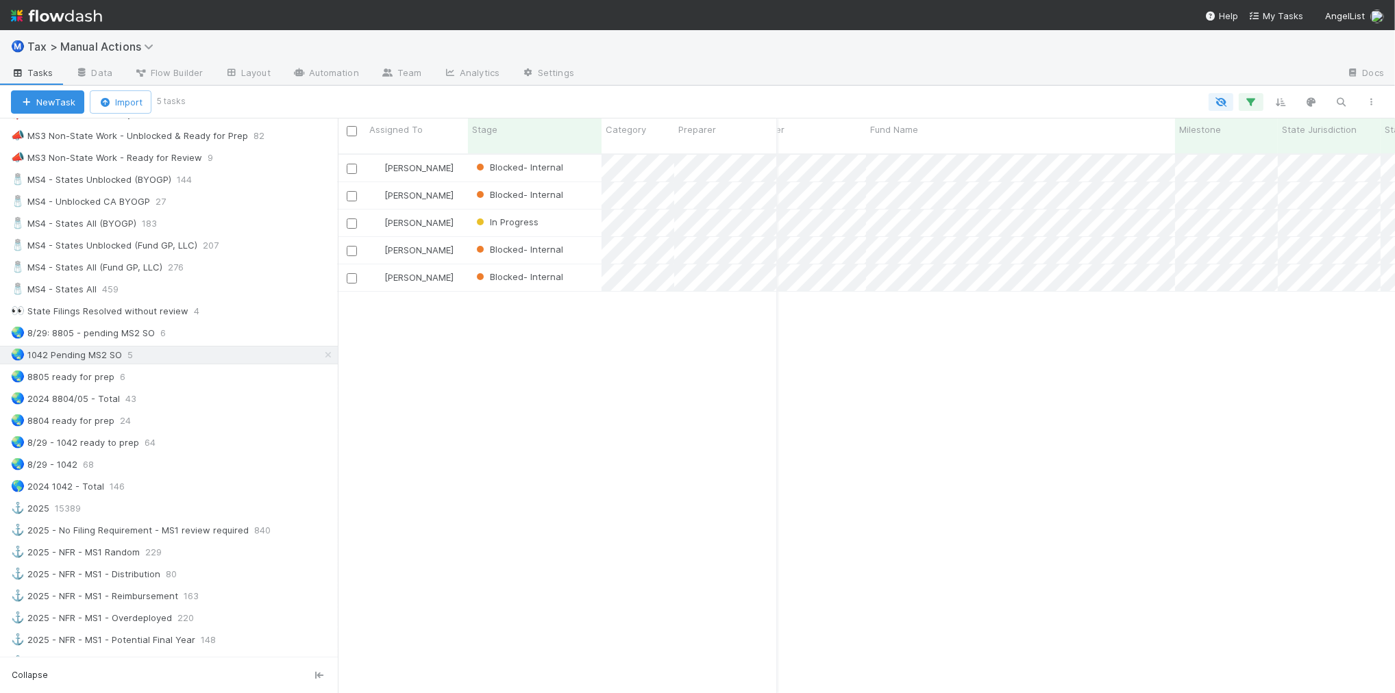
scroll to position [0, 166]
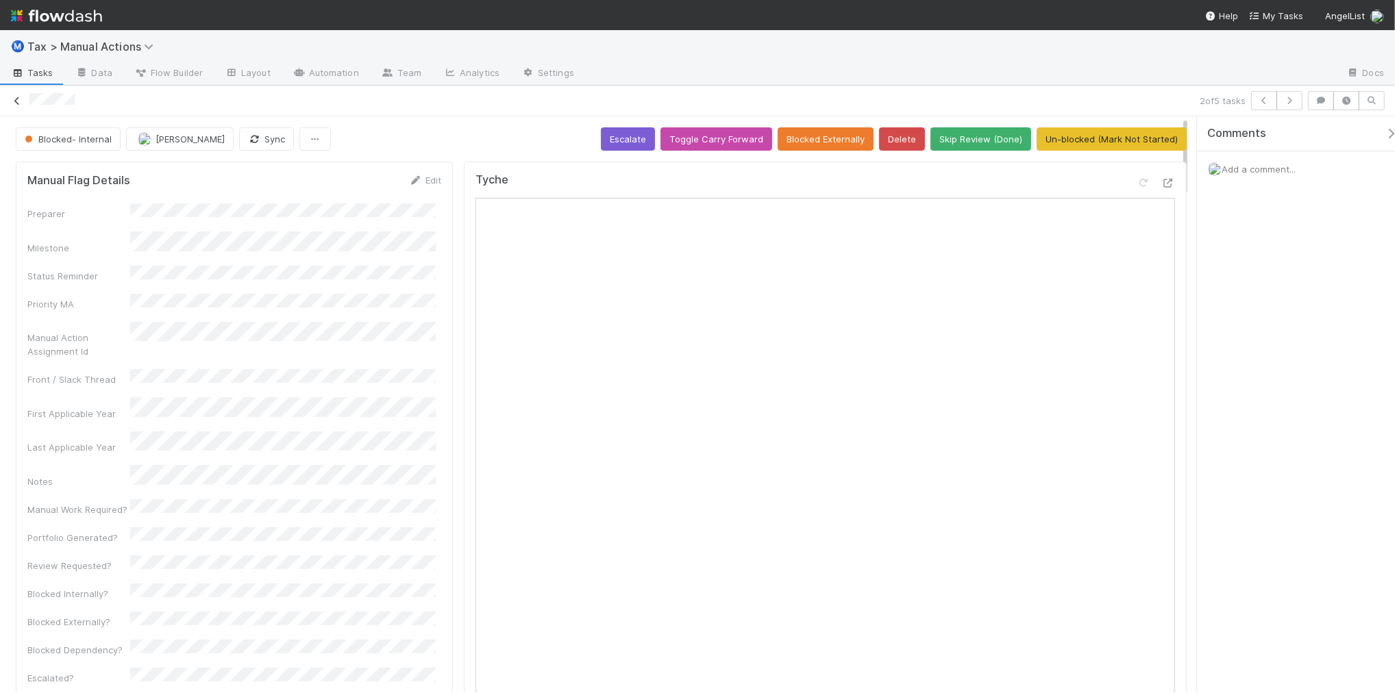
click at [14, 98] on icon at bounding box center [17, 101] width 14 height 9
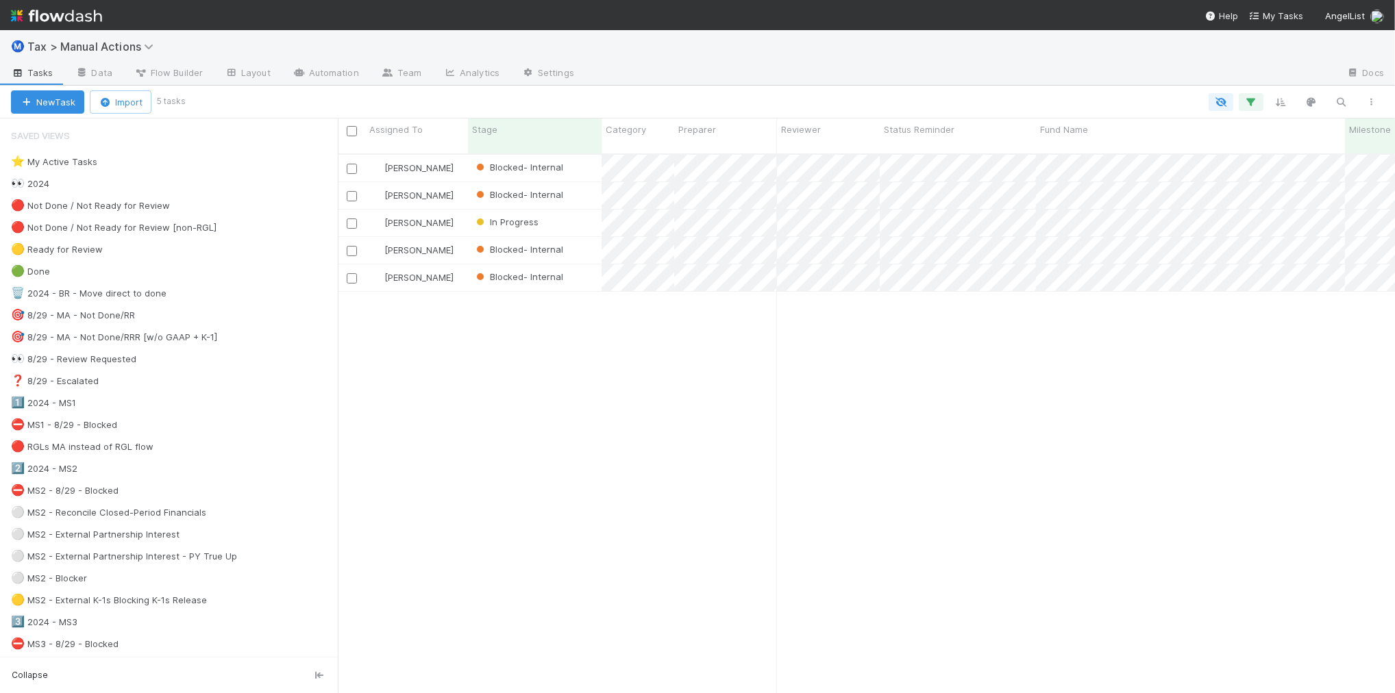
scroll to position [538, 1044]
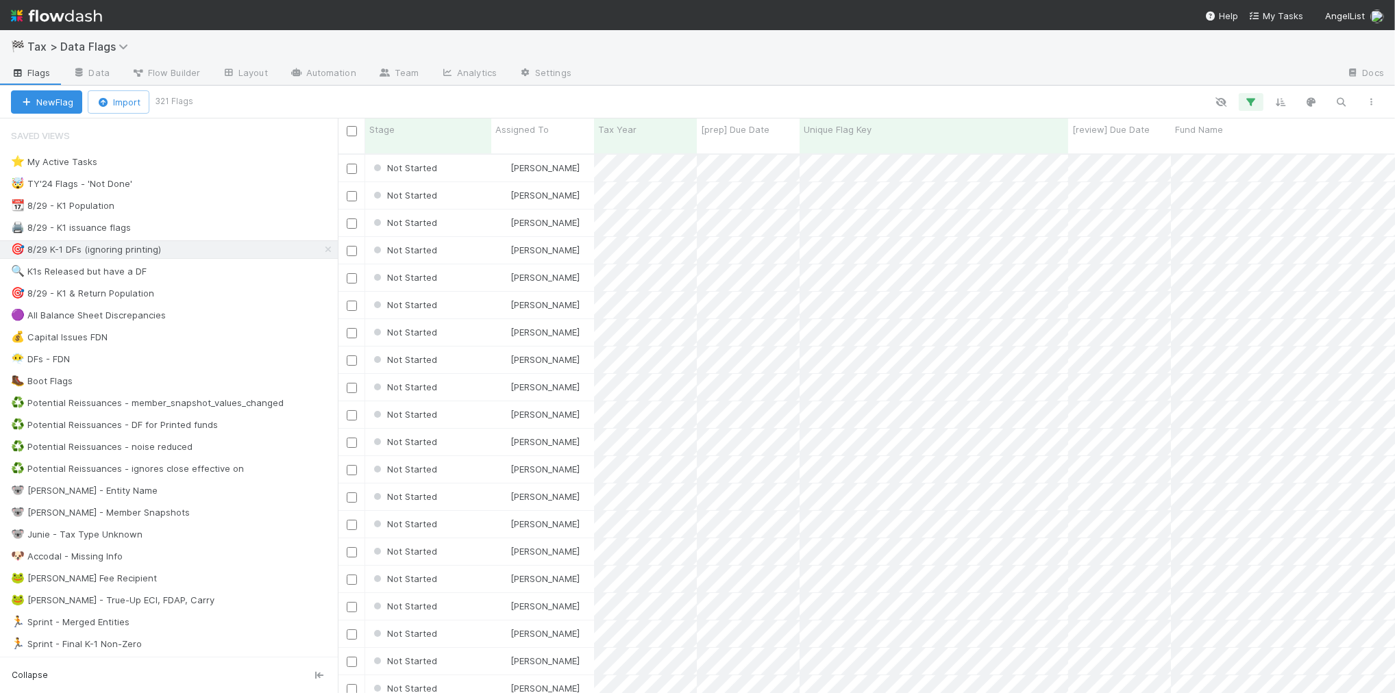
scroll to position [538, 1044]
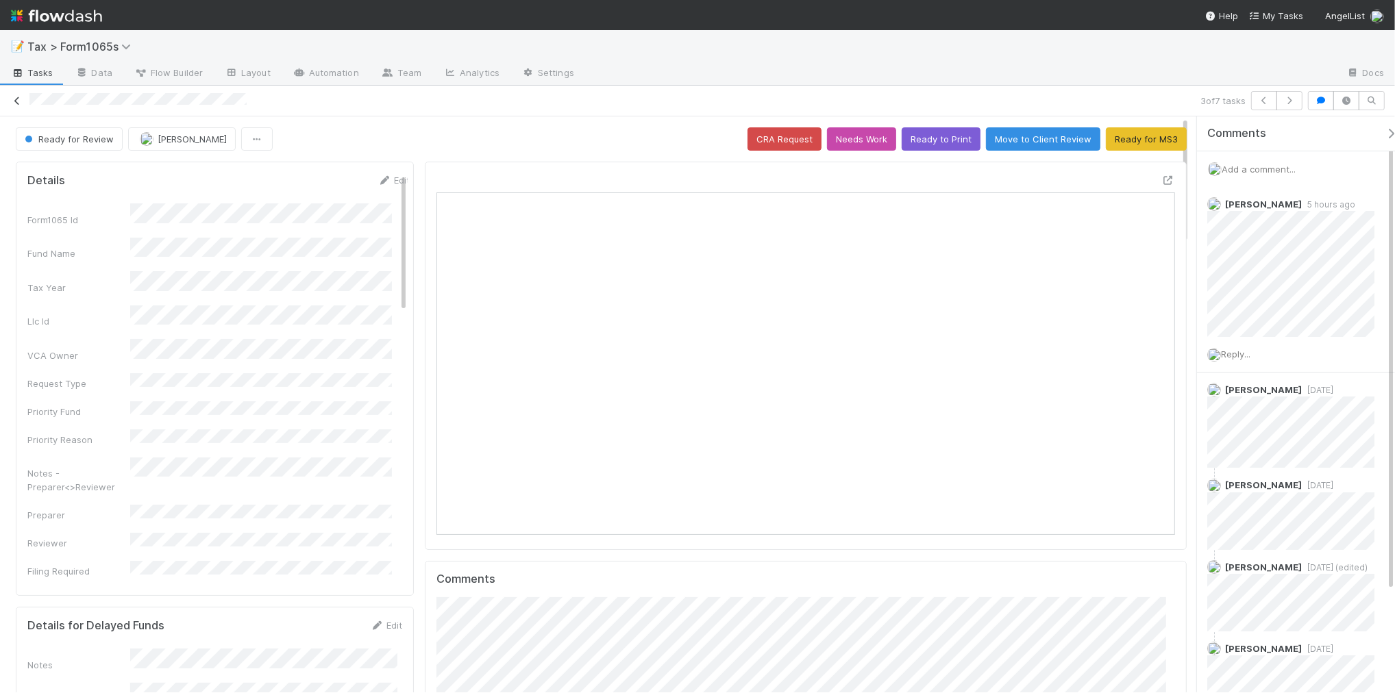
click at [15, 99] on icon at bounding box center [17, 101] width 14 height 9
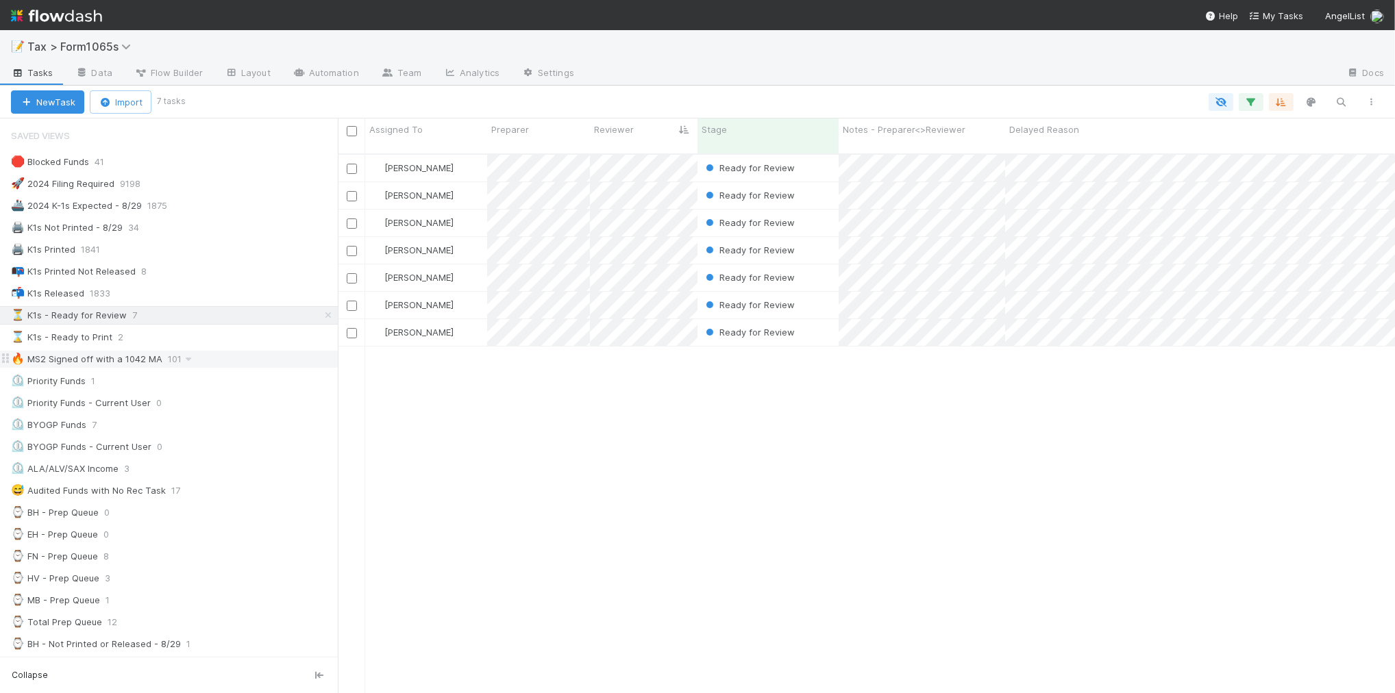
click at [233, 360] on div "🔥 MS2 Signed off with a 1042 MA 101" at bounding box center [174, 359] width 327 height 17
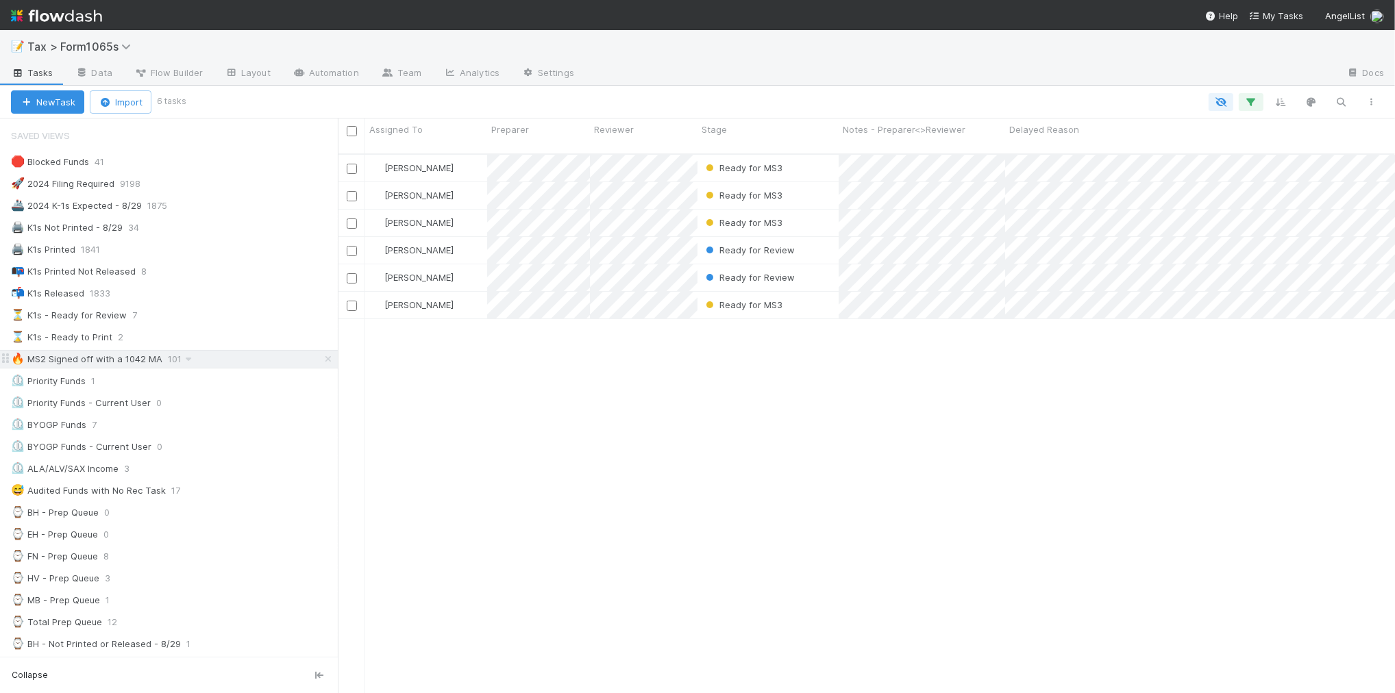
scroll to position [538, 1044]
click at [251, 336] on div "⌛ K1s - Ready to Print 2" at bounding box center [174, 337] width 327 height 17
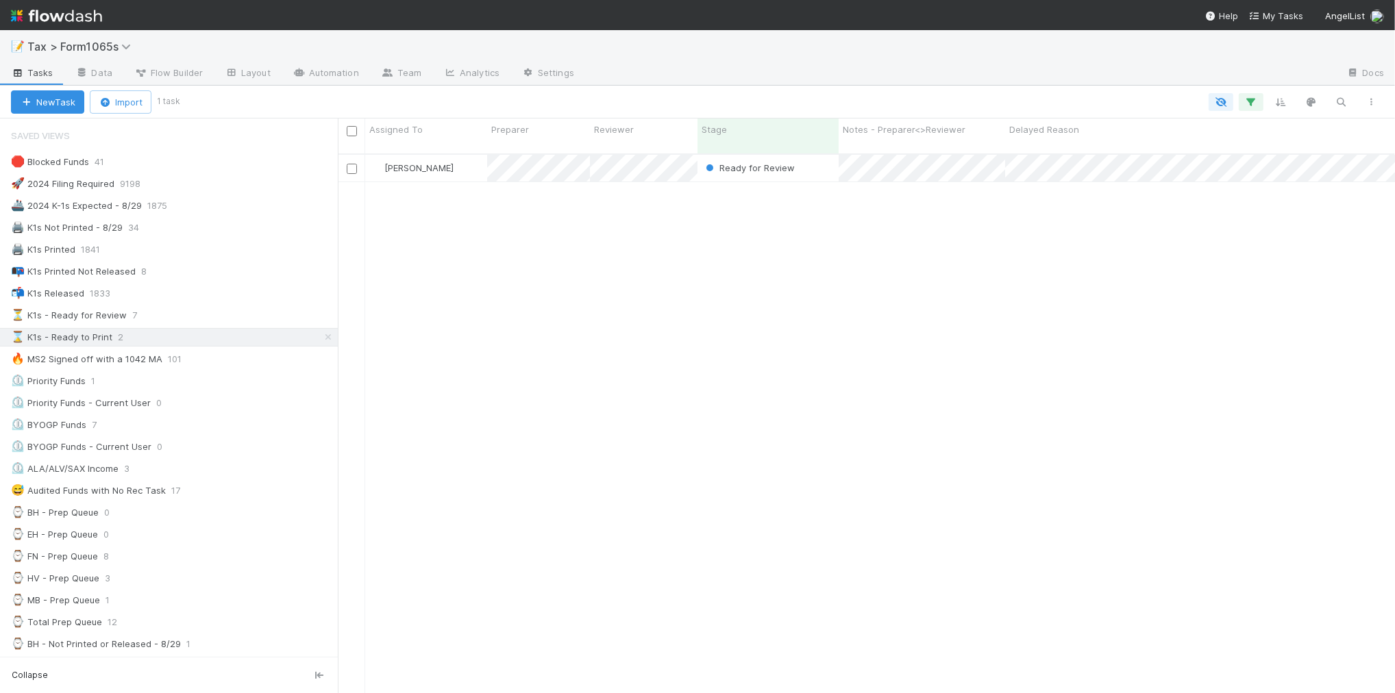
scroll to position [538, 1044]
click at [214, 278] on div "📭 K1s Printed Not Released 8" at bounding box center [174, 271] width 327 height 17
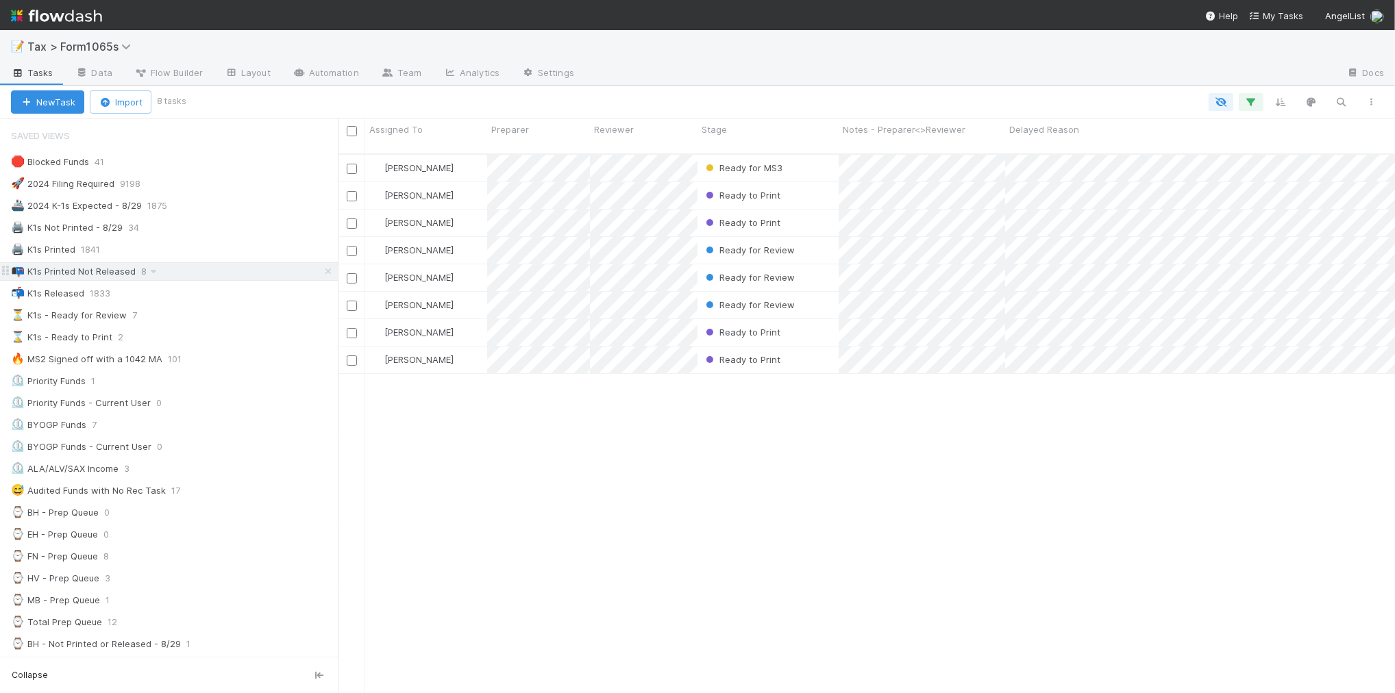
scroll to position [538, 1044]
click at [183, 340] on div "⌛ K1s - Ready to Print 2" at bounding box center [174, 337] width 327 height 17
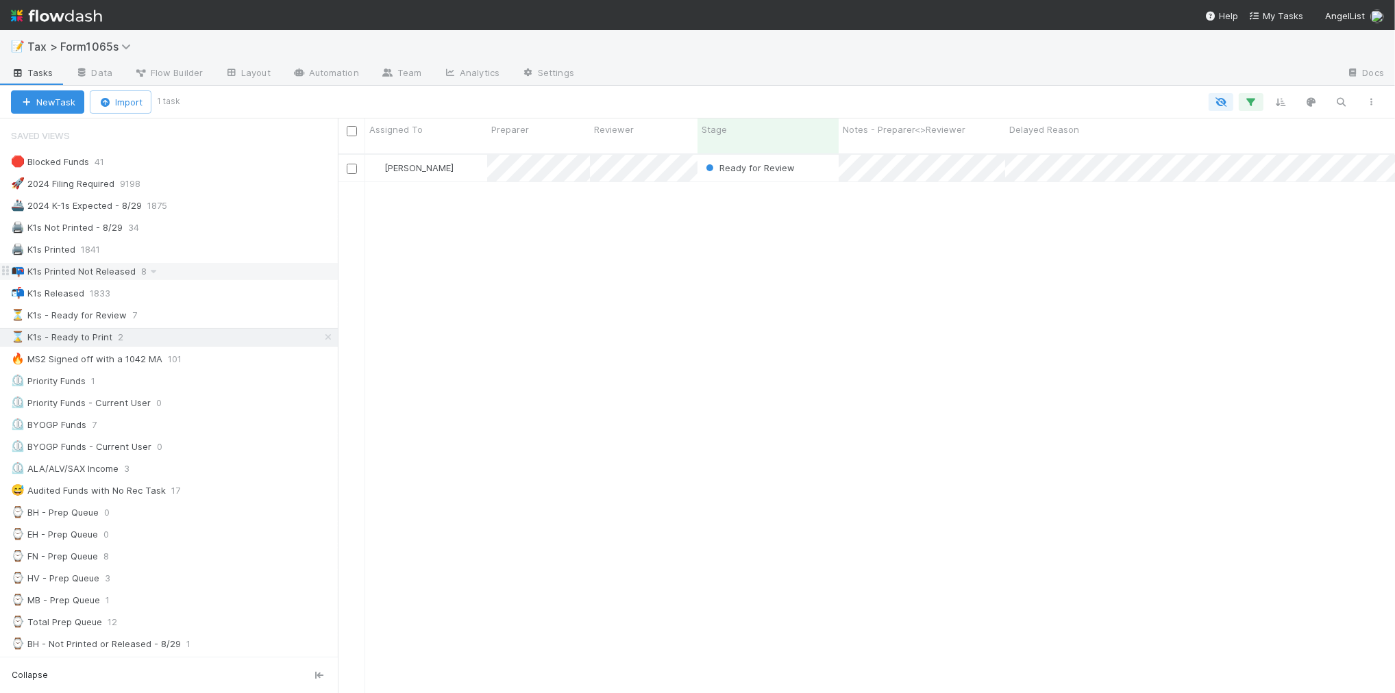
scroll to position [538, 1044]
click at [217, 276] on div "📭 K1s Printed Not Released 8" at bounding box center [174, 271] width 327 height 17
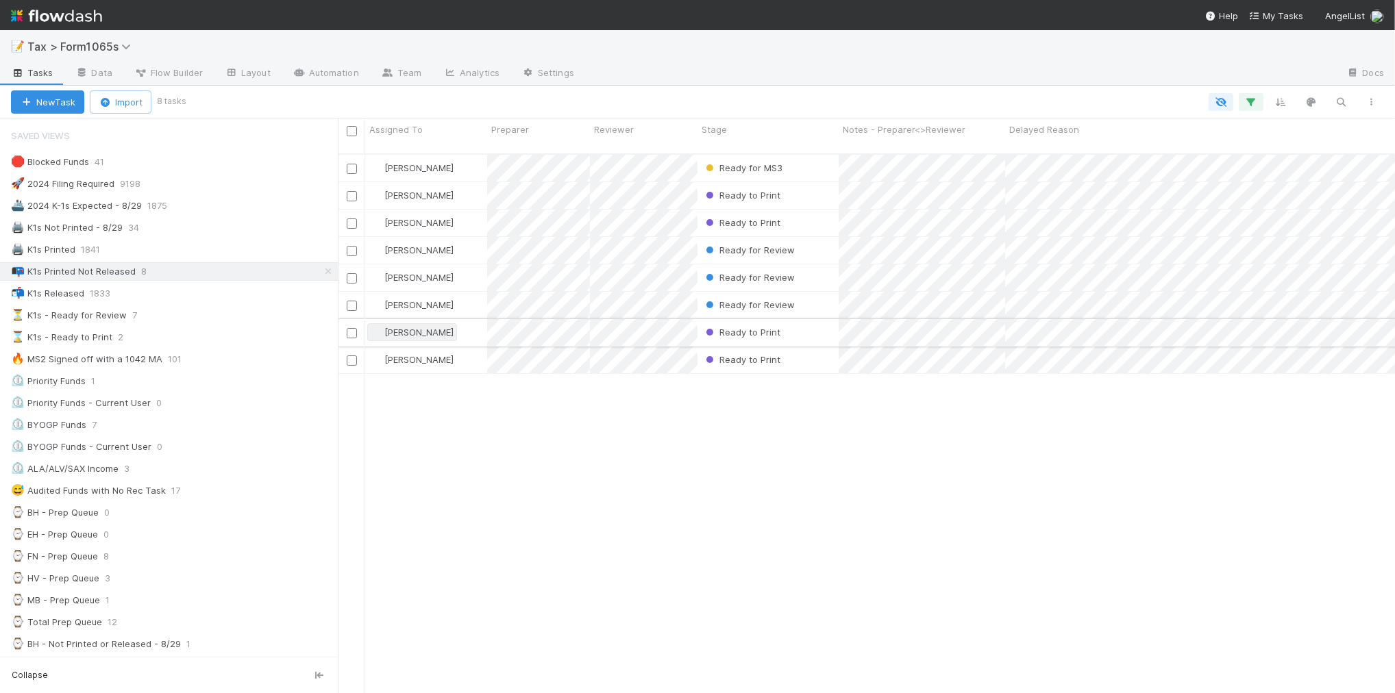
scroll to position [538, 1044]
click at [1373, 103] on icon "button" at bounding box center [1372, 102] width 14 height 8
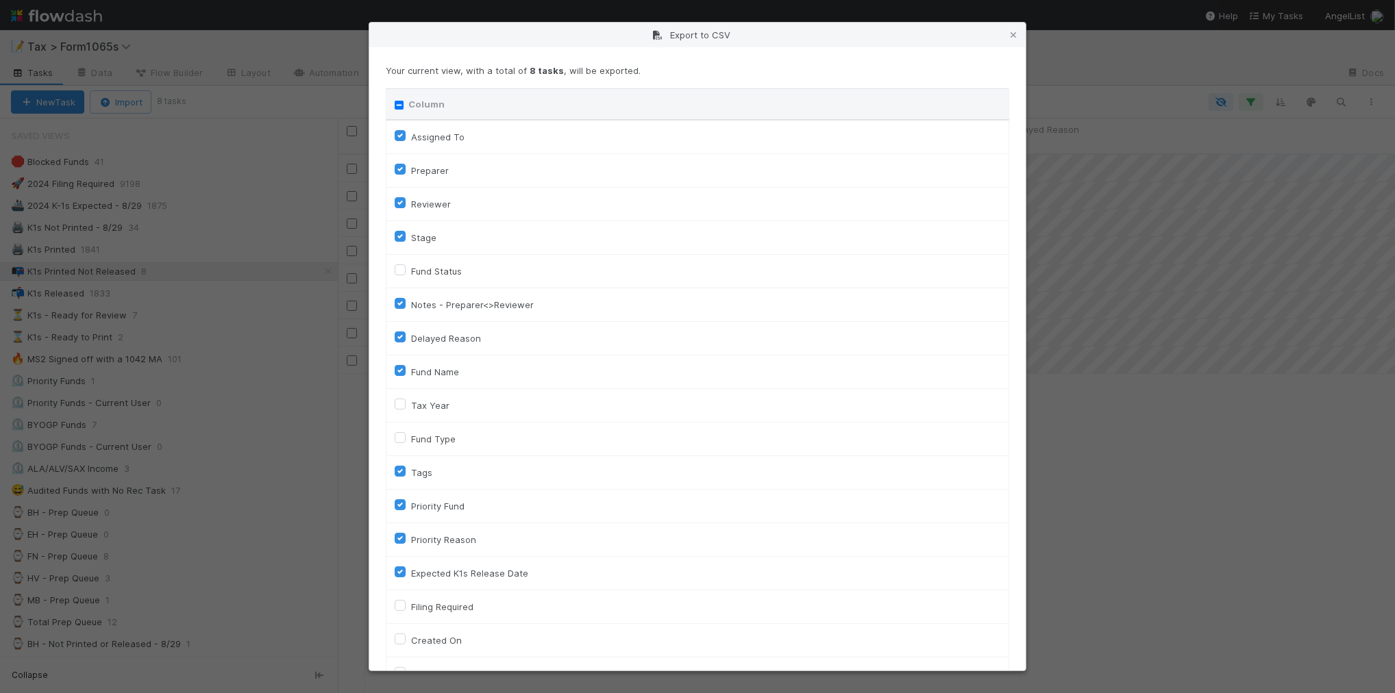
click at [400, 108] on input "Column" at bounding box center [399, 105] width 9 height 9
checkbox input "true"
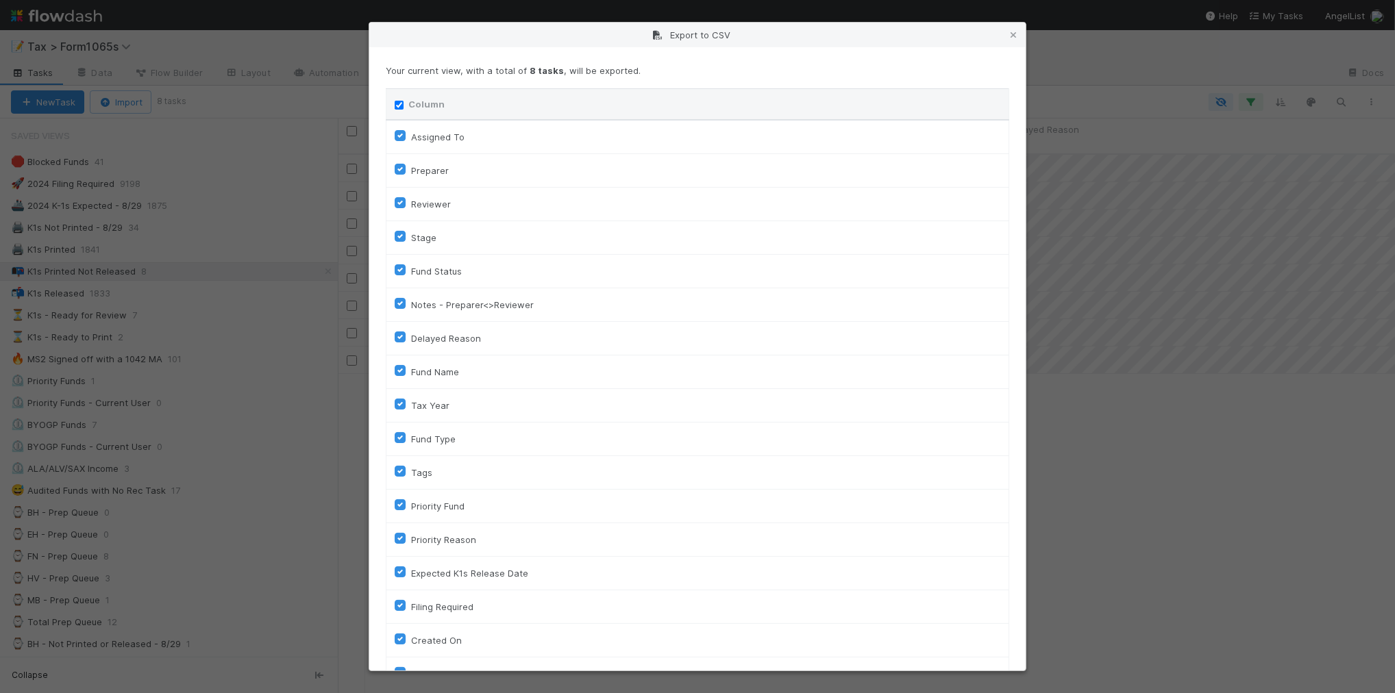
checkbox input "true"
checkbox On "true"
checkbox input "true"
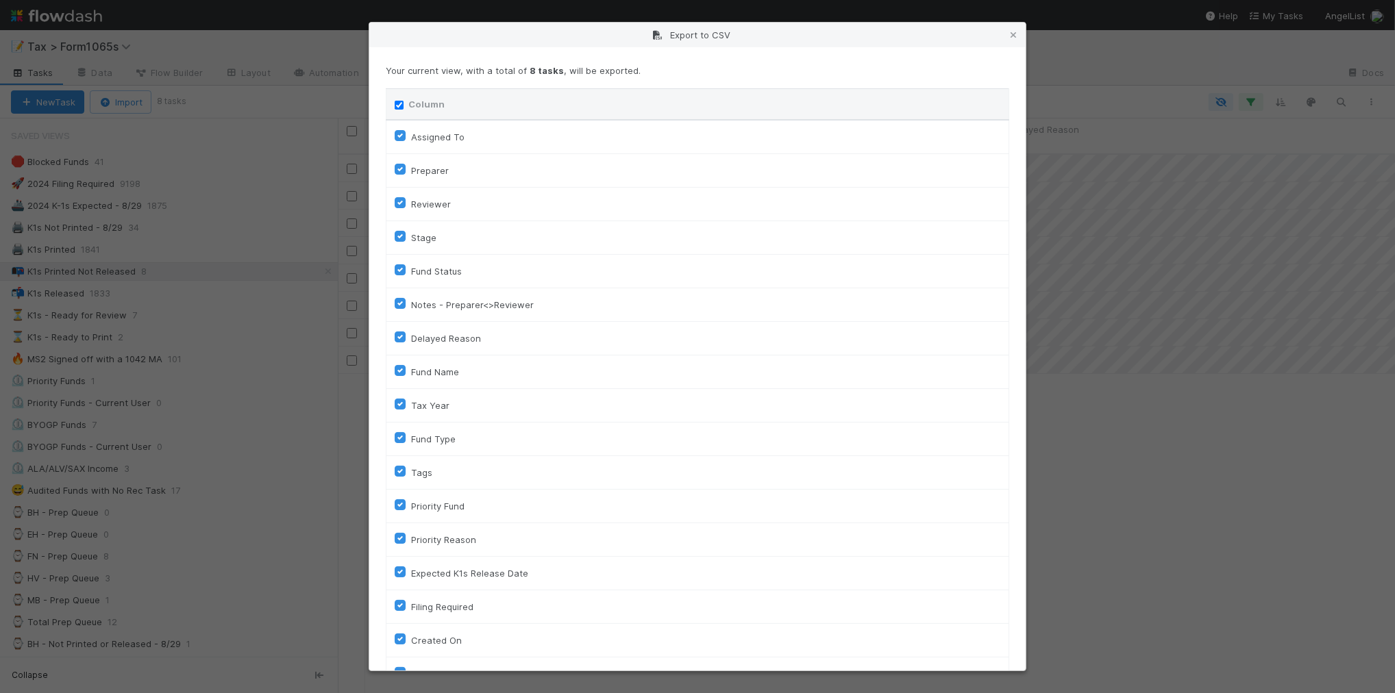
checkbox input "true"
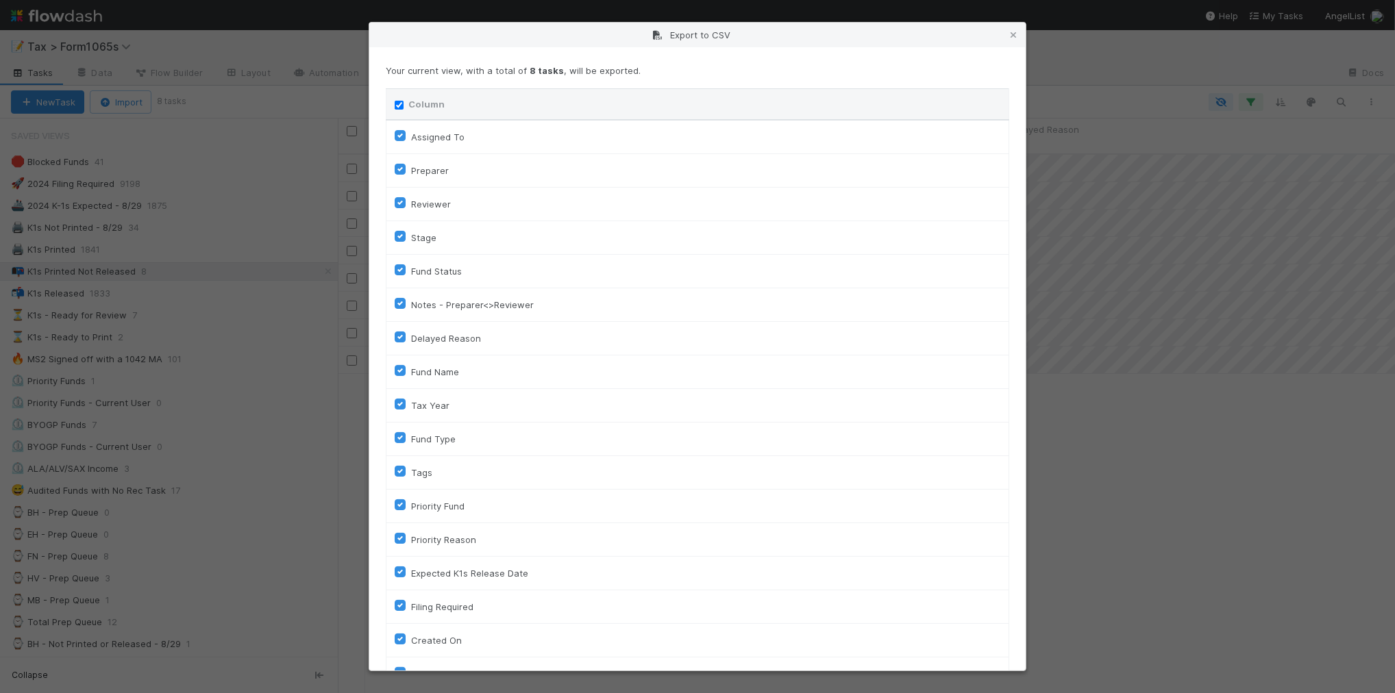
checkbox input "true"
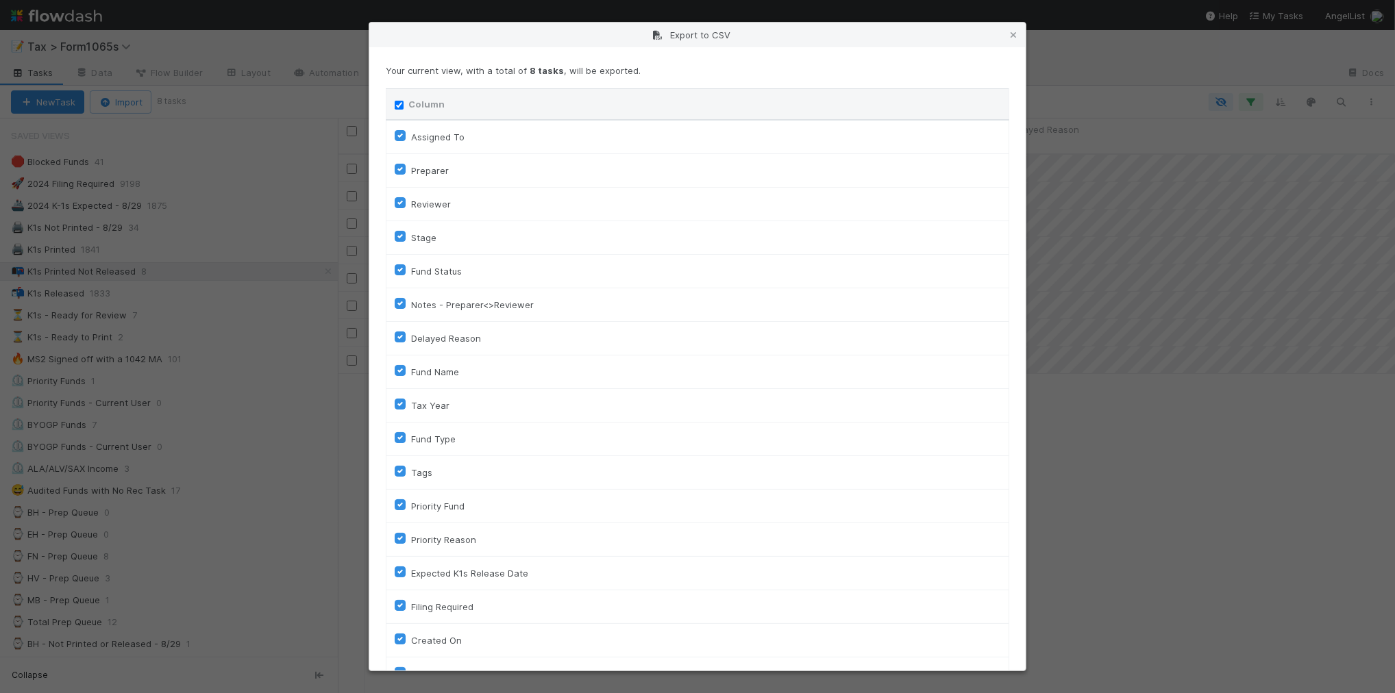
checkbox input "true"
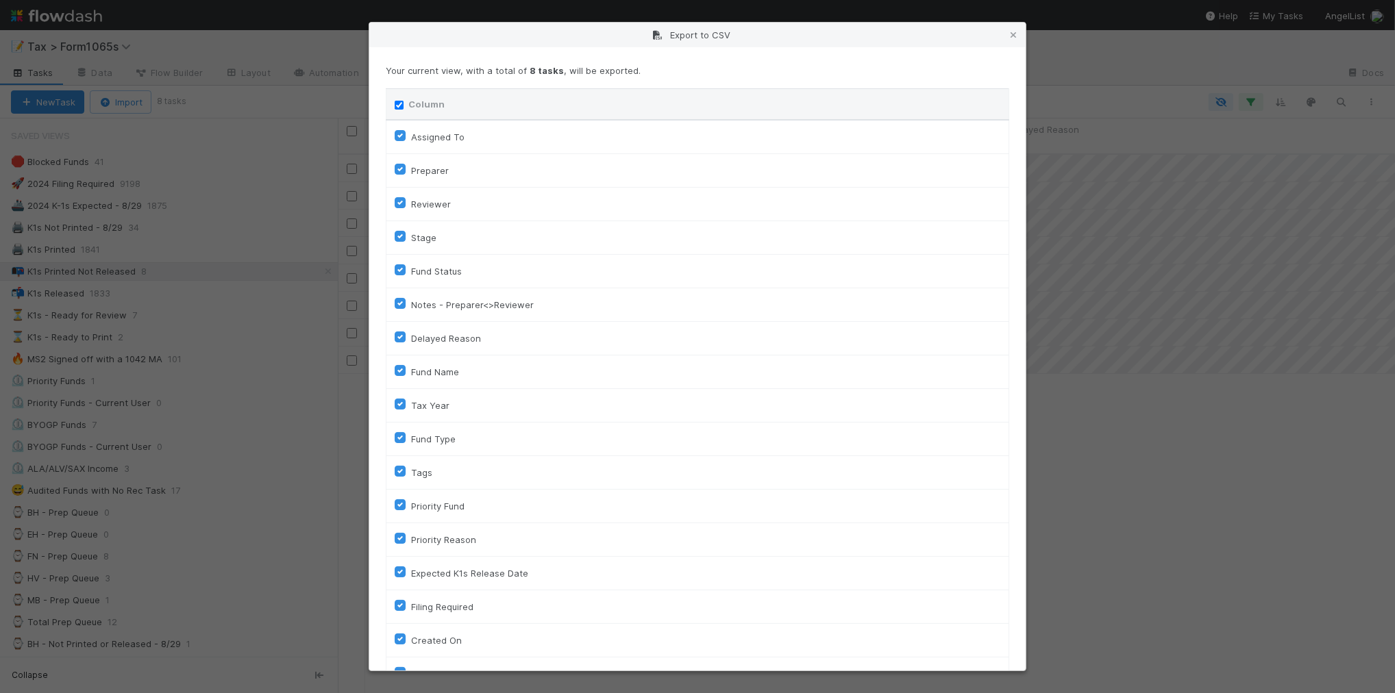
checkbox input "true"
click at [400, 108] on input "Column" at bounding box center [399, 105] width 9 height 9
checkbox input "false"
checkbox To "false"
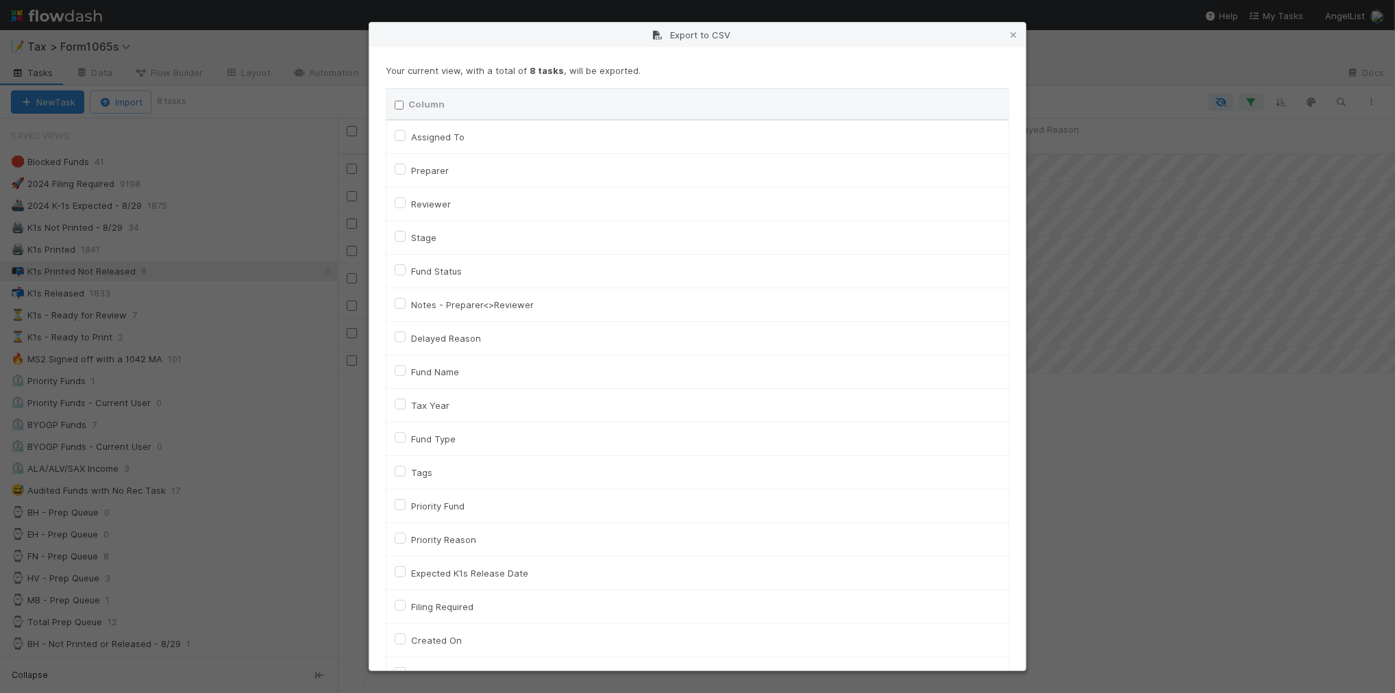
checkbox input "false"
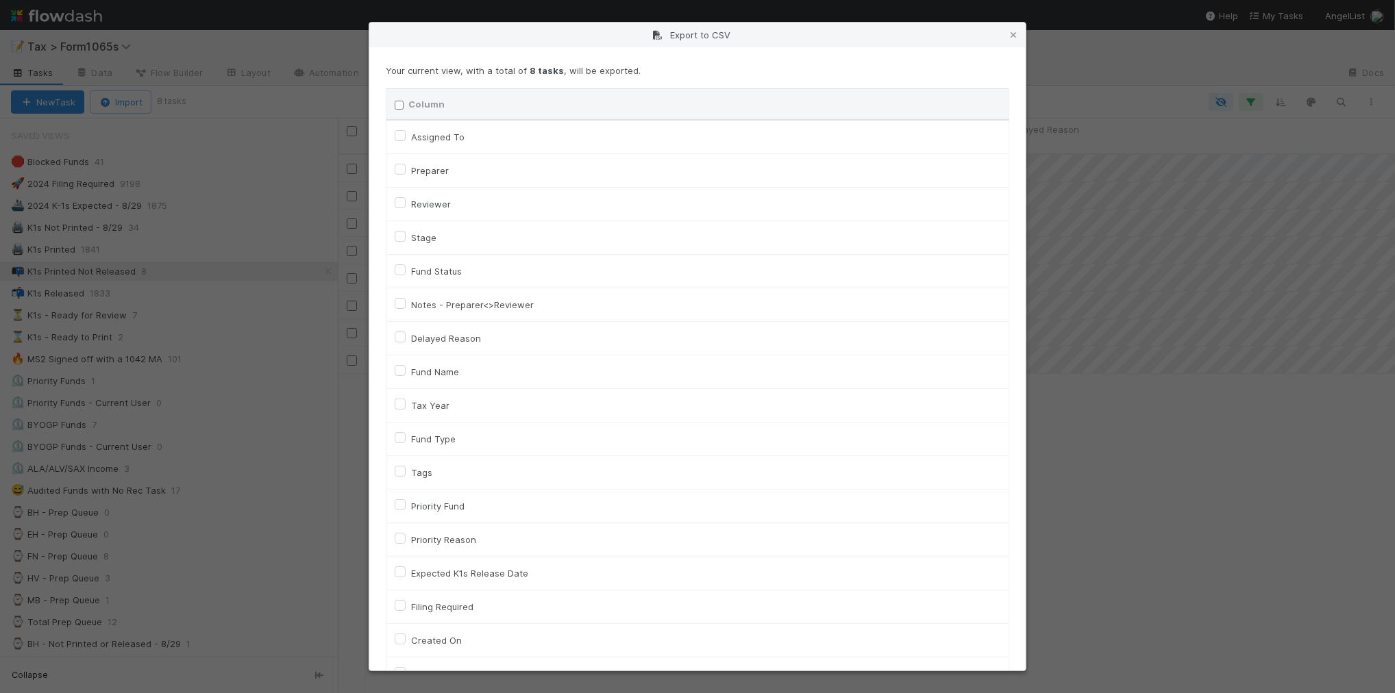
checkbox input "false"
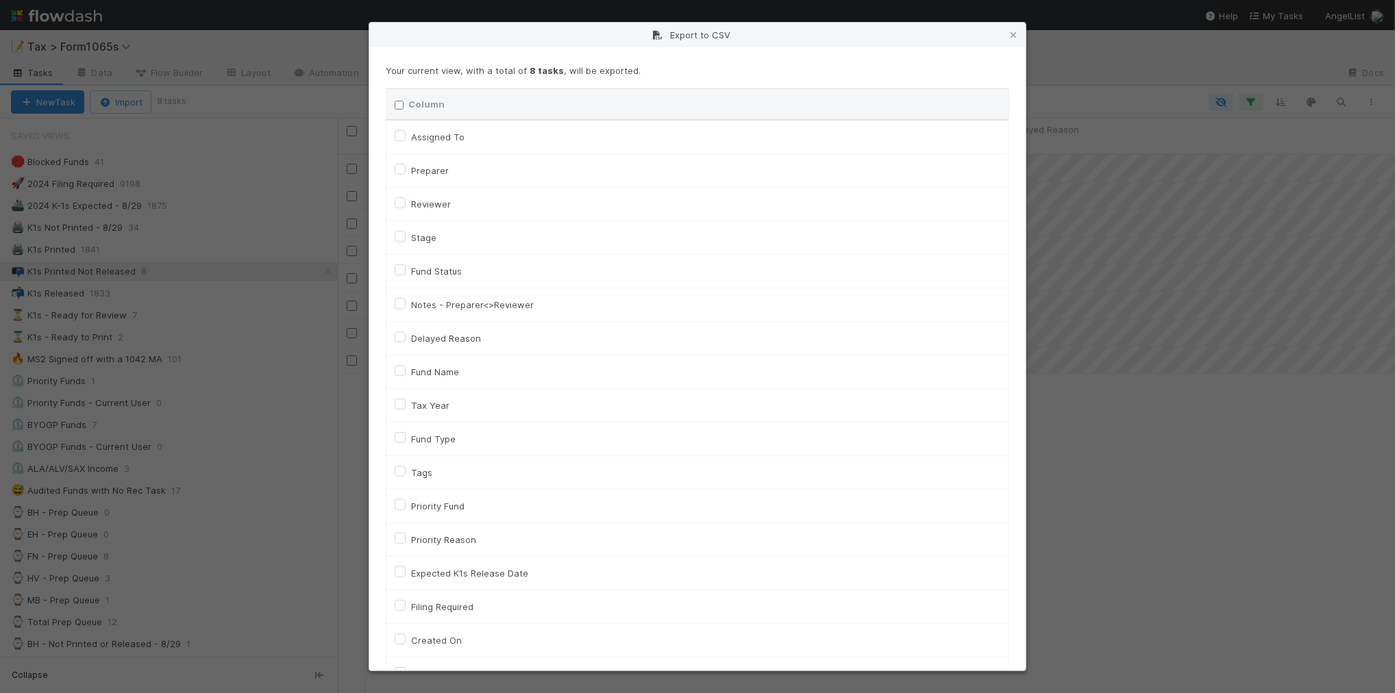
checkbox input "false"
checkbox On "false"
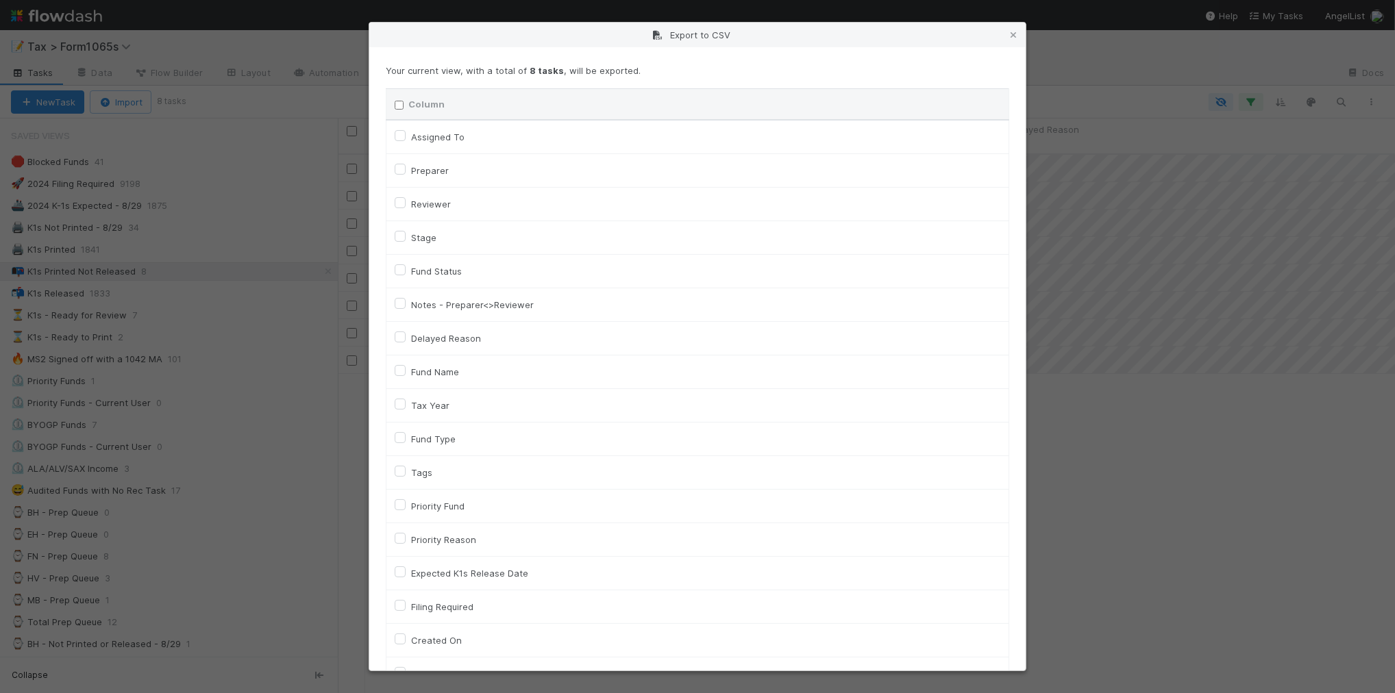
checkbox input "false"
checkbox On "false"
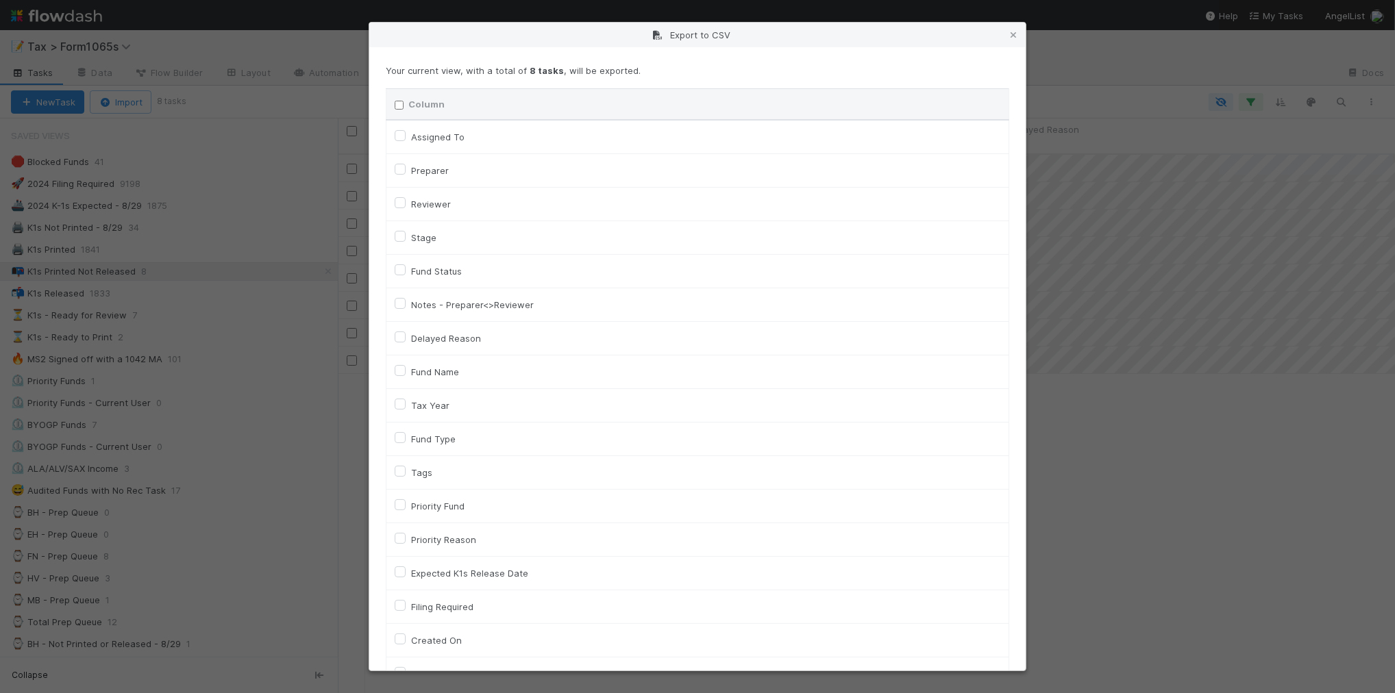
checkbox input "false"
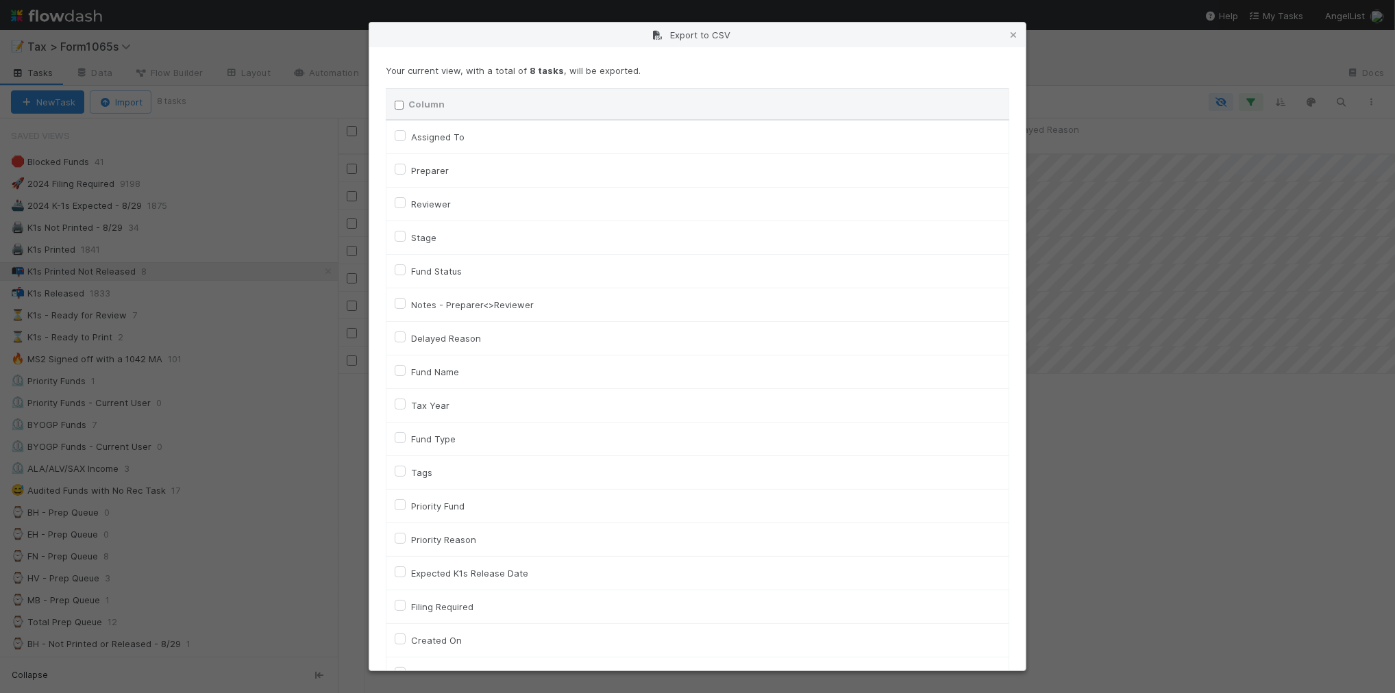
checkbox input "false"
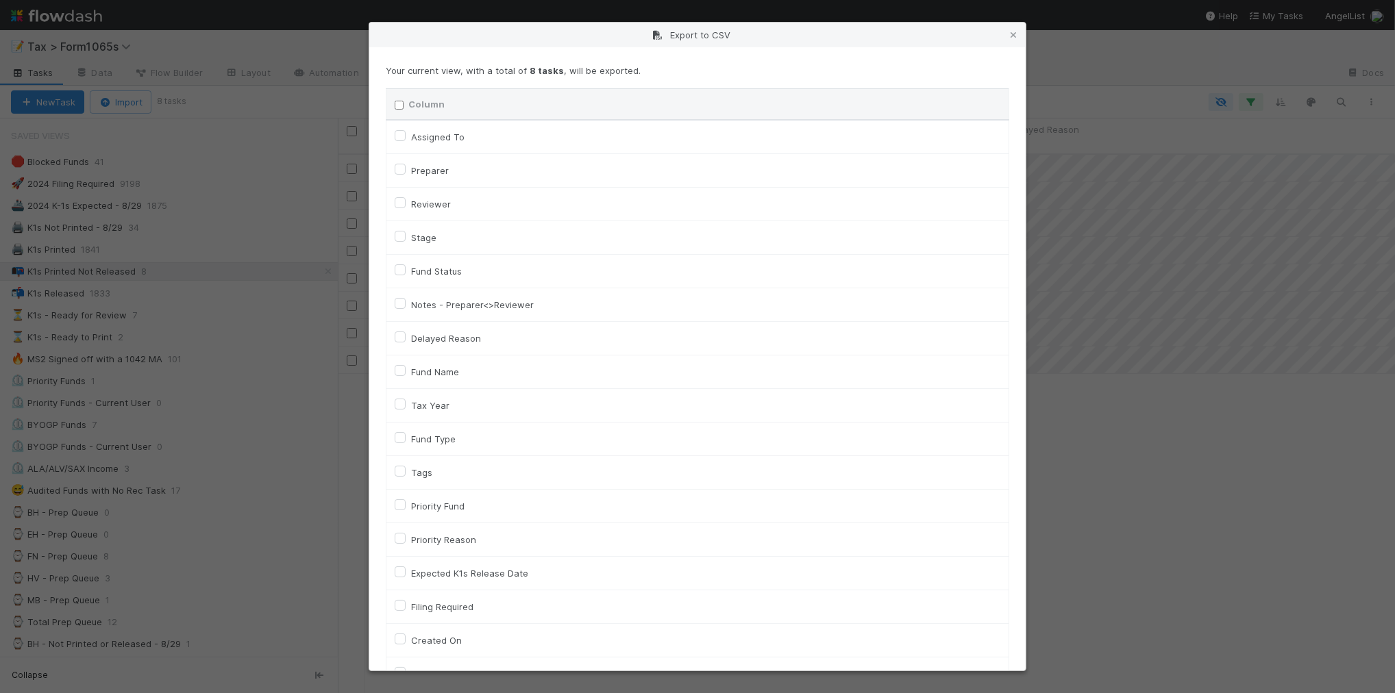
checkbox input "false"
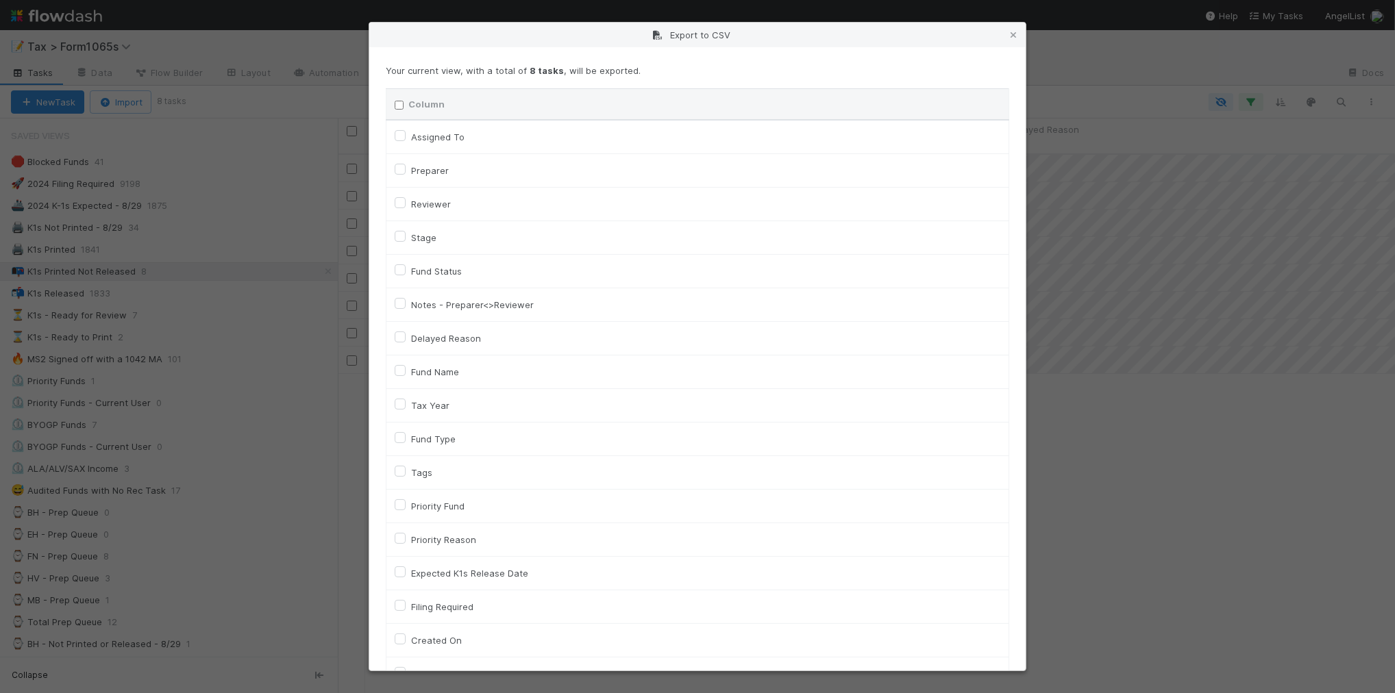
checkbox input "false"
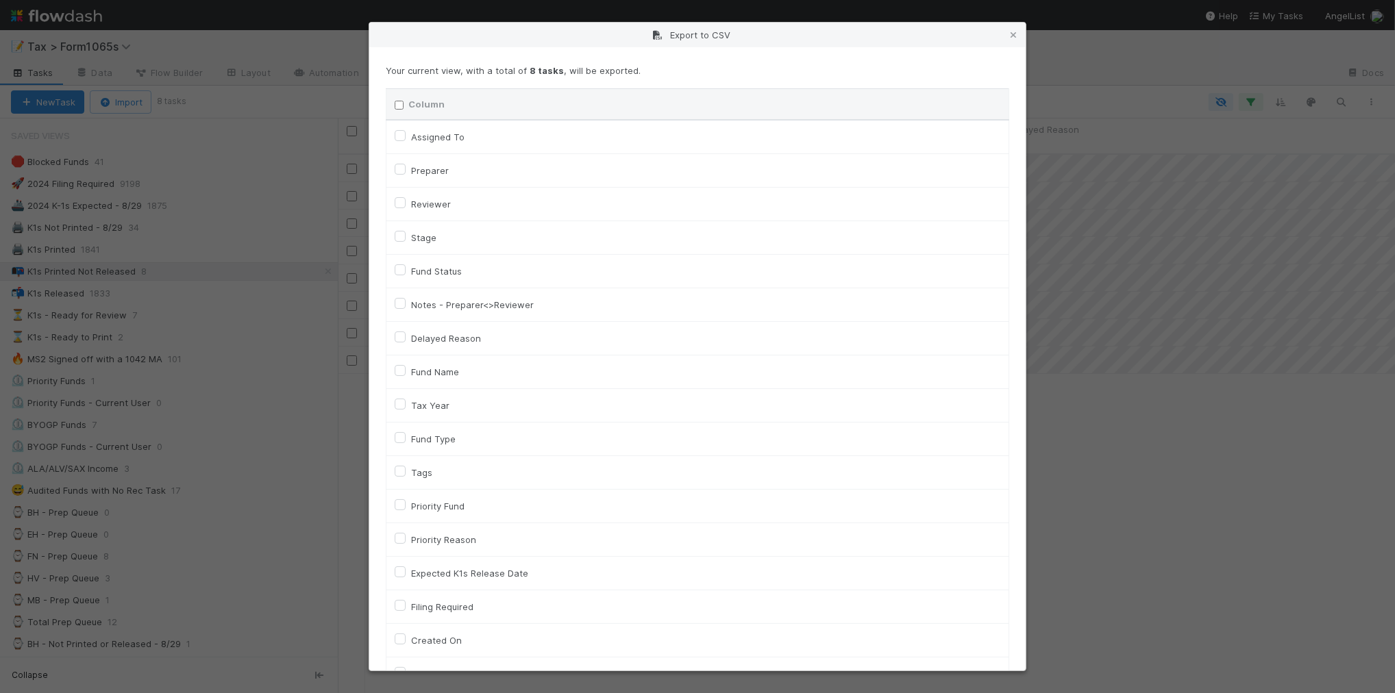
checkbox input "false"
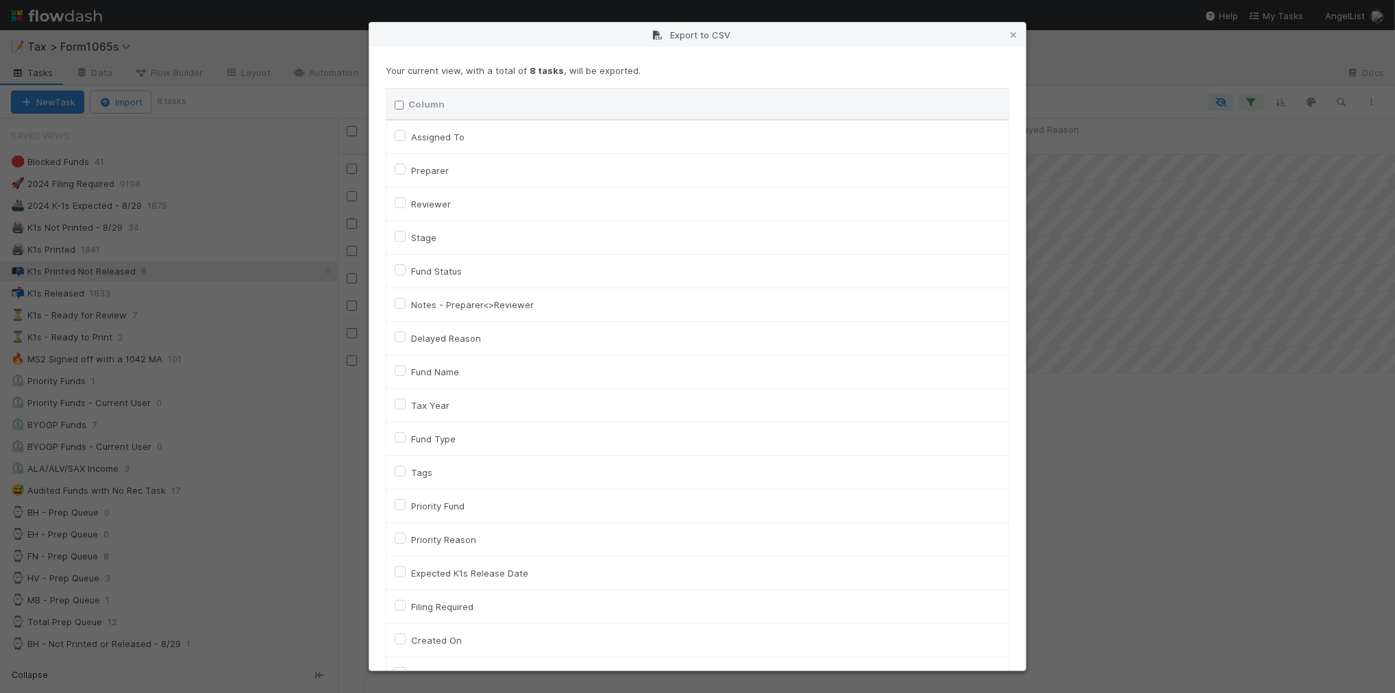
checkbox input "false"
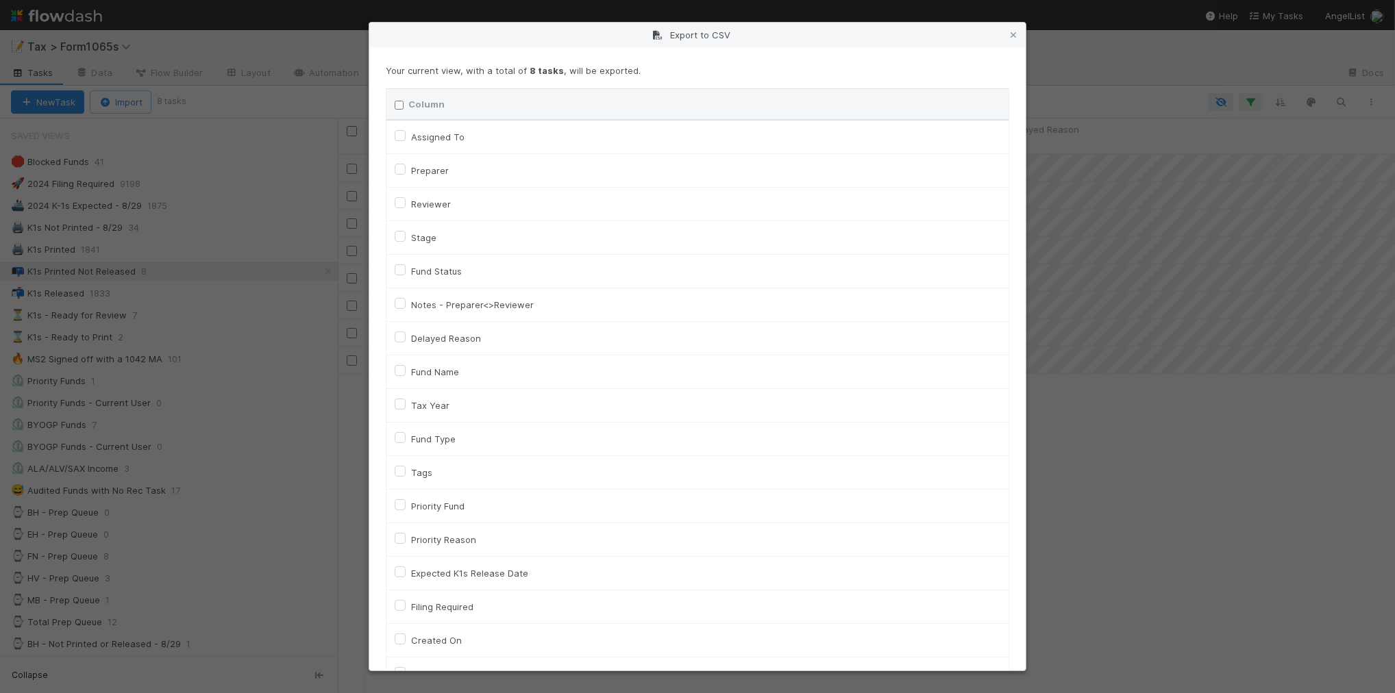
checkbox input "false"
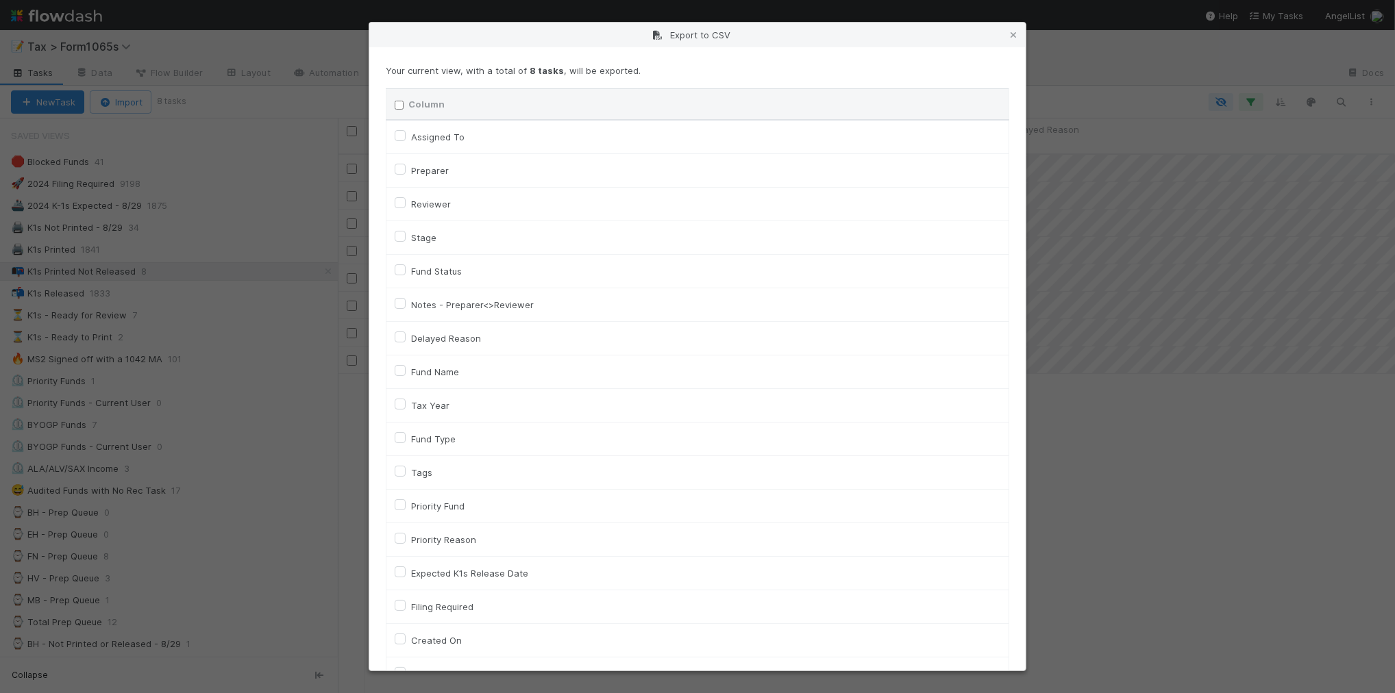
checkbox input "false"
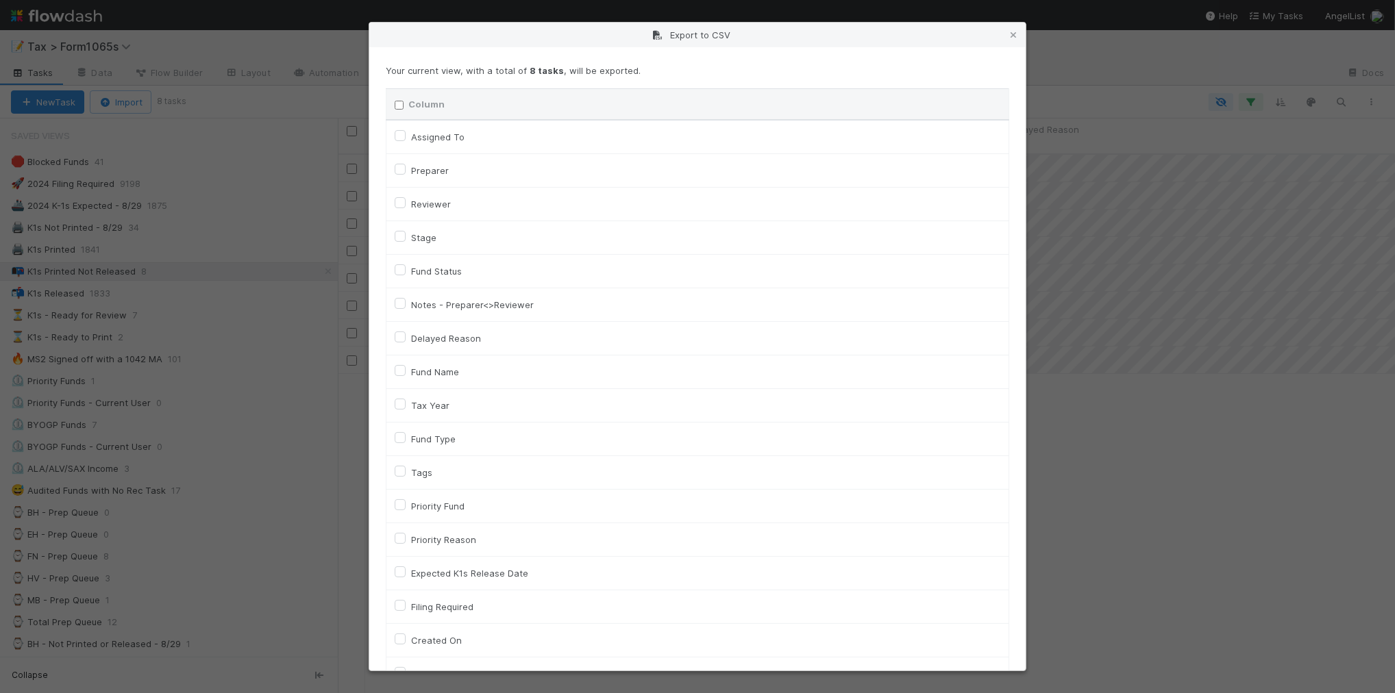
checkbox input "false"
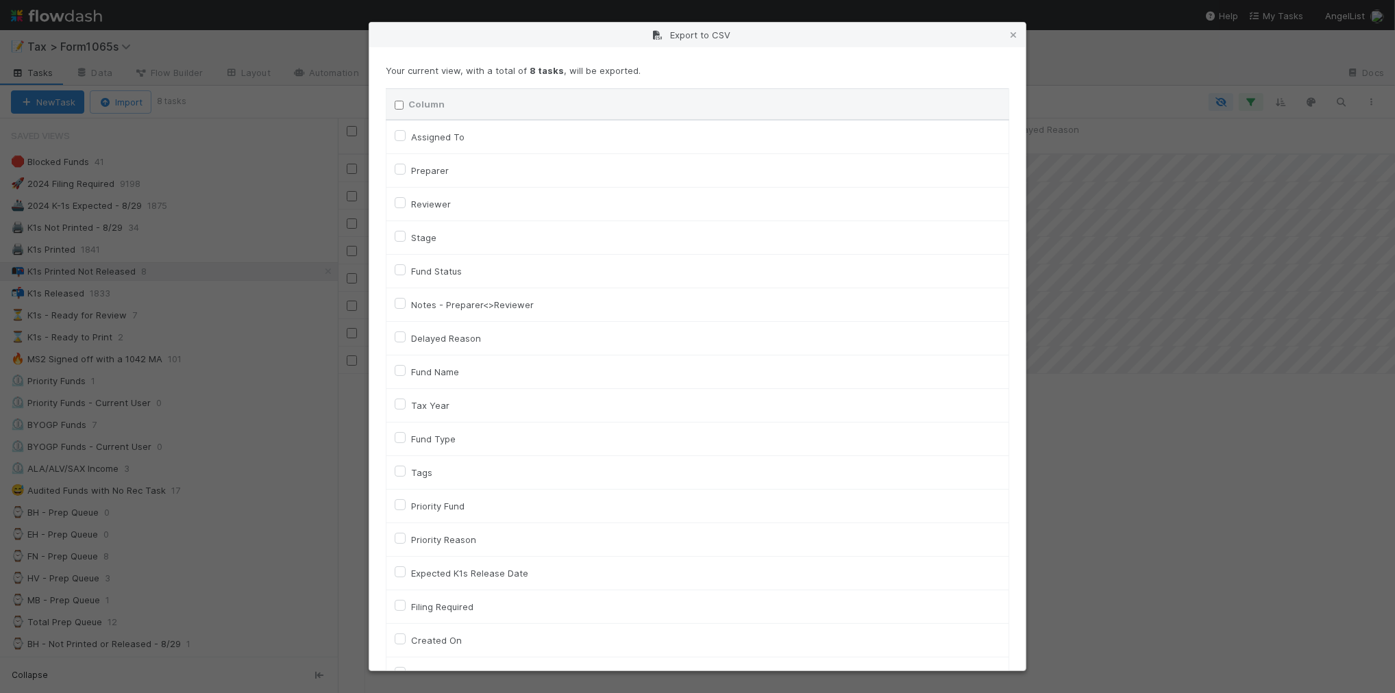
checkbox input "false"
checkbox URL "false"
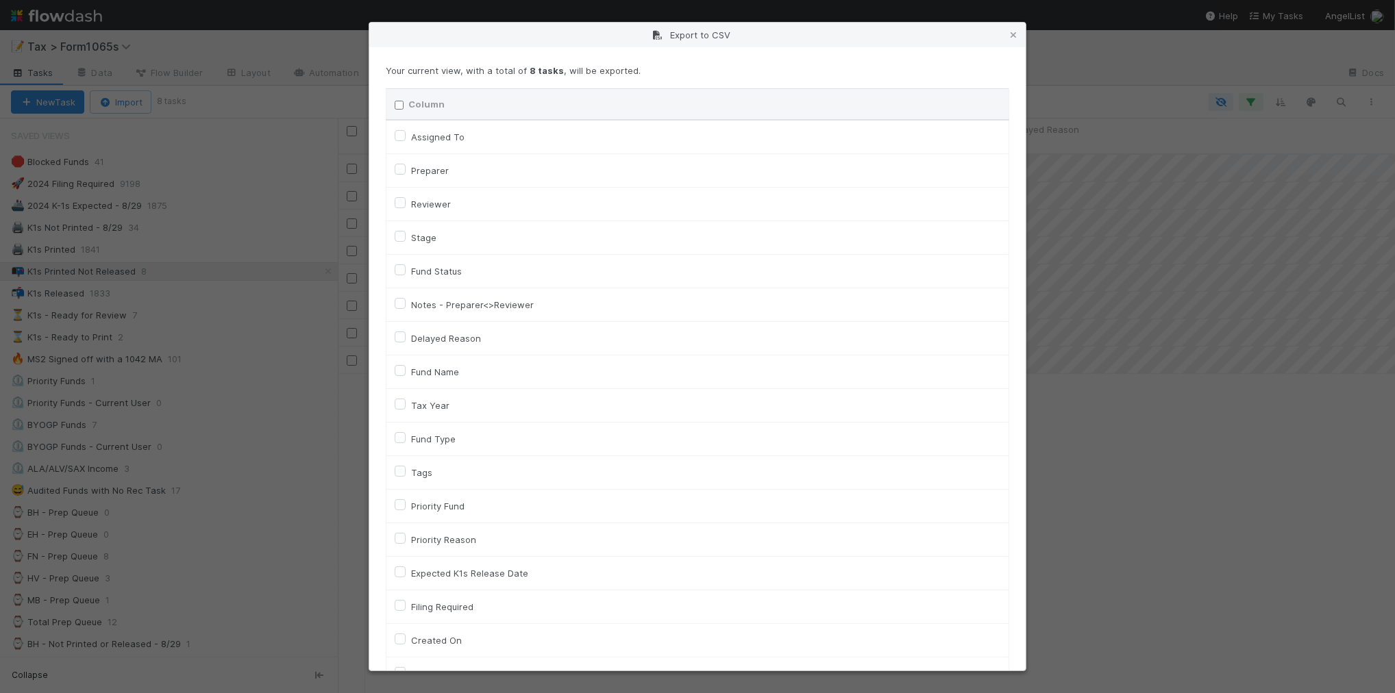
click at [443, 408] on label "Tax Year" at bounding box center [430, 405] width 38 height 16
click at [406, 408] on input "Tax Year" at bounding box center [400, 403] width 11 height 12
checkbox input "true"
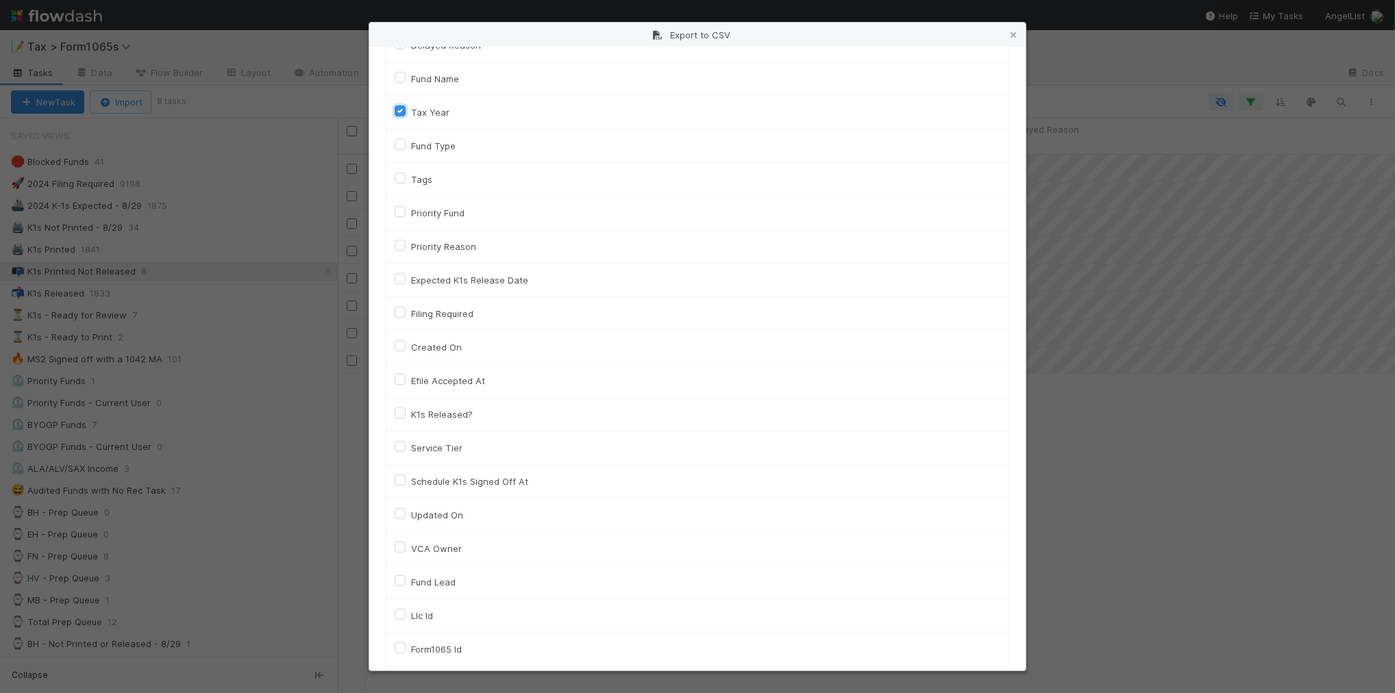
scroll to position [343, 0]
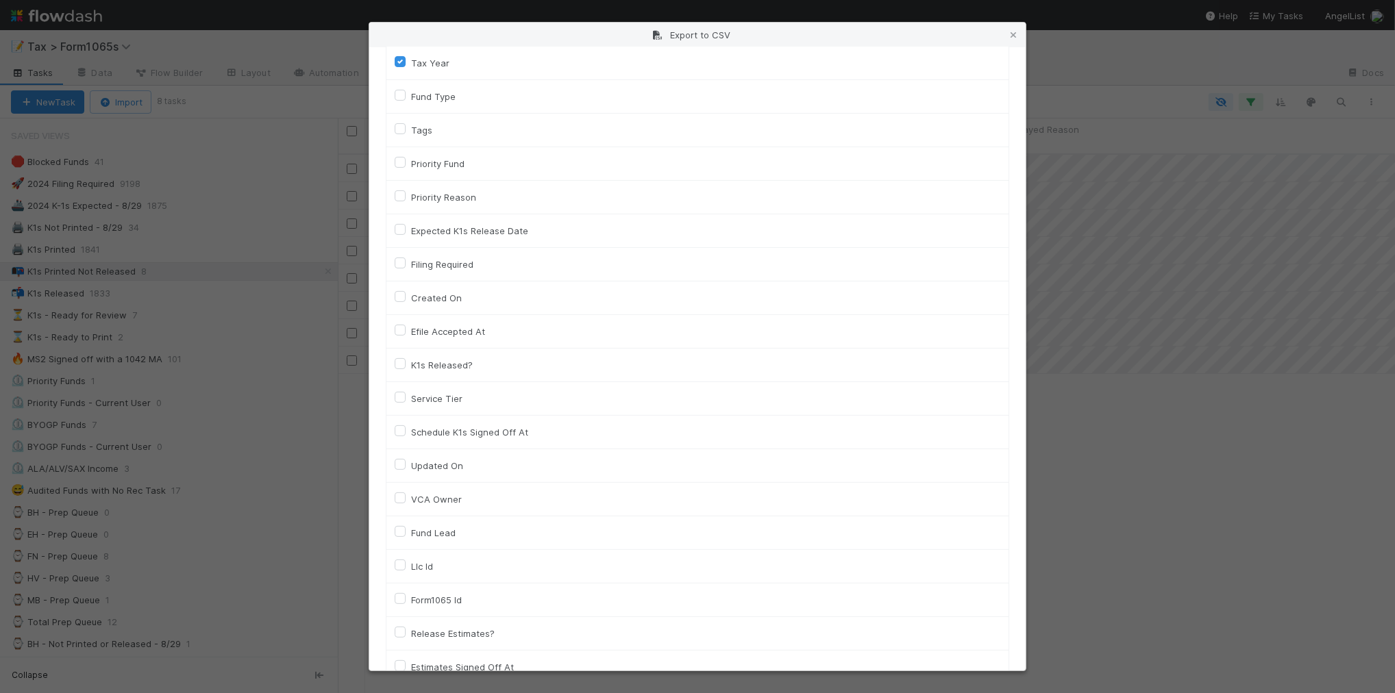
click at [432, 575] on label "Llc Id" at bounding box center [422, 566] width 22 height 16
click at [406, 571] on input "Llc Id" at bounding box center [400, 564] width 11 height 12
checkbox input "true"
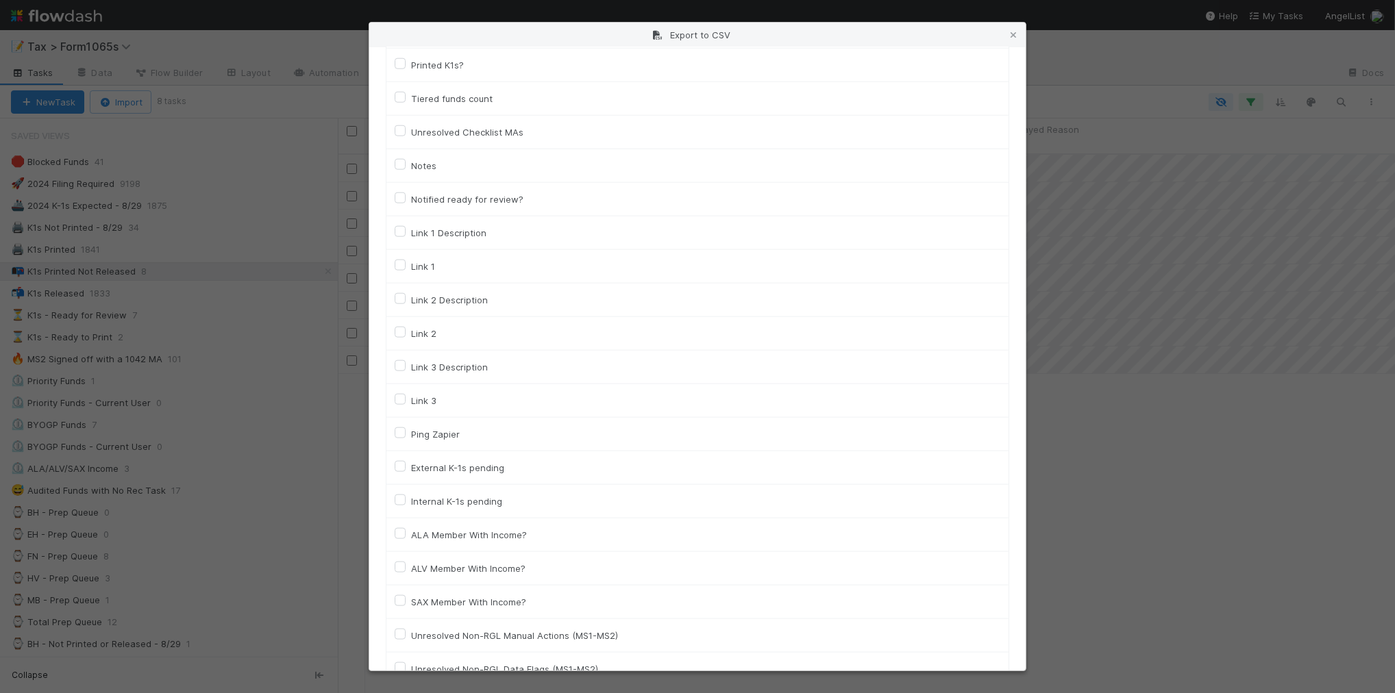
scroll to position [1895, 0]
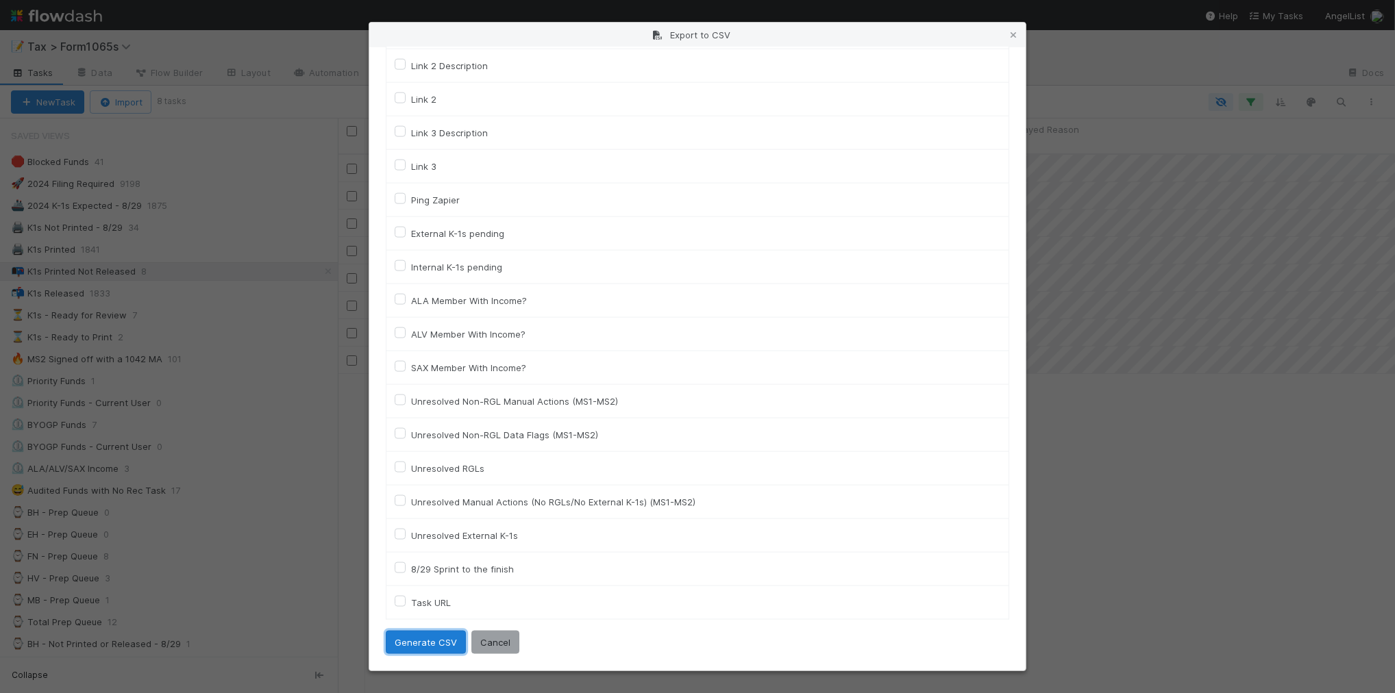
click at [408, 643] on button "Generate CSV" at bounding box center [426, 642] width 80 height 23
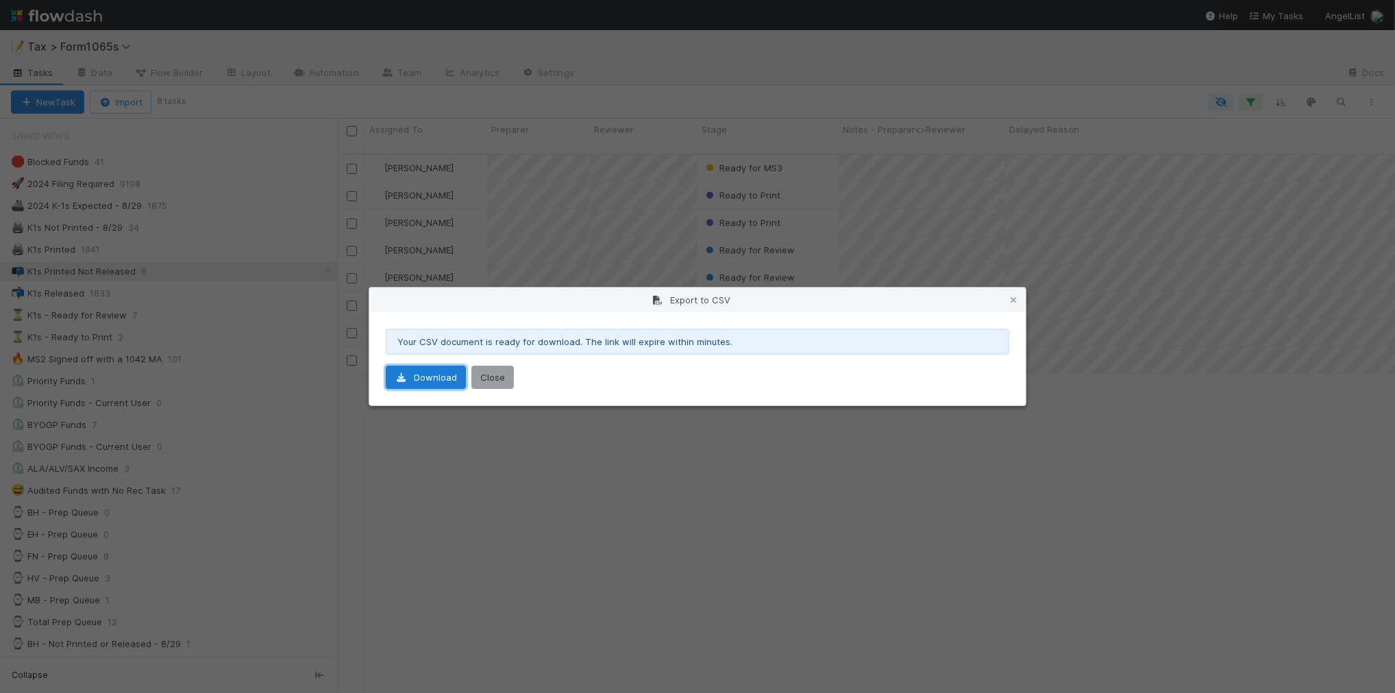
click at [441, 382] on link "Download" at bounding box center [426, 377] width 80 height 23
click at [1011, 298] on icon at bounding box center [1014, 300] width 14 height 9
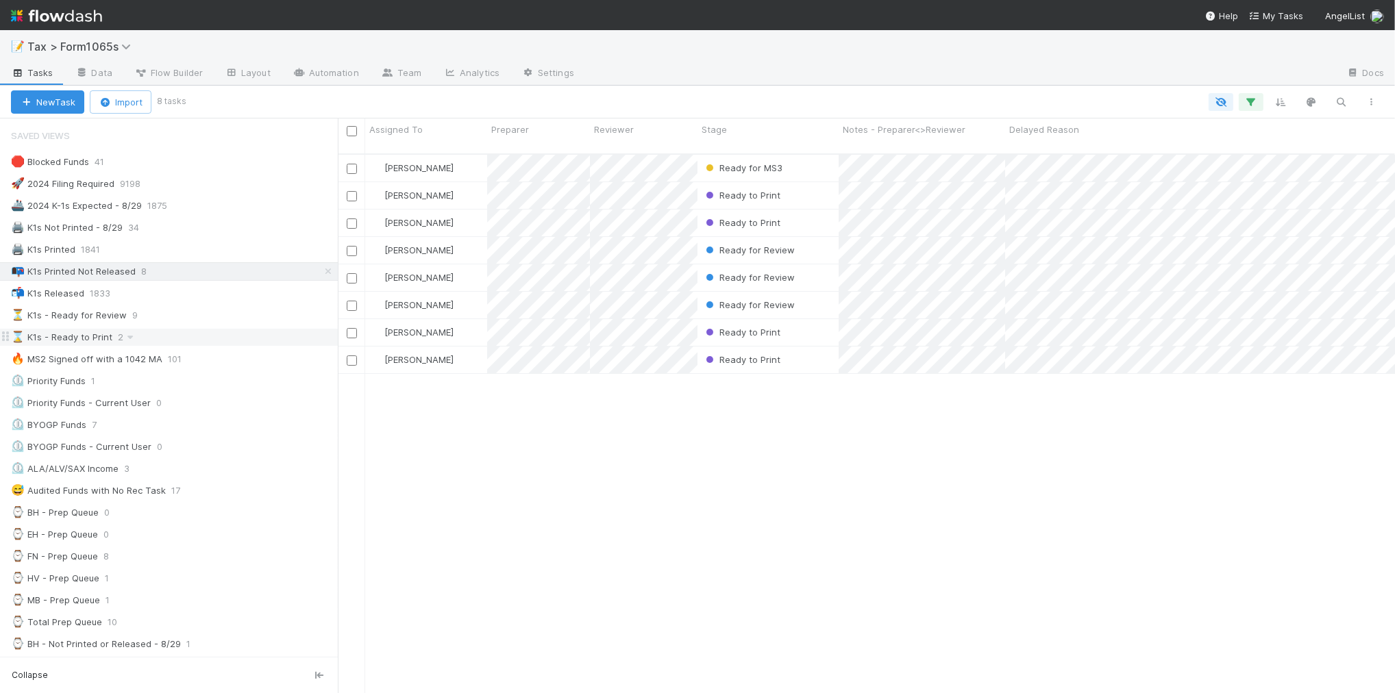
click at [180, 337] on div "⌛ K1s - Ready to Print 2" at bounding box center [174, 337] width 327 height 17
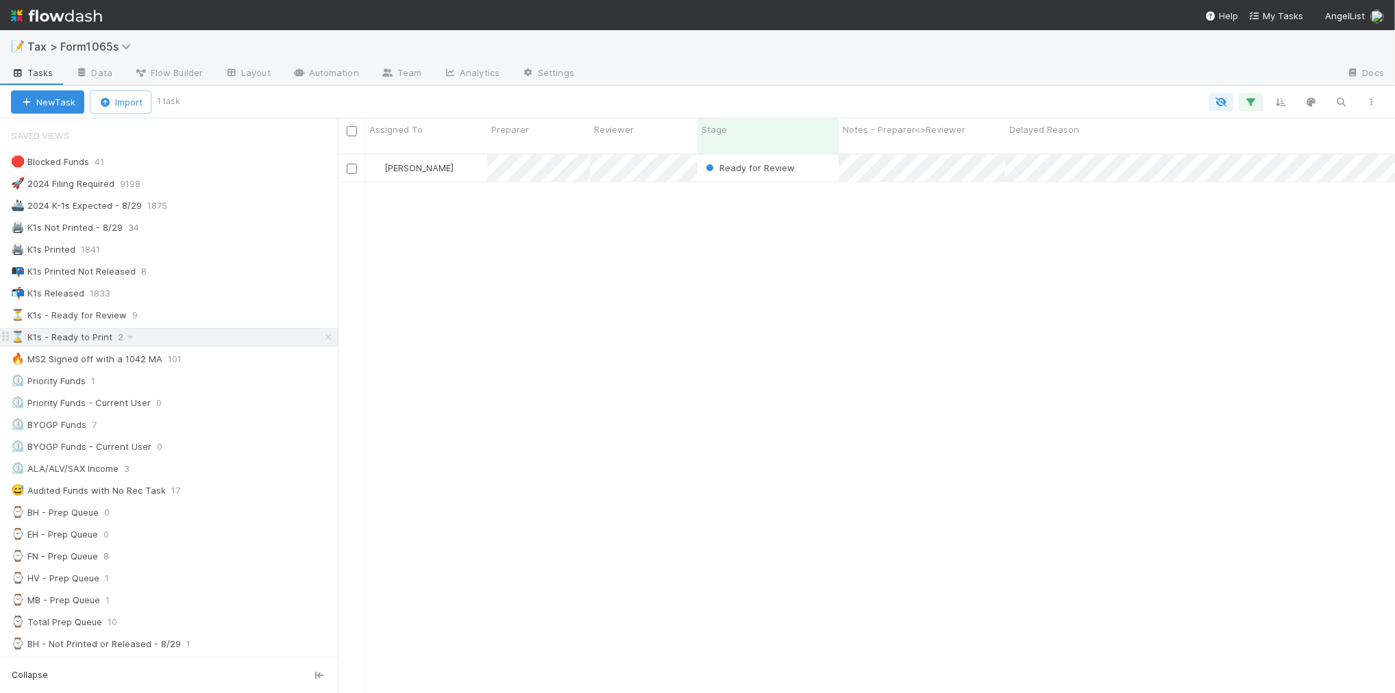
scroll to position [538, 1044]
click at [232, 297] on div "📬 K1s Released 1833" at bounding box center [174, 293] width 327 height 17
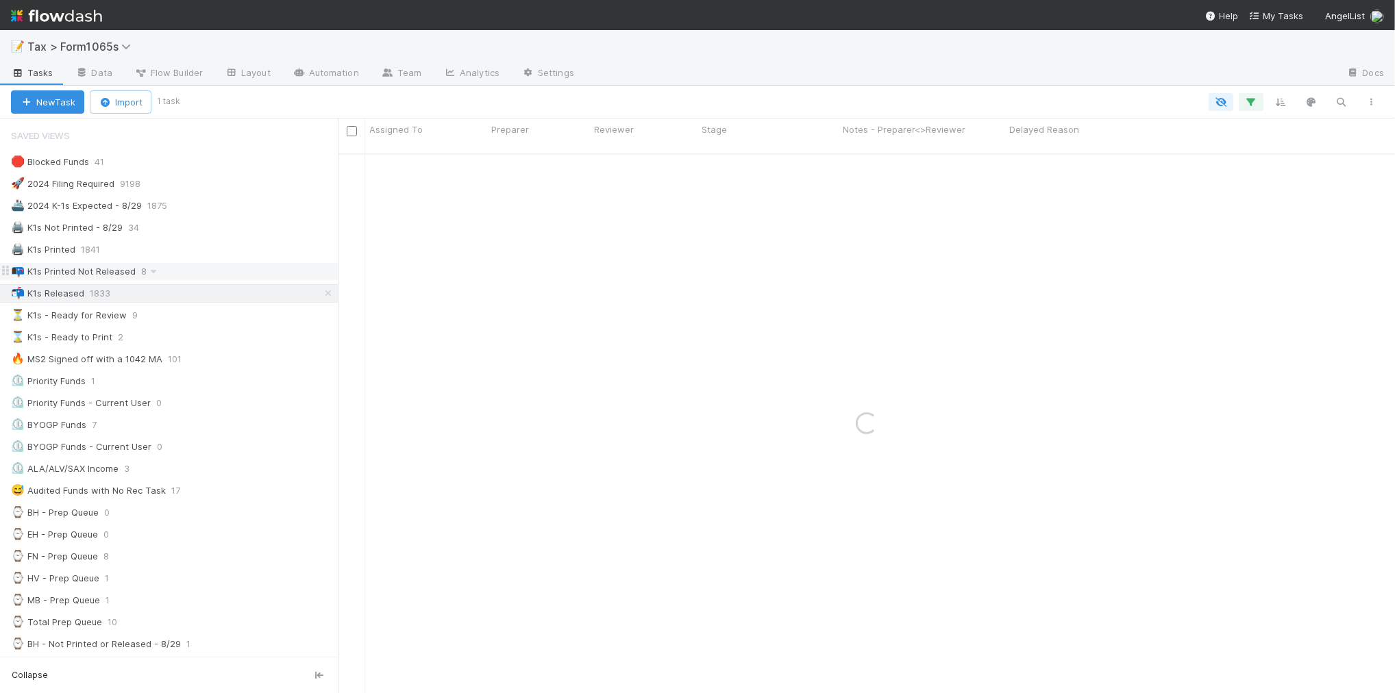
click at [230, 271] on div "📭 K1s Printed Not Released 8" at bounding box center [174, 271] width 327 height 17
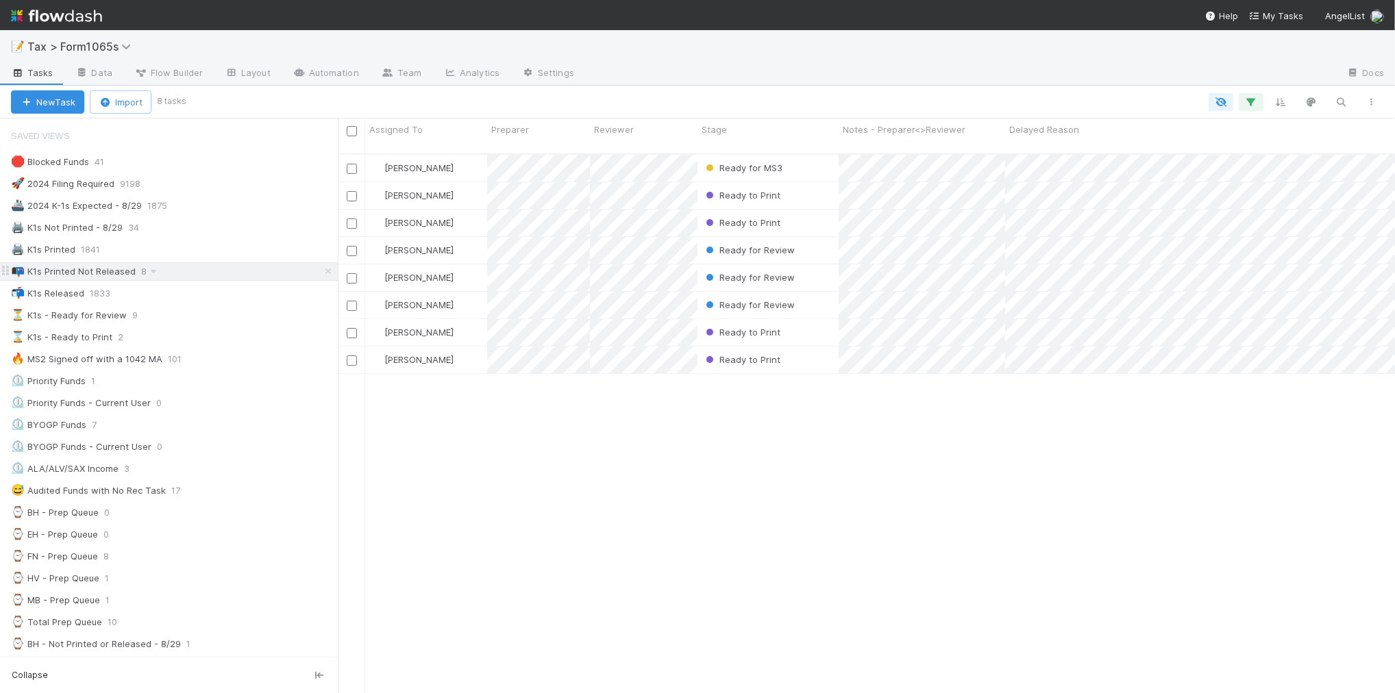
scroll to position [538, 1044]
click at [204, 293] on div "📬 K1s Released 1833" at bounding box center [174, 293] width 327 height 17
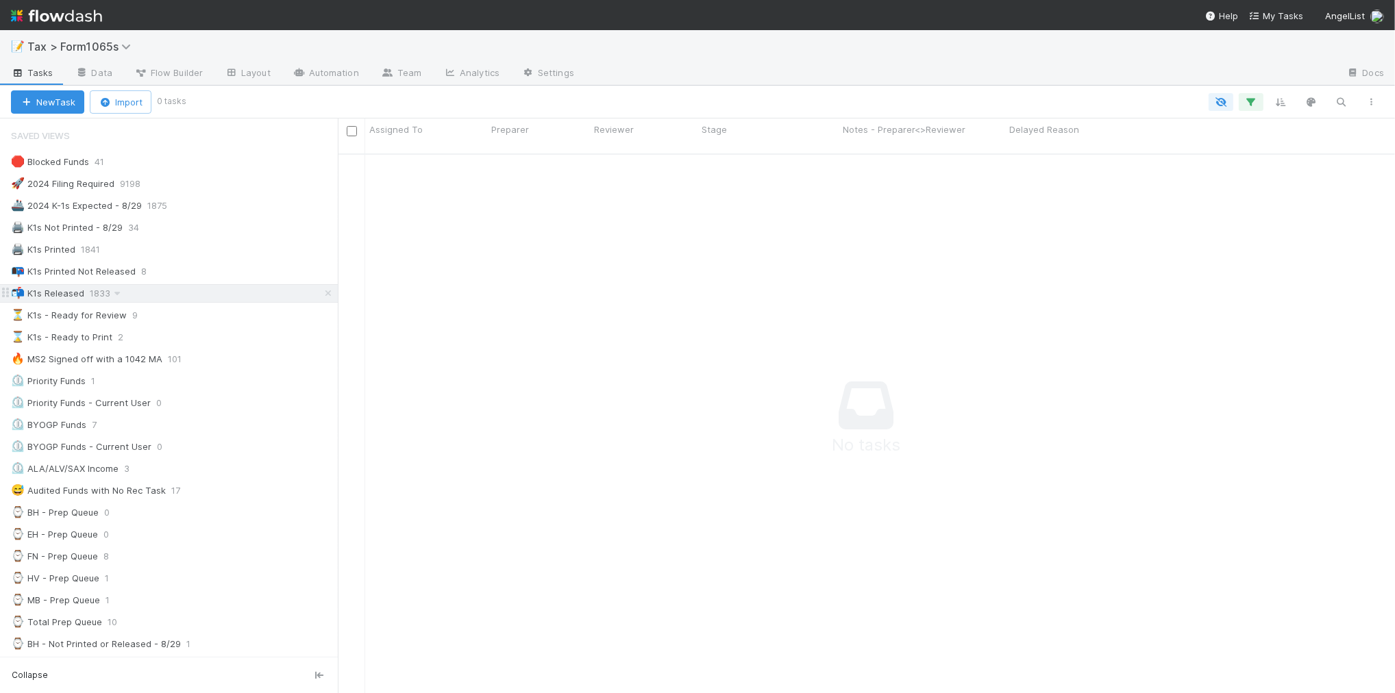
scroll to position [525, 1031]
click at [191, 330] on div "⌛ K1s - Ready to Print 2" at bounding box center [169, 337] width 338 height 19
click at [192, 341] on div "⌛ K1s - Ready to Print 2" at bounding box center [174, 337] width 327 height 17
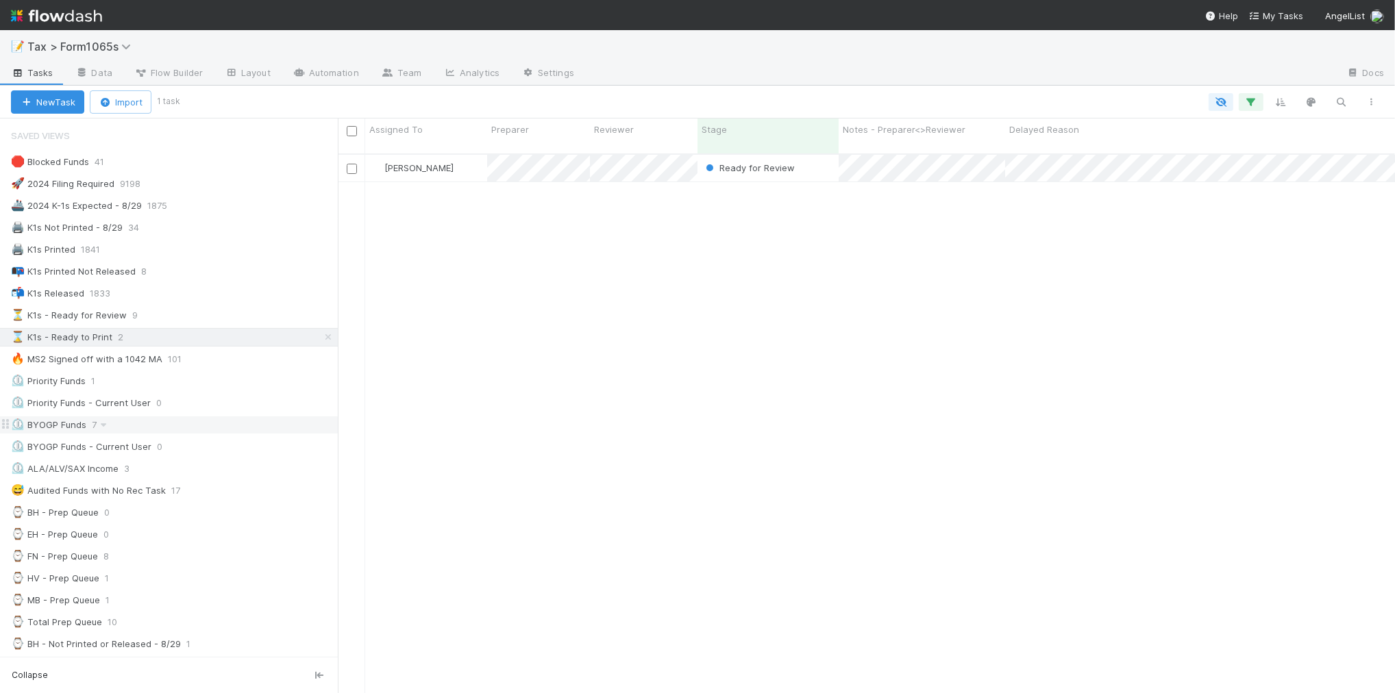
click at [227, 430] on div "⏲️ BYOGP Funds 7" at bounding box center [174, 425] width 327 height 17
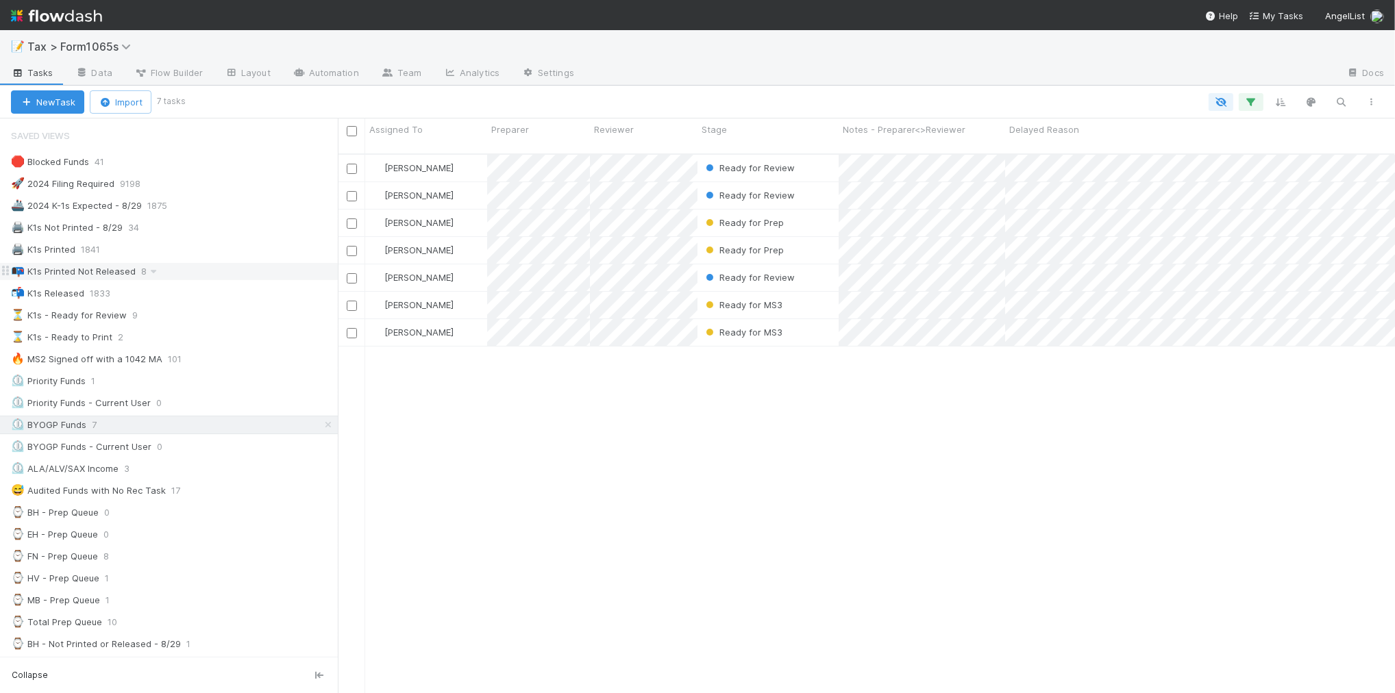
click at [206, 278] on div "📭 K1s Printed Not Released 8" at bounding box center [174, 271] width 327 height 17
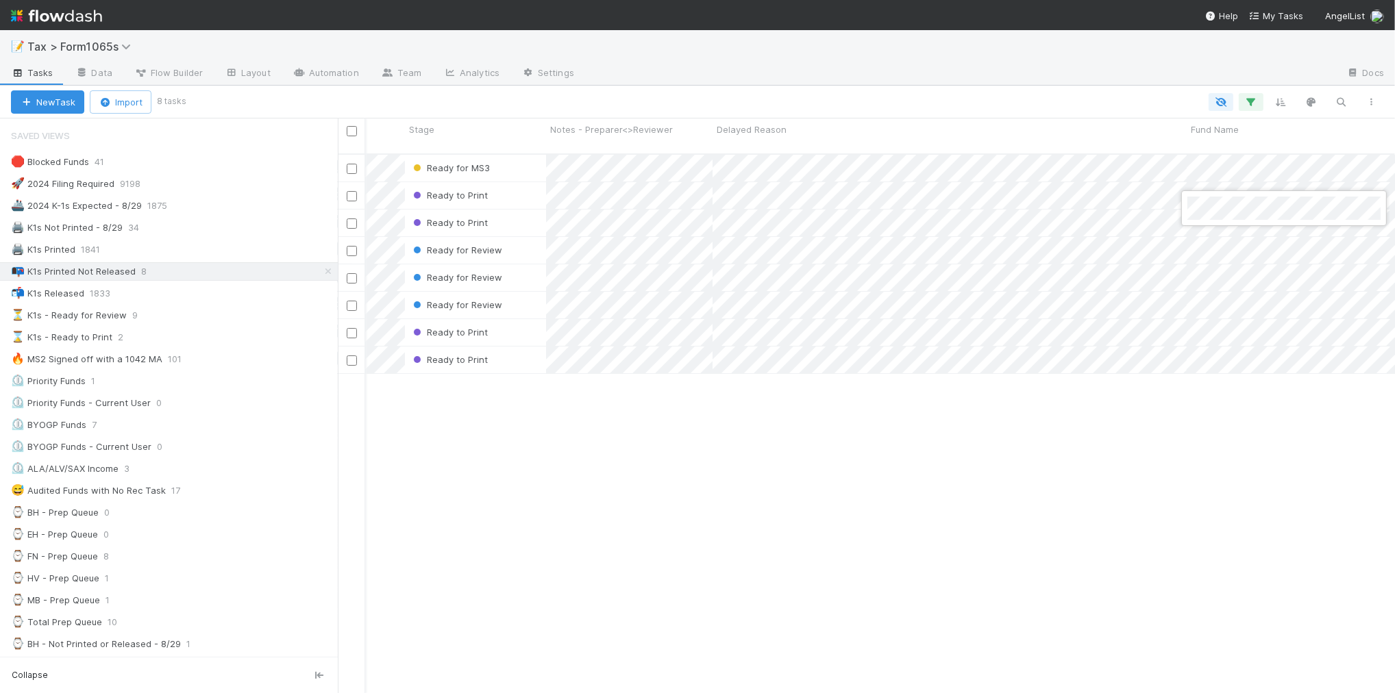
click at [691, 457] on div at bounding box center [697, 346] width 1395 height 693
click at [670, 434] on div "Helen Vo Ready for MS3 8/29/25, 3:04:44 PM 11 0 1 0 3 1 5 Blake Hall Ready to P…" at bounding box center [866, 430] width 1057 height 550
click at [234, 343] on div "⌛ K1s - Ready to Print 2" at bounding box center [174, 337] width 327 height 17
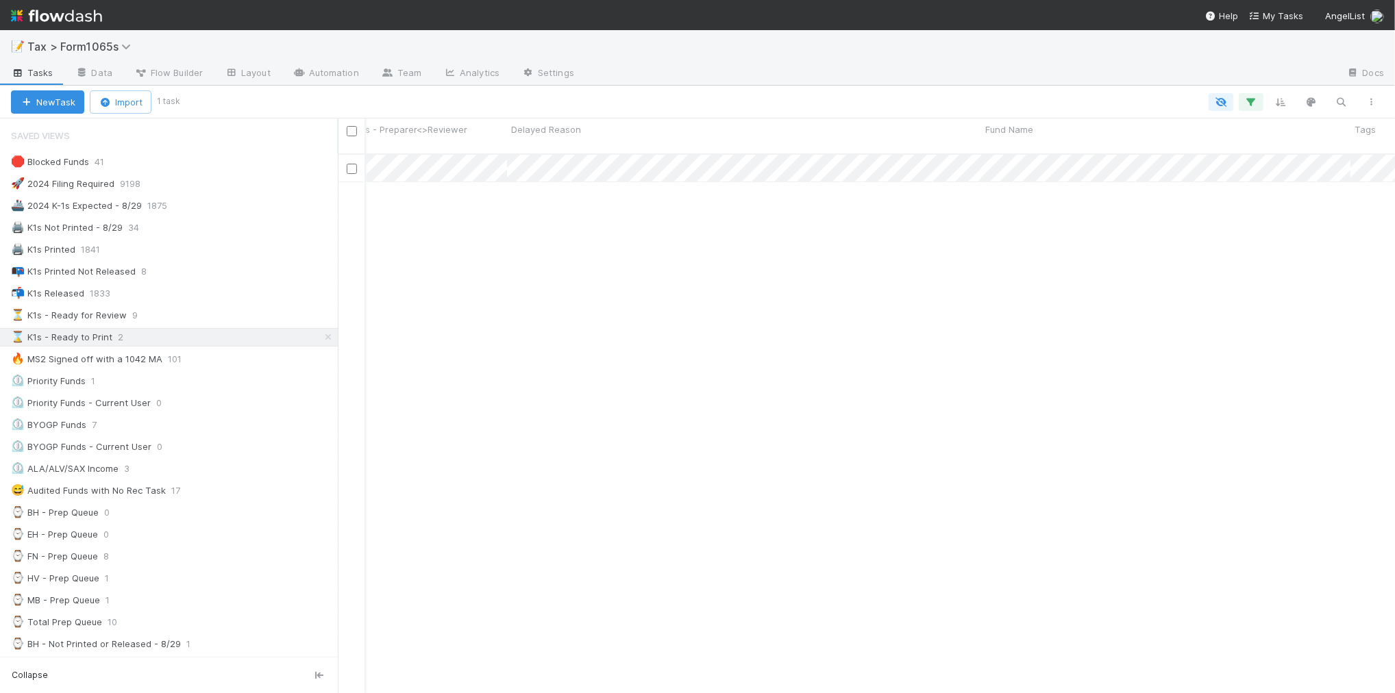
scroll to position [0, 629]
click at [619, 428] on div at bounding box center [697, 346] width 1395 height 693
click at [190, 319] on div "⏳ K1s - Ready for Review 9" at bounding box center [174, 315] width 327 height 17
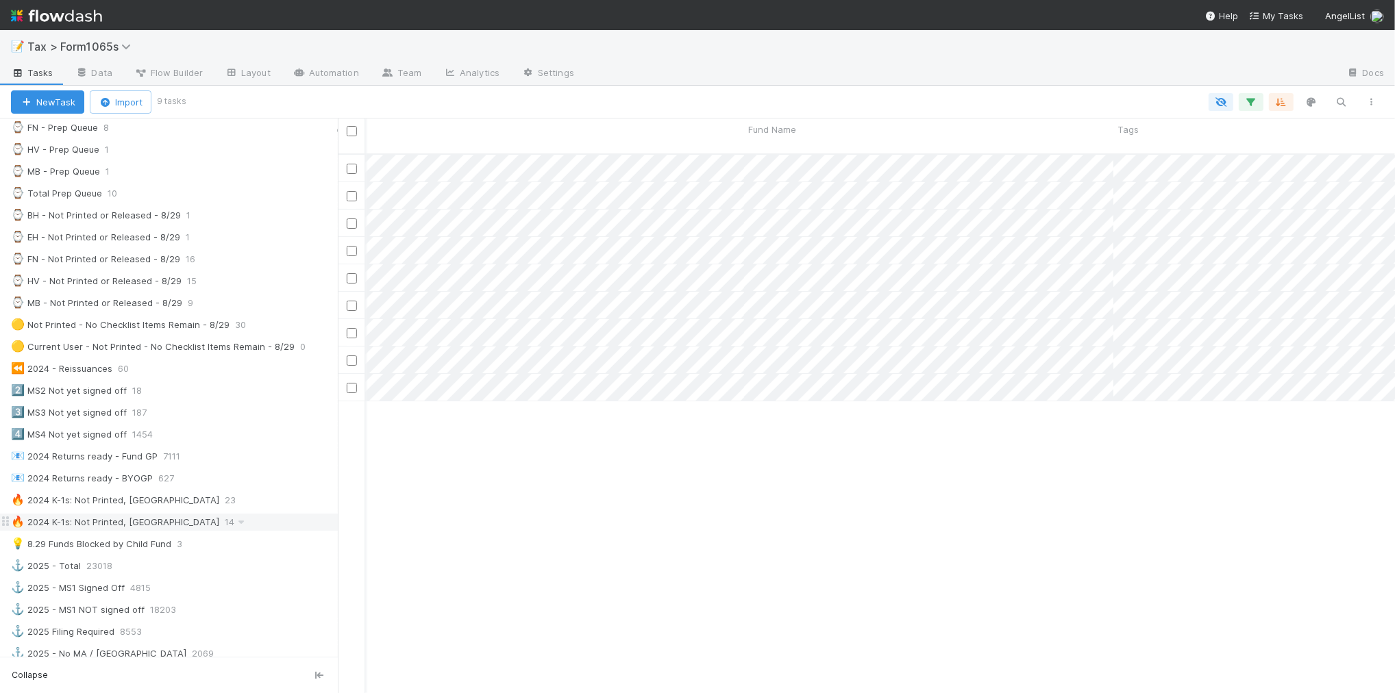
scroll to position [428, 0]
click at [213, 400] on div "2️⃣ MS2 Not yet signed off 18" at bounding box center [174, 391] width 327 height 17
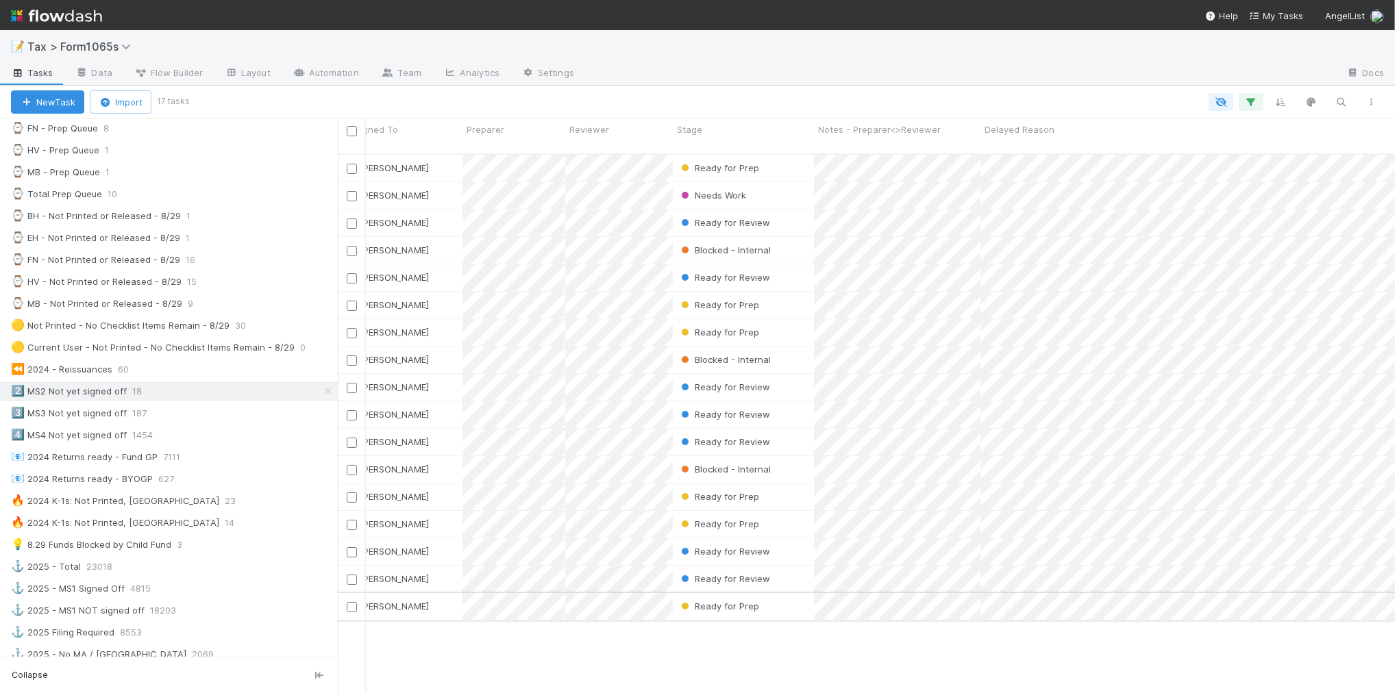
scroll to position [0, 19]
click at [734, 136] on div "Stage" at bounding box center [750, 130] width 134 height 14
click at [737, 156] on div "Sort First → Last" at bounding box center [762, 155] width 156 height 21
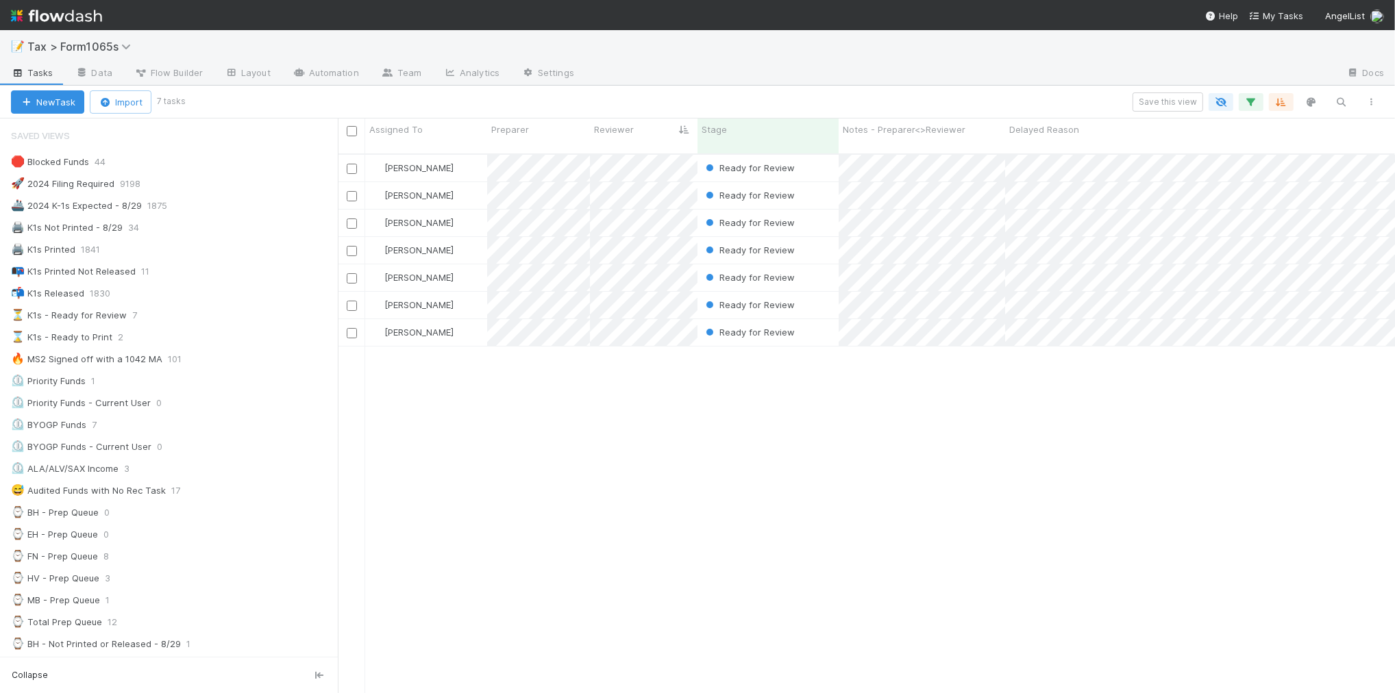
scroll to position [538, 1044]
click at [206, 337] on div "⌛ K1s - Ready to Print 2" at bounding box center [174, 337] width 327 height 17
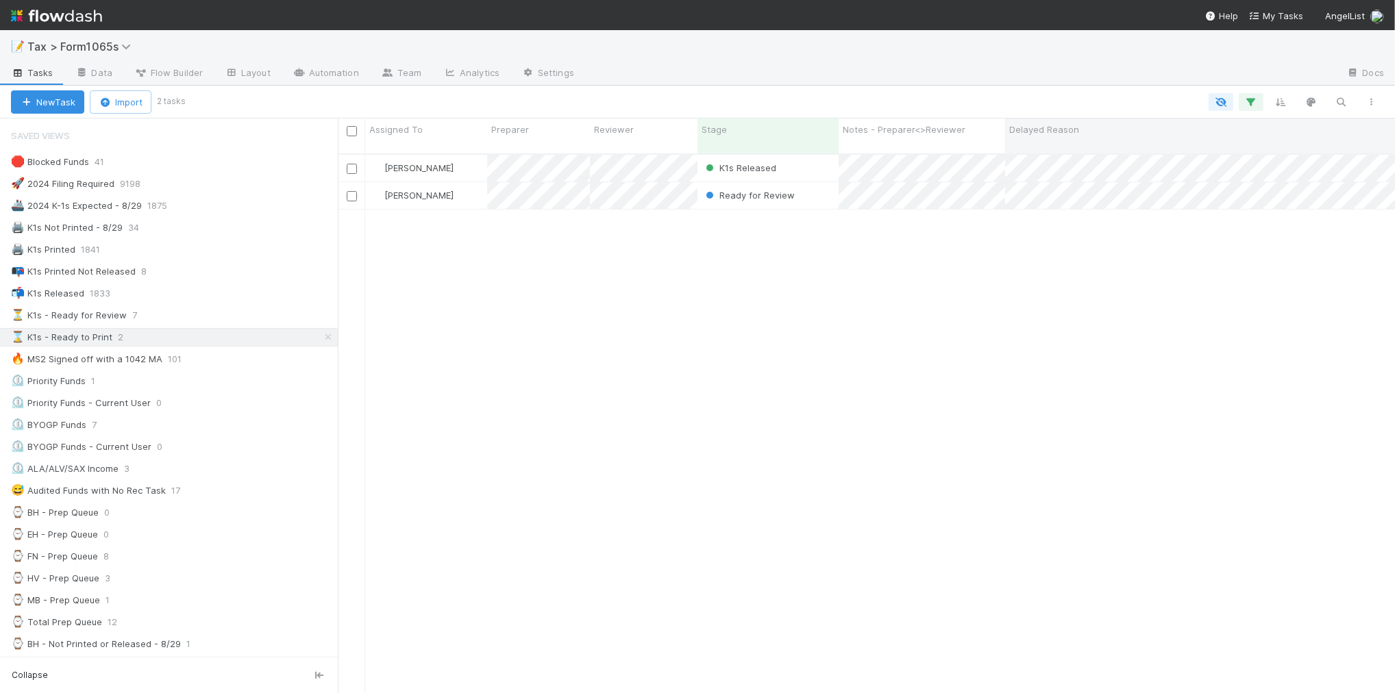
scroll to position [538, 1044]
click at [1371, 98] on icon "button" at bounding box center [1372, 102] width 14 height 8
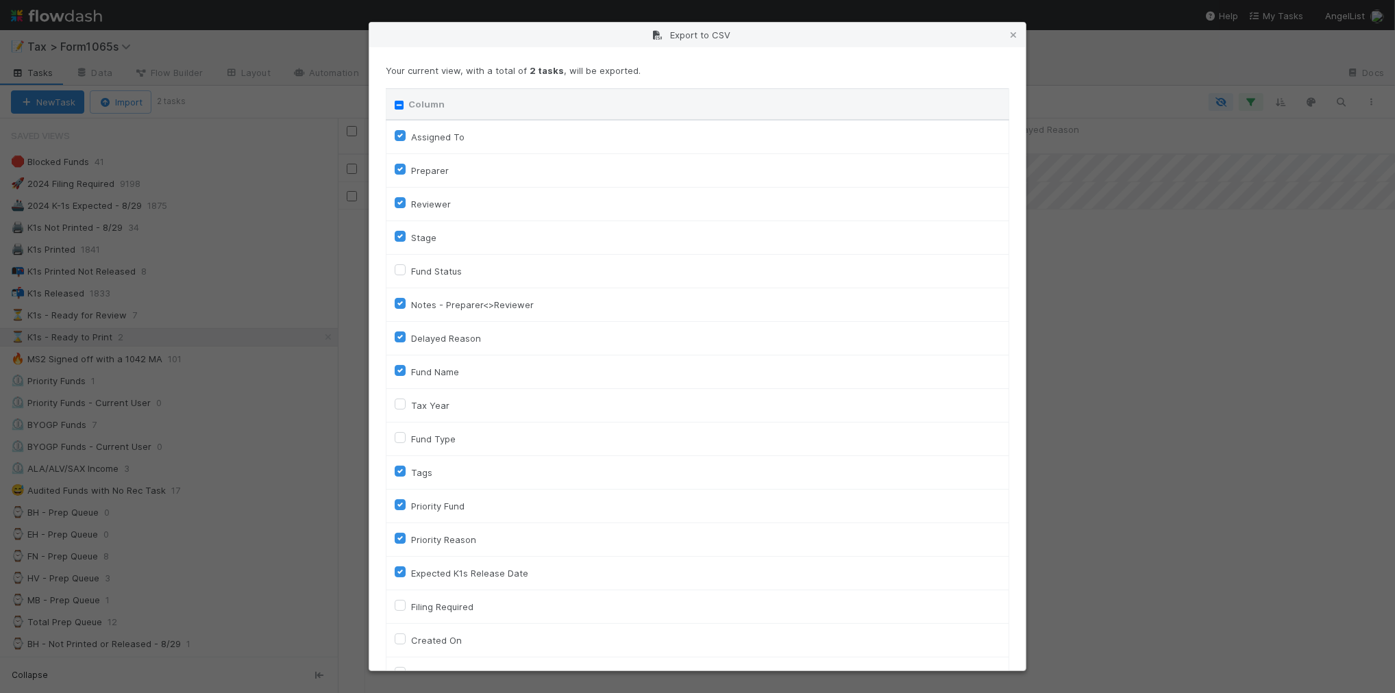
click at [397, 103] on input "Column" at bounding box center [399, 105] width 9 height 9
checkbox input "true"
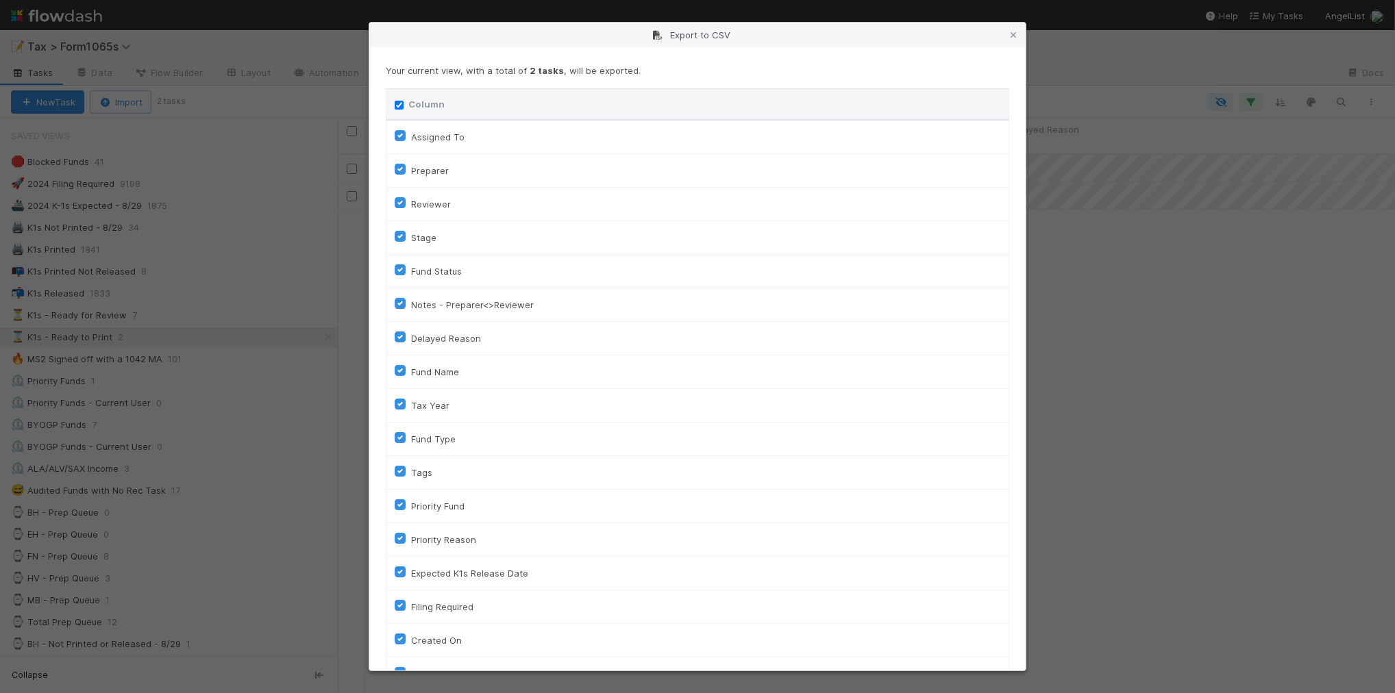
checkbox input "true"
checkbox On "true"
checkbox input "true"
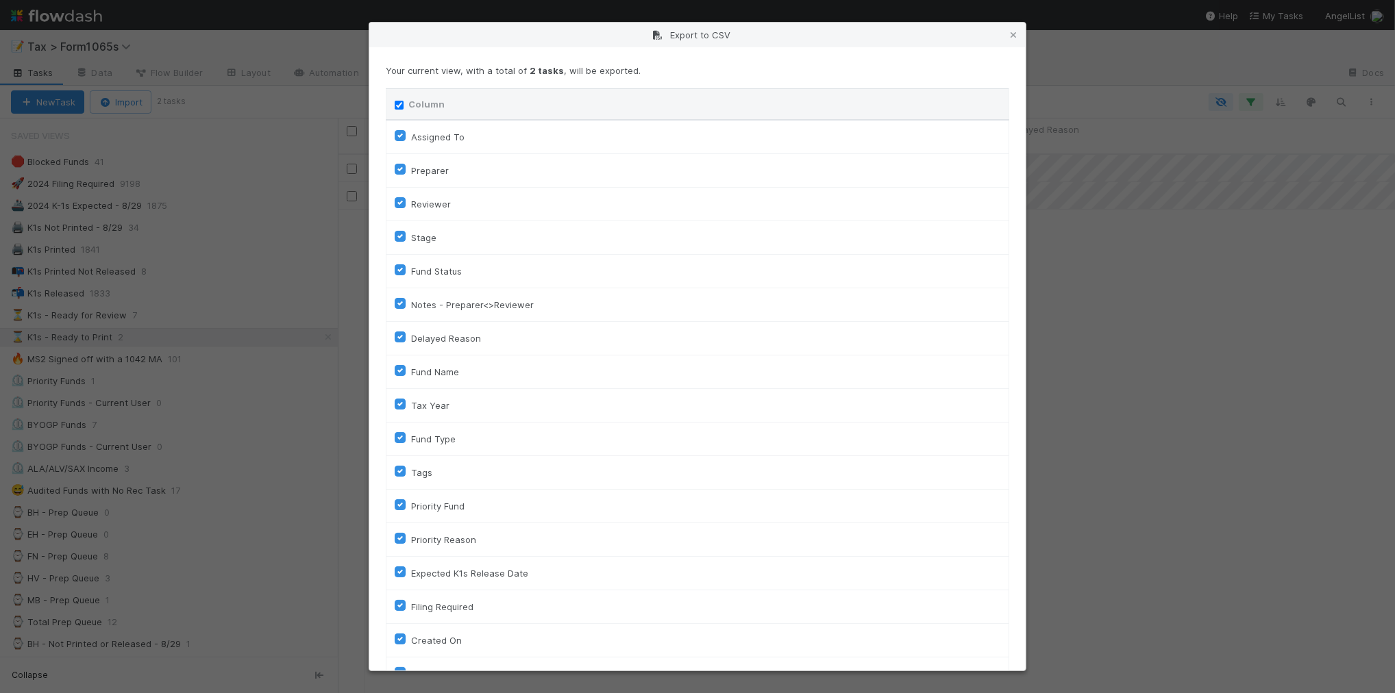
checkbox input "true"
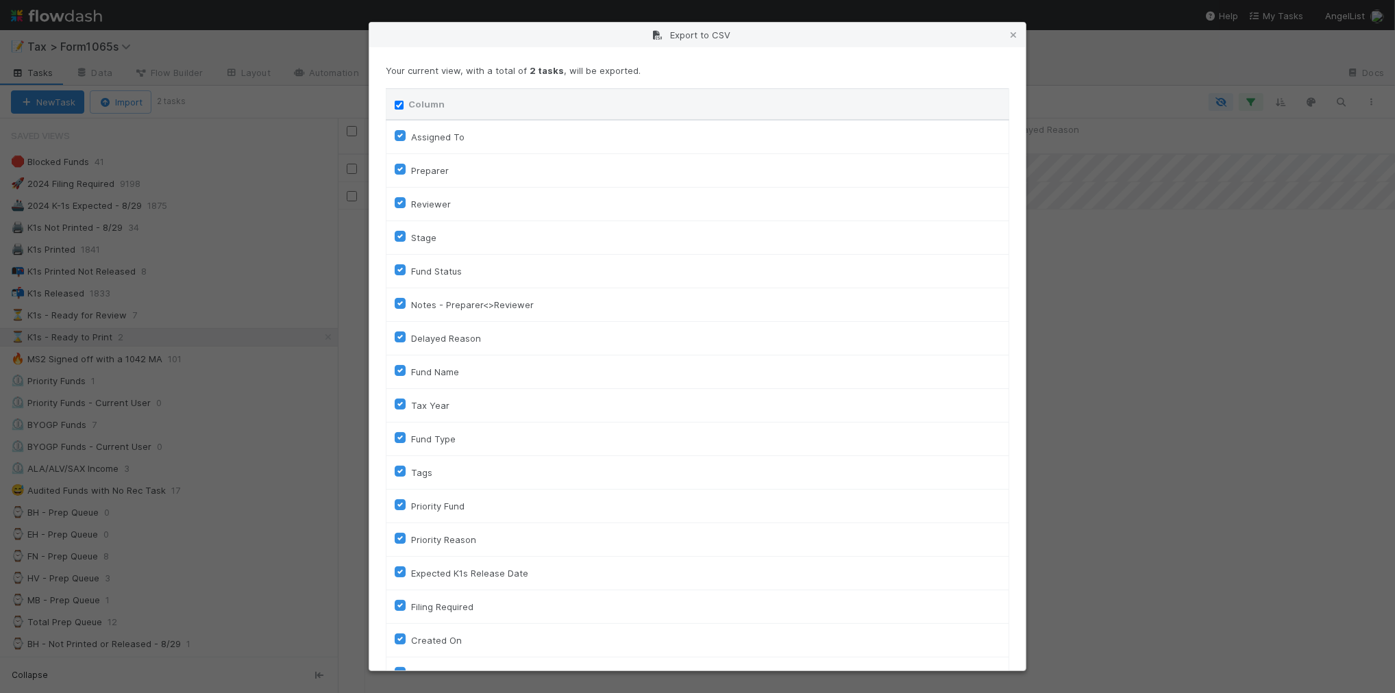
checkbox input "true"
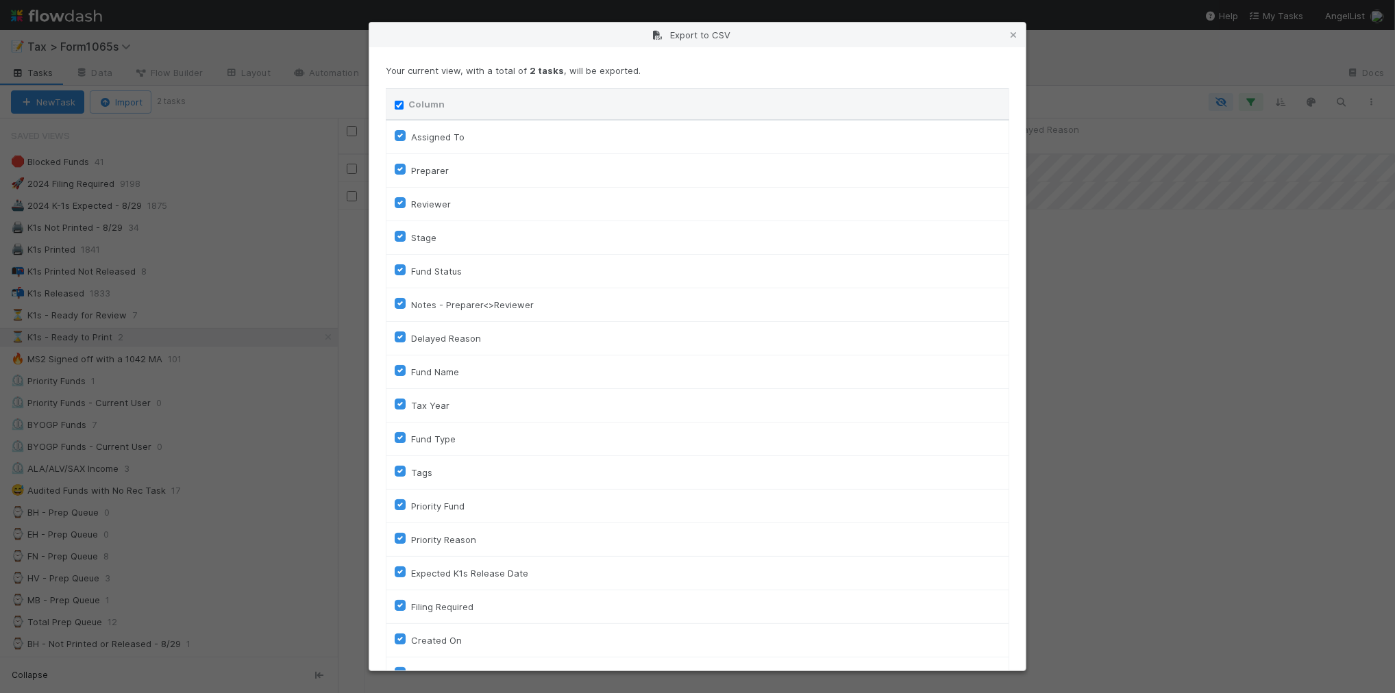
checkbox input "true"
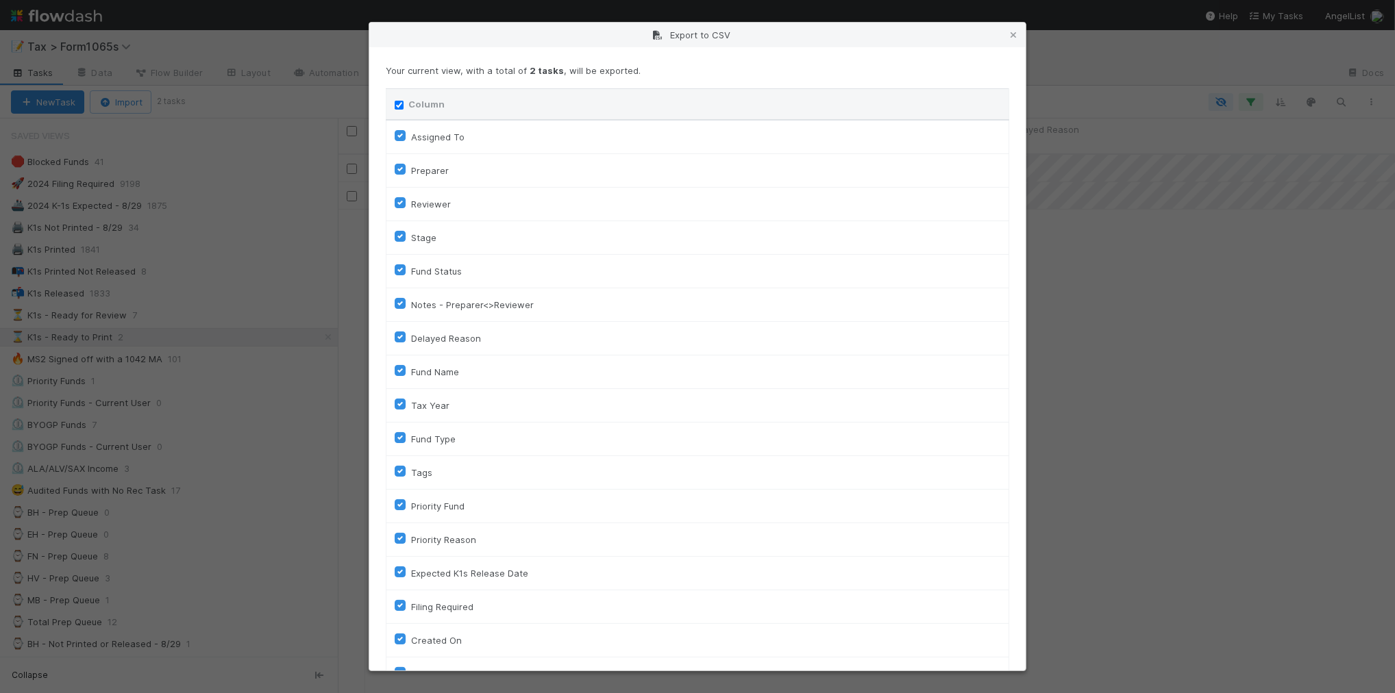
checkbox input "true"
click at [397, 103] on input "Column" at bounding box center [399, 105] width 9 height 9
checkbox input "false"
checkbox To "false"
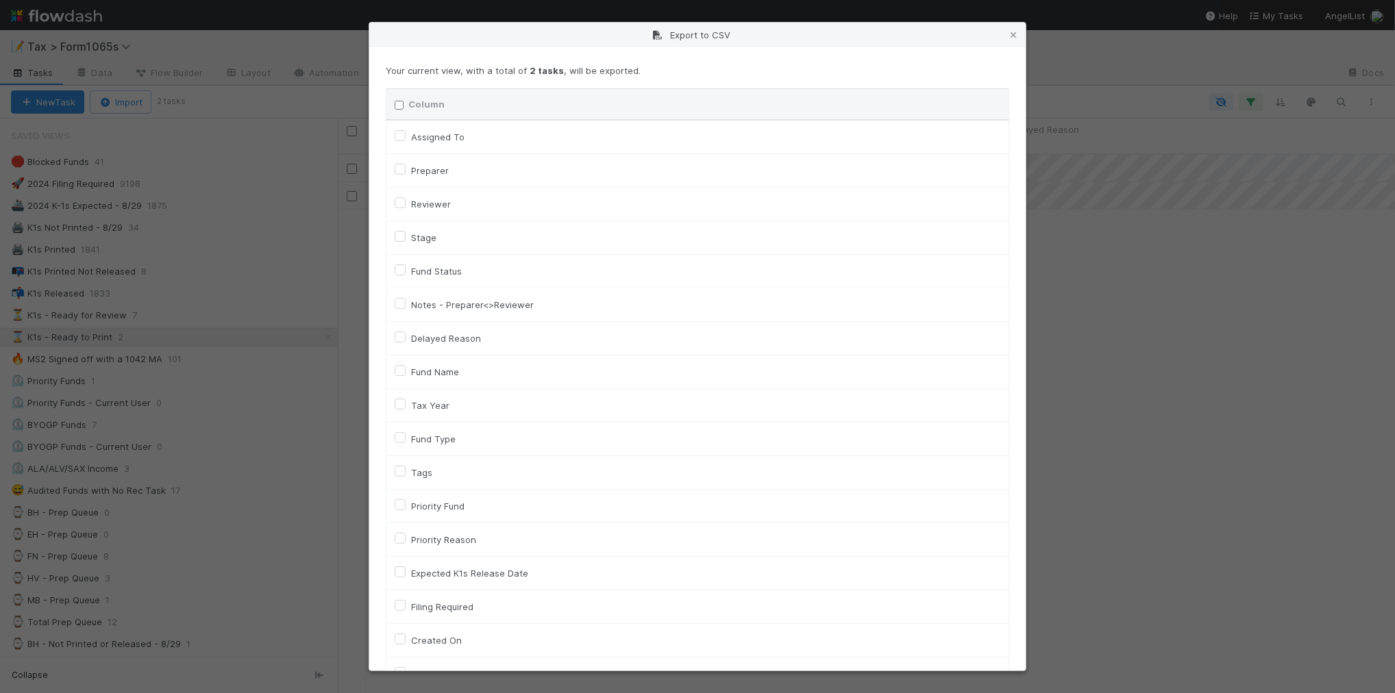
checkbox input "false"
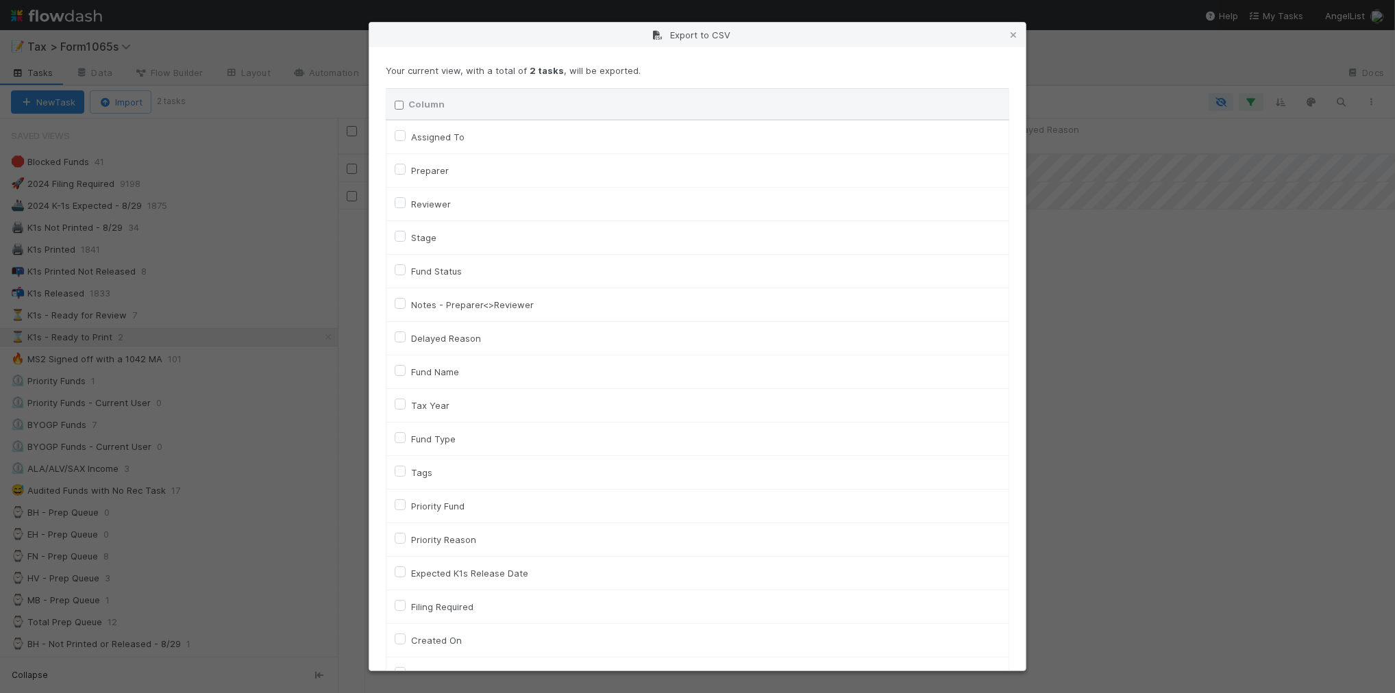
checkbox input "false"
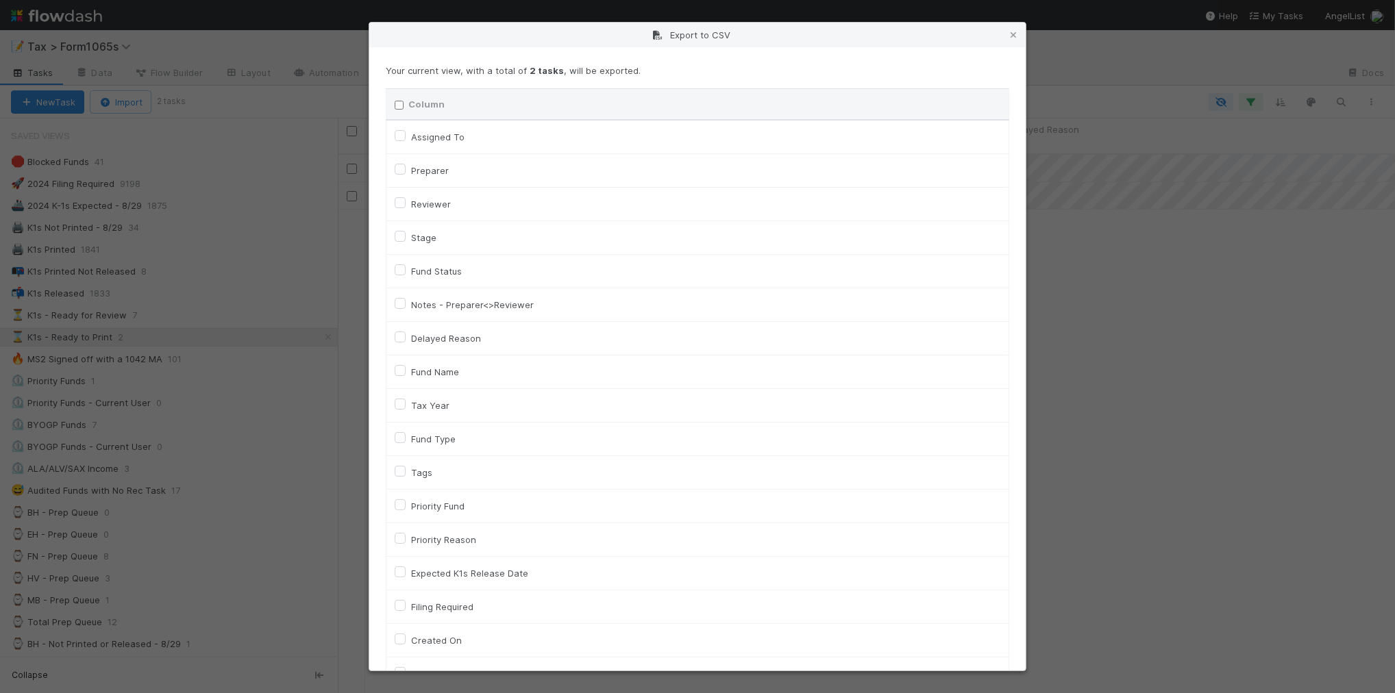
checkbox input "false"
checkbox On "false"
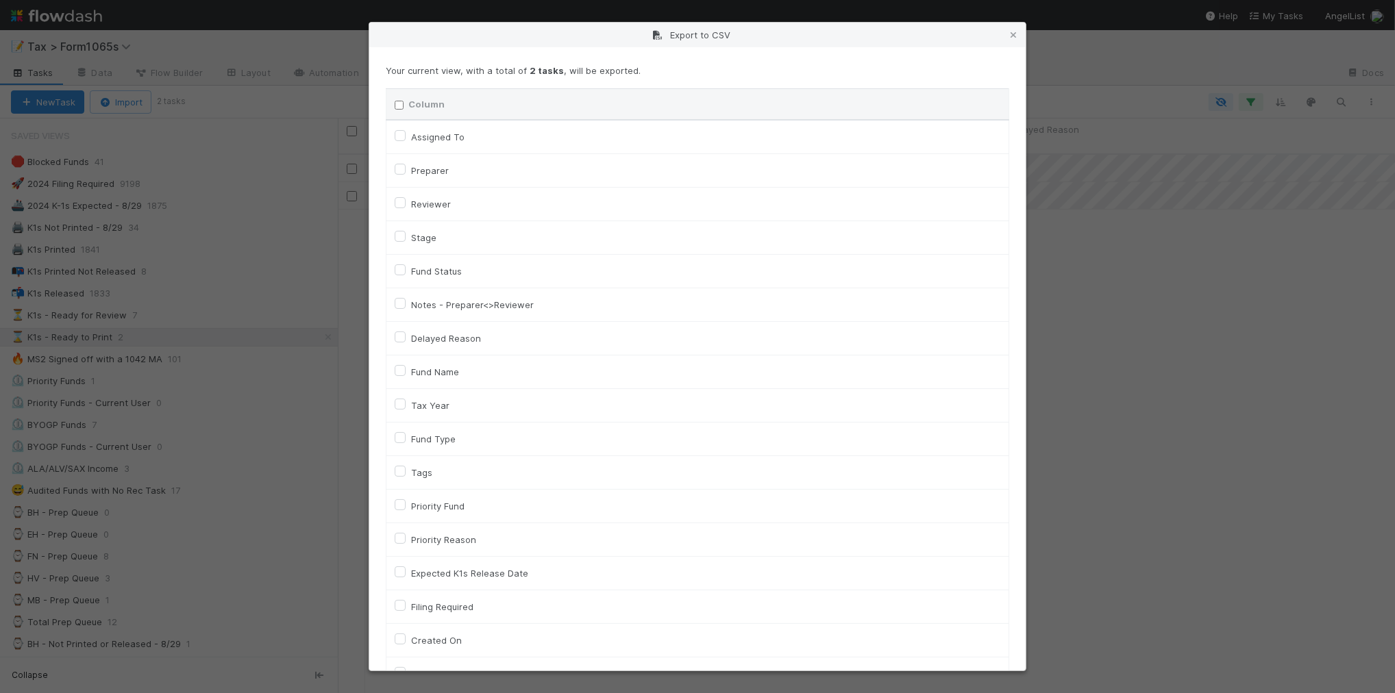
checkbox input "false"
checkbox On "false"
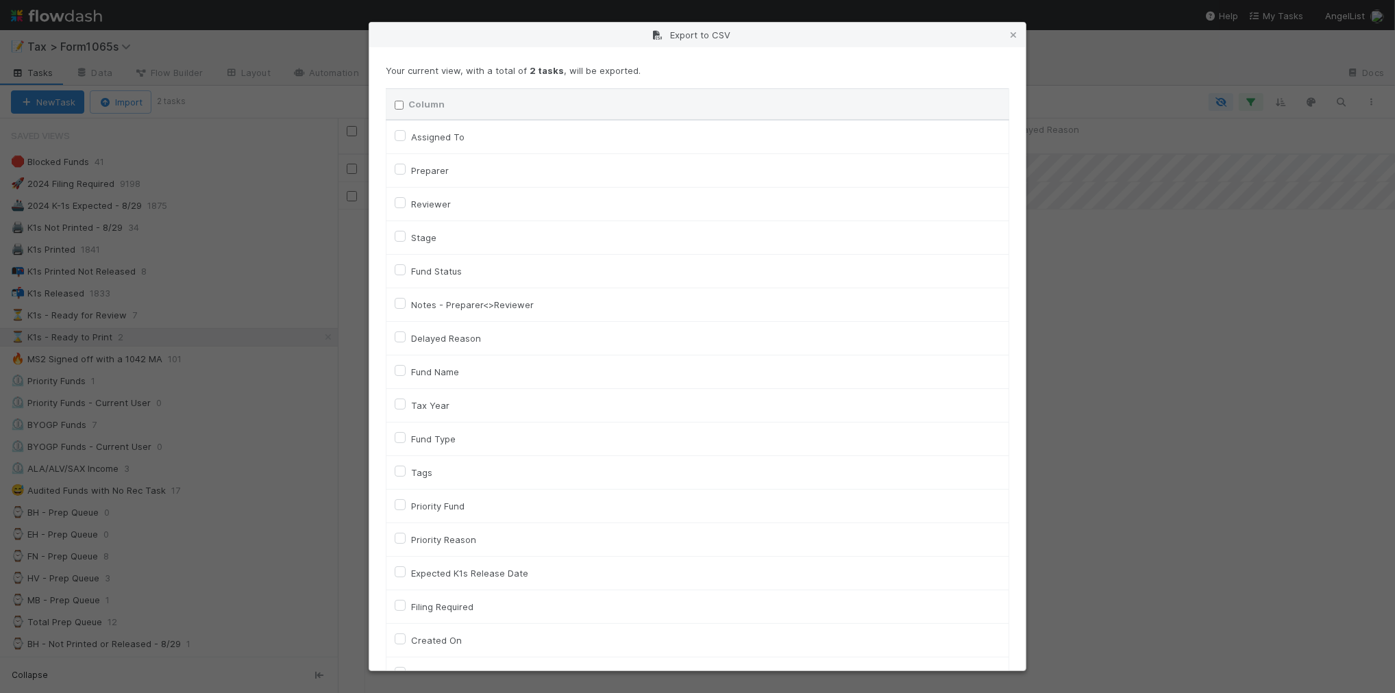
checkbox input "false"
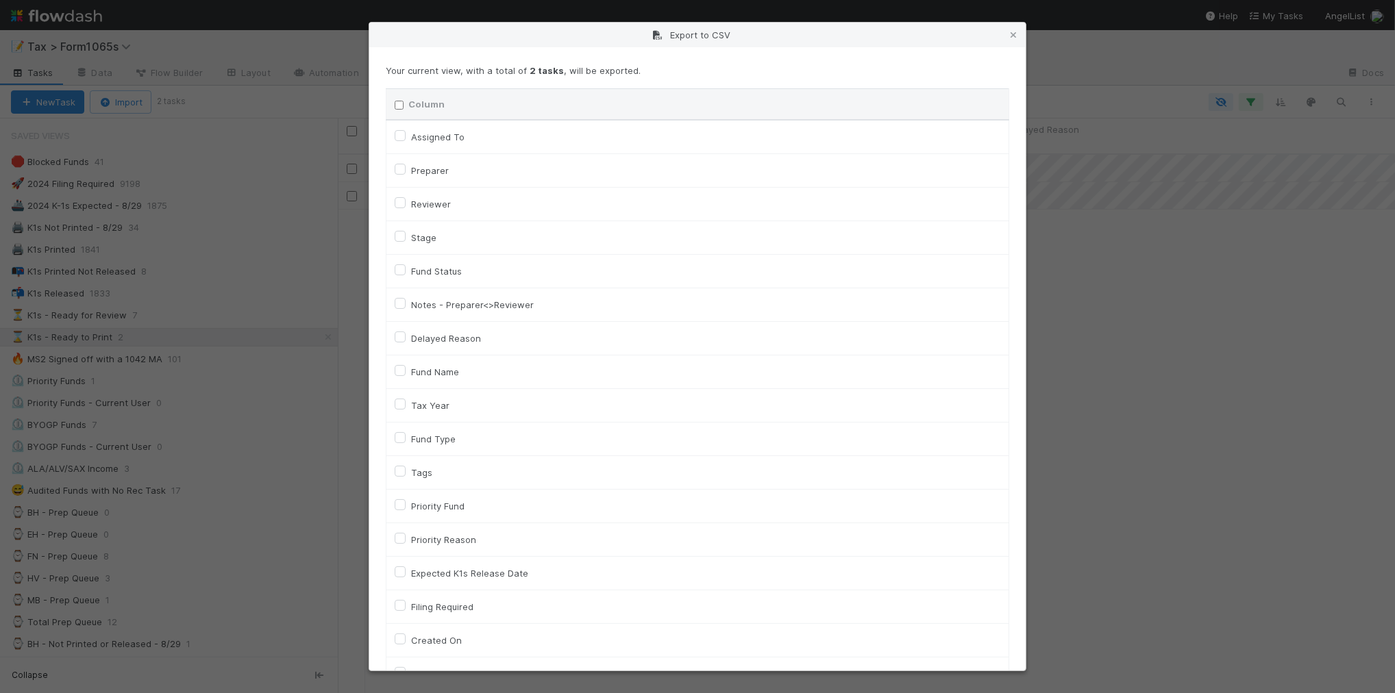
checkbox input "false"
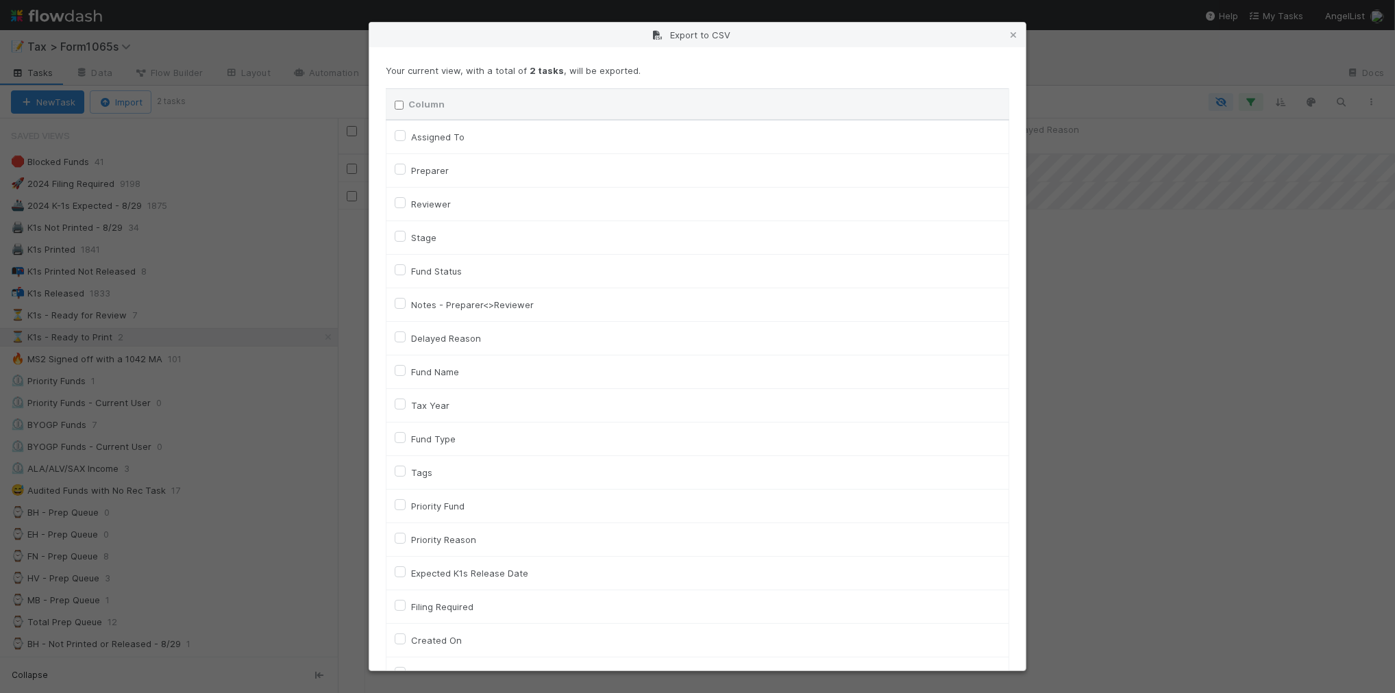
checkbox input "false"
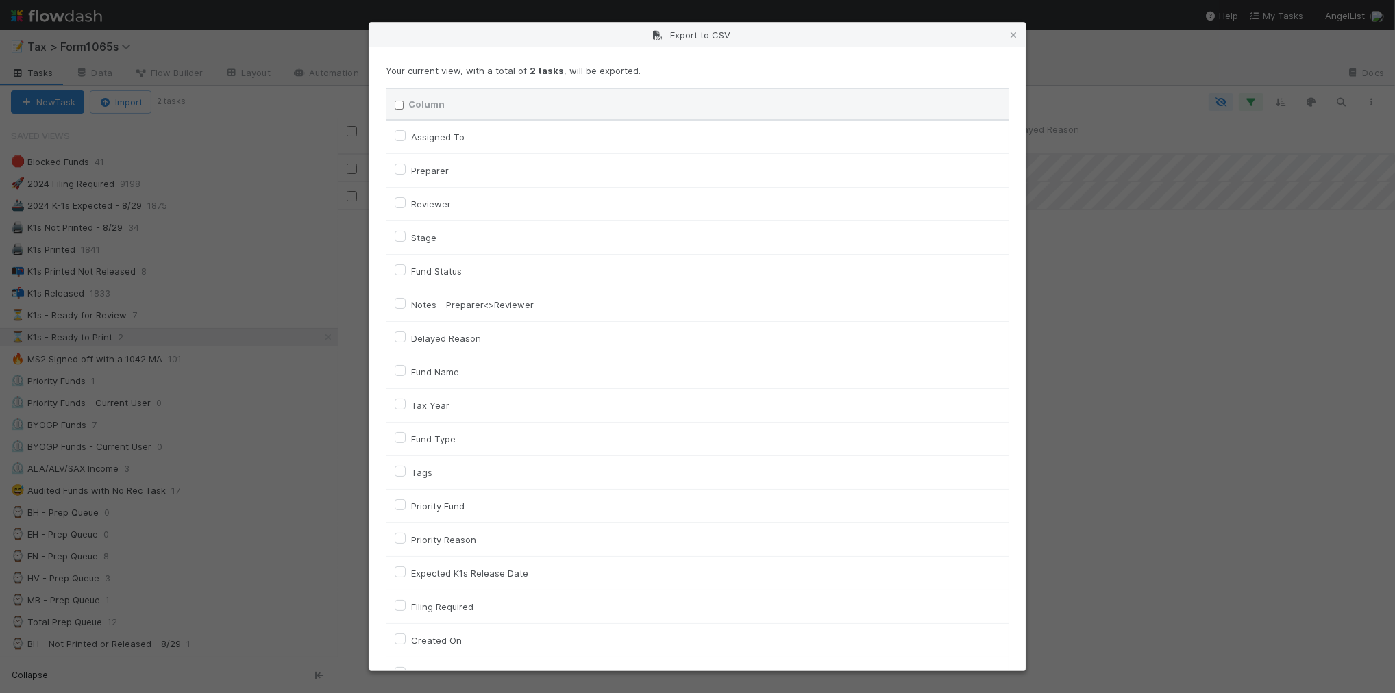
checkbox input "false"
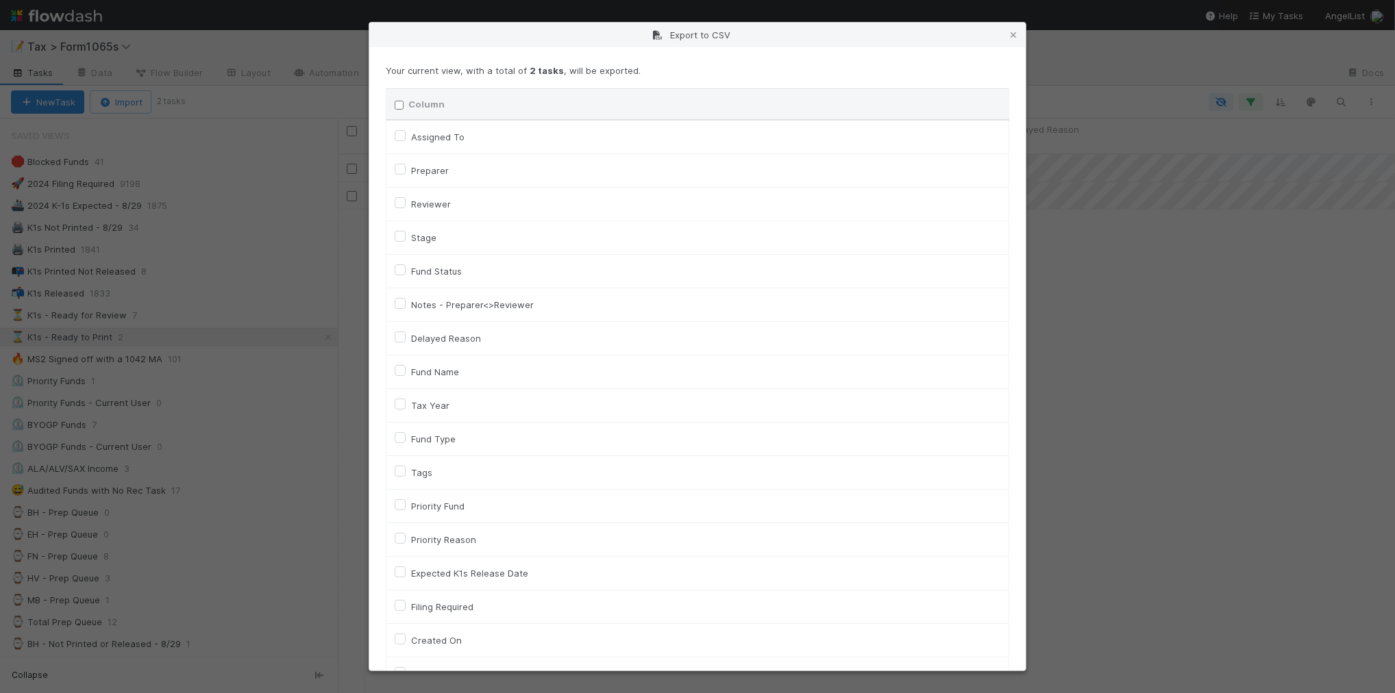
checkbox input "false"
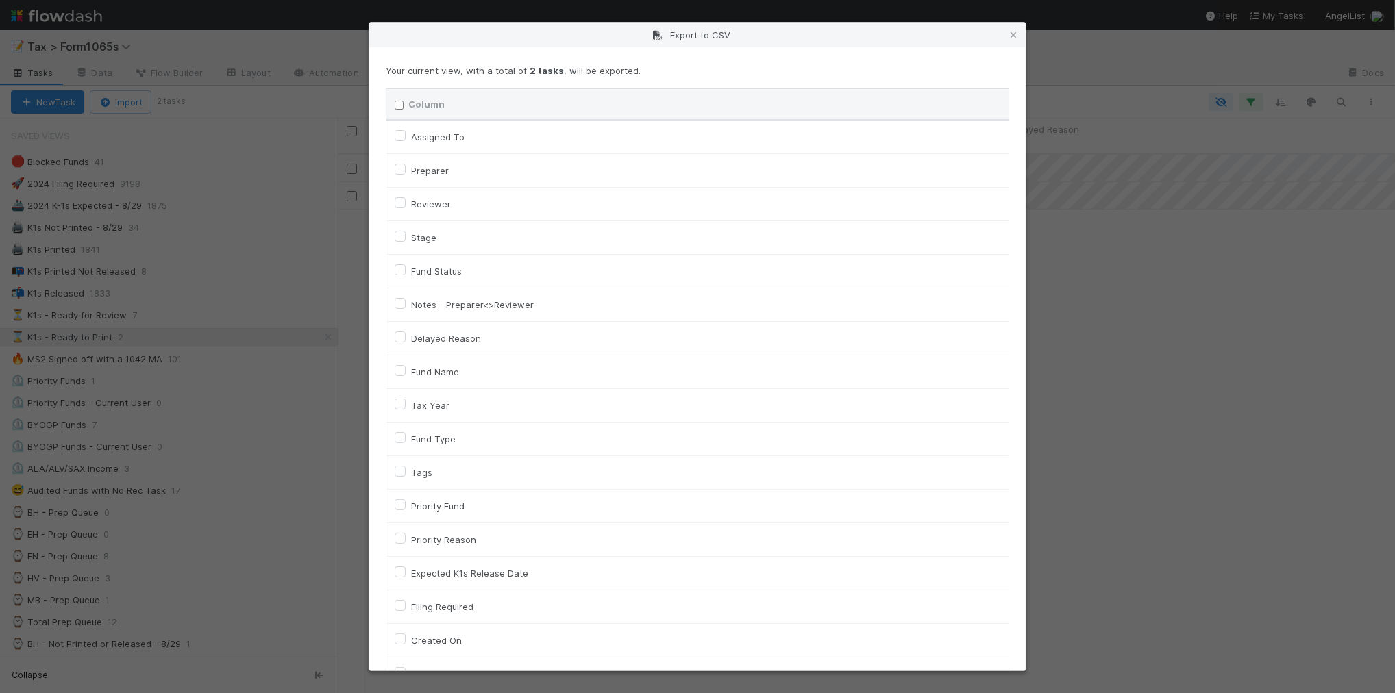
checkbox input "false"
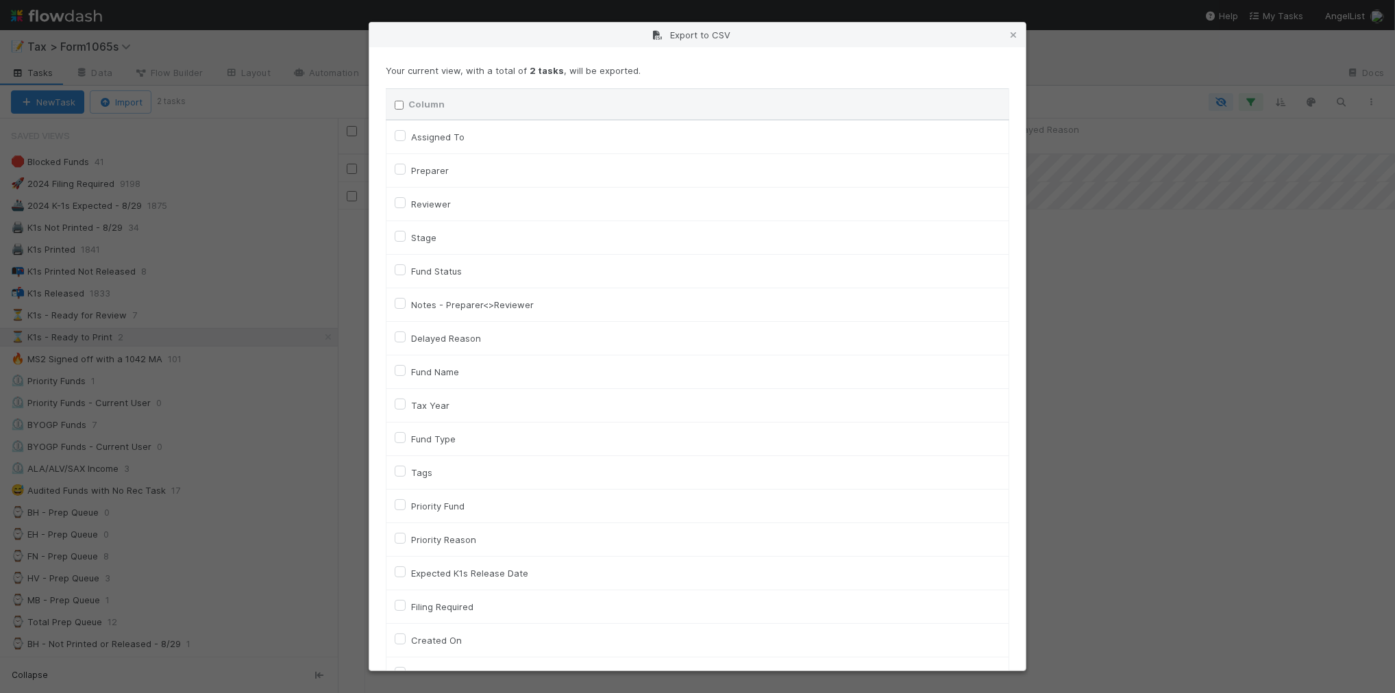
checkbox input "false"
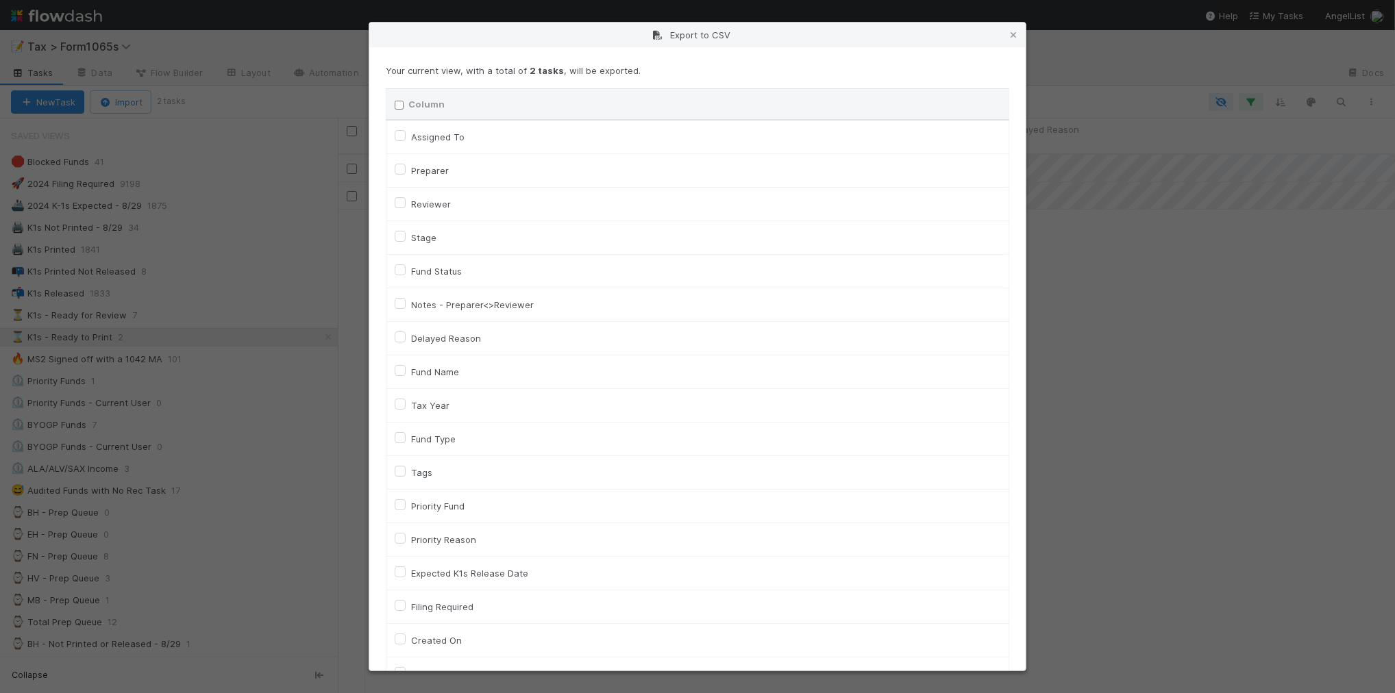
checkbox input "false"
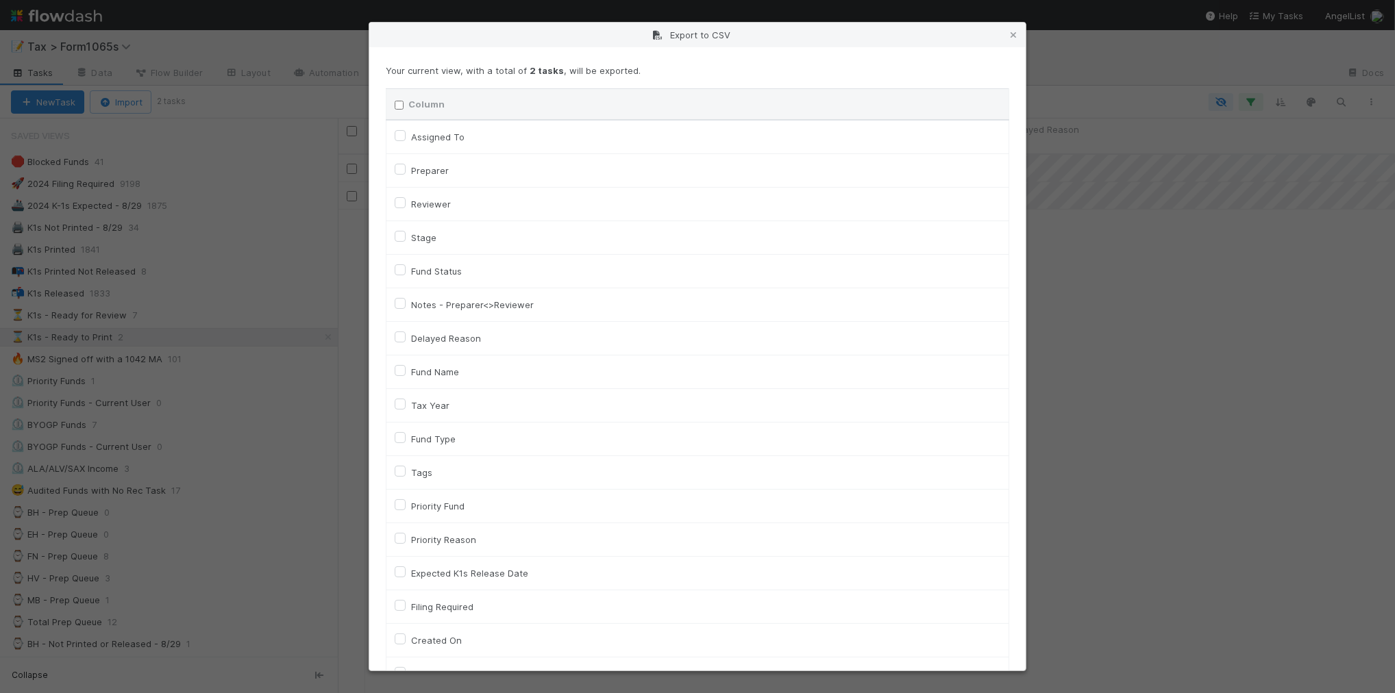
checkbox input "false"
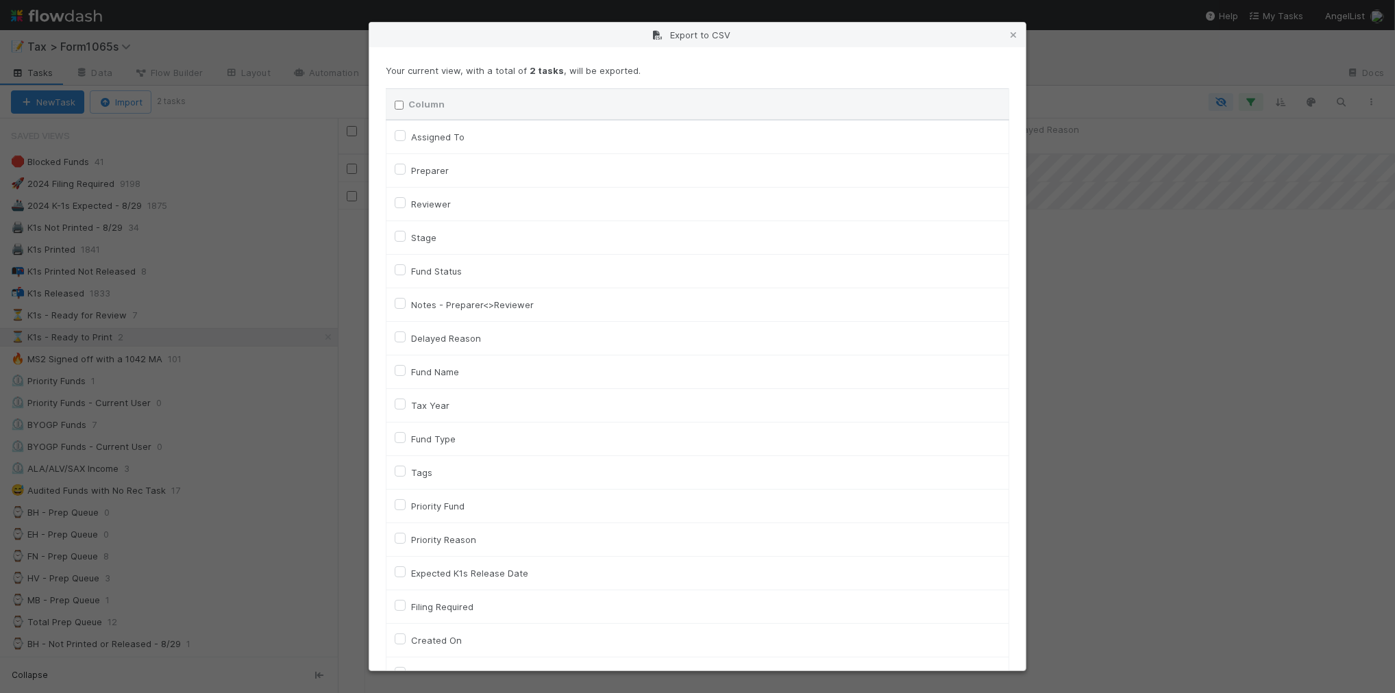
checkbox input "false"
checkbox URL "false"
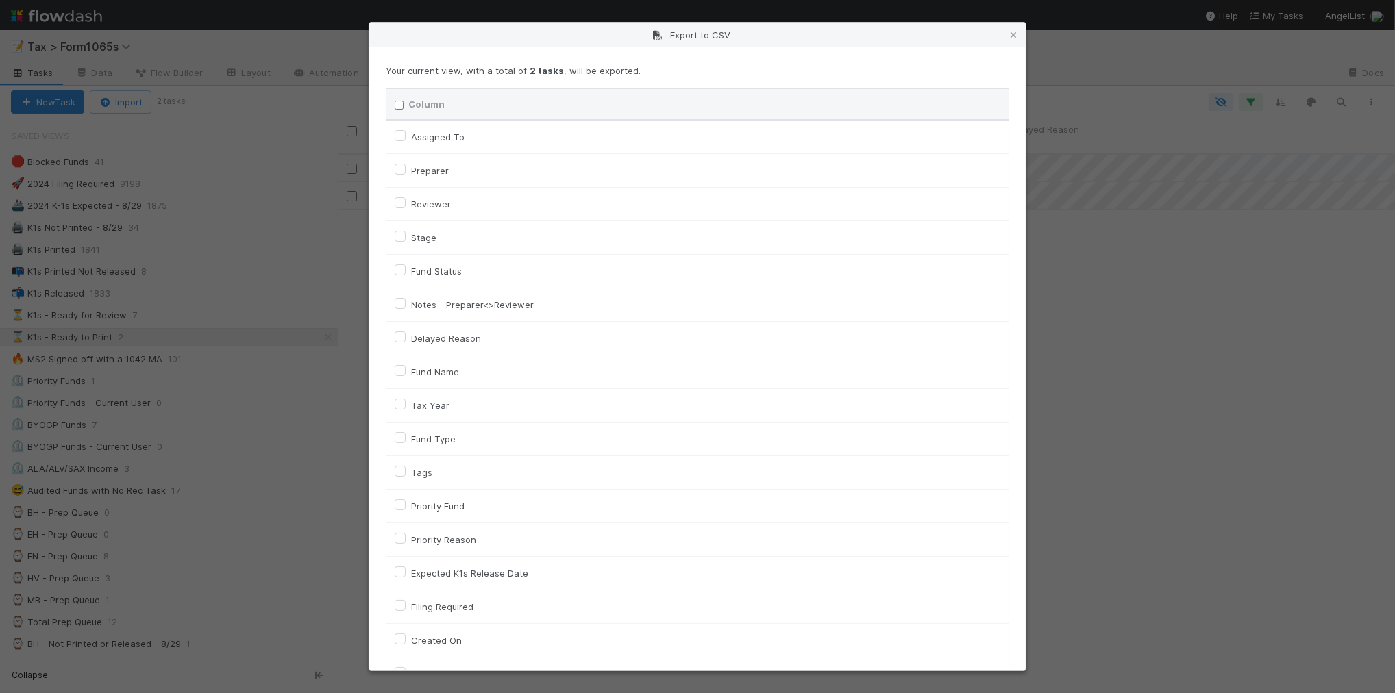
click at [437, 406] on label "Tax Year" at bounding box center [430, 405] width 38 height 16
click at [406, 406] on input "Tax Year" at bounding box center [400, 403] width 11 height 12
checkbox input "true"
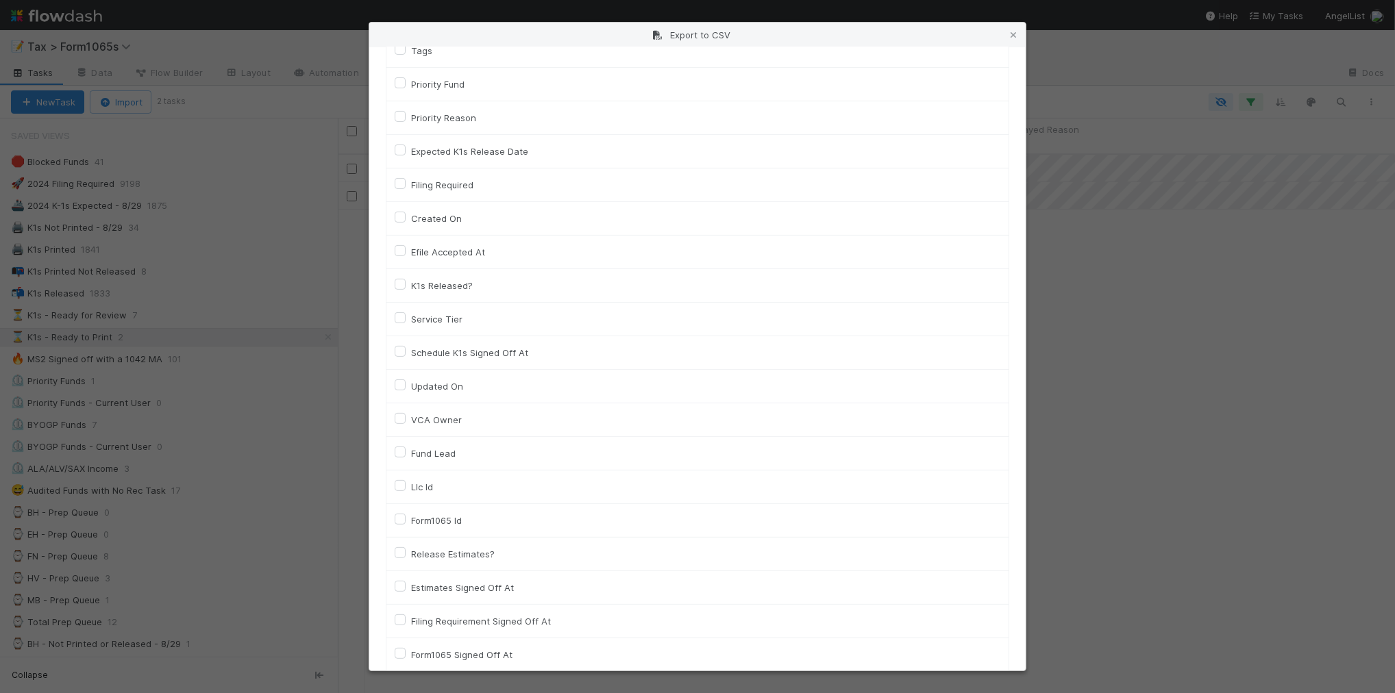
scroll to position [428, 0]
click at [432, 482] on label "Llc Id" at bounding box center [422, 481] width 22 height 16
click at [406, 482] on input "Llc Id" at bounding box center [400, 479] width 11 height 12
checkbox input "true"
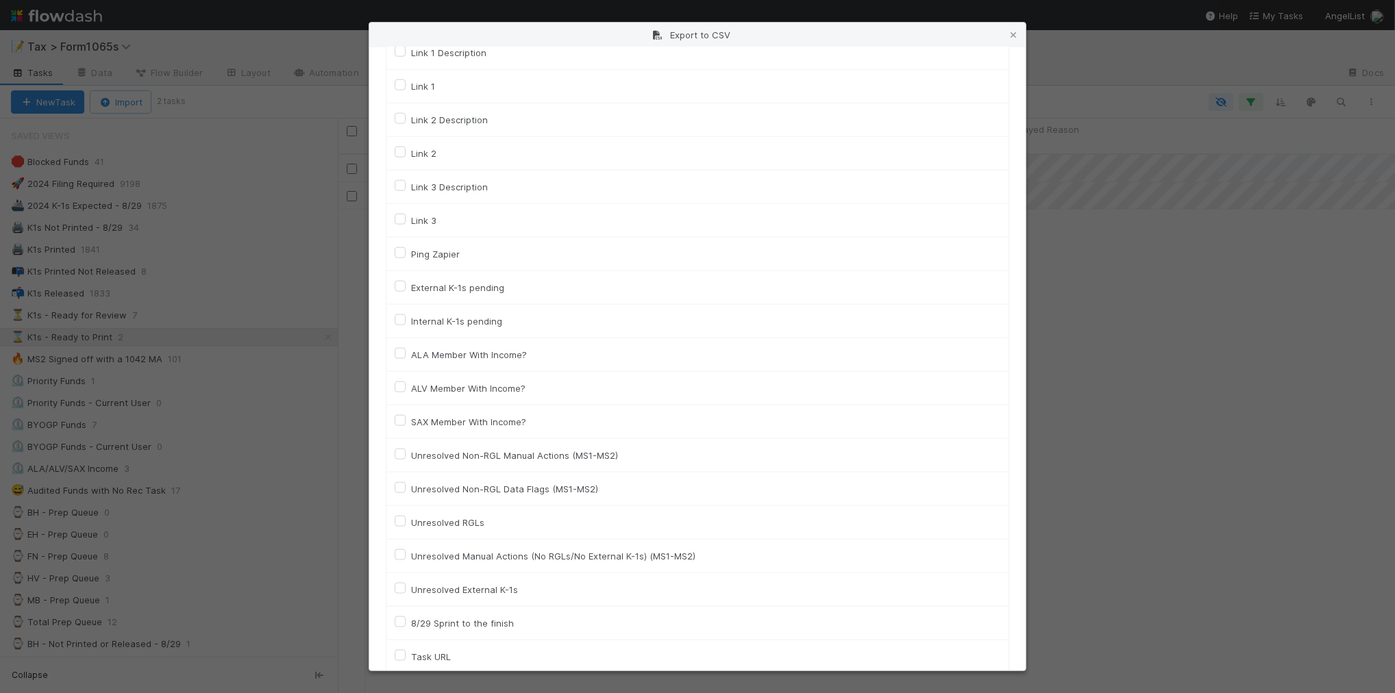
scroll to position [1895, 0]
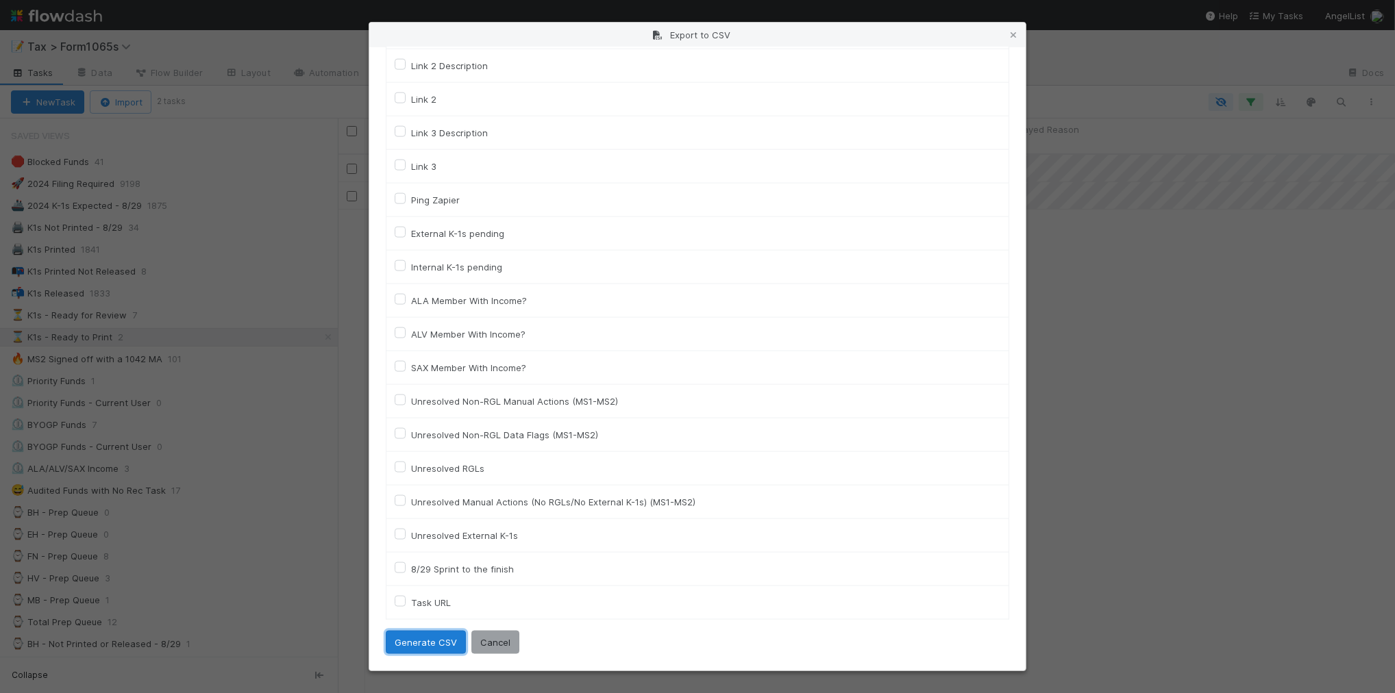
drag, startPoint x: 429, startPoint y: 641, endPoint x: 435, endPoint y: 632, distance: 10.8
click at [428, 641] on button "Generate CSV" at bounding box center [426, 642] width 80 height 23
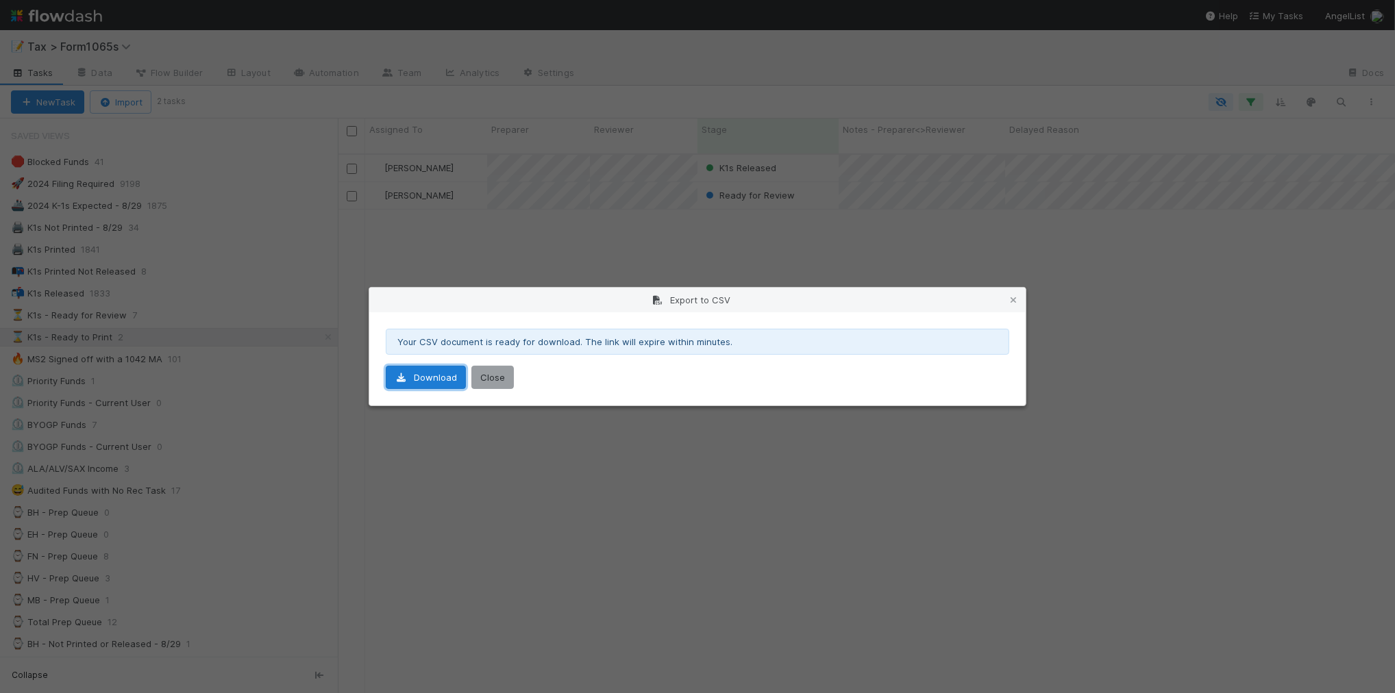
click at [433, 387] on link "Download" at bounding box center [426, 377] width 80 height 23
click at [1012, 299] on icon at bounding box center [1014, 300] width 14 height 9
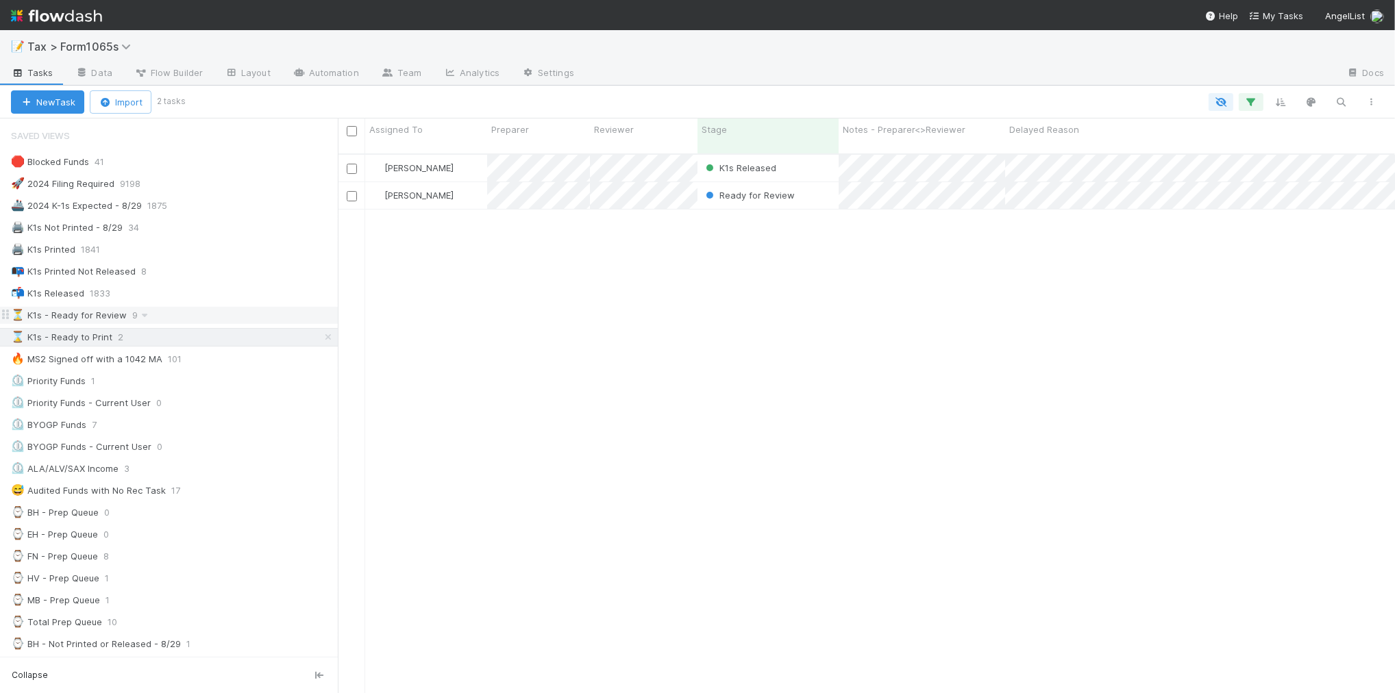
click at [210, 319] on div "⏳ K1s - Ready for Review 9" at bounding box center [174, 315] width 327 height 17
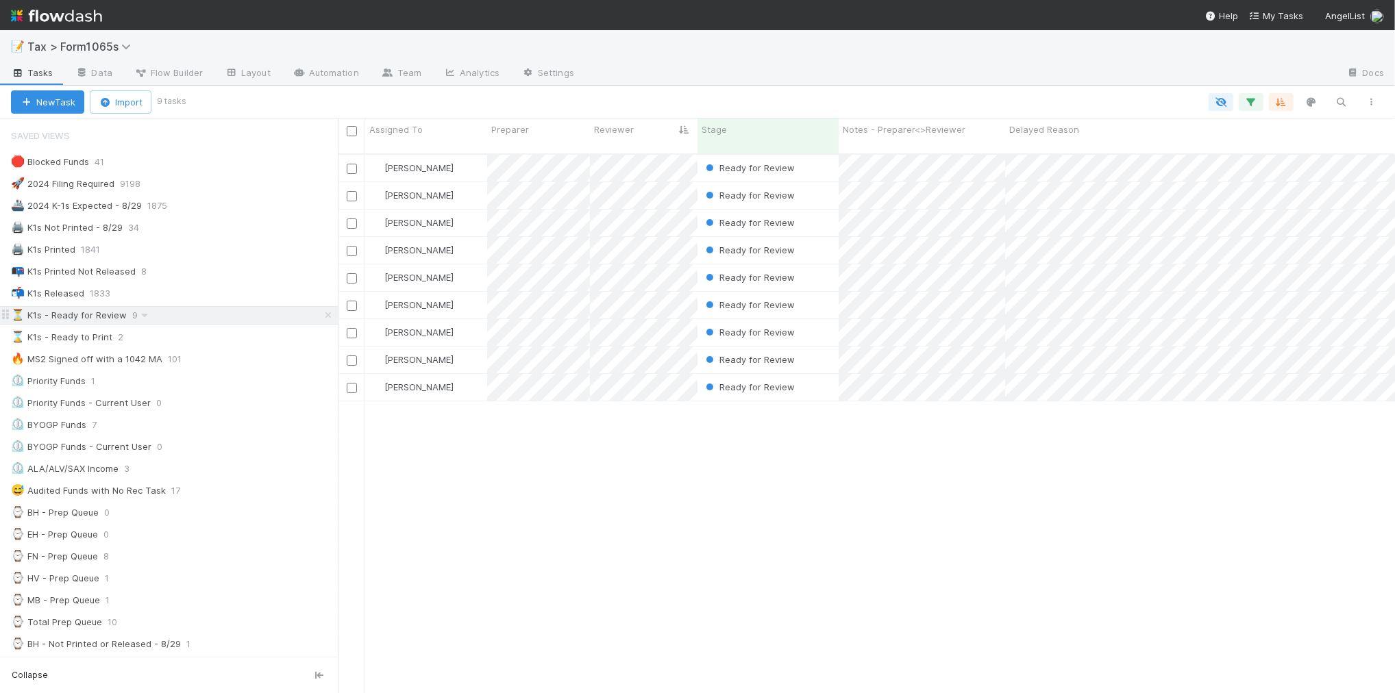
scroll to position [538, 1044]
click at [194, 464] on div "⏲️ ALA/ALV/SAX Income 3" at bounding box center [169, 469] width 338 height 19
click at [193, 471] on div "⏲️ ALA/ALV/SAX Income 3" at bounding box center [174, 468] width 327 height 17
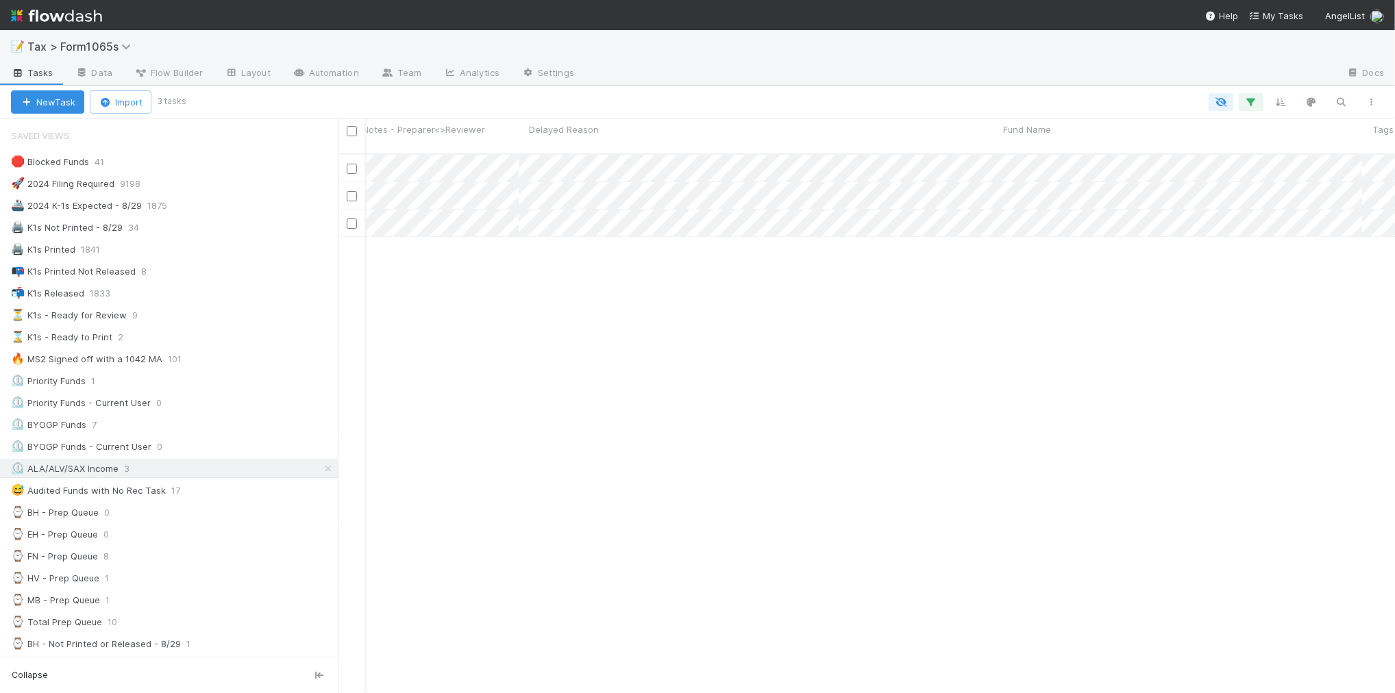
scroll to position [0, 487]
click at [208, 432] on div "⏲️ BYOGP Funds 7" at bounding box center [174, 425] width 327 height 17
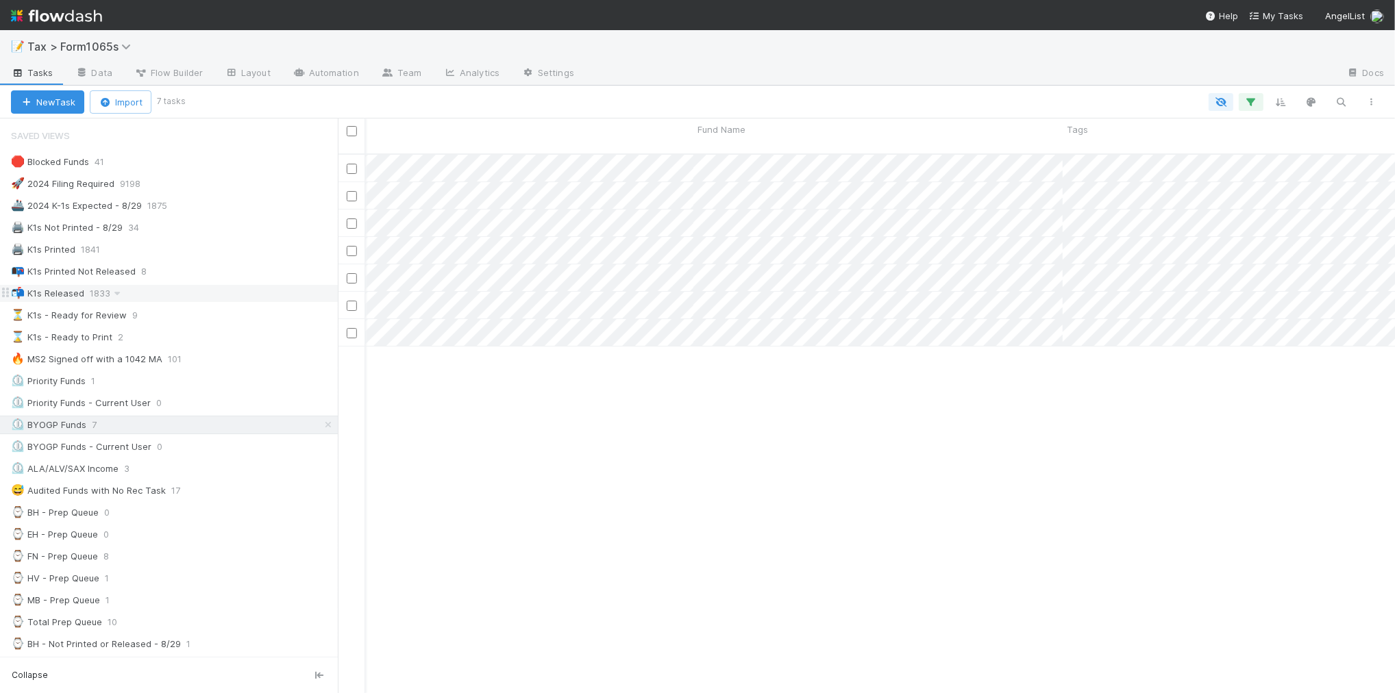
click at [201, 299] on div "📬 K1s Released 1833" at bounding box center [174, 293] width 327 height 17
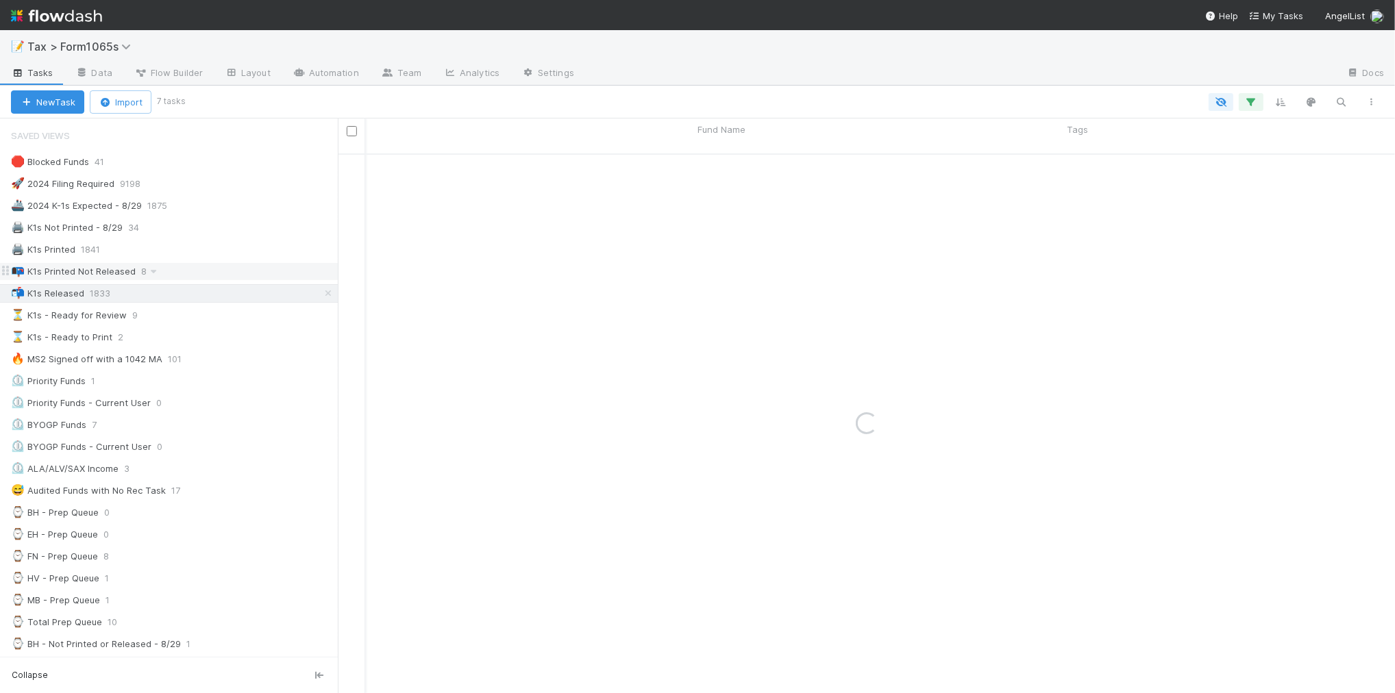
click at [206, 276] on div "📭 K1s Printed Not Released 8" at bounding box center [174, 271] width 327 height 17
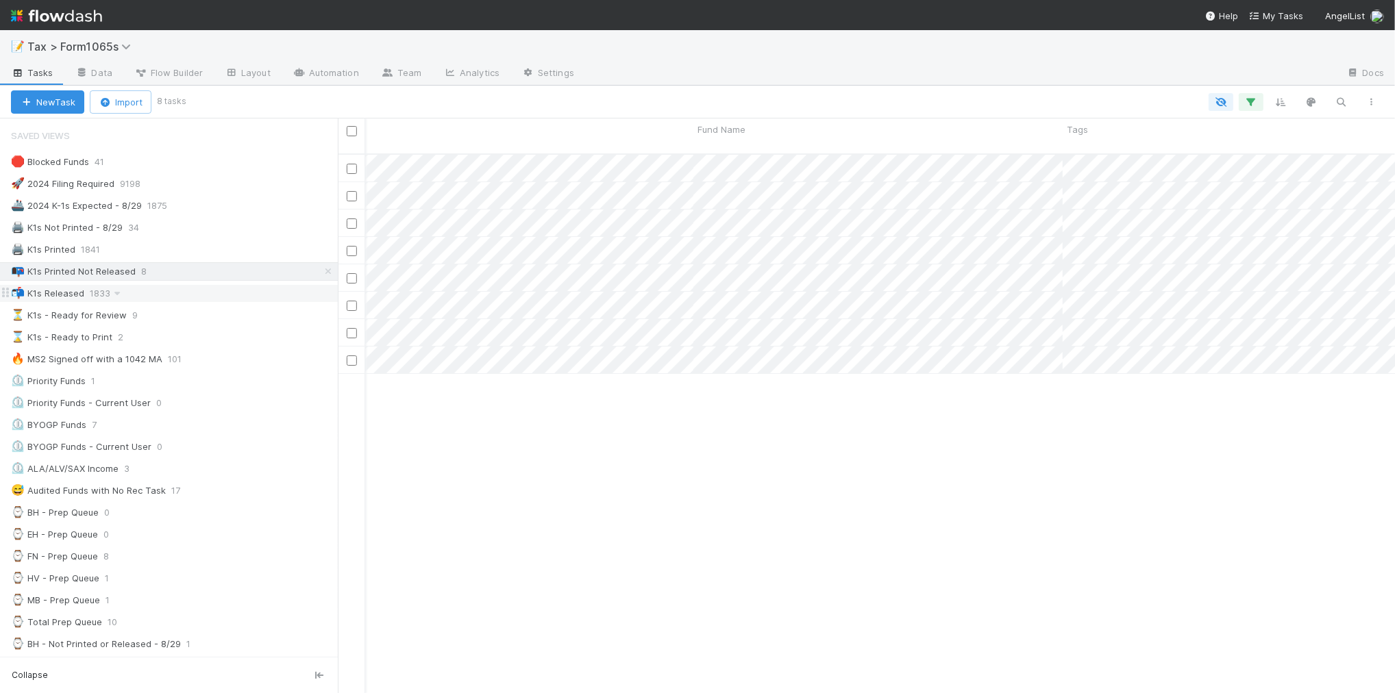
click at [191, 299] on div "📬 K1s Released 1833" at bounding box center [174, 293] width 327 height 17
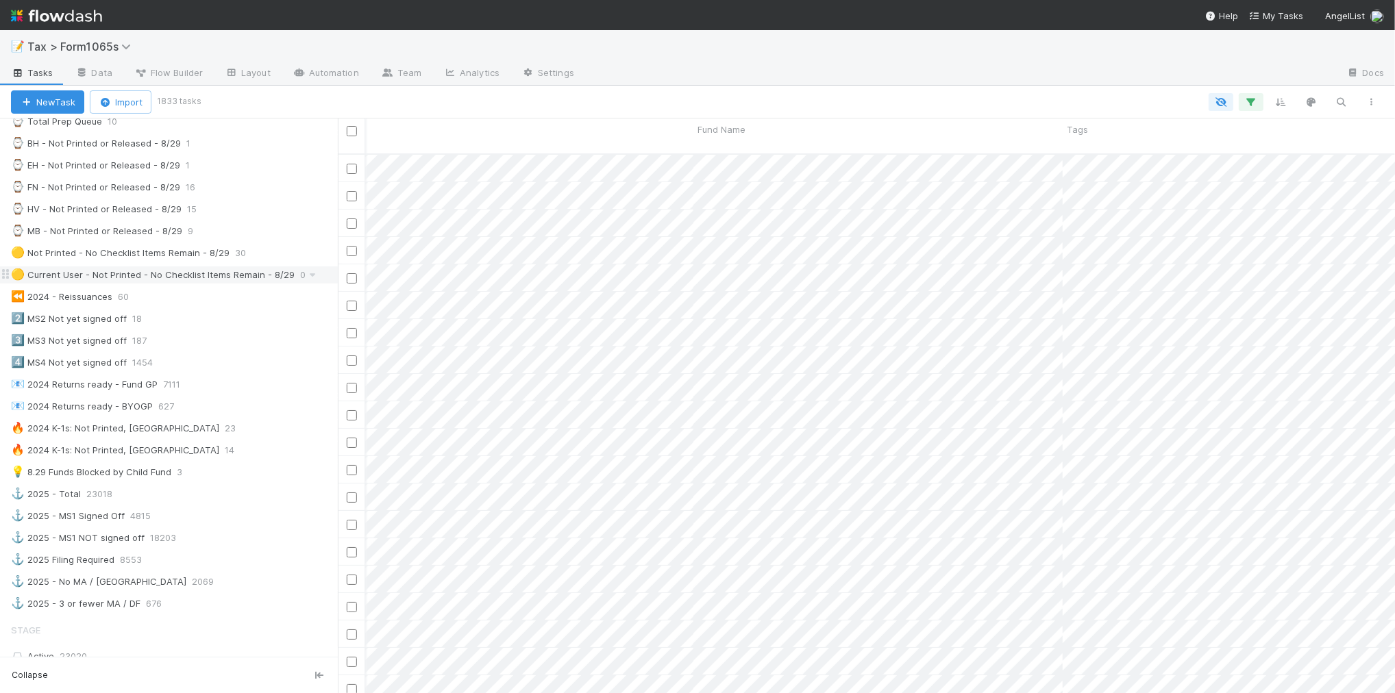
scroll to position [514, 0]
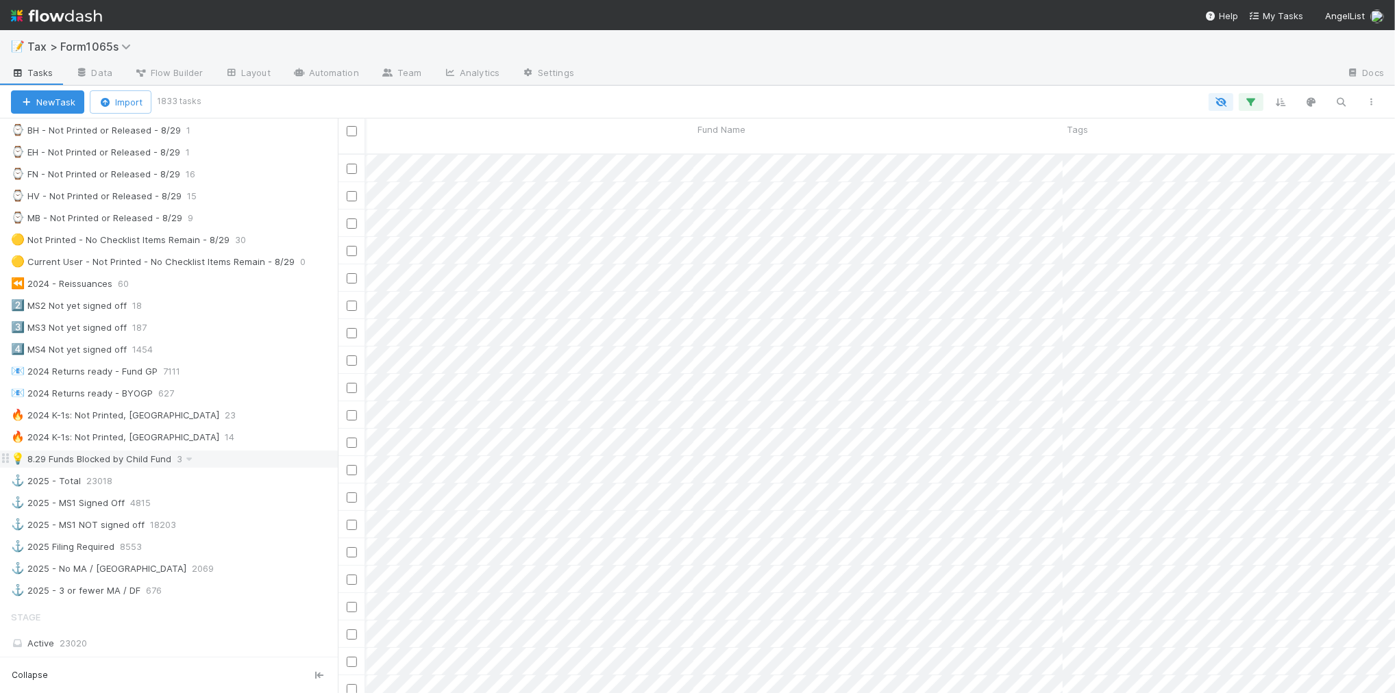
click at [236, 468] on div "💡 8.29 Funds Blocked by Child Fund 3" at bounding box center [174, 459] width 327 height 17
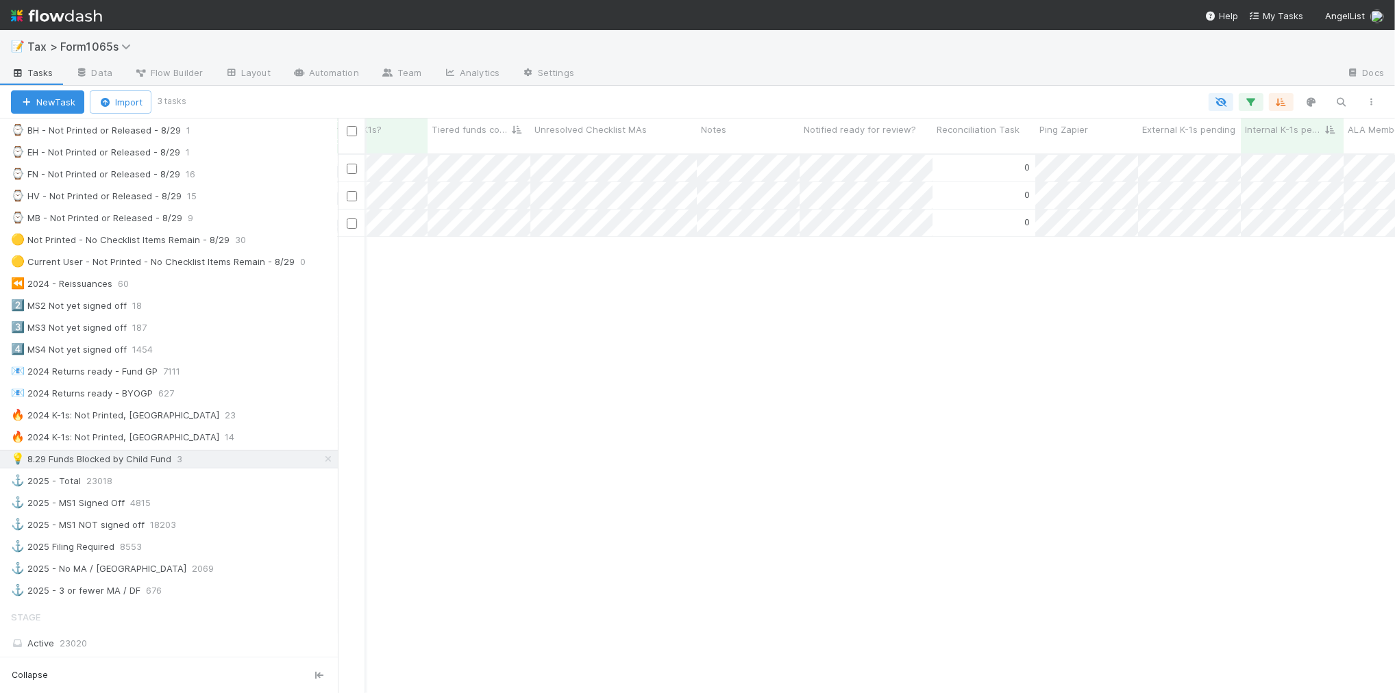
scroll to position [0, 4429]
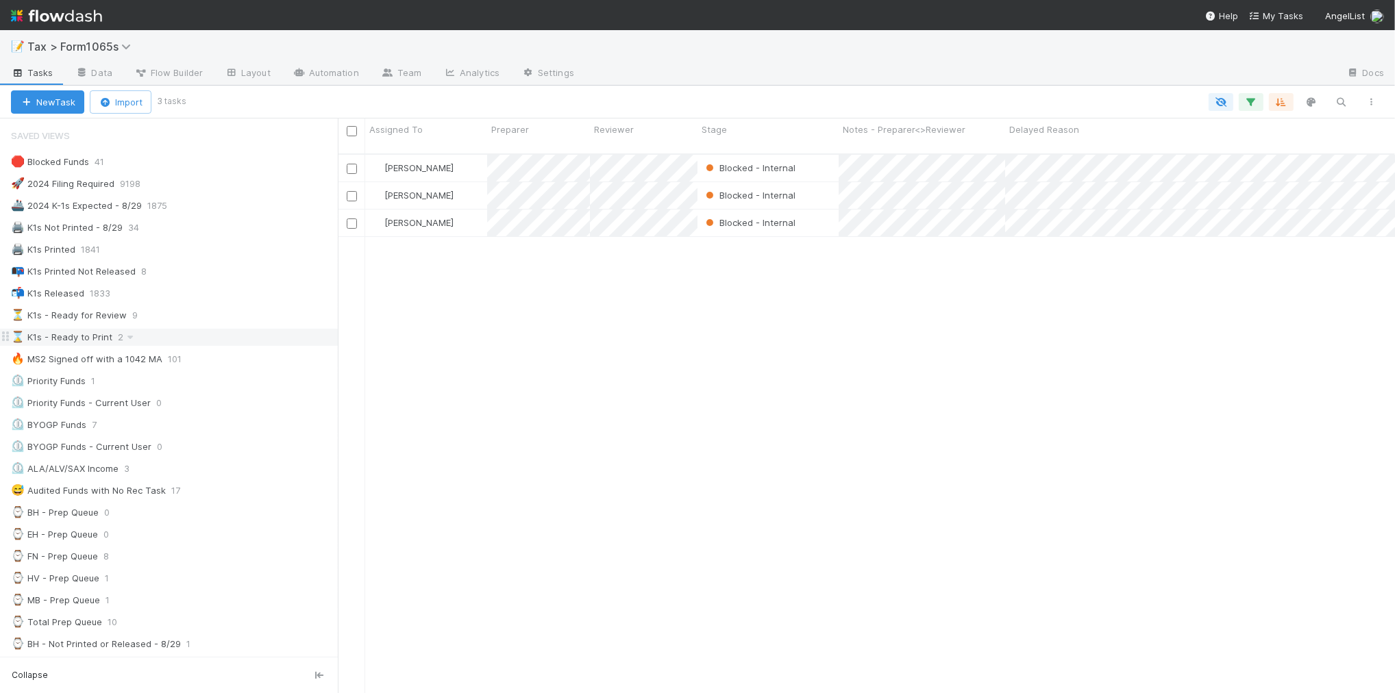
click at [210, 338] on div "⌛ K1s - Ready to Print 2" at bounding box center [174, 337] width 327 height 17
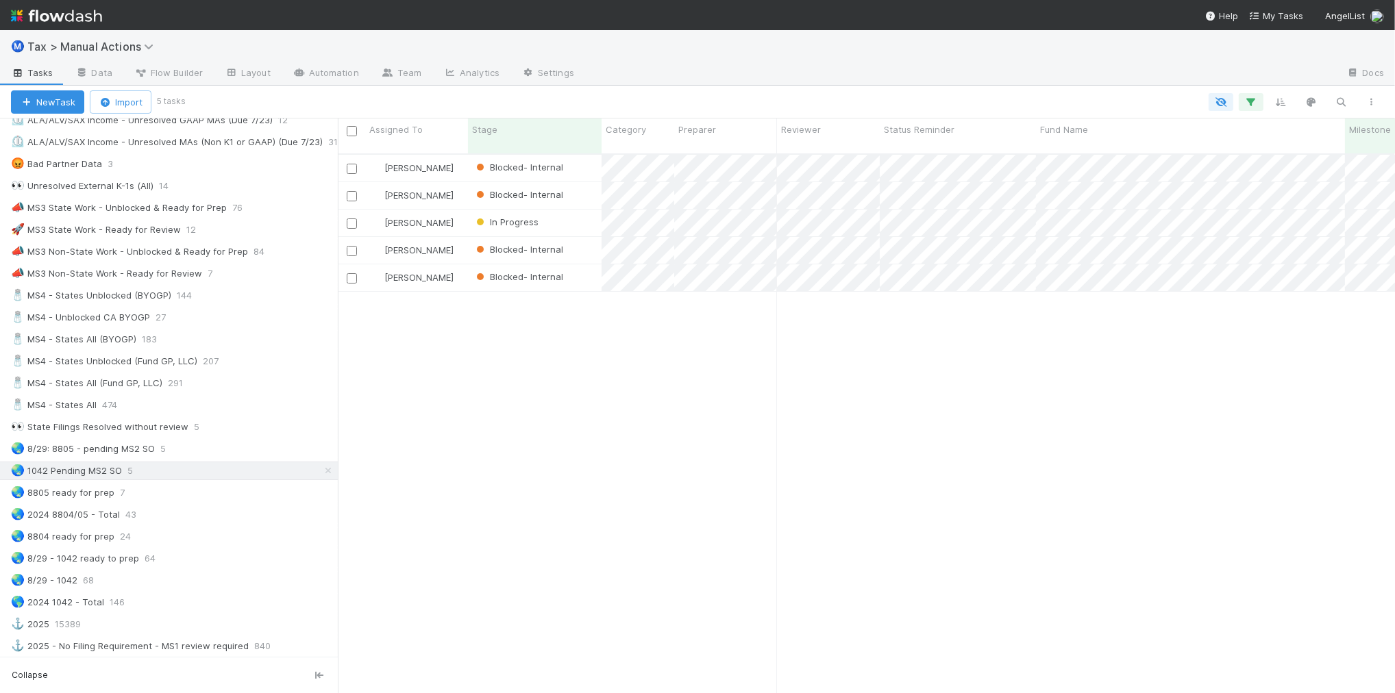
scroll to position [857, 0]
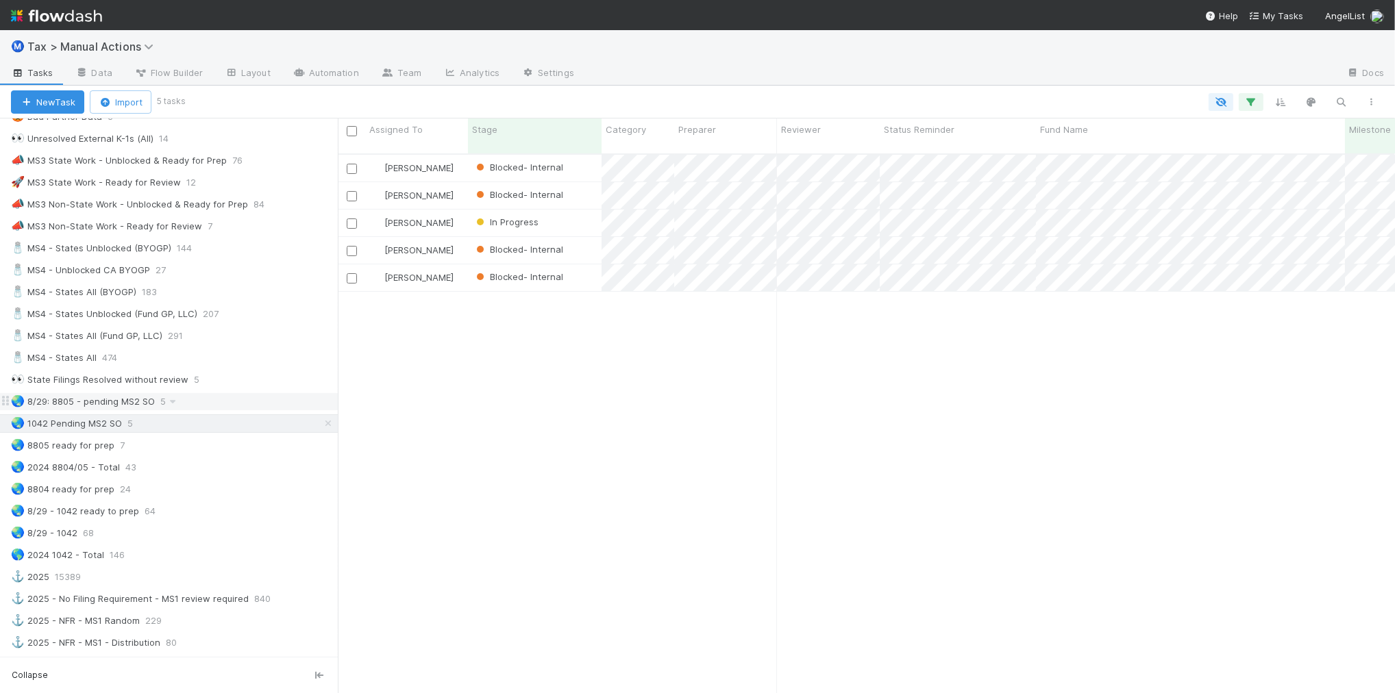
click at [243, 410] on div "🌏 8/29: 8805 - pending MS2 SO 5" at bounding box center [174, 401] width 327 height 17
click at [225, 432] on div "🌏 [STREET_ADDRESS]" at bounding box center [174, 423] width 327 height 17
click at [217, 410] on div "🌏 8/29: 8805 - pending MS2 SO 5" at bounding box center [174, 401] width 327 height 17
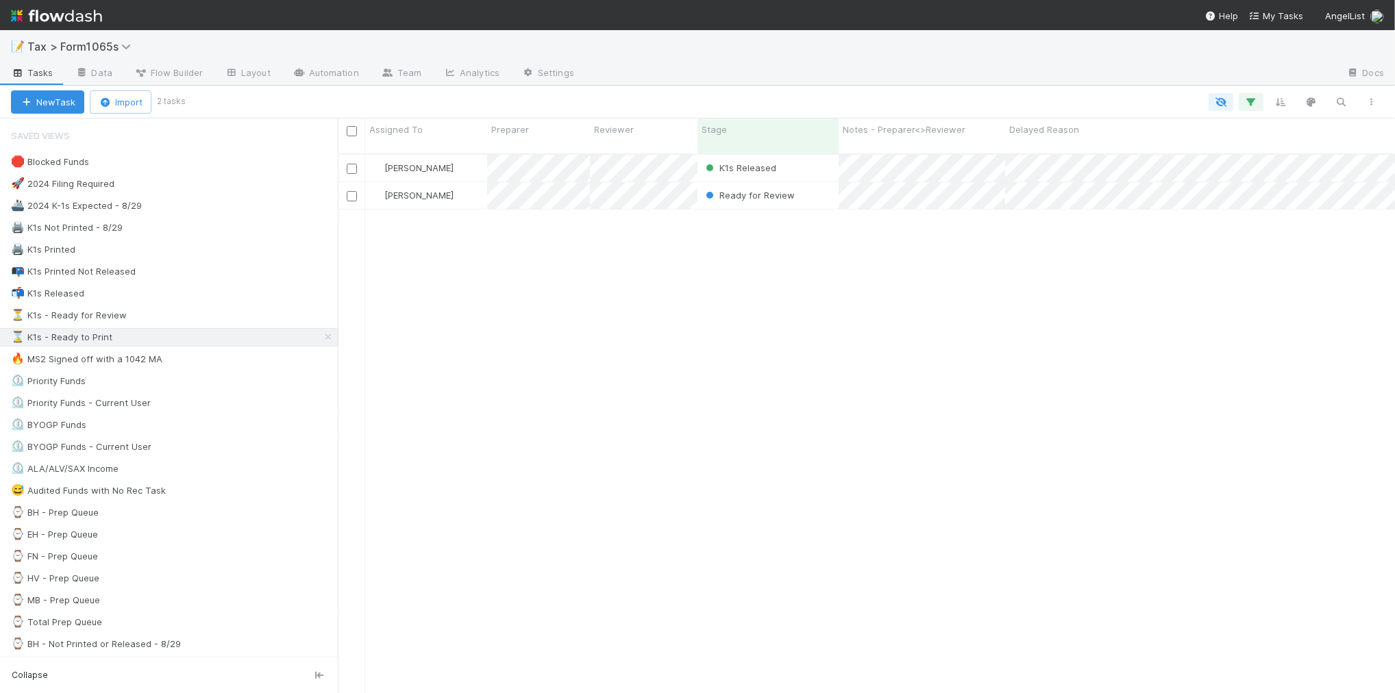
scroll to position [538, 1044]
click at [165, 434] on div "⏲️ BYOGP Funds 7" at bounding box center [174, 425] width 327 height 17
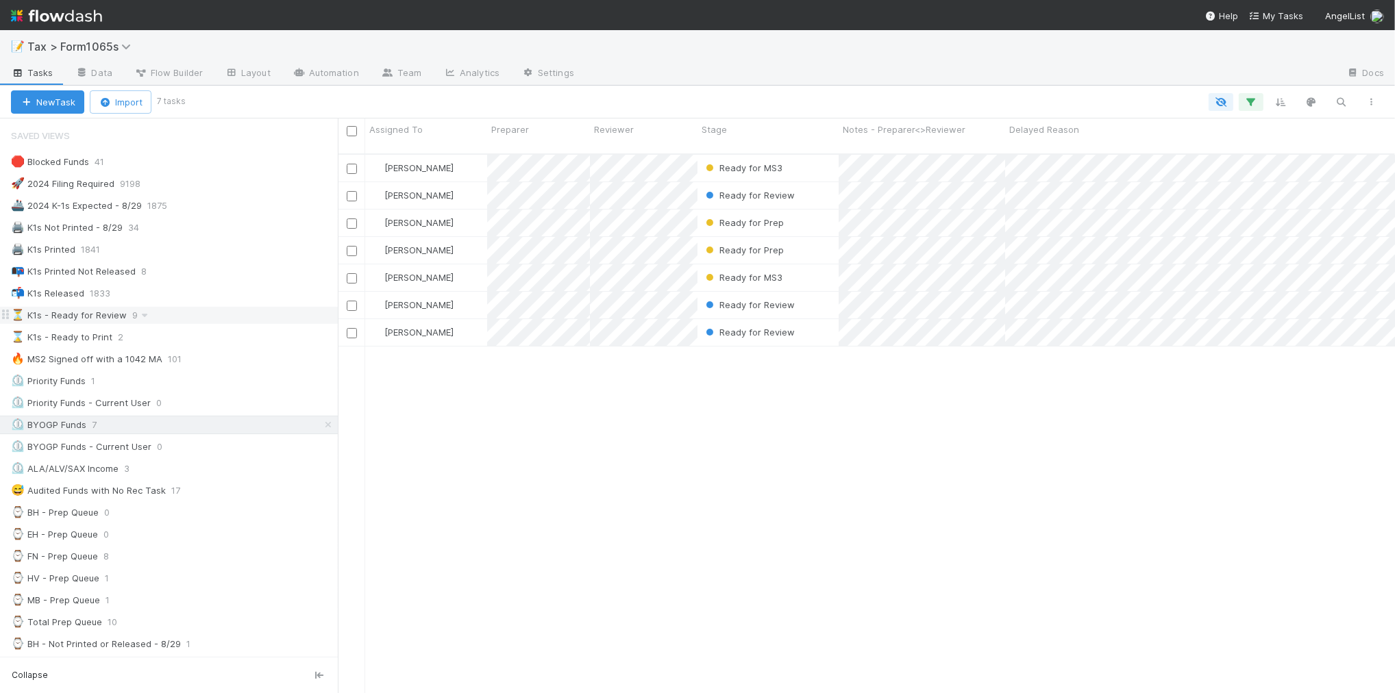
click at [203, 317] on div "⏳ K1s - Ready for Review 9" at bounding box center [174, 315] width 327 height 17
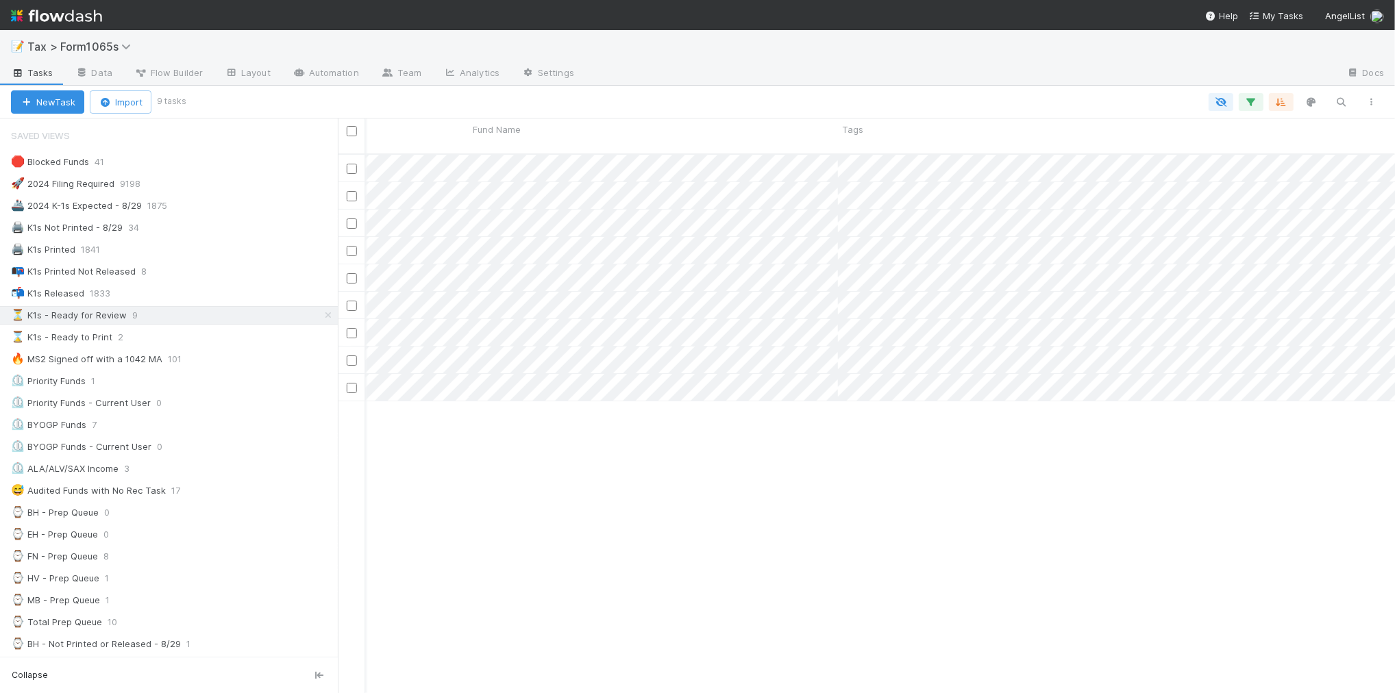
click at [613, 598] on div "[PERSON_NAME] Ready for Review [DATE] 3:27:25 PM 47 0 1 0 22 5 51 [PERSON_NAME]…" at bounding box center [866, 430] width 1057 height 550
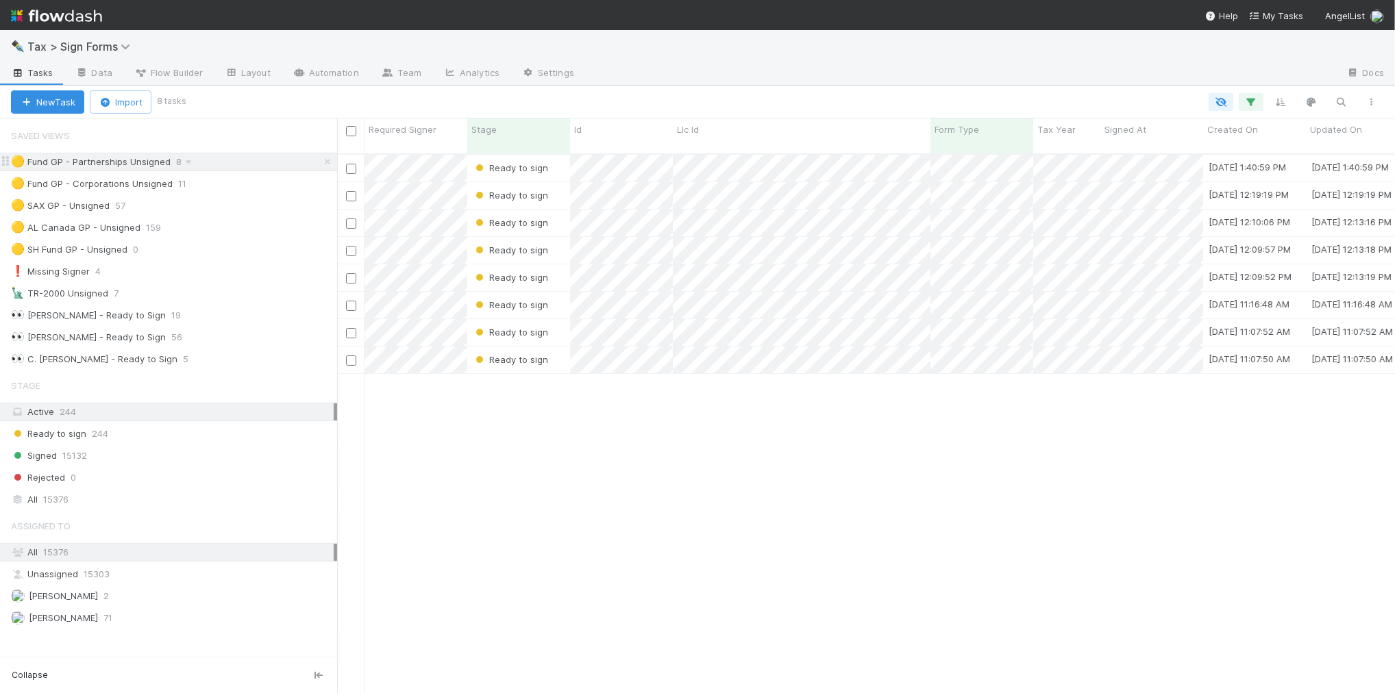
scroll to position [538, 1046]
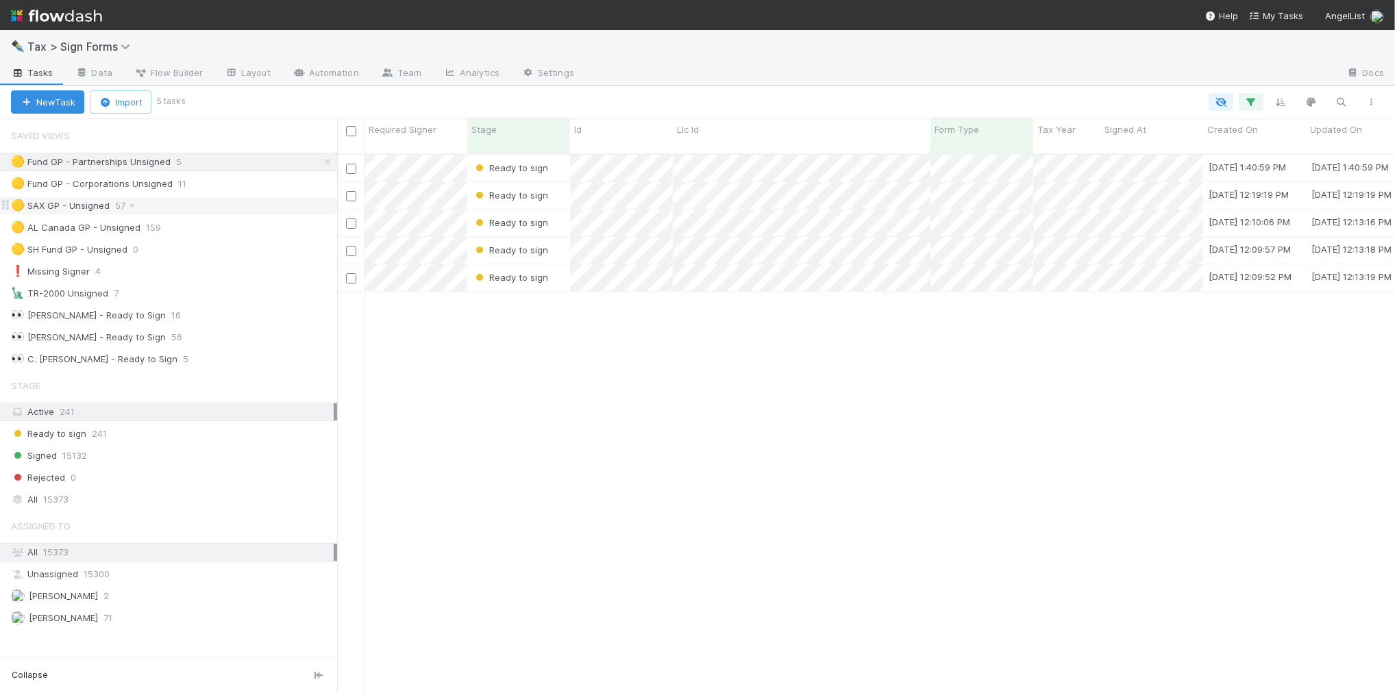
click at [236, 206] on div "🟡 SAX GP - Unsigned 57" at bounding box center [174, 205] width 326 height 17
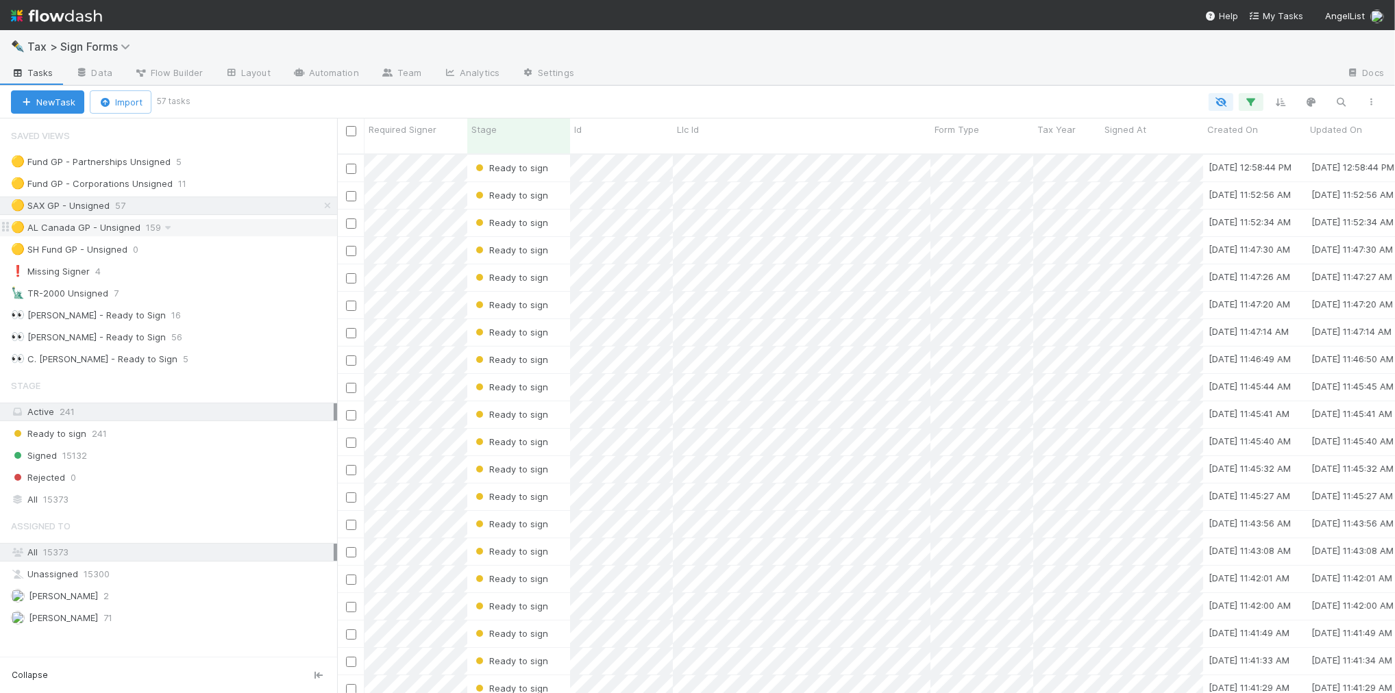
scroll to position [538, 1046]
click at [228, 223] on div "🟡 AL Canada GP - Unsigned 159" at bounding box center [174, 227] width 326 height 17
click at [189, 432] on div "Ready to sign 241" at bounding box center [174, 434] width 326 height 17
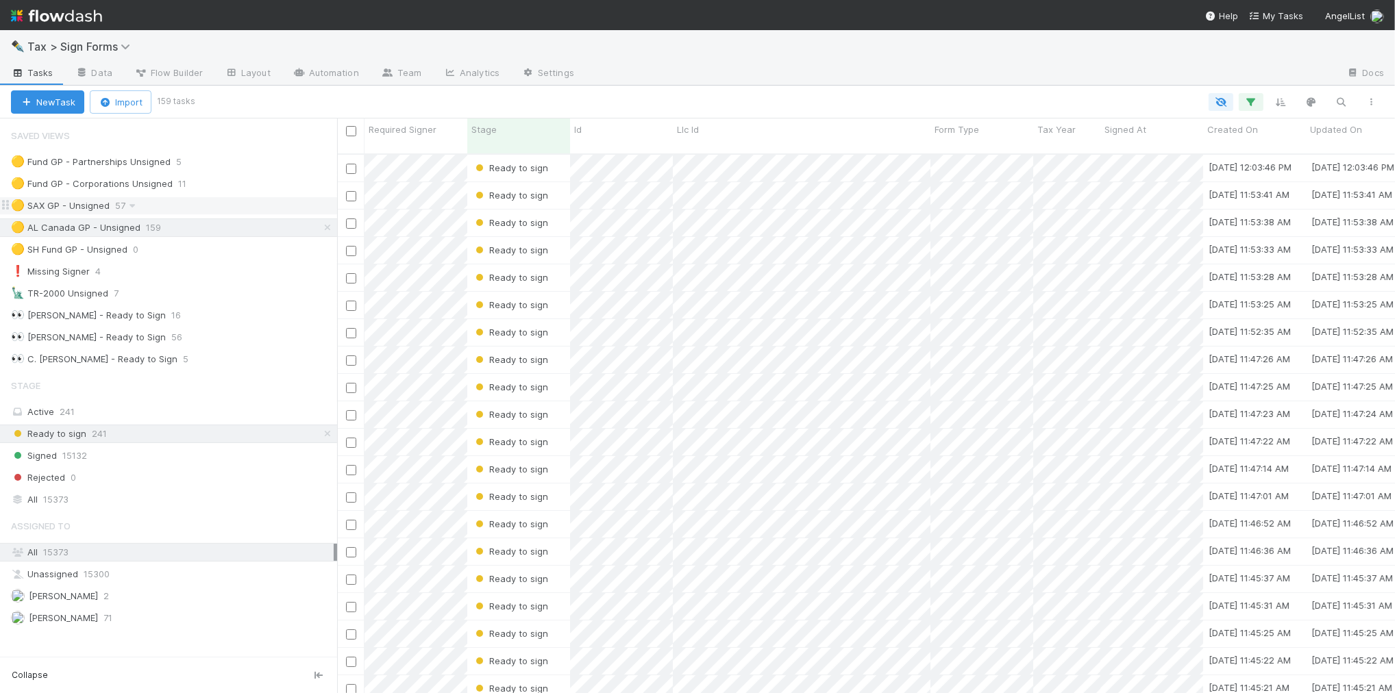
click at [219, 210] on div "🟡 SAX GP - Unsigned 57" at bounding box center [174, 205] width 326 height 17
click at [212, 224] on div "🟡 AL Canada GP - Unsigned 159" at bounding box center [174, 227] width 326 height 17
click at [219, 210] on div "🟡 SAX GP - Unsigned 57" at bounding box center [174, 205] width 326 height 17
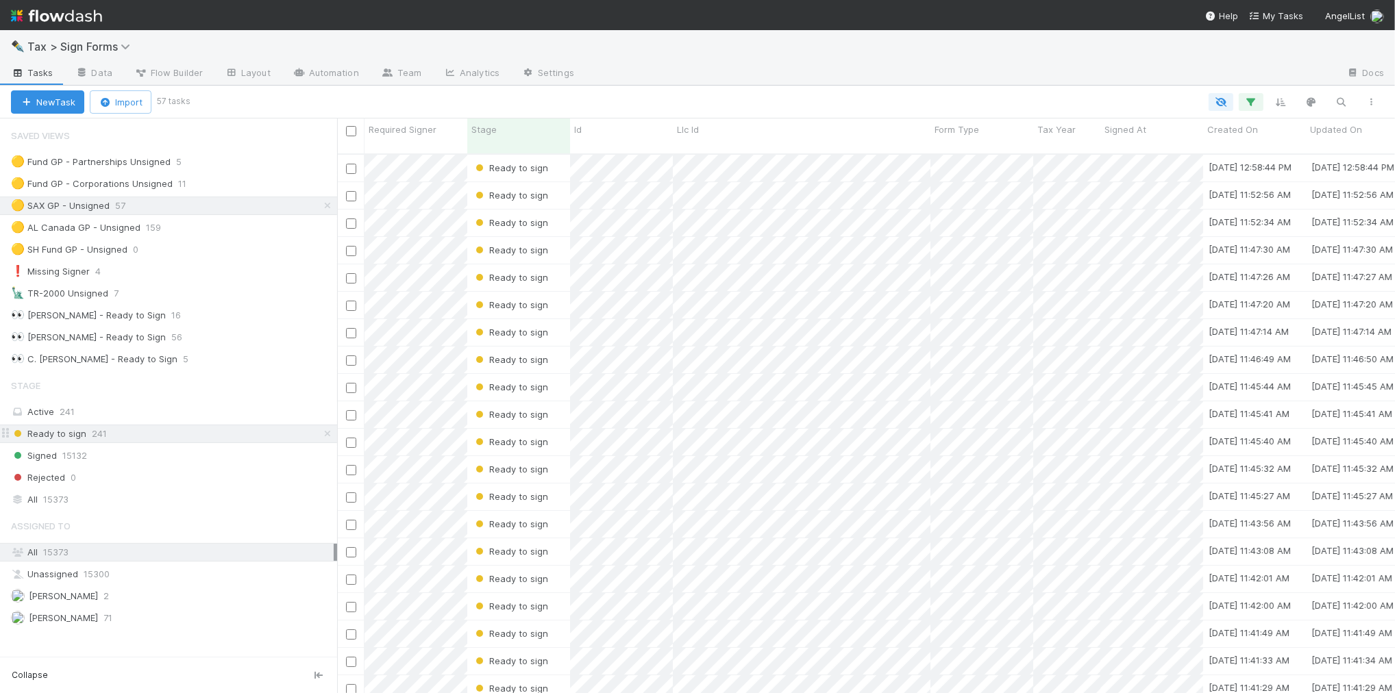
scroll to position [538, 1046]
